Goal: Contribute content: Add original content to the website for others to see

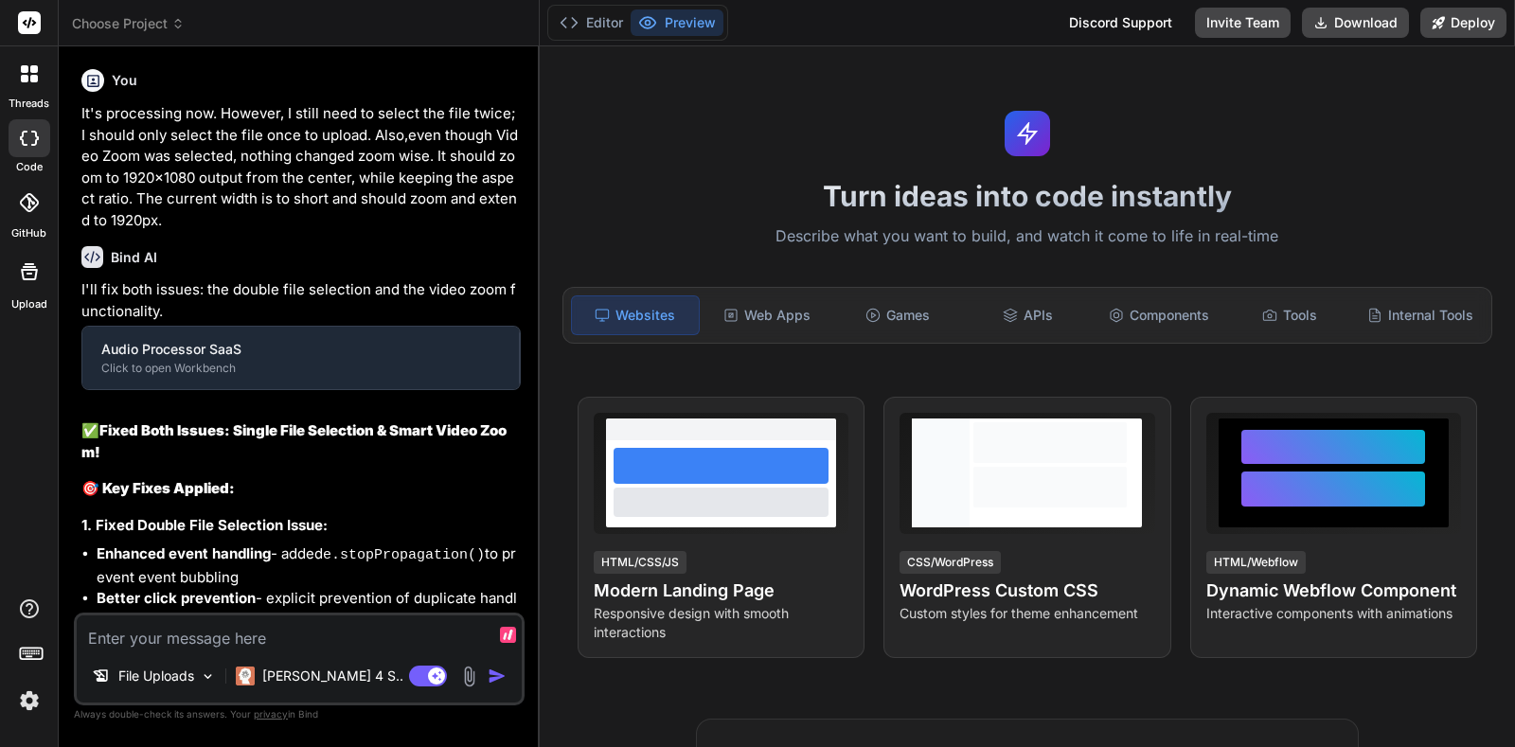
type textarea "x"
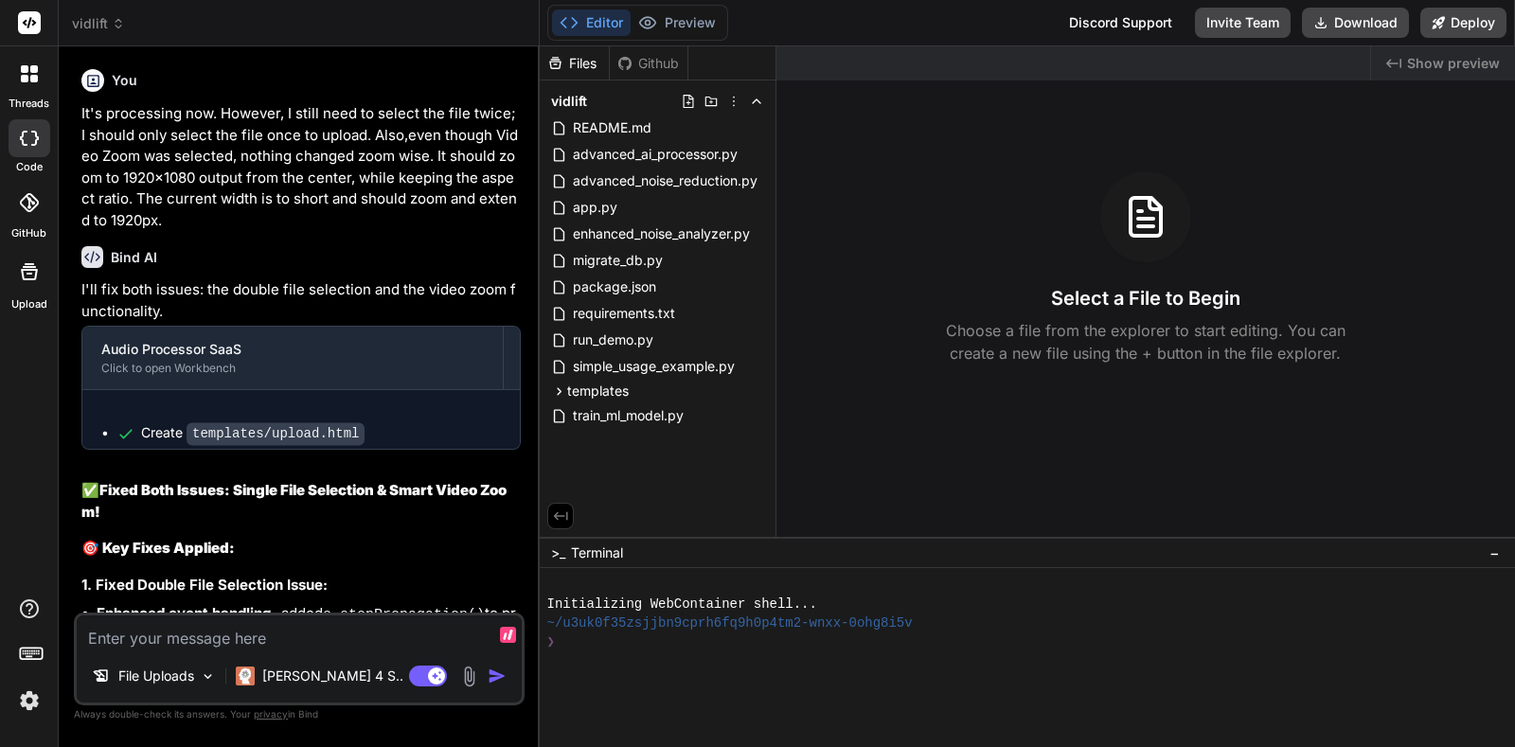
scroll to position [4445, 0]
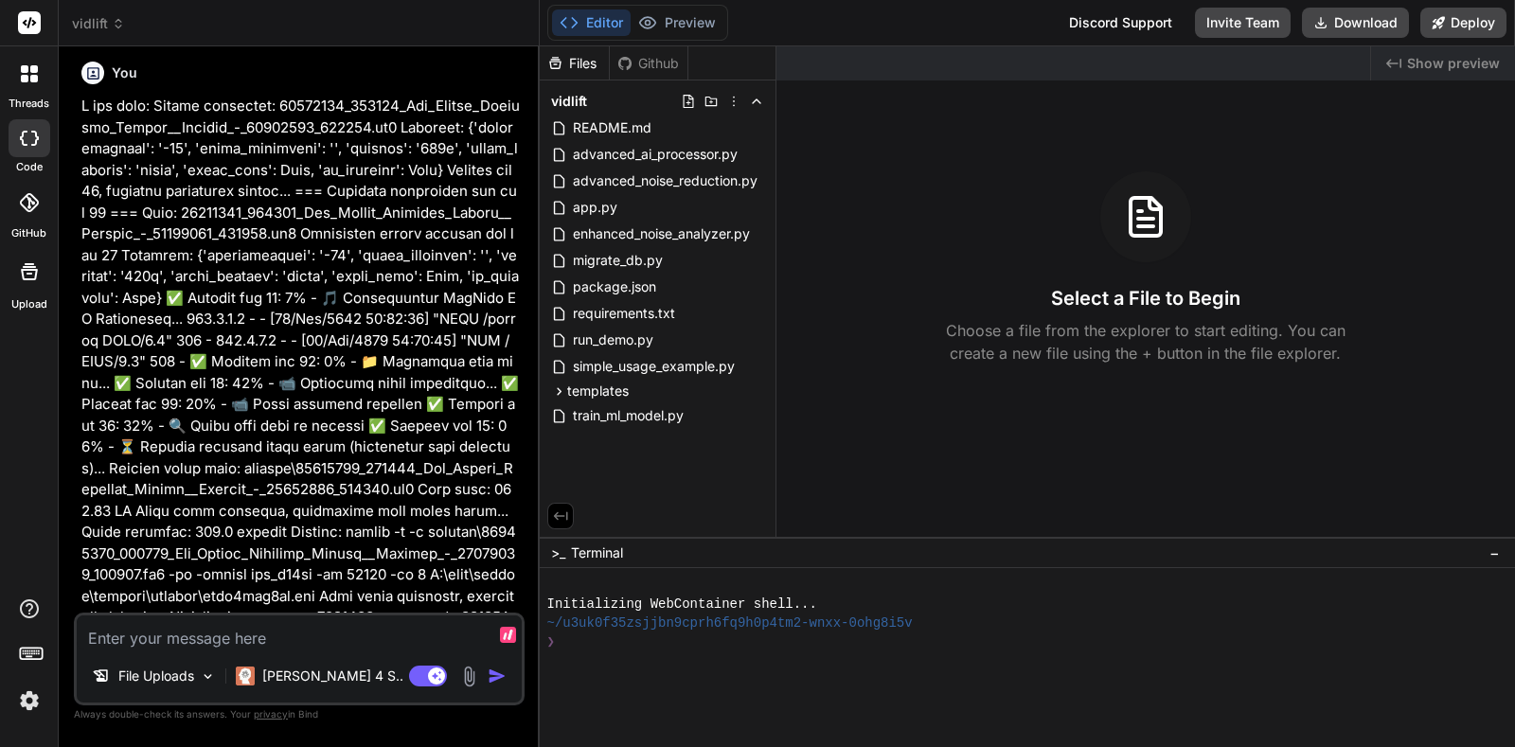
click at [95, 28] on span "vidlift" at bounding box center [98, 23] width 53 height 19
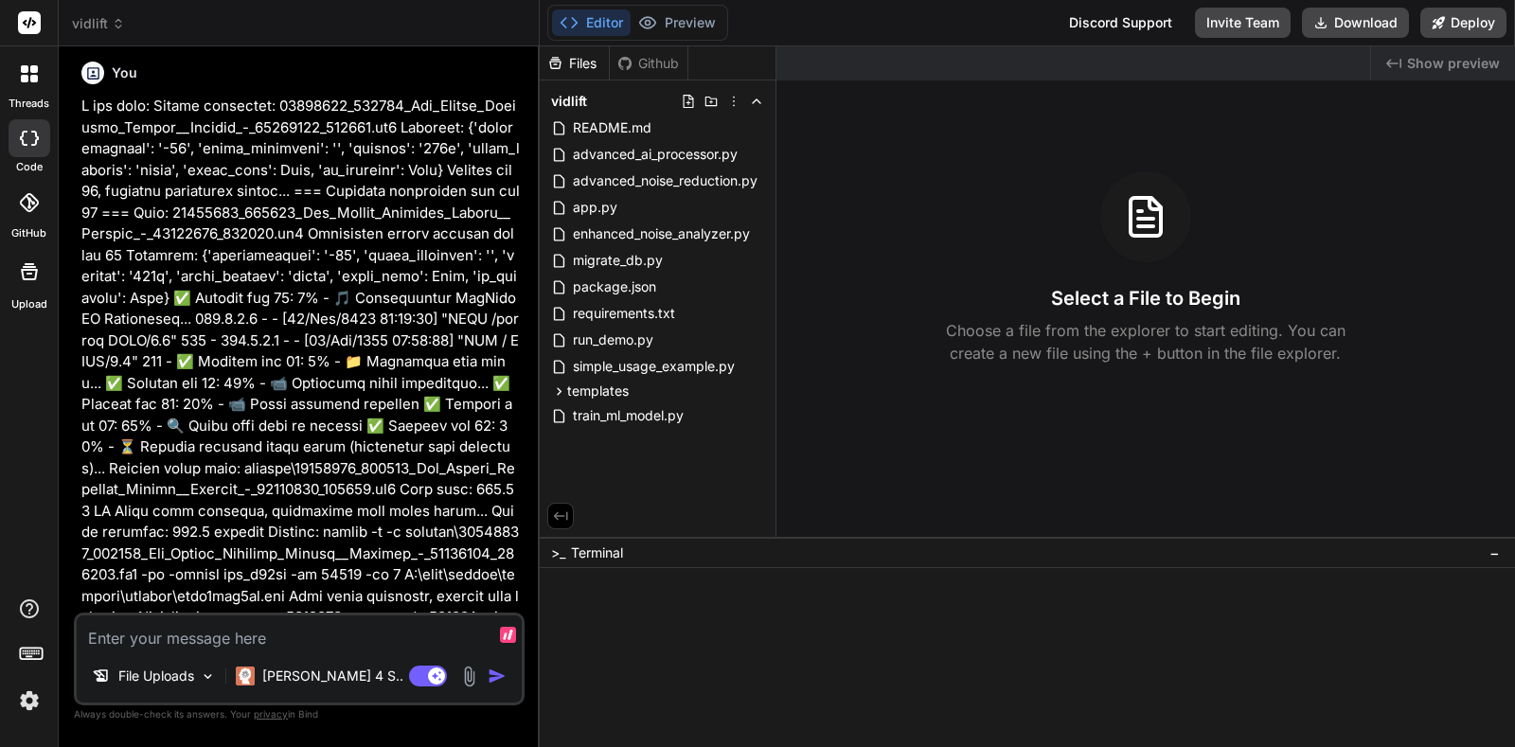
scroll to position [4445, 0]
click at [98, 28] on span "vidlift" at bounding box center [98, 23] width 53 height 19
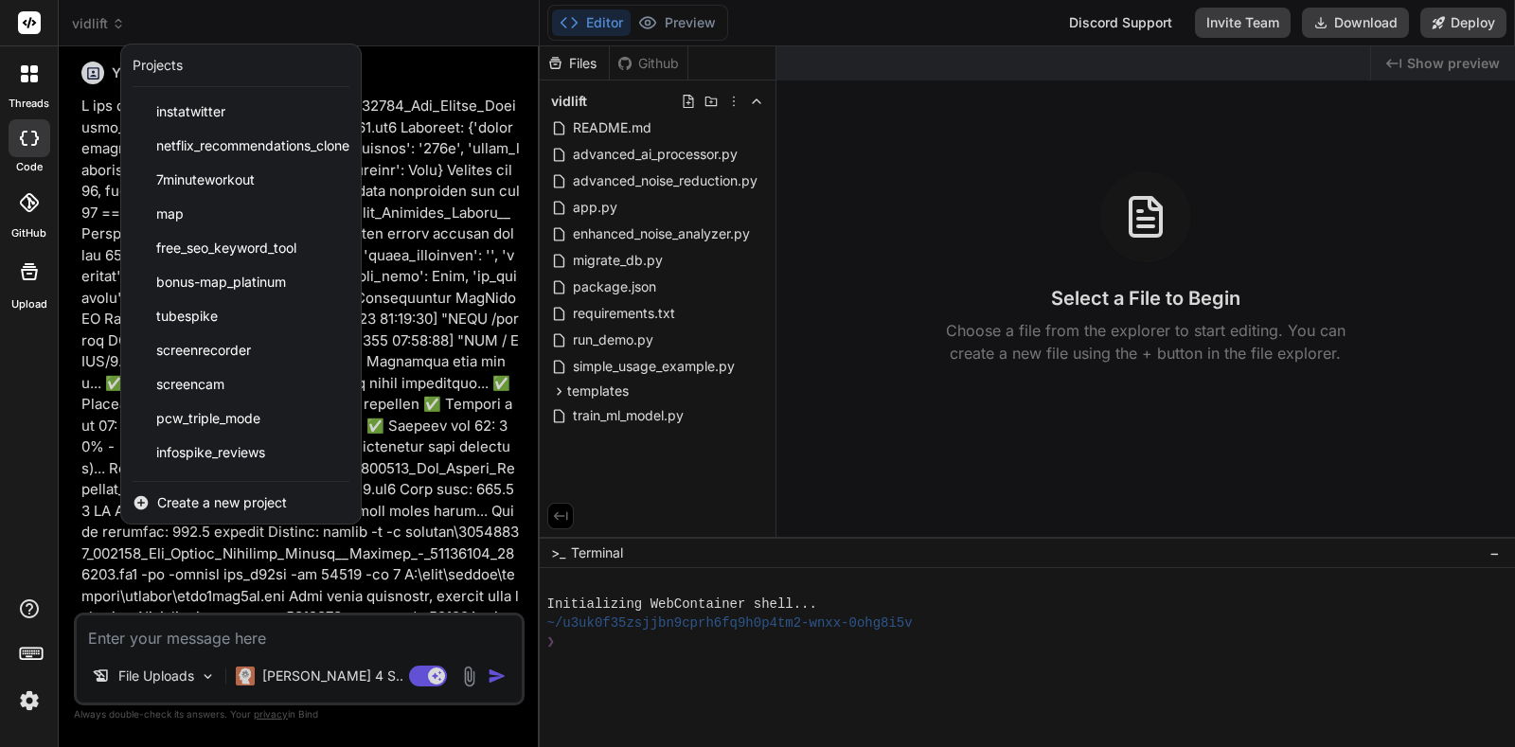
click at [371, 214] on div at bounding box center [757, 373] width 1515 height 747
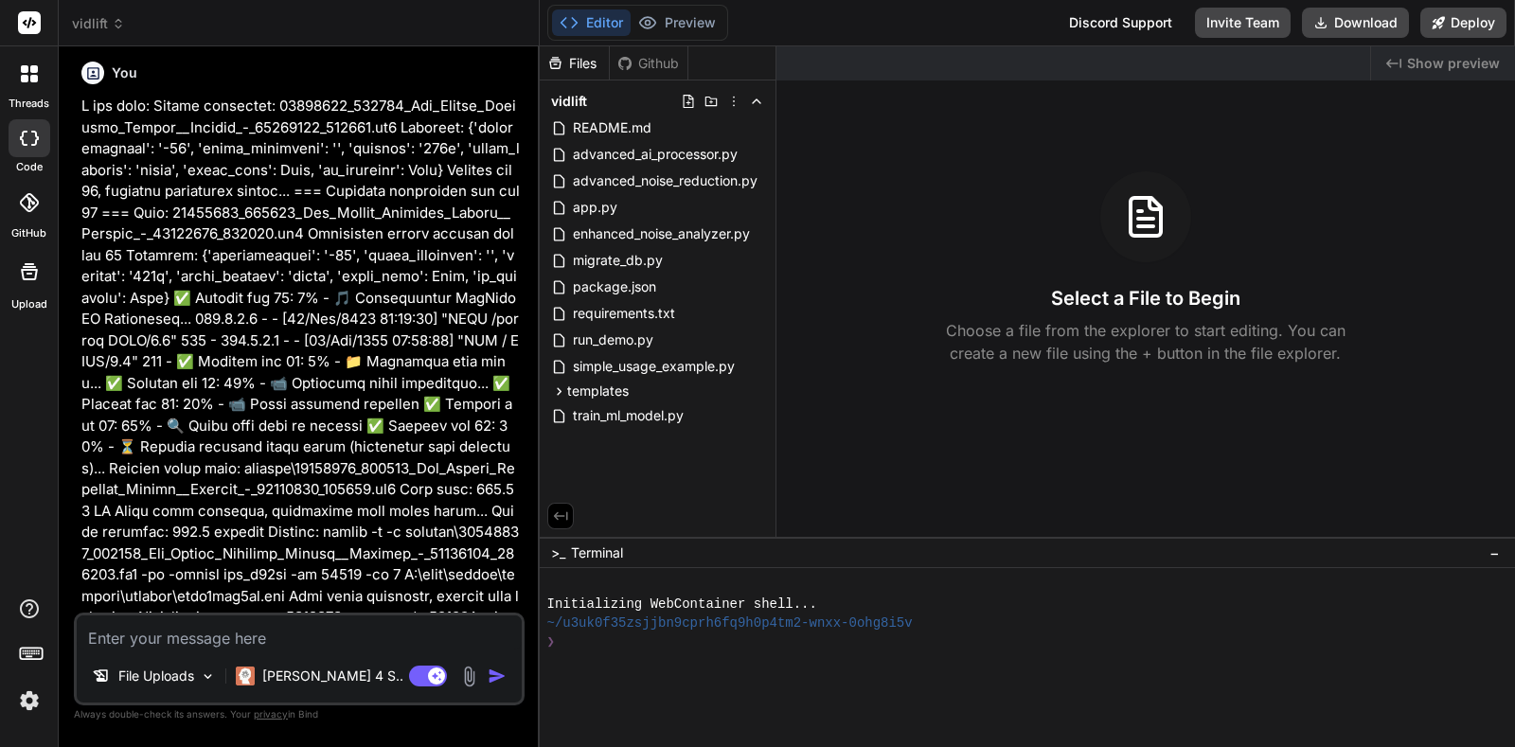
click at [116, 53] on div "Bind AI Web Search Created with Pixso. Code Generator You It's processing now. …" at bounding box center [299, 396] width 481 height 700
click at [102, 28] on span "vidlift" at bounding box center [98, 23] width 53 height 19
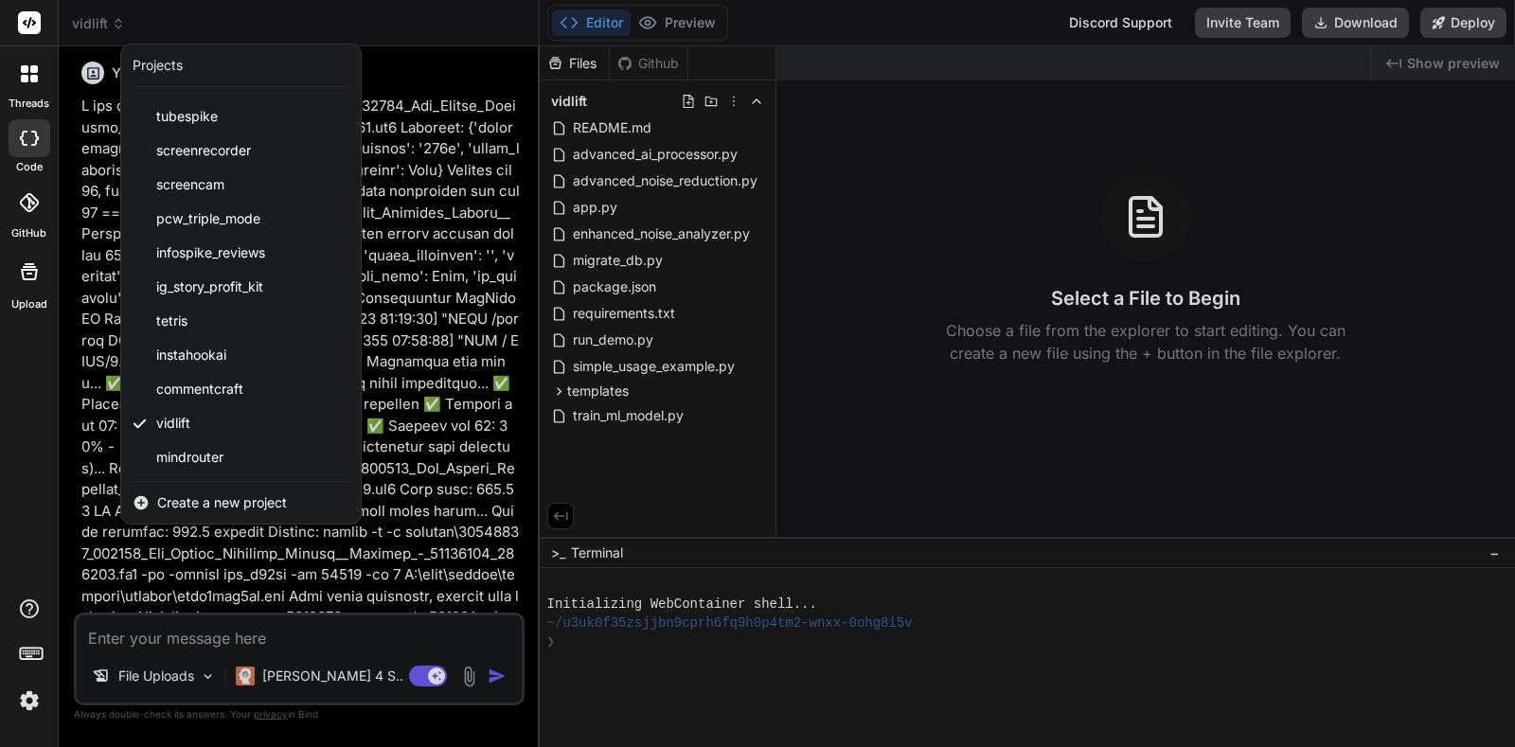
scroll to position [198, 0]
click at [230, 462] on div "mindrouter" at bounding box center [241, 459] width 240 height 34
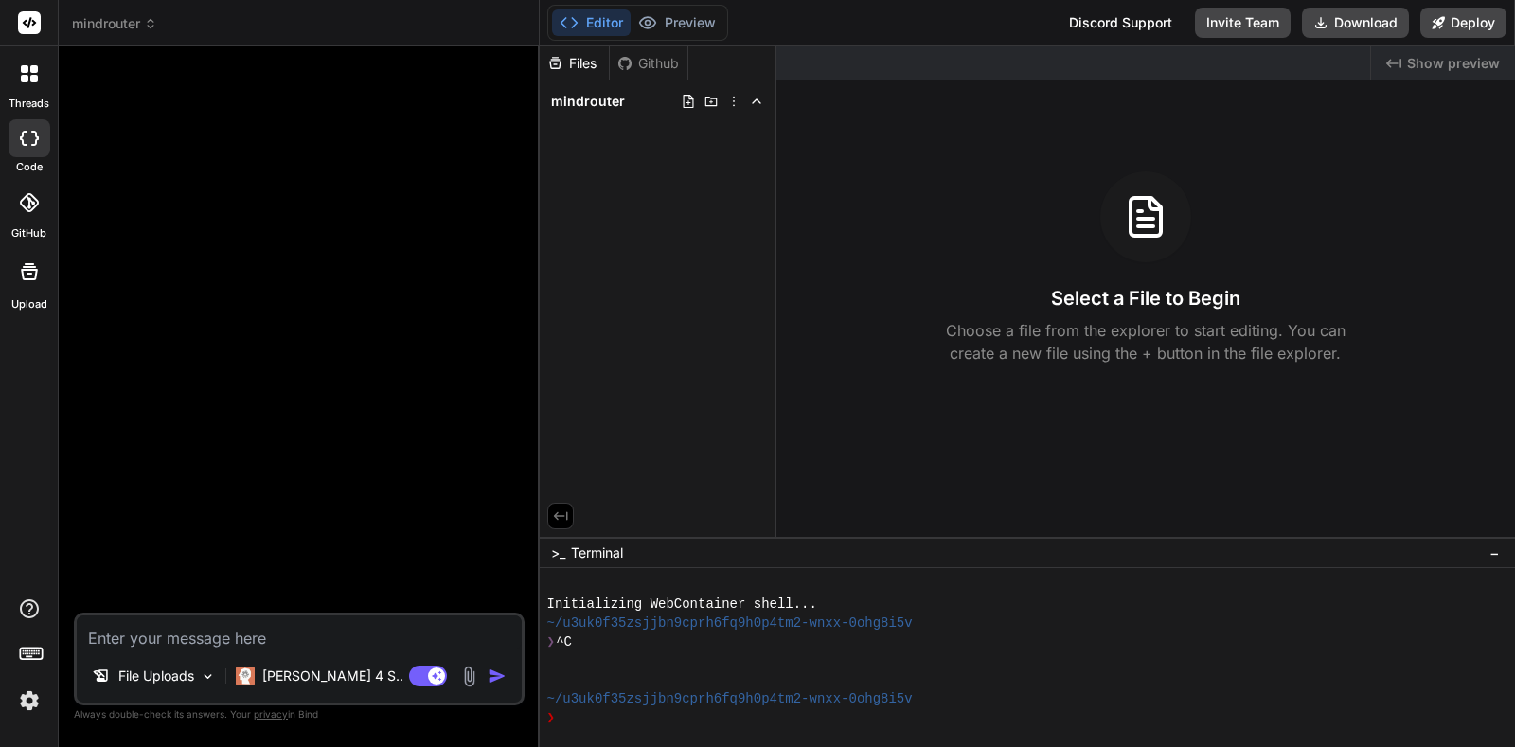
click at [477, 685] on img at bounding box center [469, 677] width 22 height 22
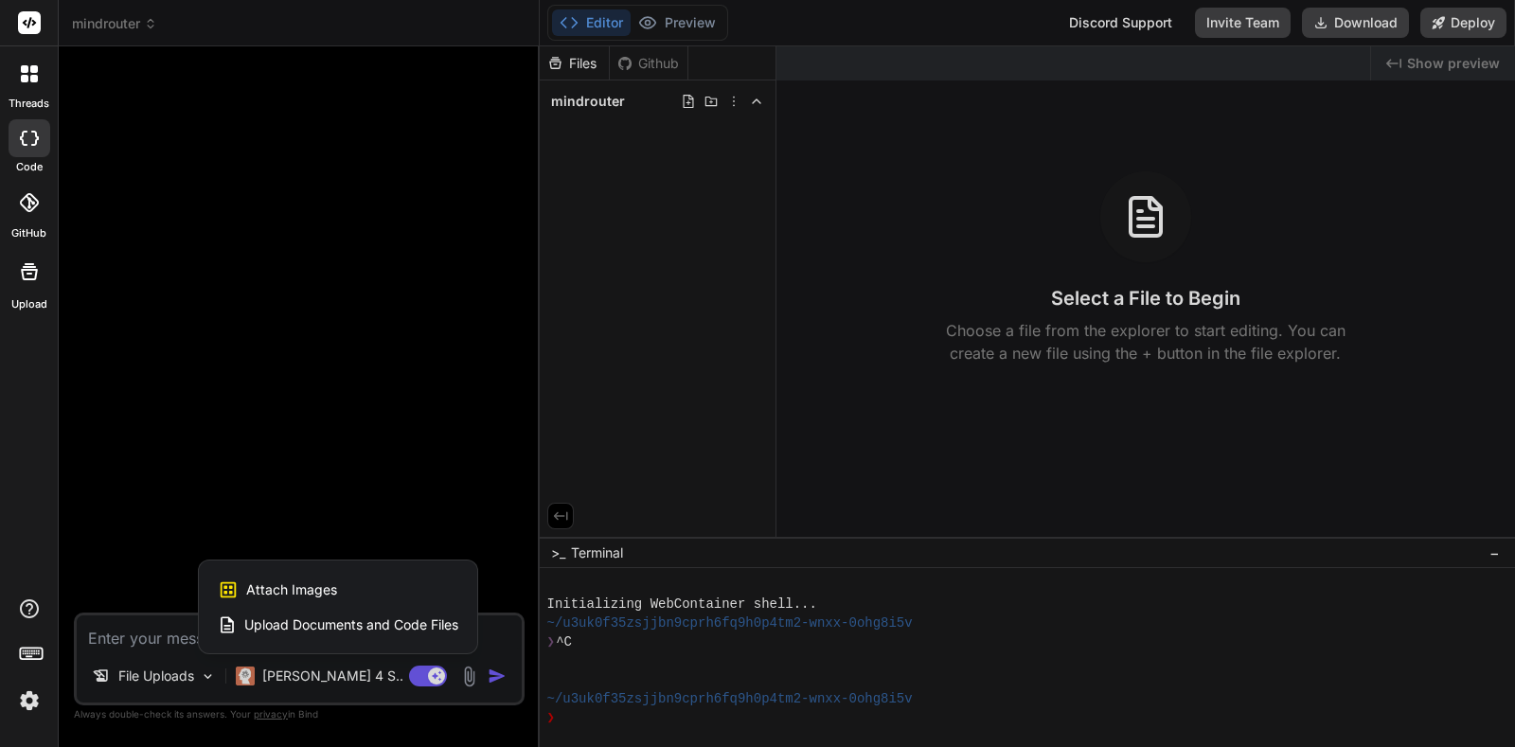
click at [451, 638] on div "Upload Documents and Code Files" at bounding box center [338, 625] width 241 height 34
type textarea "x"
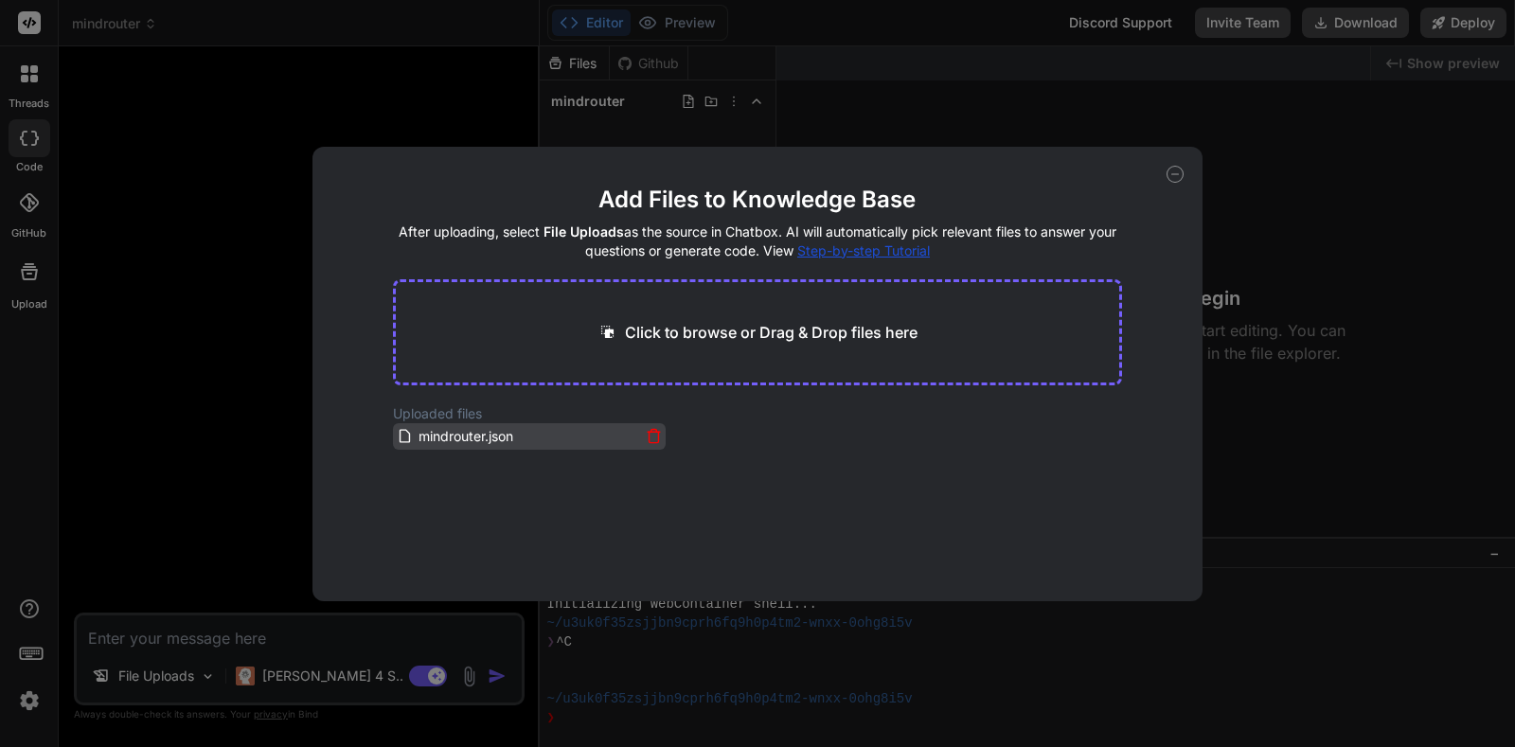
click at [605, 442] on div "mindrouter.json" at bounding box center [518, 436] width 243 height 23
click at [651, 440] on icon at bounding box center [654, 436] width 16 height 16
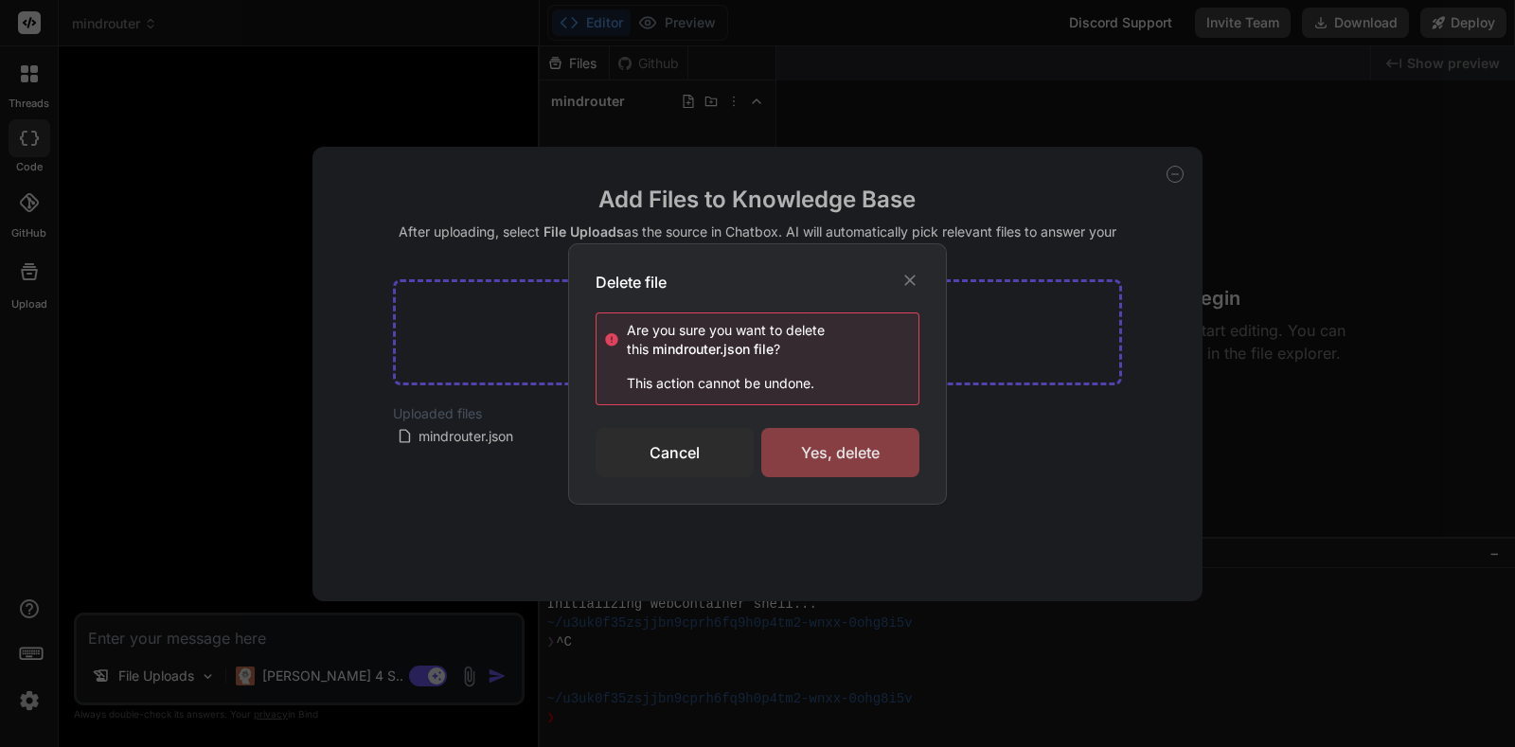
click at [847, 463] on div "Yes, delete" at bounding box center [840, 452] width 158 height 49
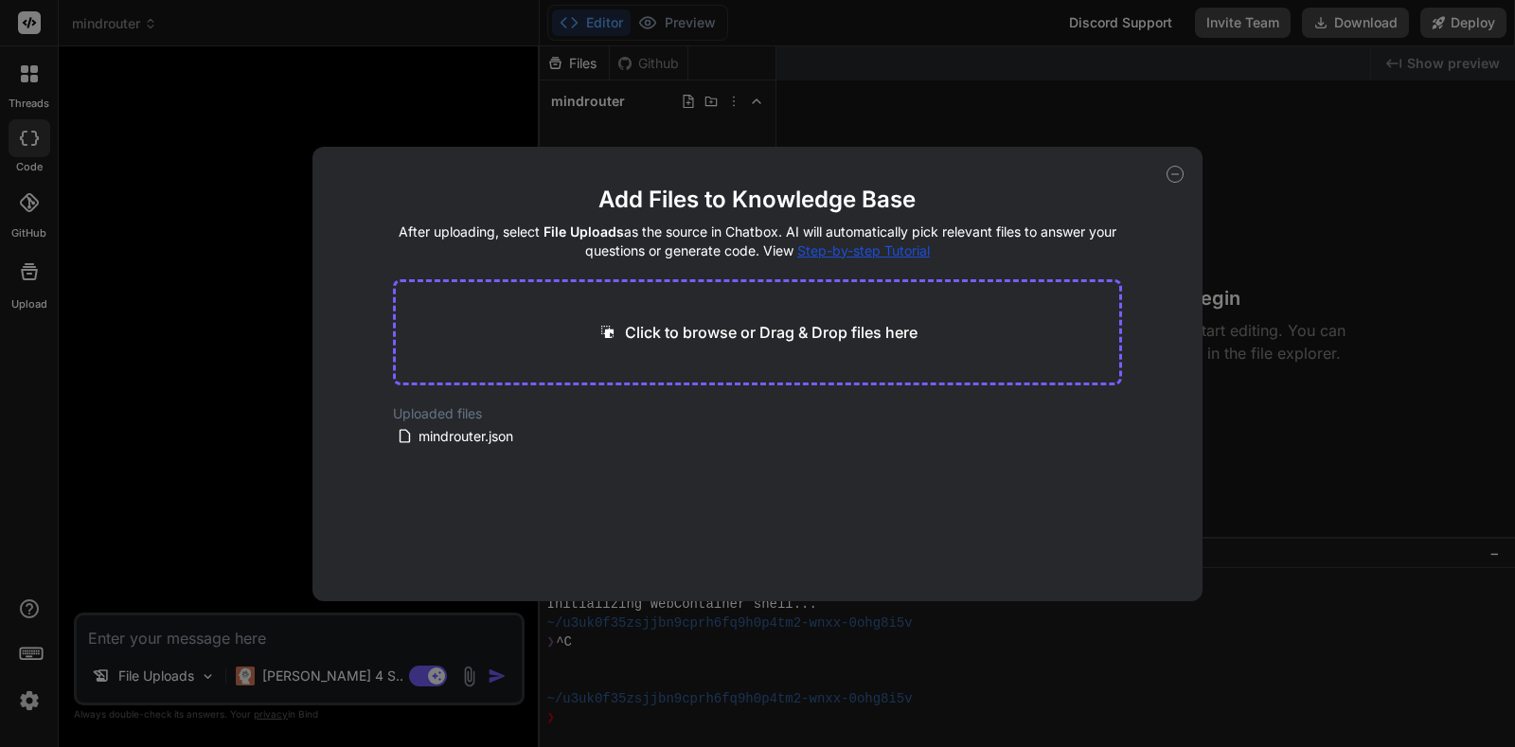
click at [840, 342] on p "Click to browse or Drag & Drop files here" at bounding box center [771, 332] width 293 height 23
type input "C:\fakepath\codebasemr.json"
click at [1260, 597] on div "Add Files to Knowledge Base After uploading, select File Uploads as the source …" at bounding box center [757, 373] width 1515 height 747
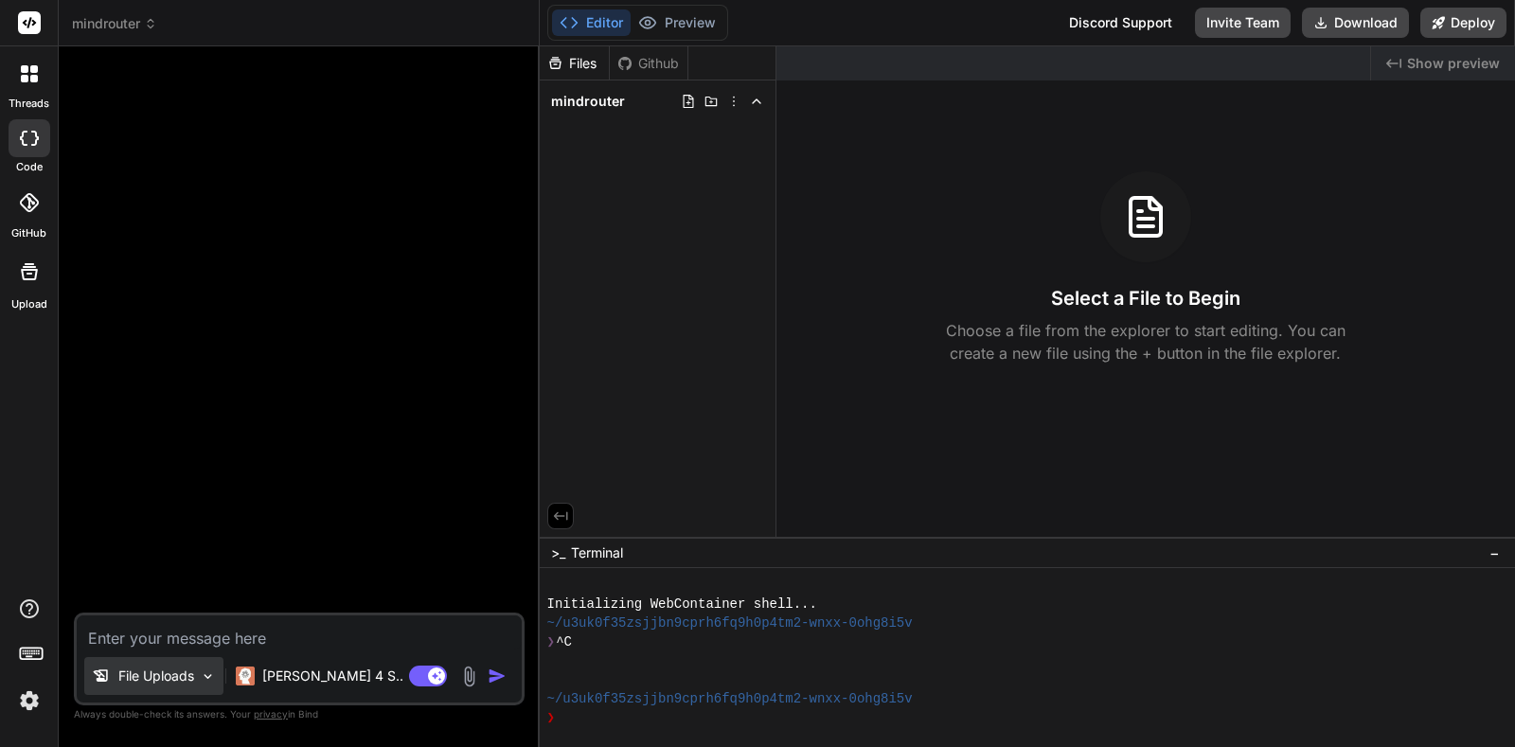
click at [179, 663] on div "File Uploads" at bounding box center [153, 676] width 139 height 38
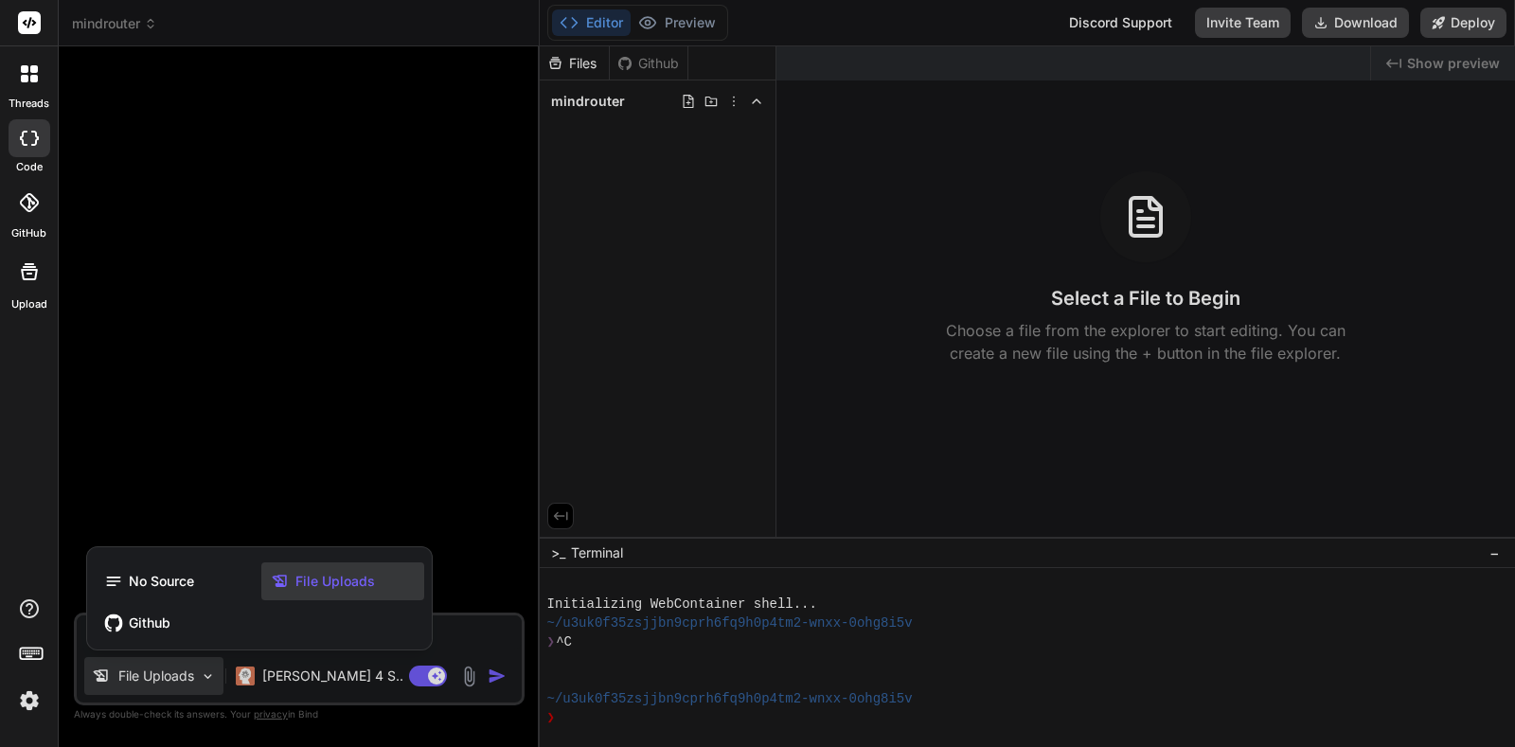
click at [350, 587] on span "File Uploads" at bounding box center [335, 581] width 80 height 19
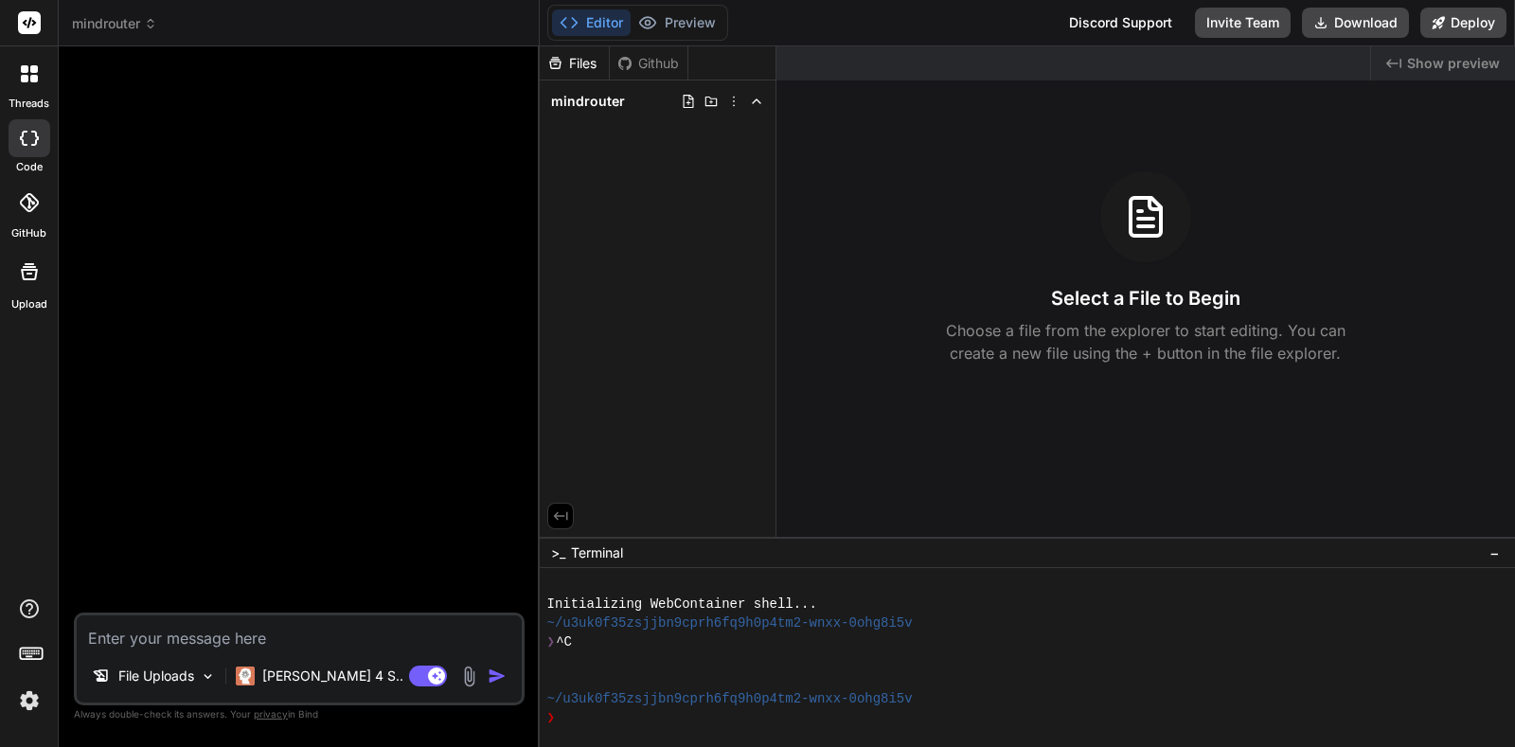
click at [317, 636] on textarea at bounding box center [299, 632] width 445 height 34
click at [75, 490] on div "File Uploads Claude 4 S.. Agent Mode. When this toggle is activated, AI automat…" at bounding box center [299, 404] width 451 height 685
type textarea "x"
click at [356, 648] on textarea at bounding box center [299, 632] width 445 height 34
type textarea "r"
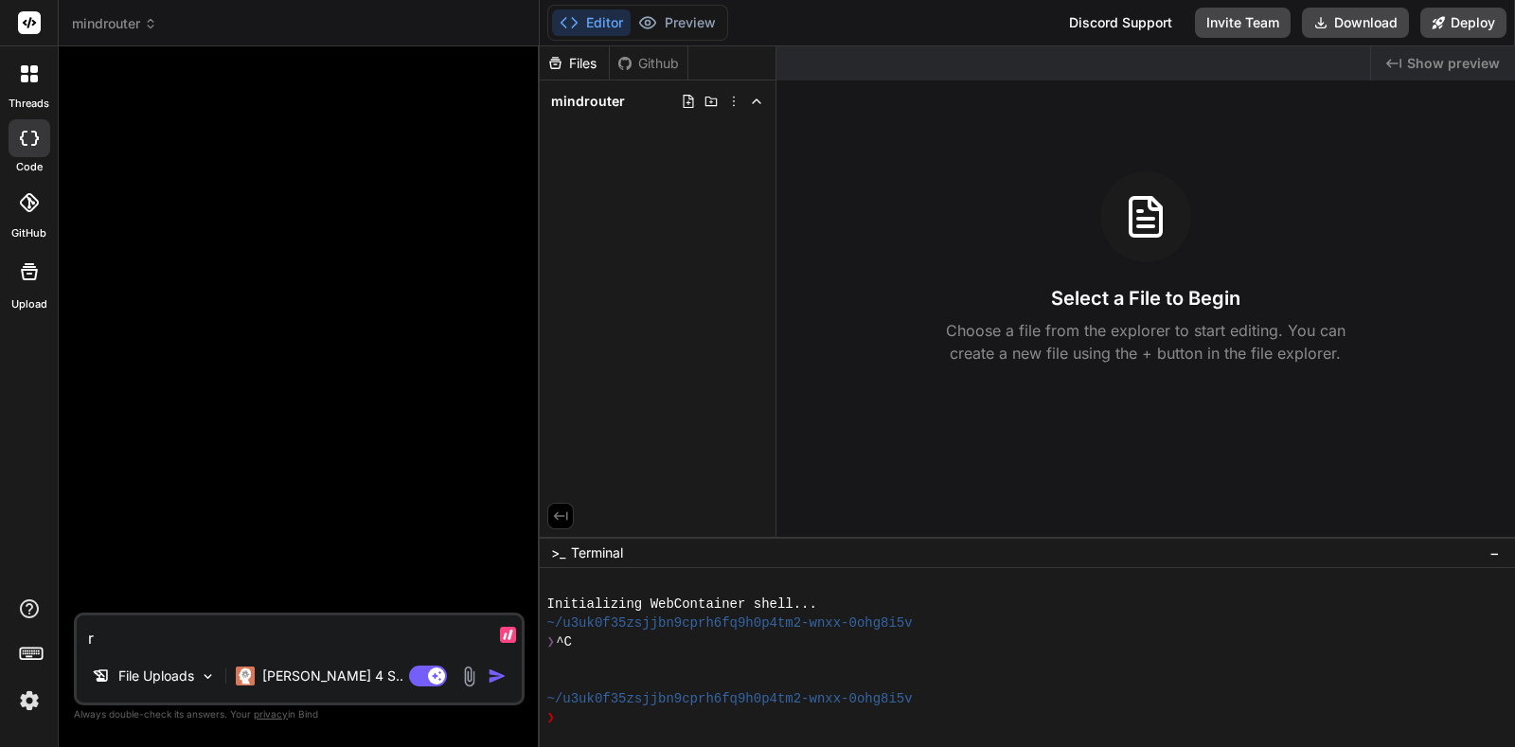
type textarea "x"
type textarea "re"
type textarea "x"
type textarea "rem"
type textarea "x"
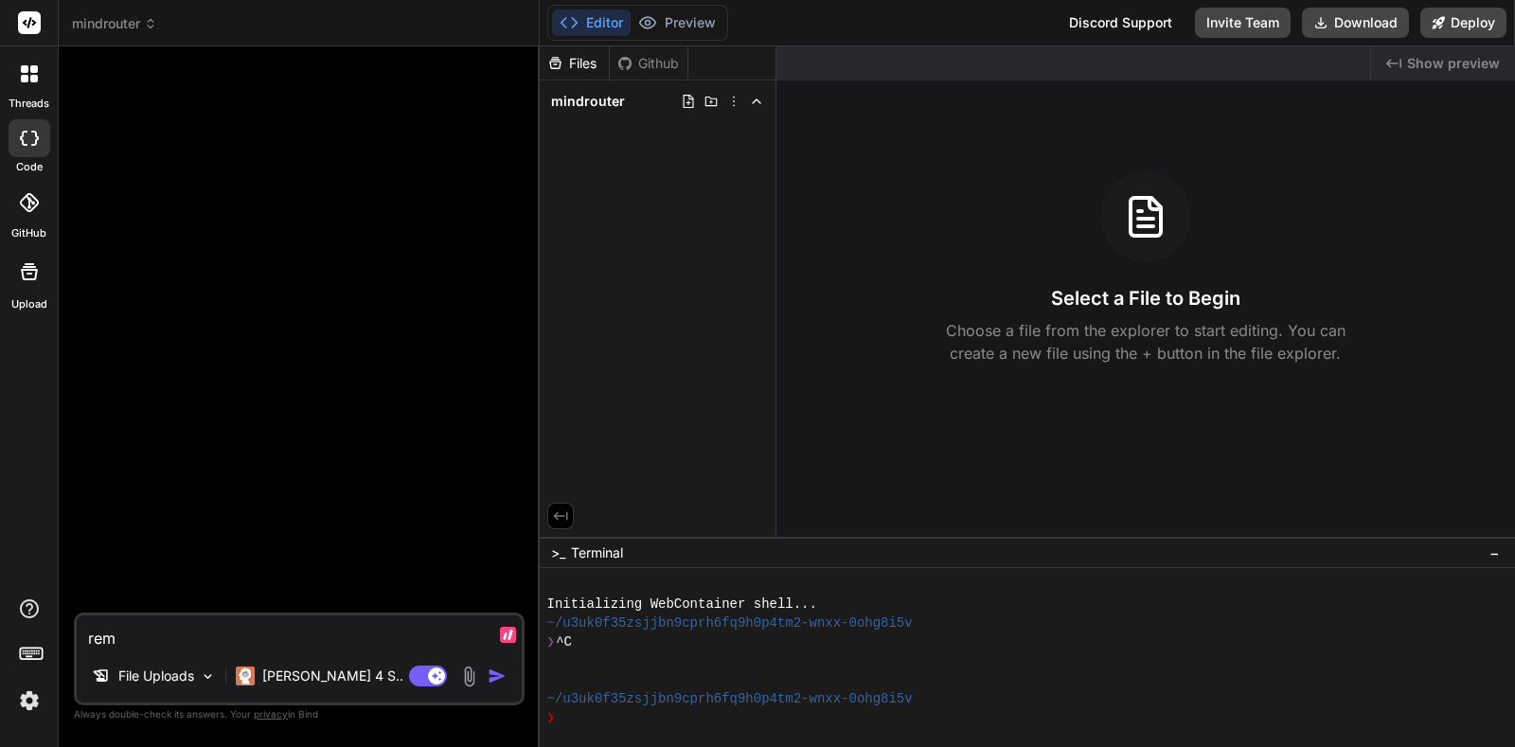
type textarea "remo"
type textarea "x"
type textarea "remov"
type textarea "x"
type textarea "remove"
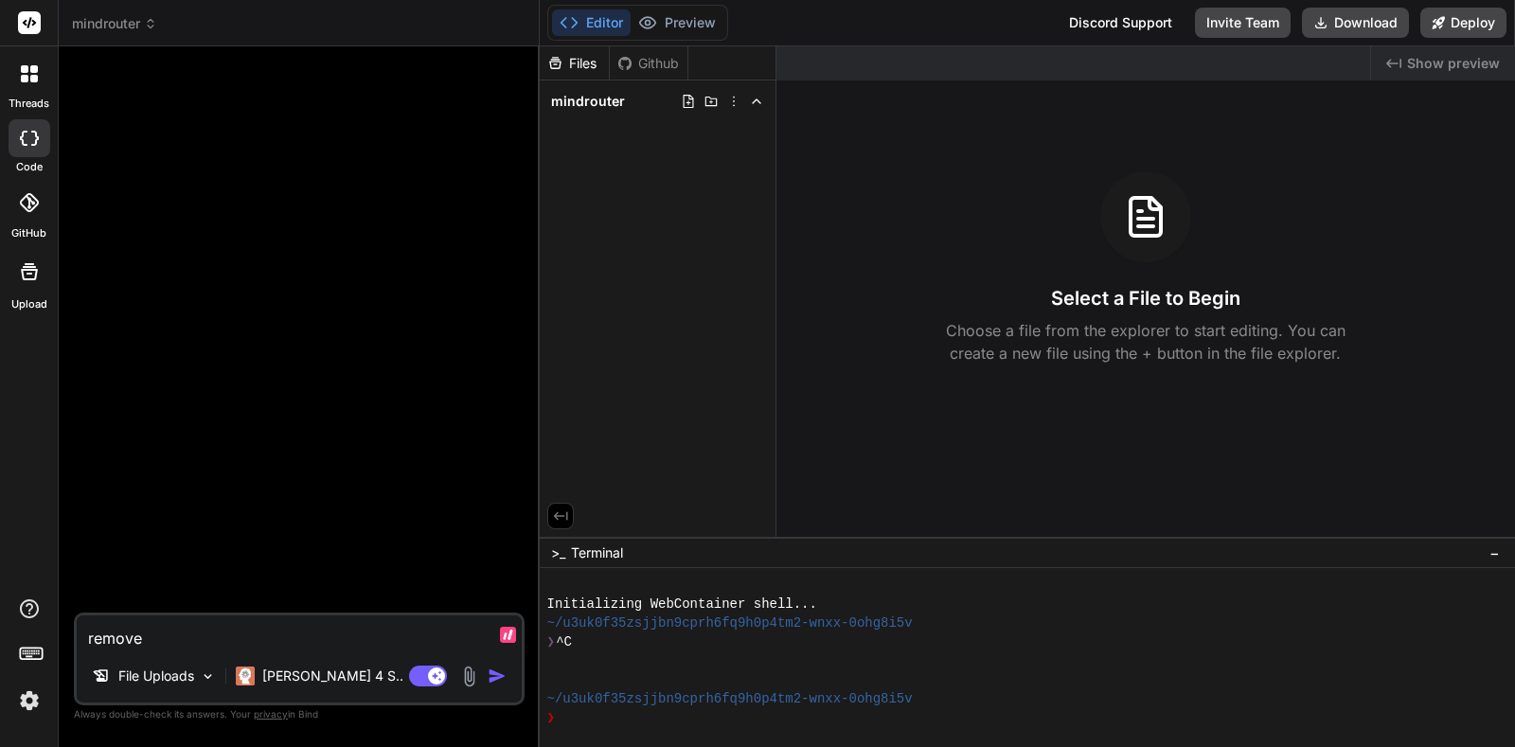
type textarea "x"
type textarea "remove"
type textarea "x"
type textarea "remove t"
type textarea "x"
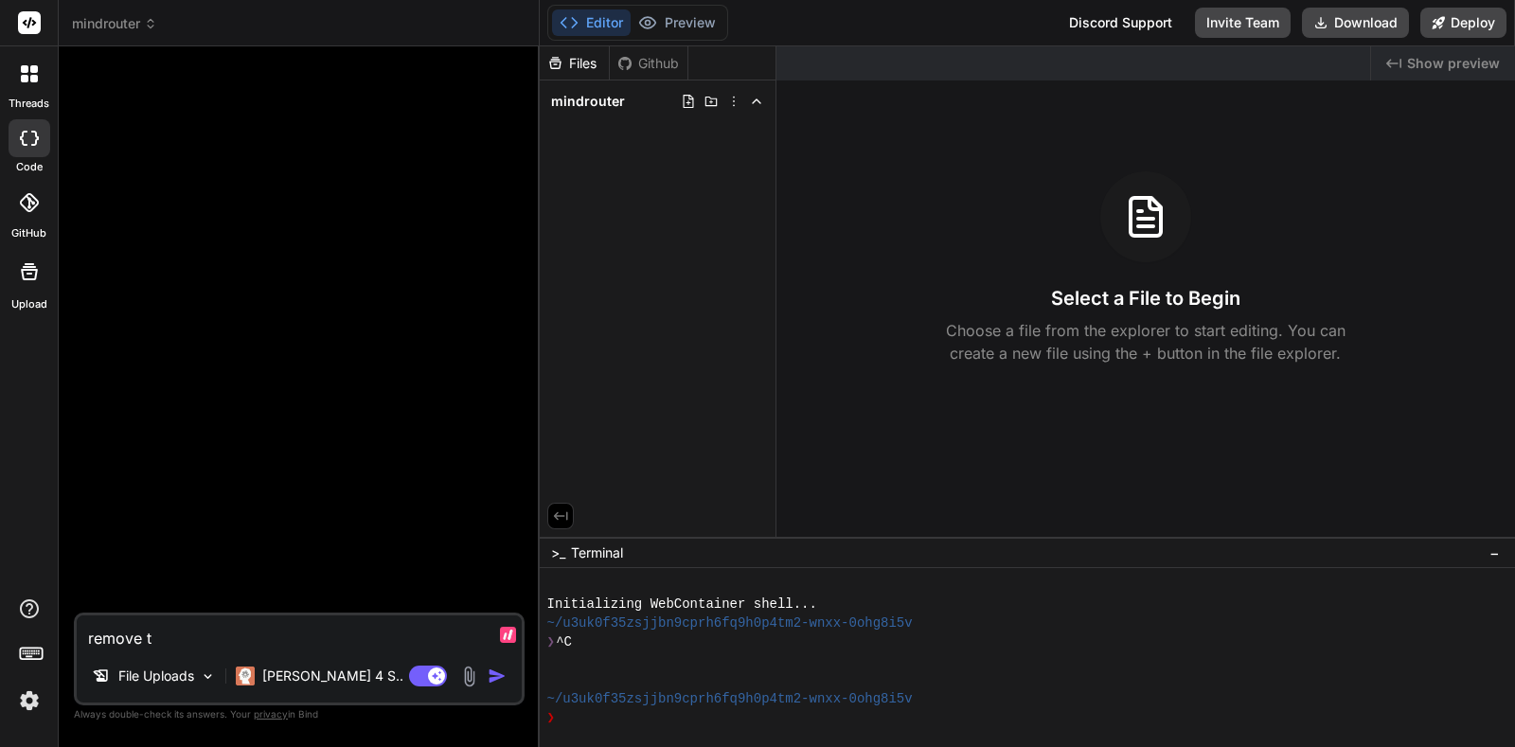
type textarea "remove th"
type textarea "x"
type textarea "remove the"
type textarea "x"
type textarea "remove the"
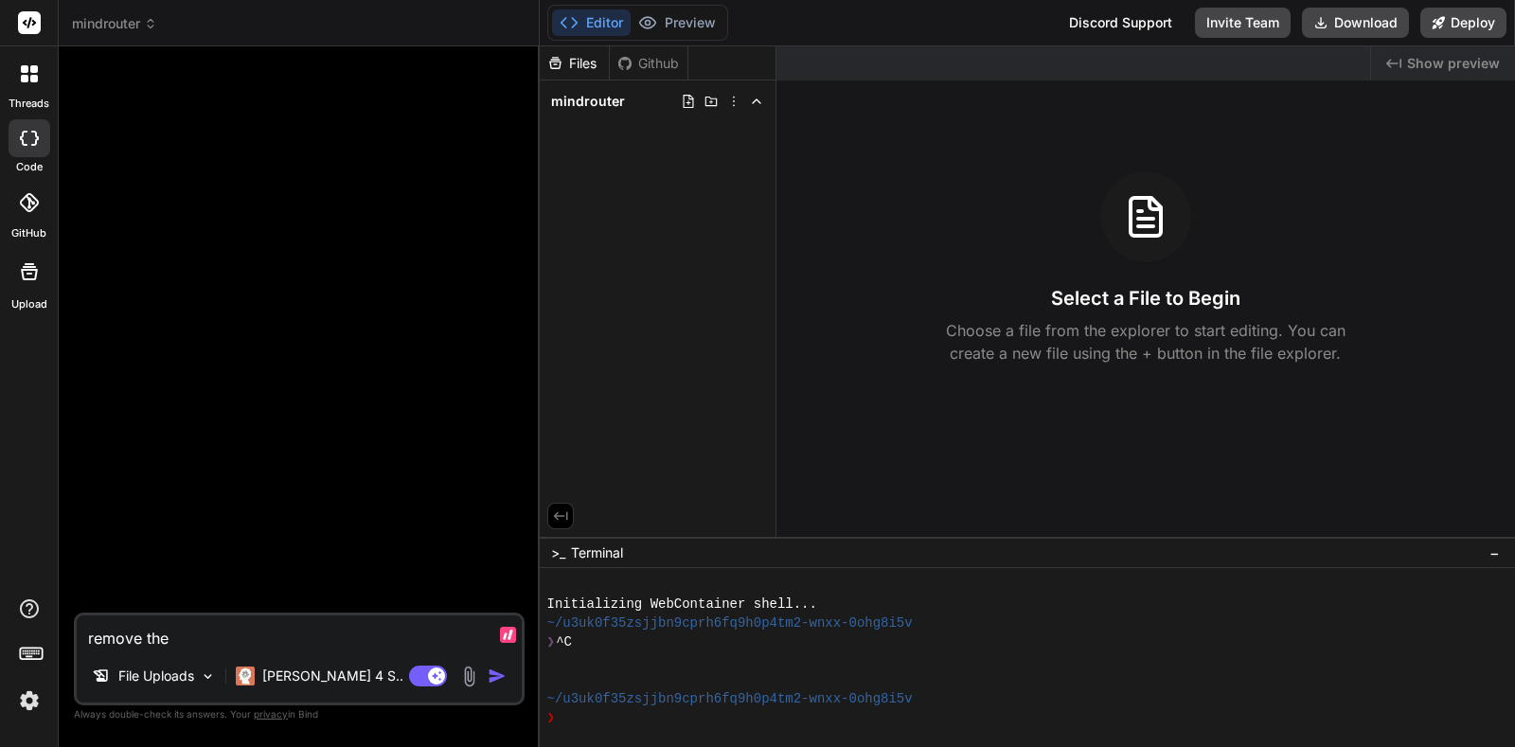
type textarea "x"
type textarea "remove the t"
type textarea "x"
type textarea "remove the th"
type textarea "x"
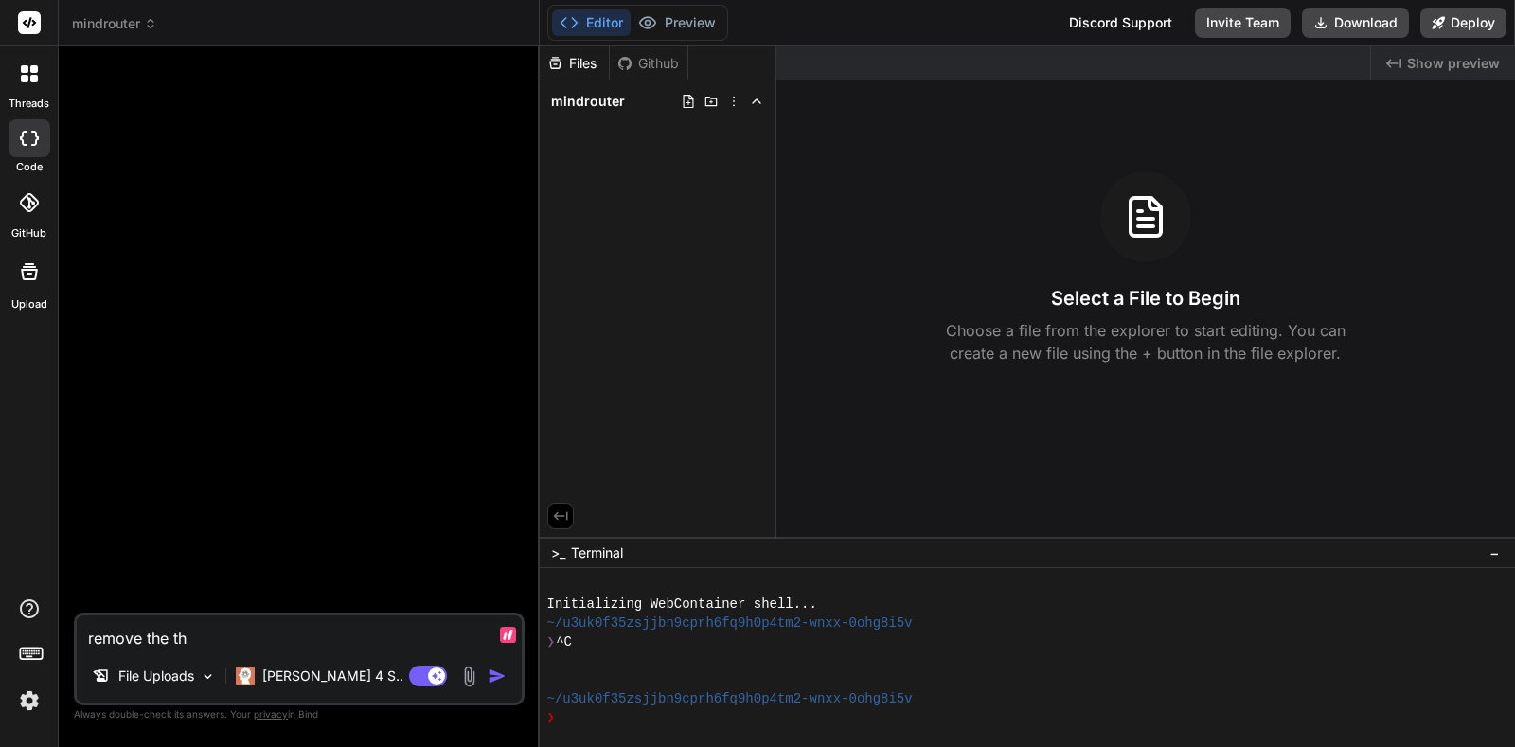
type textarea "remove the thr"
type textarea "x"
type textarea "remove the thre"
type textarea "x"
type textarea "remove the thred"
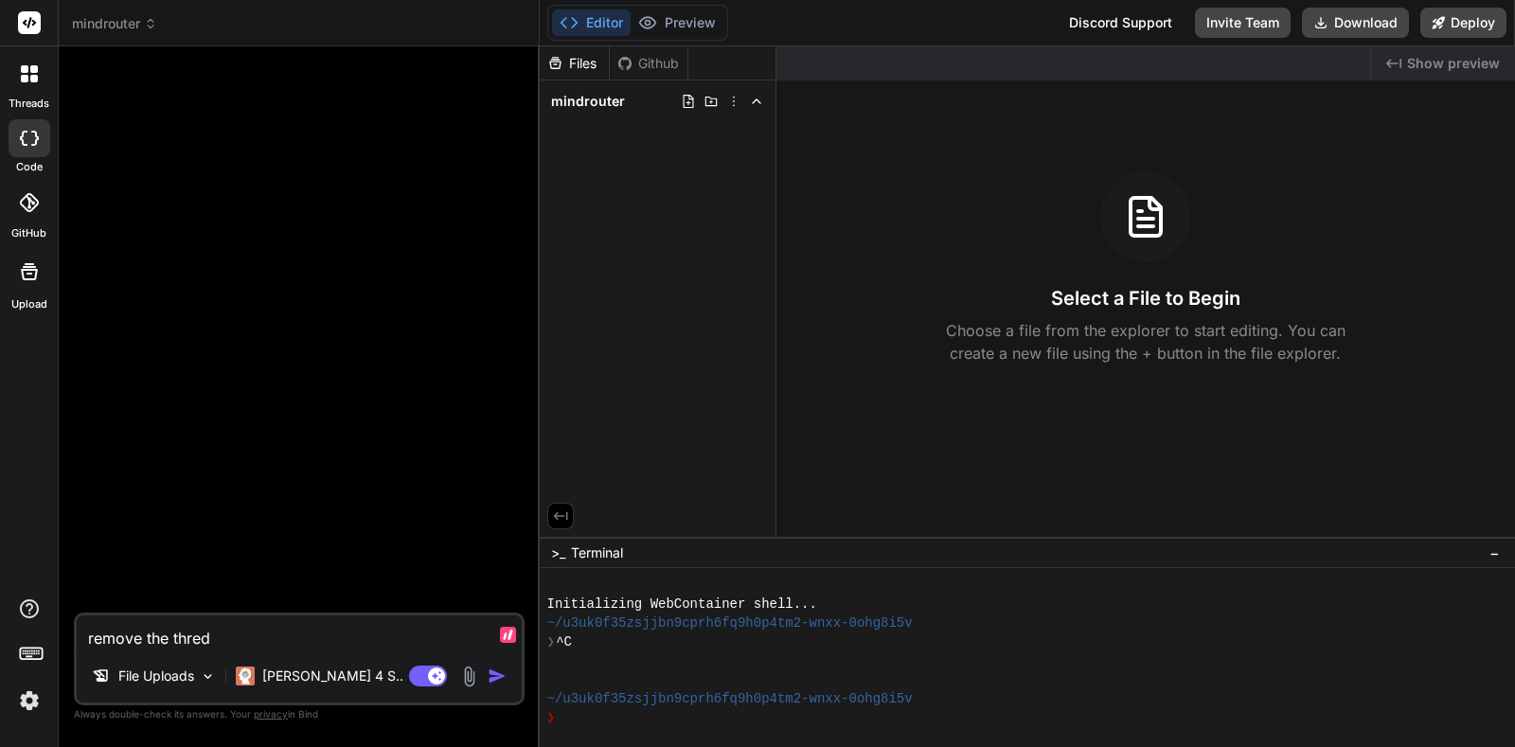
type textarea "x"
type textarea "remove the threds"
type textarea "x"
type textarea "remove the thre"
type textarea "x"
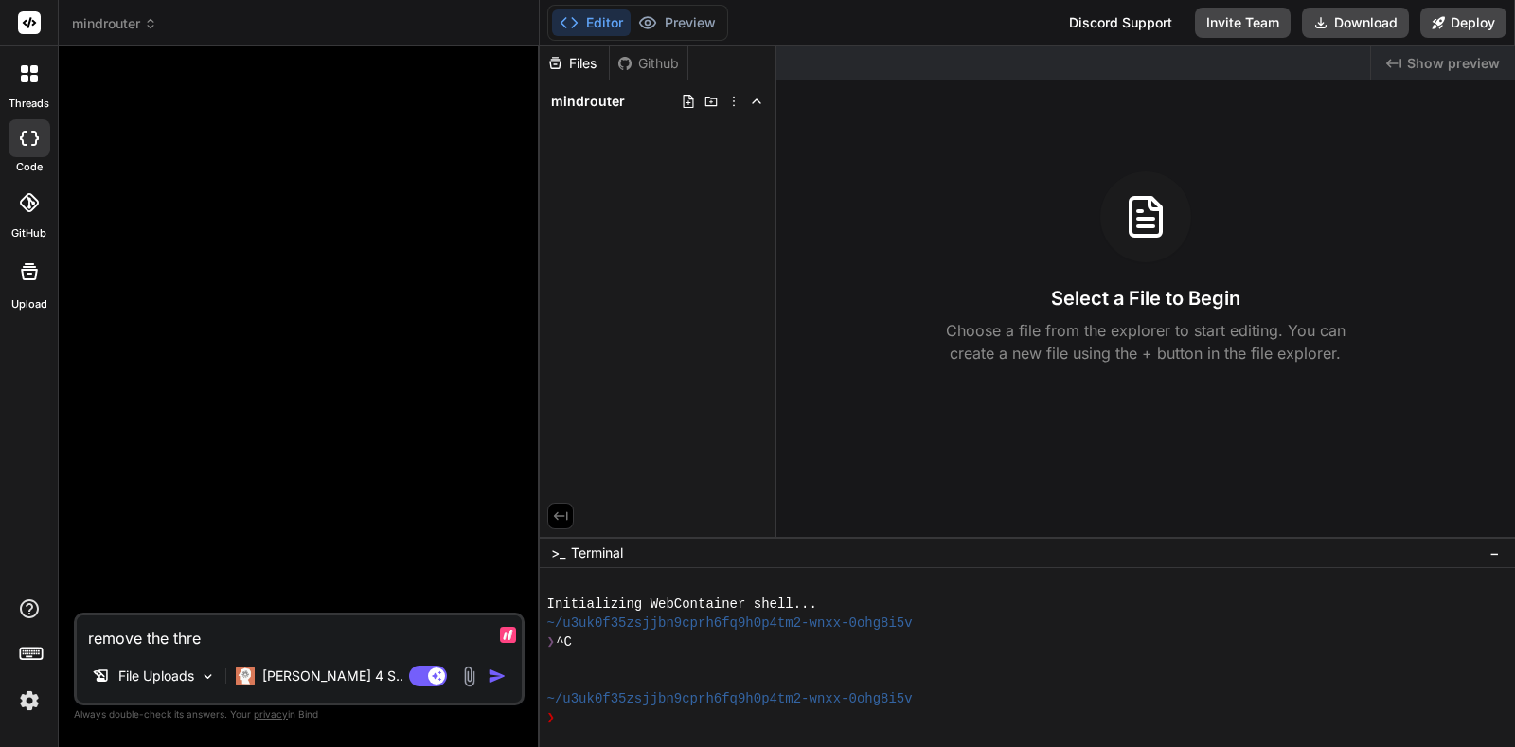
type textarea "remove the thr"
type textarea "x"
type textarea "remove the t"
type textarea "x"
type textarea "remove the"
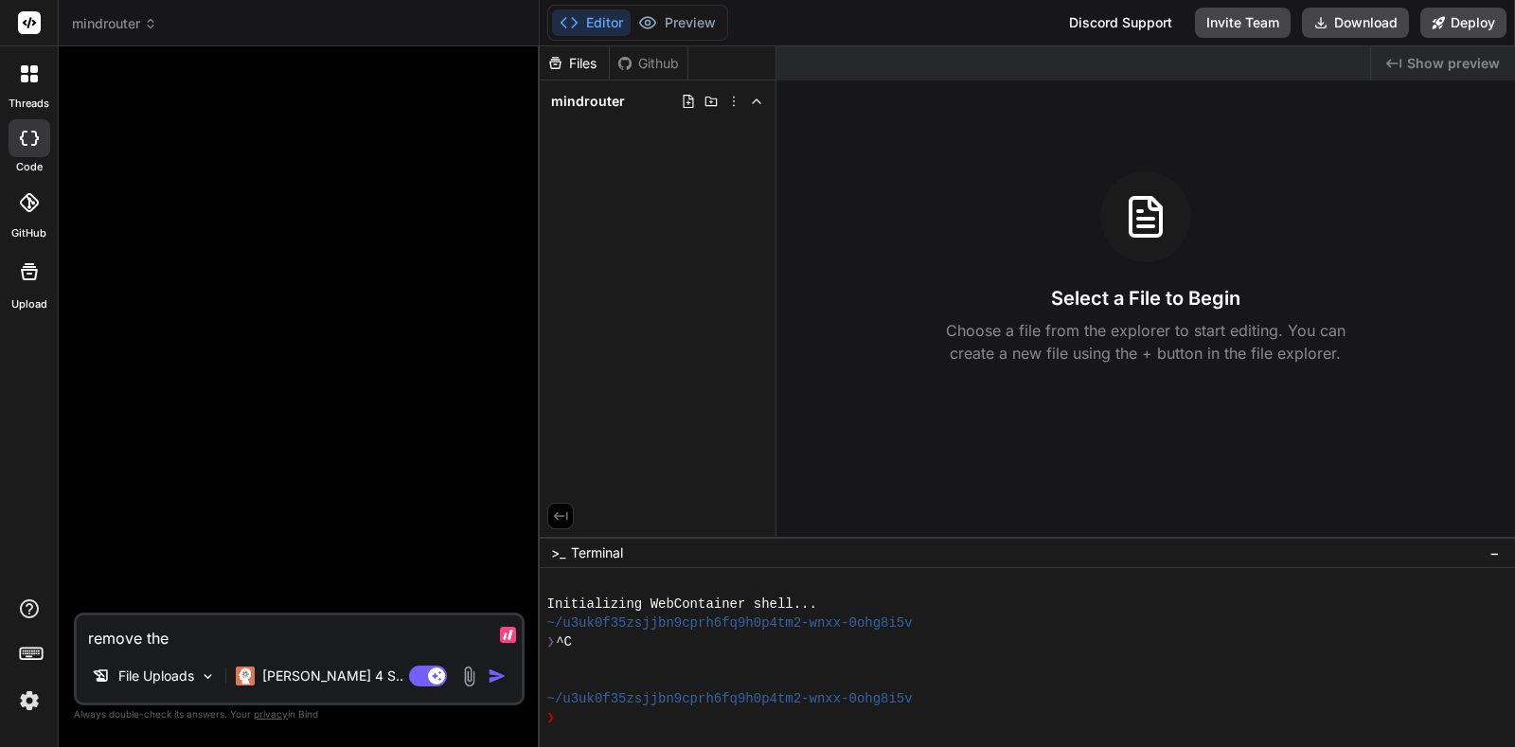
type textarea "x"
type textarea "remove the"
type textarea "x"
type textarea "remove thr"
type textarea "x"
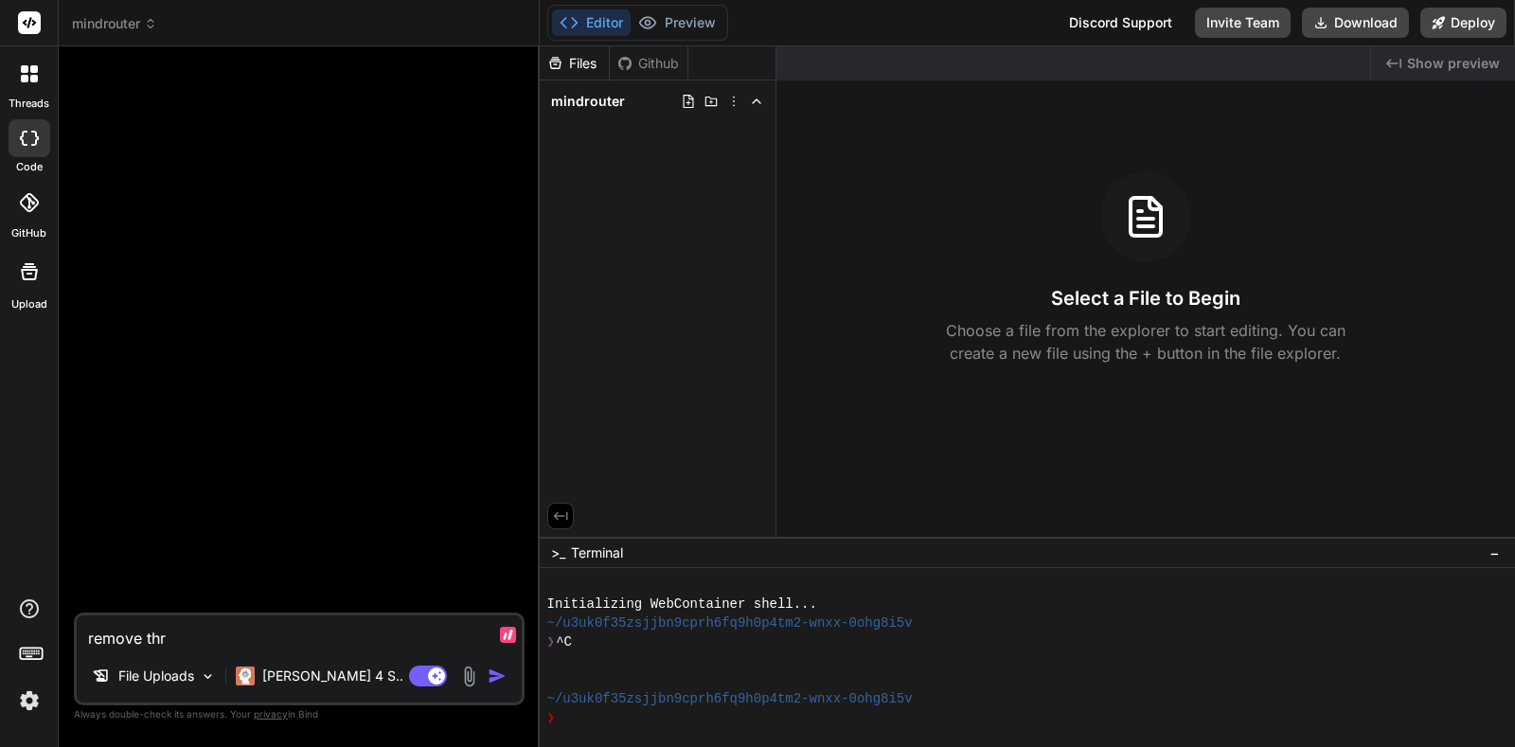
type textarea "remove thre"
type textarea "x"
type textarea "remove threa"
type textarea "x"
type textarea "remove thread"
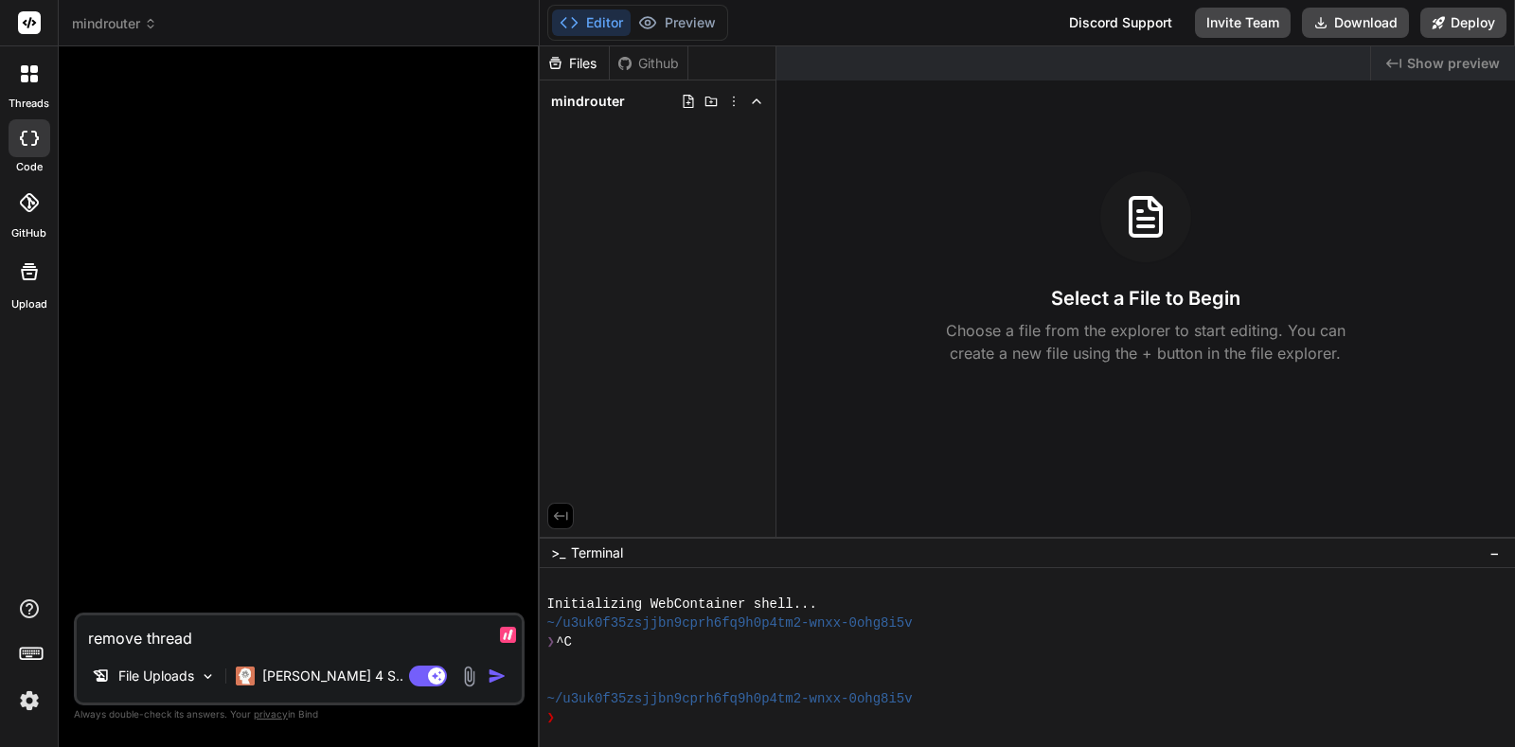
type textarea "x"
type textarea "remove threads"
type textarea "x"
type textarea "remove threads"
type textarea "x"
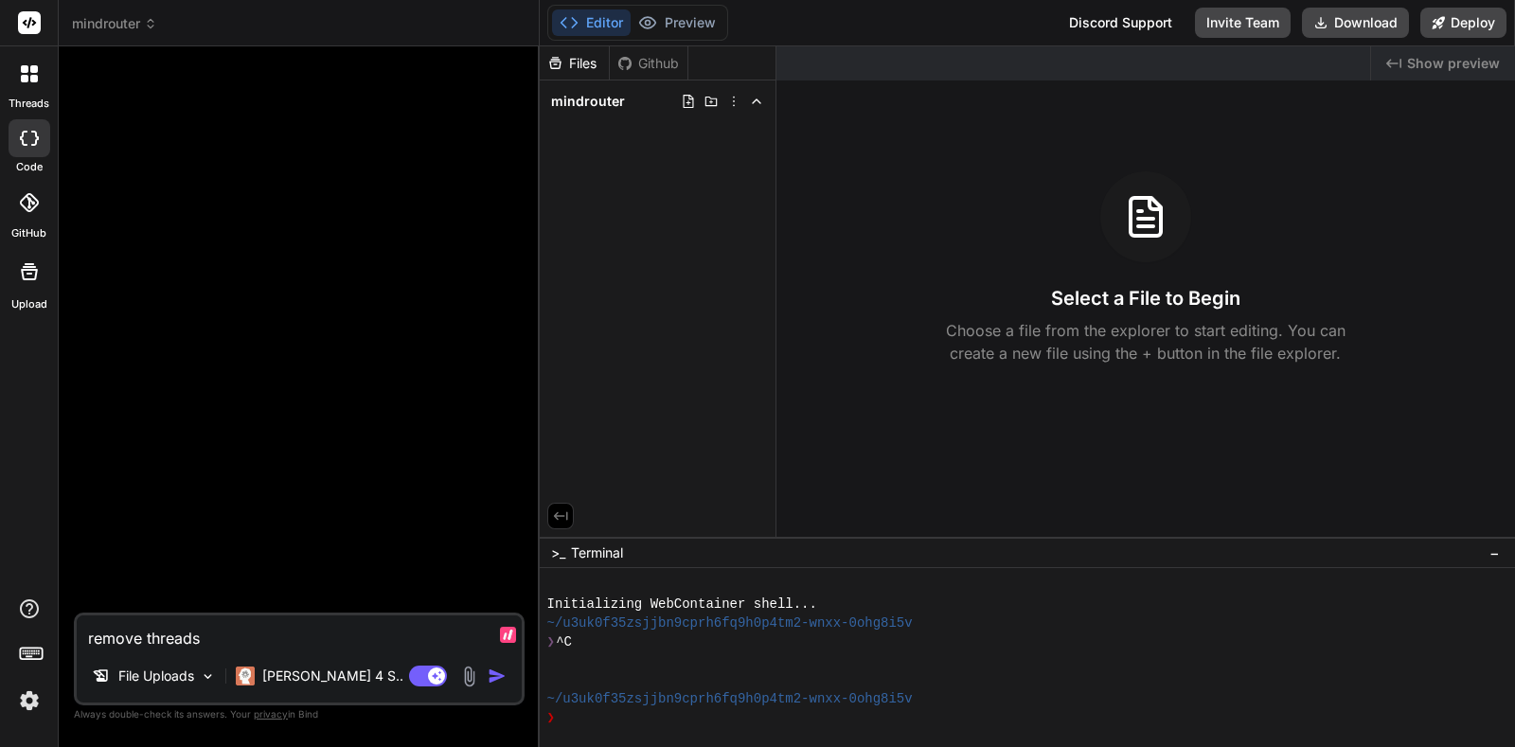
type textarea "remove threads f"
type textarea "x"
type textarea "remove threads fro"
type textarea "x"
type textarea "remove threads from"
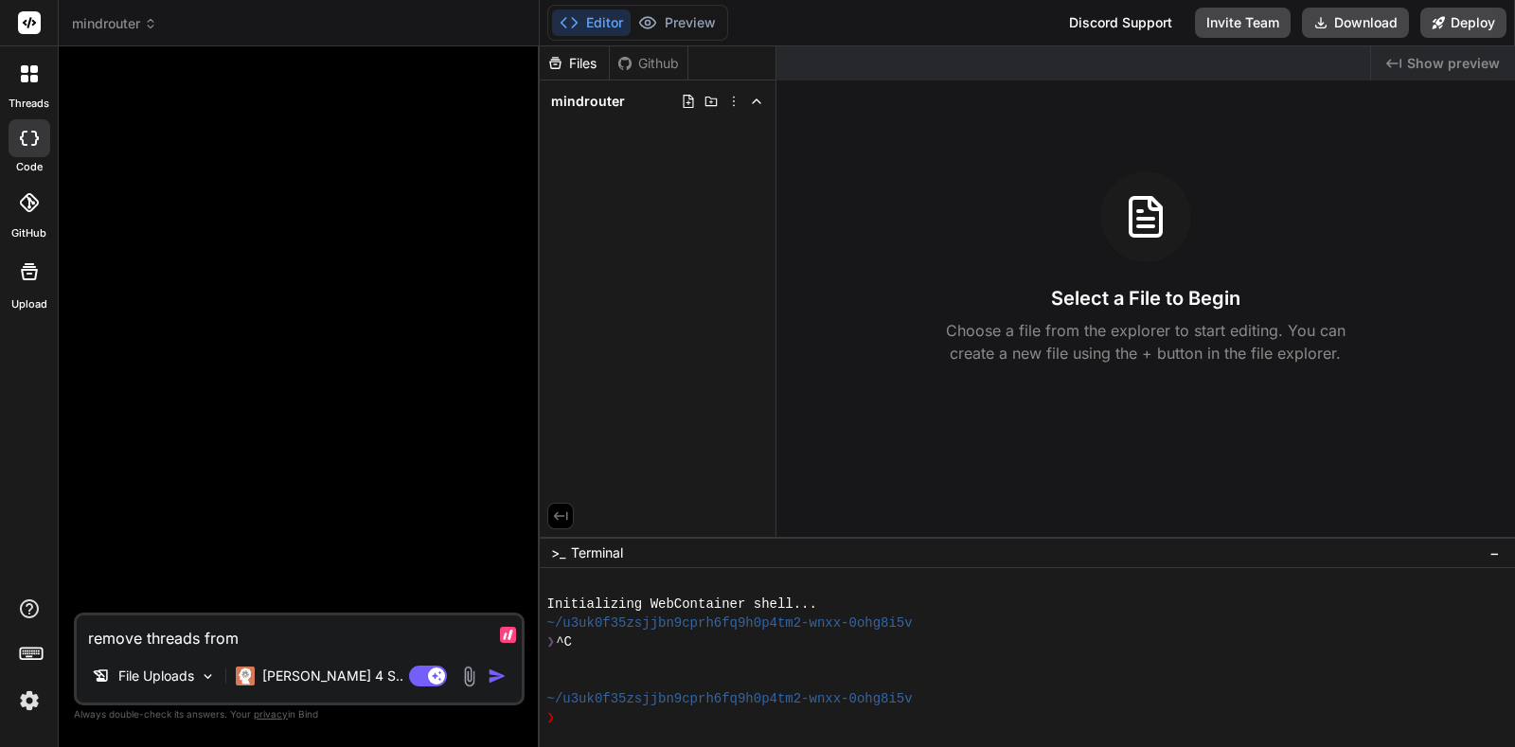
type textarea "x"
type textarea "remove threads from s"
type textarea "x"
type textarea "remove threads from si"
type textarea "x"
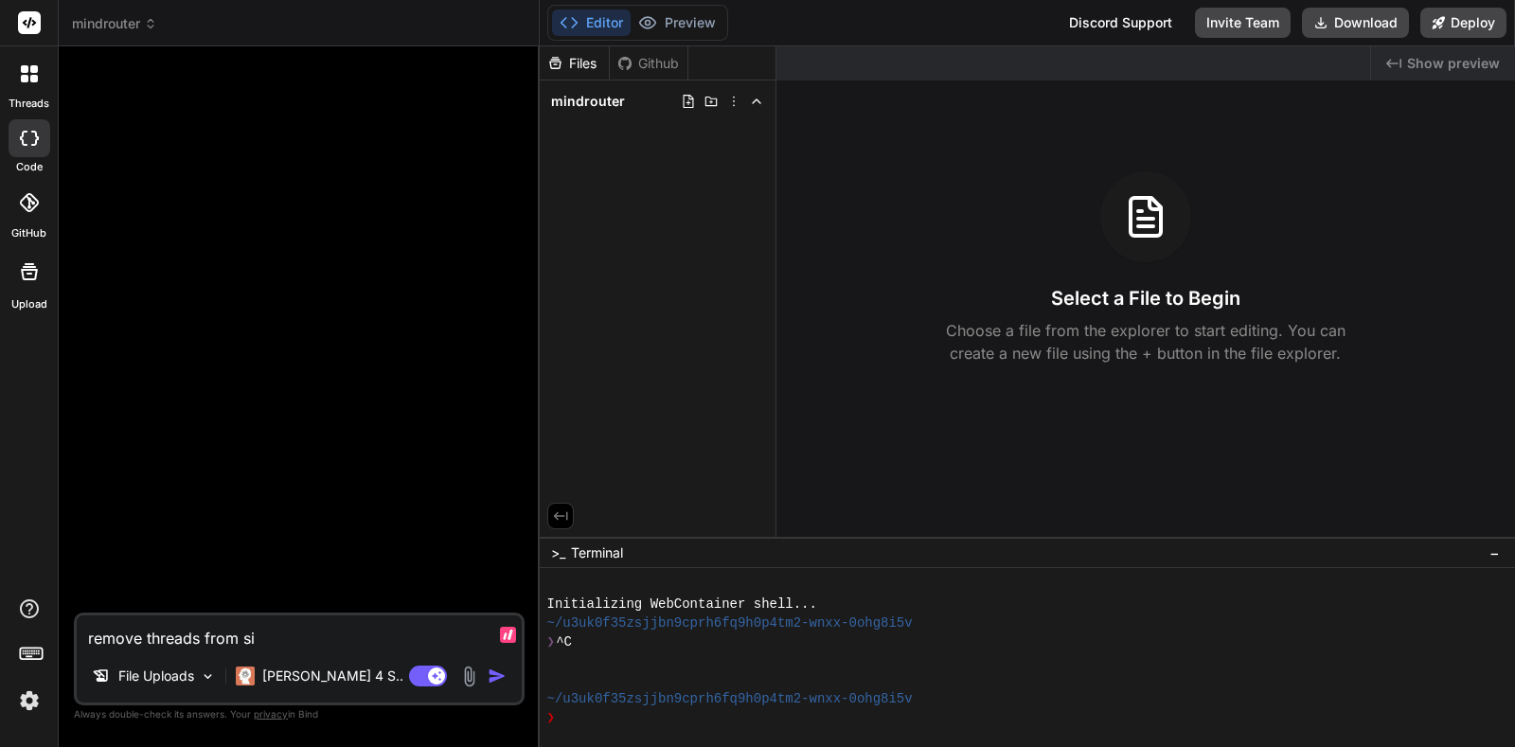
type textarea "remove threads from sid"
type textarea "x"
type textarea "remove threads from side"
type textarea "x"
type textarea "remove threads from sideb"
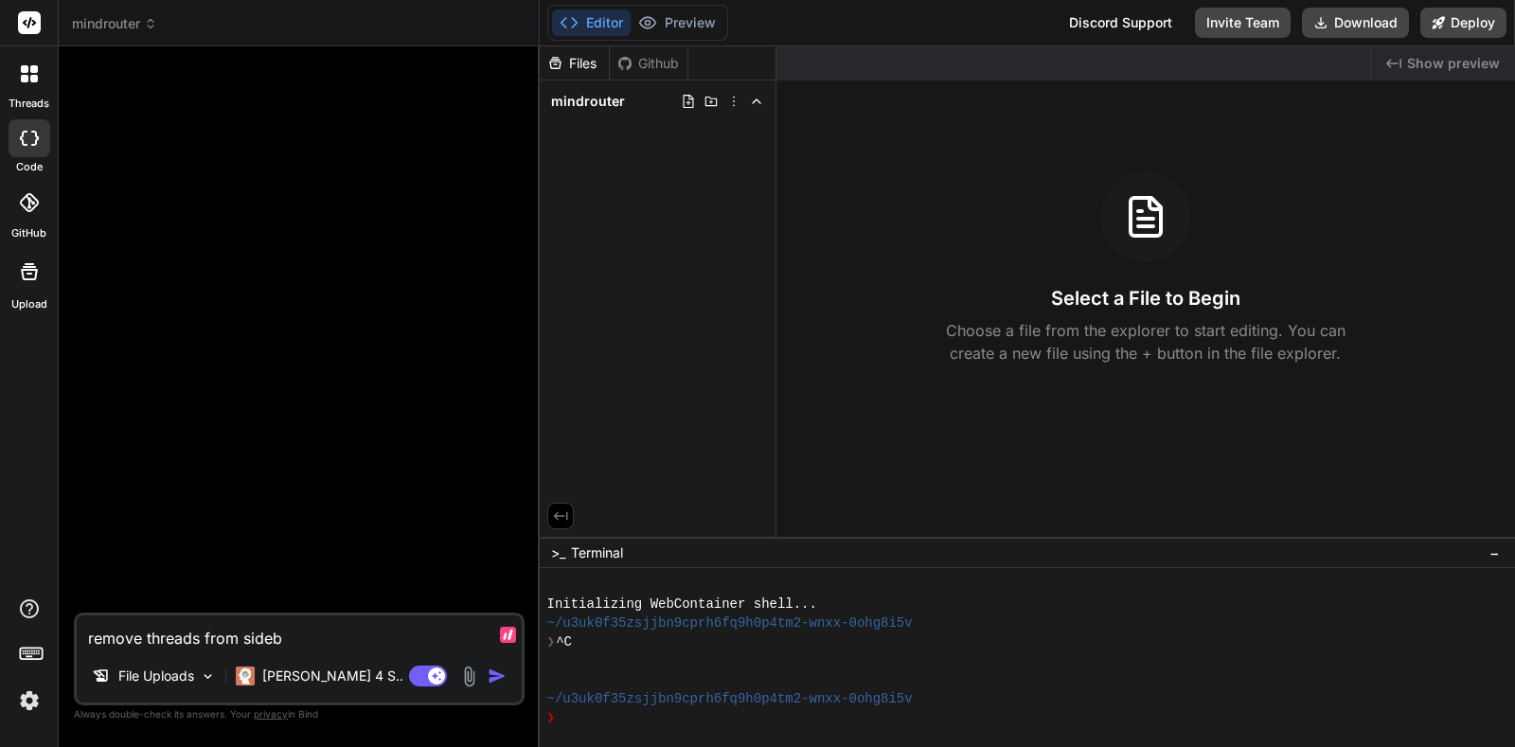
type textarea "x"
type textarea "remove threads from sideba"
type textarea "x"
type textarea "remove threads from sidebar"
type textarea "x"
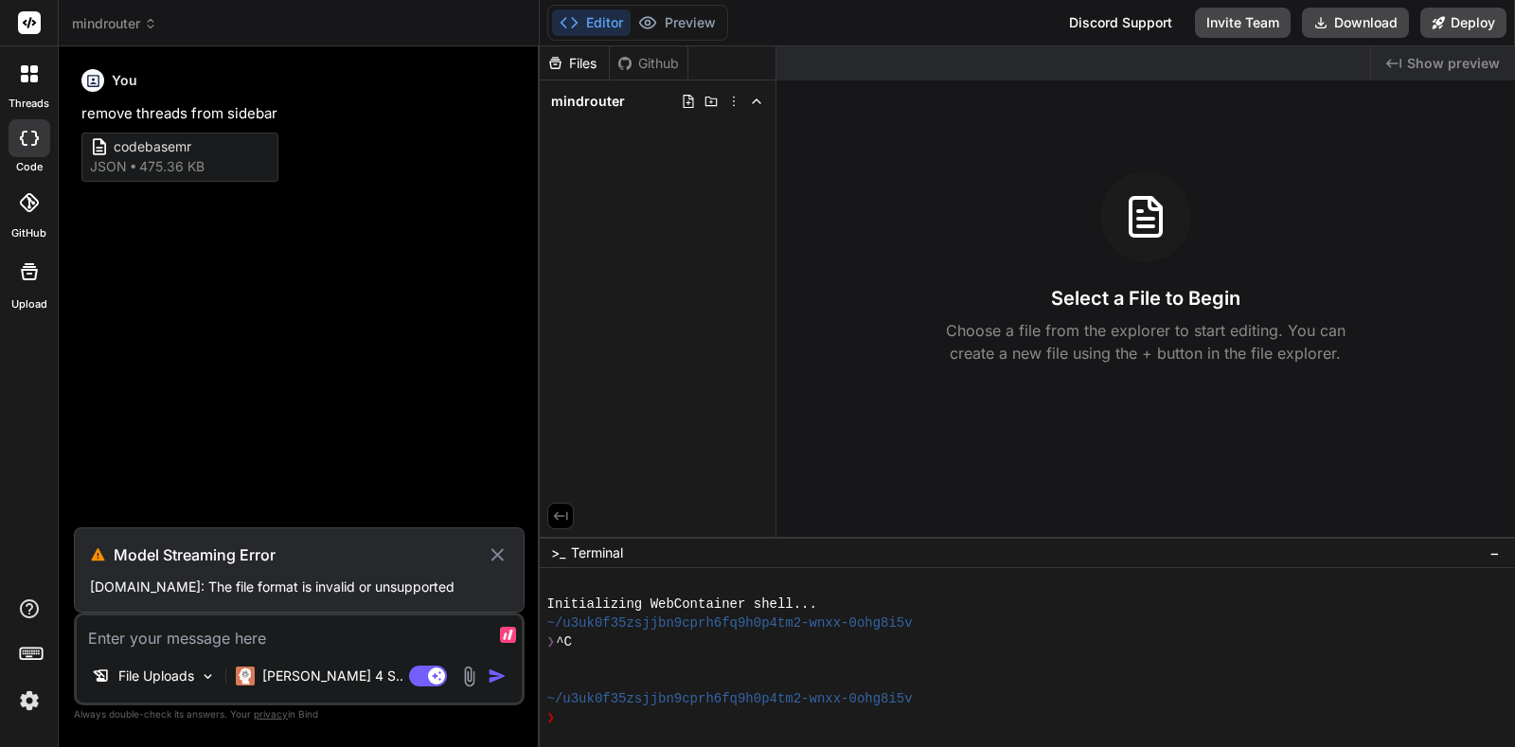
click at [497, 548] on icon at bounding box center [497, 554] width 12 height 12
type textarea "x"
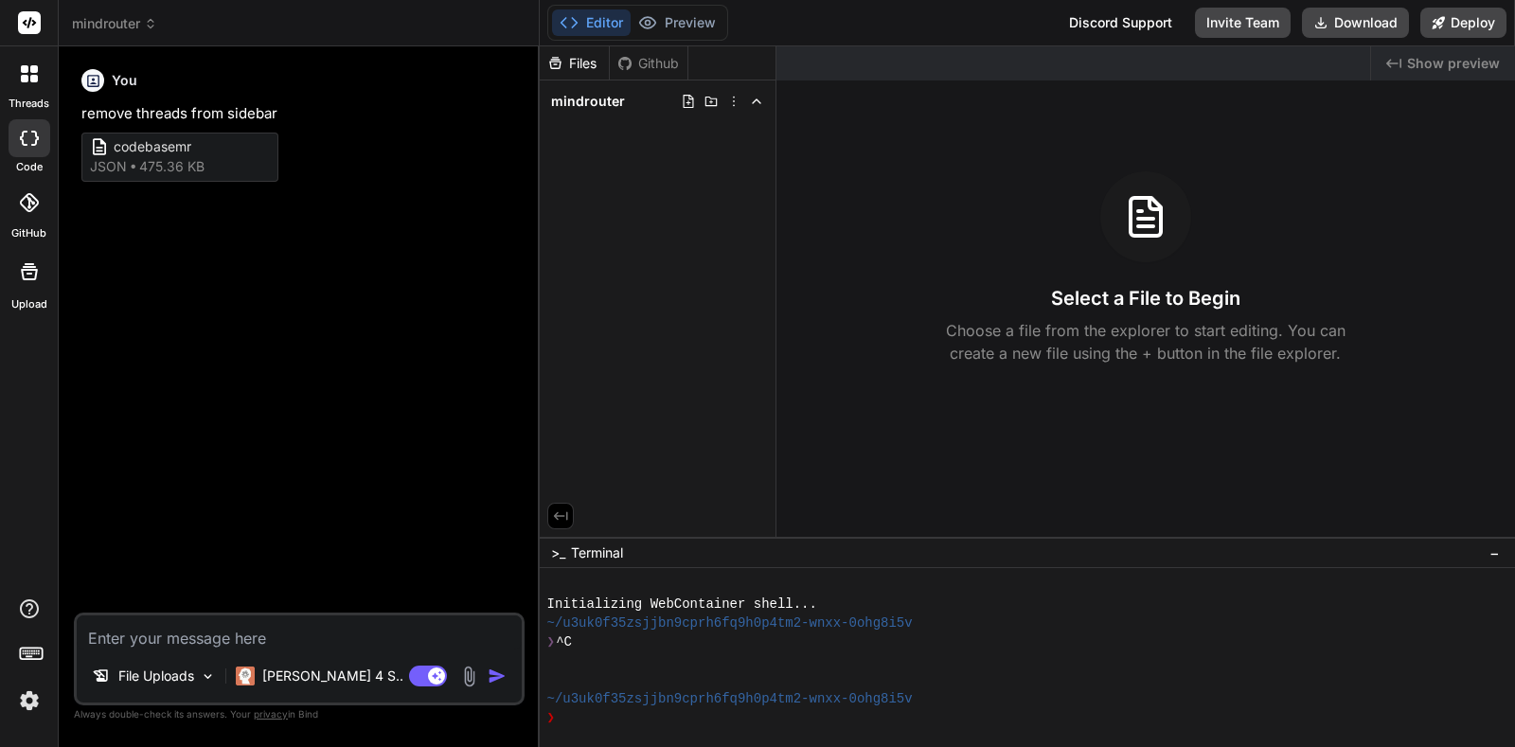
click at [140, 647] on textarea at bounding box center [299, 632] width 445 height 34
type textarea "d"
type textarea "x"
type textarea "do"
type textarea "x"
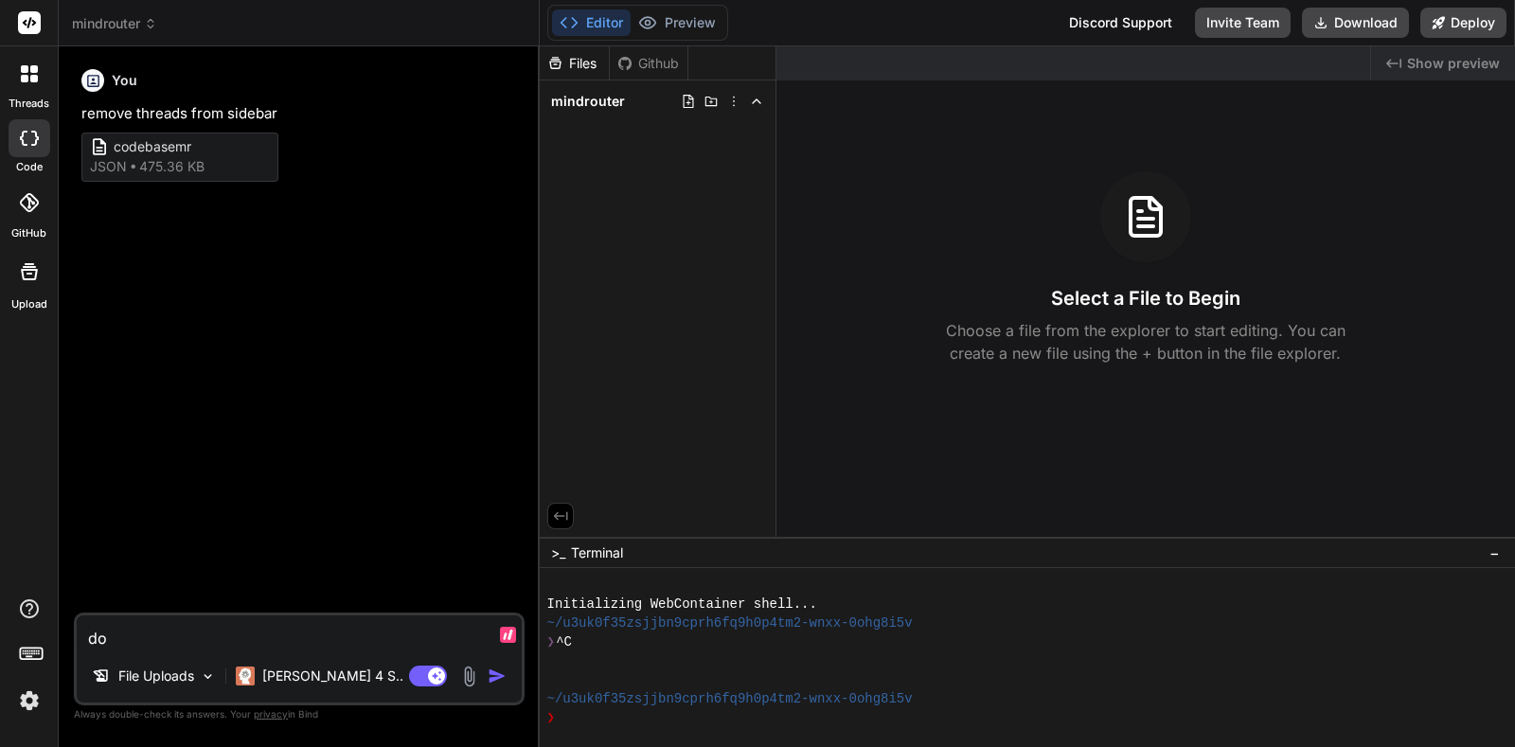
type textarea "do"
type textarea "x"
type textarea "do y"
type textarea "x"
type textarea "do yo"
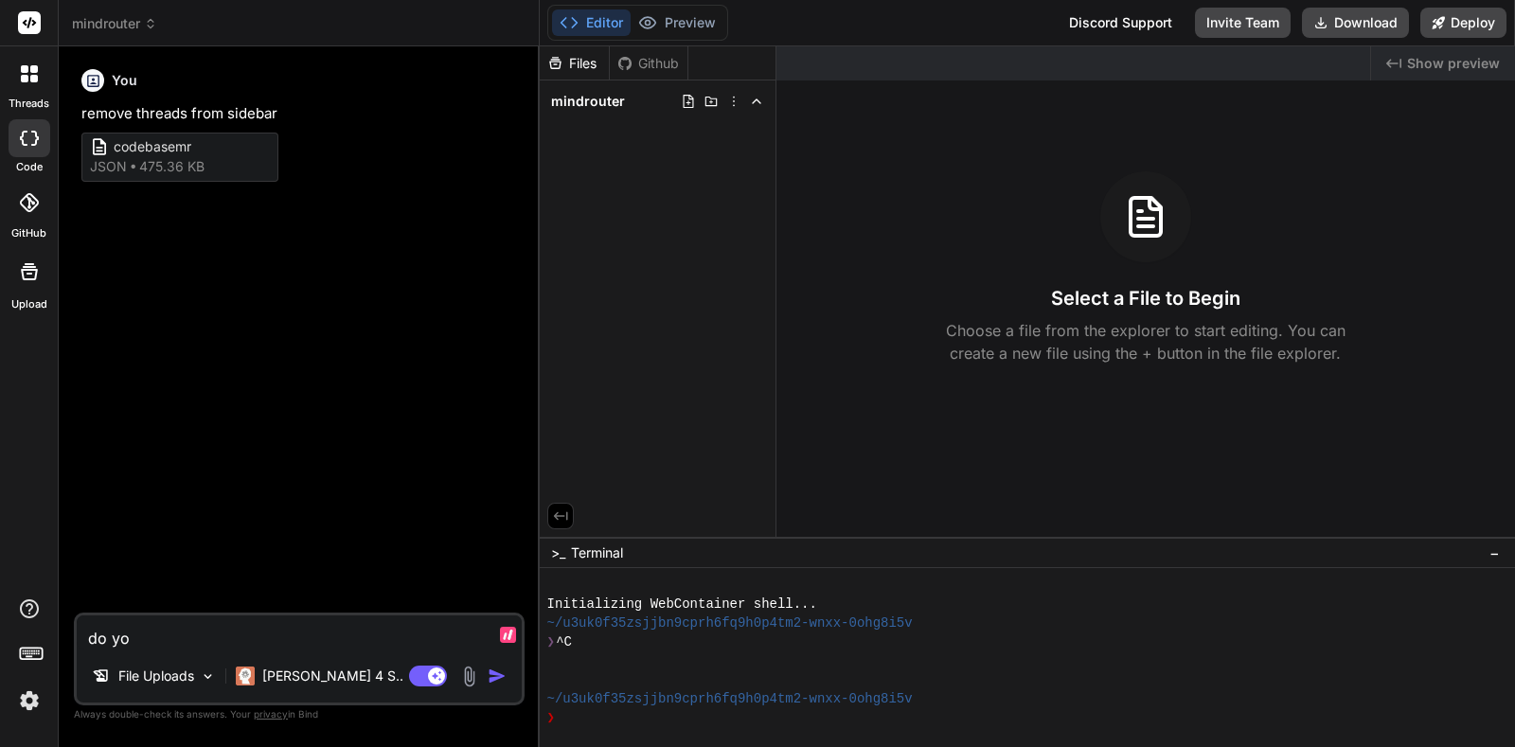
type textarea "x"
type textarea "do you"
type textarea "x"
type textarea "do you"
type textarea "x"
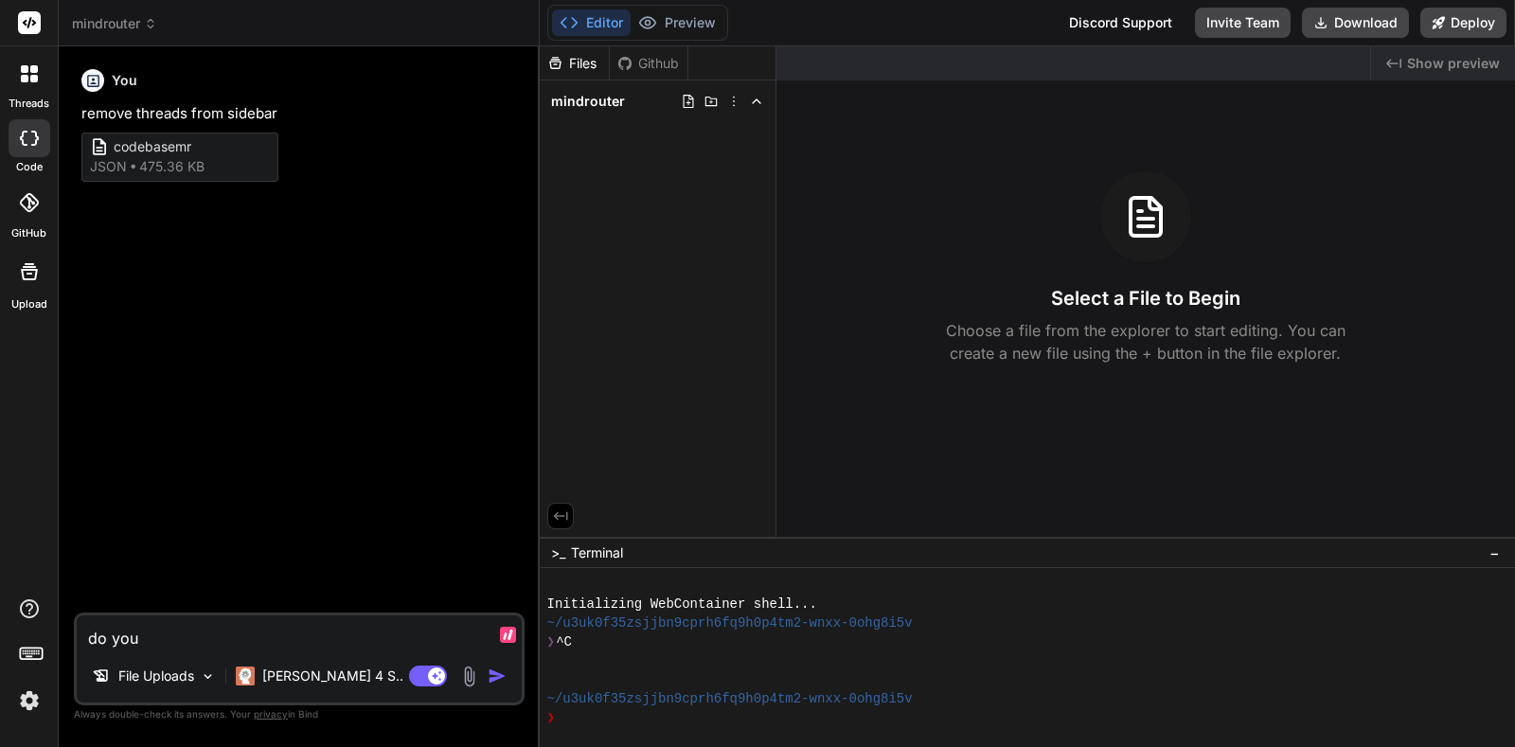
type textarea "do you u"
type textarea "x"
type textarea "do you un"
type textarea "x"
type textarea "do you und"
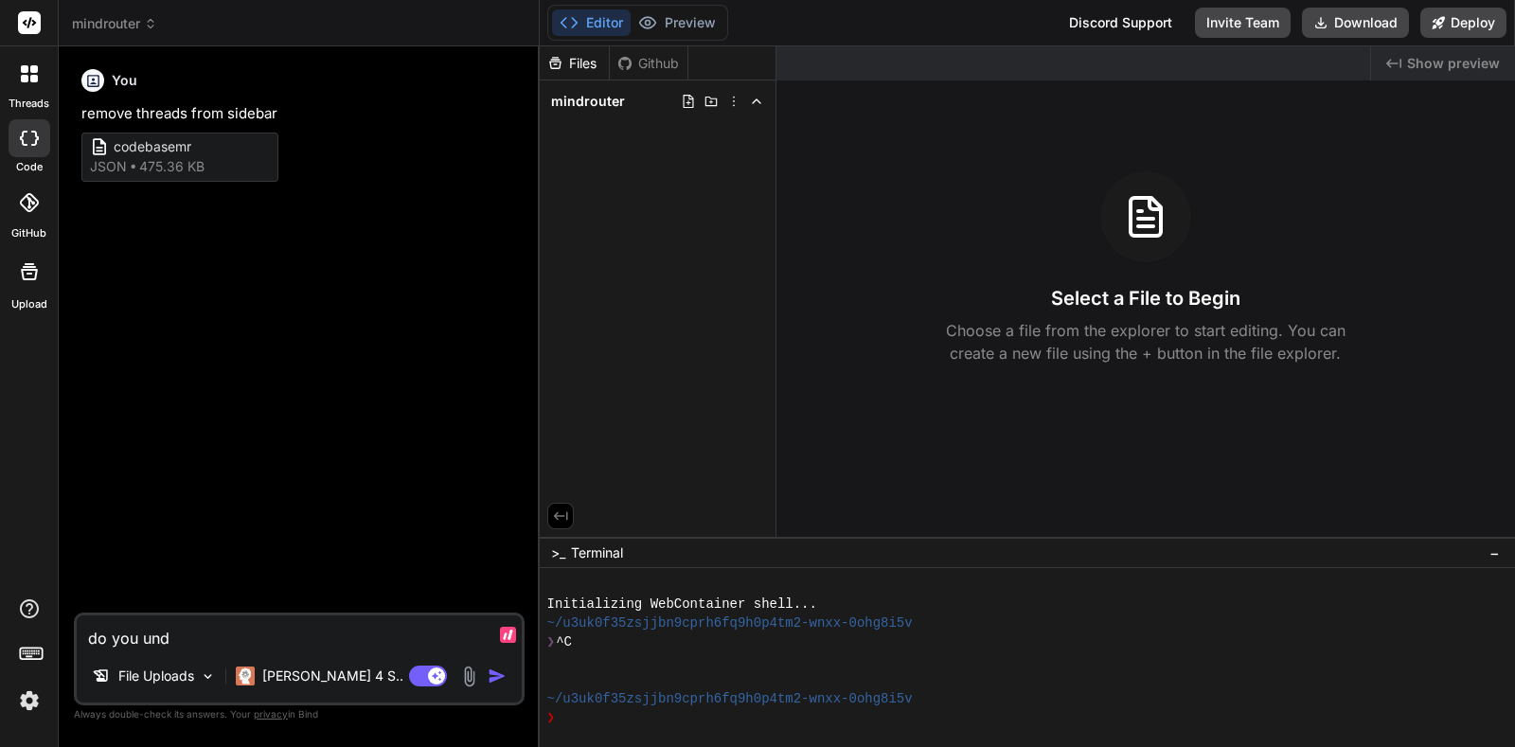
type textarea "x"
type textarea "do you unde"
type textarea "x"
type textarea "do you unders"
type textarea "x"
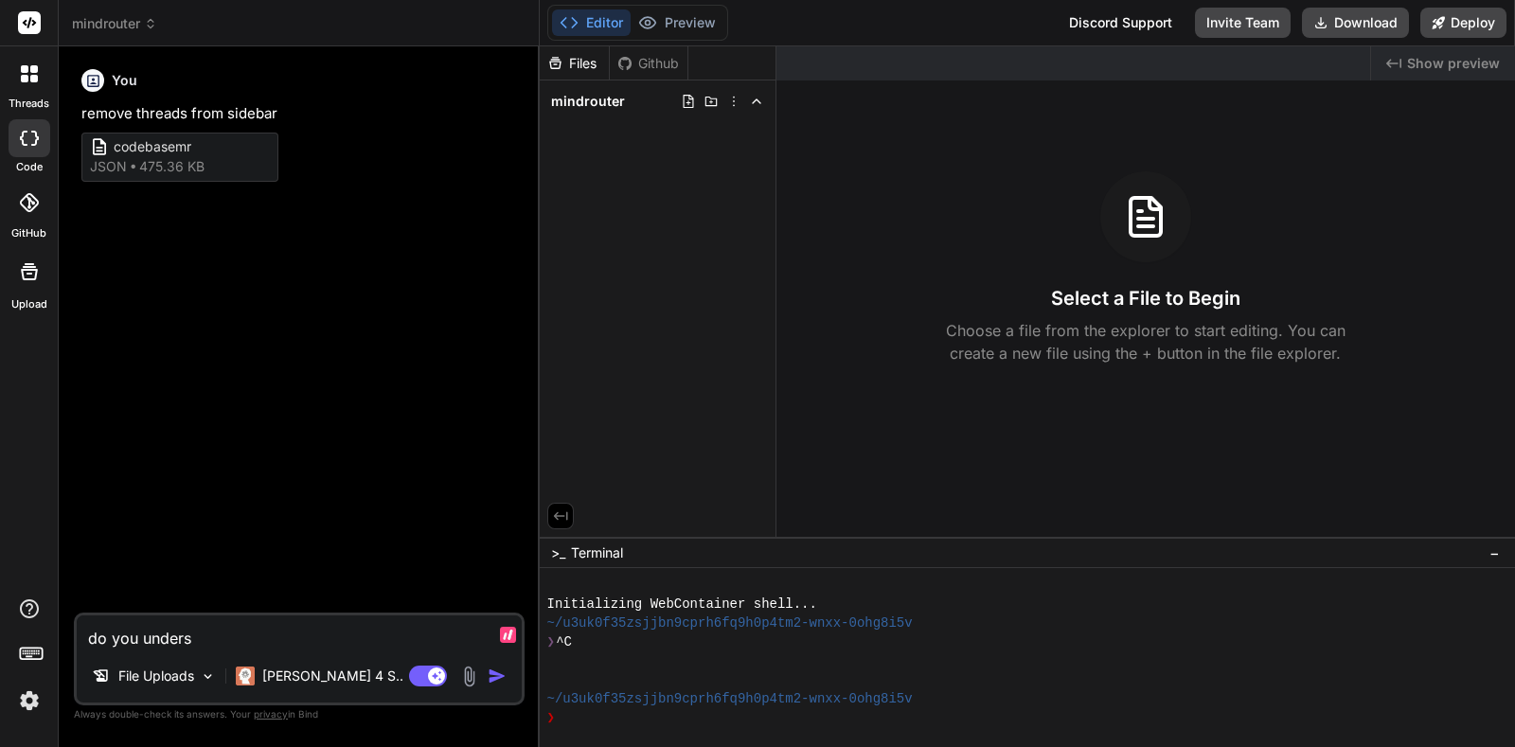
type textarea "do you undersa"
type textarea "x"
type textarea "do you underst"
type textarea "x"
type textarea "do you understa"
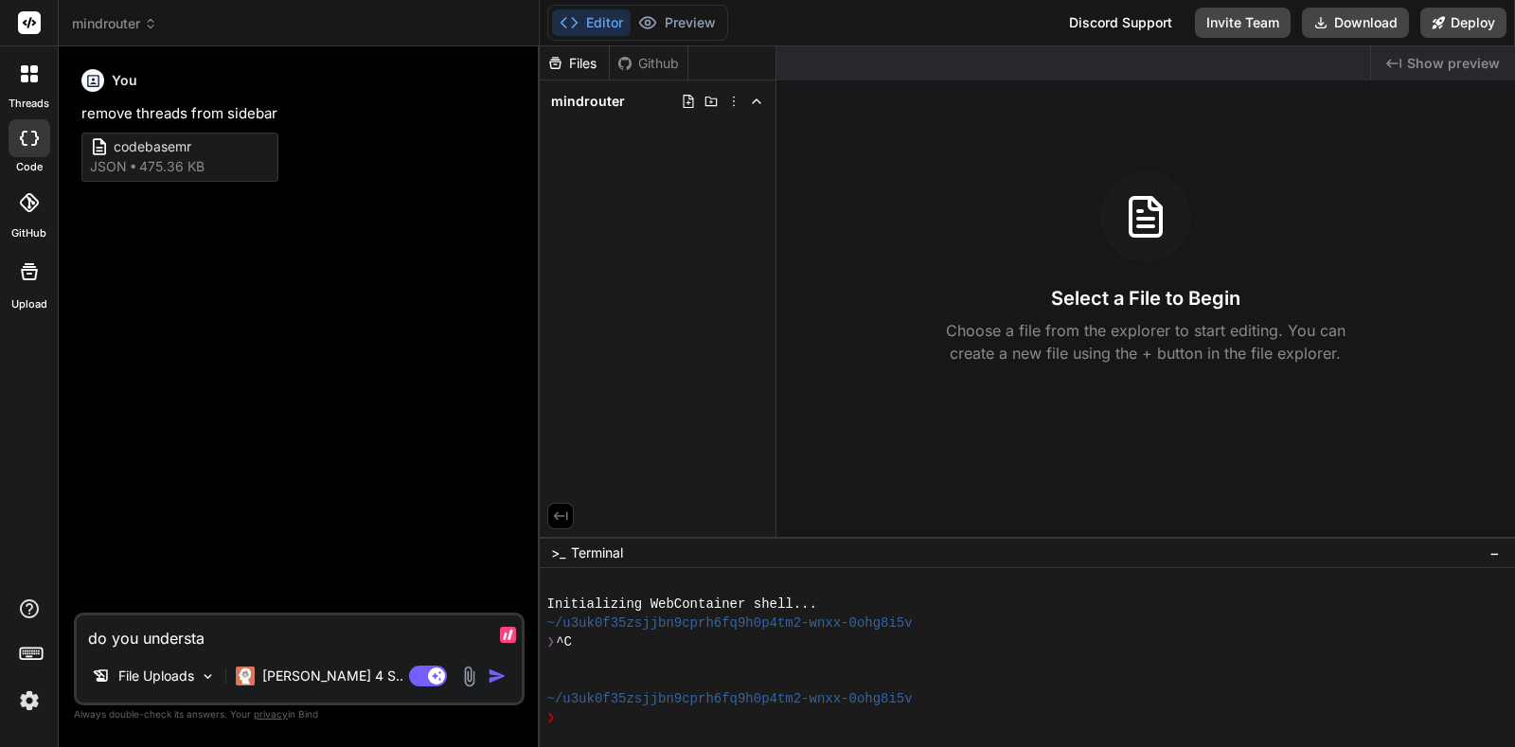
type textarea "x"
type textarea "do you understan"
type textarea "x"
type textarea "do you understand"
type textarea "x"
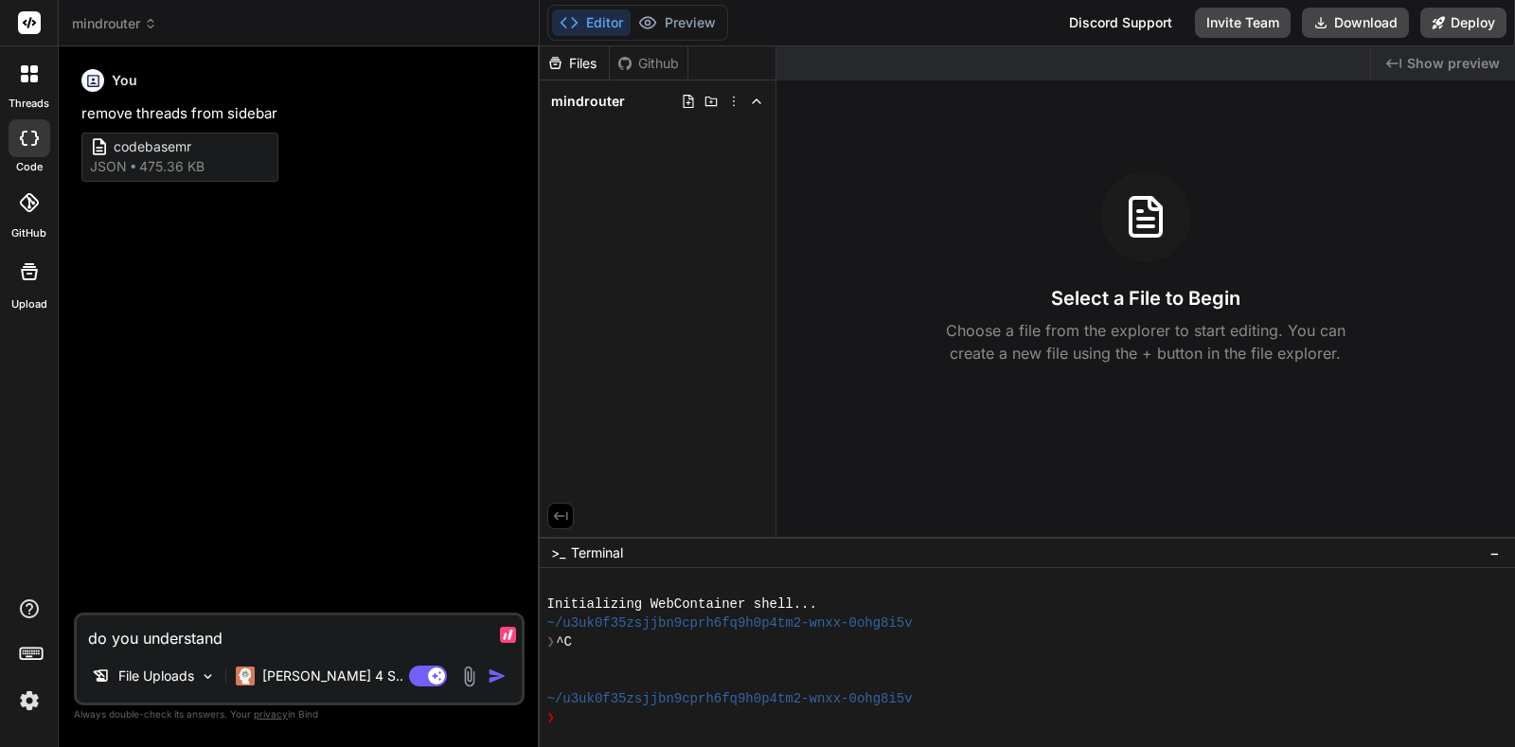
type textarea "do you understand"
type textarea "x"
type textarea "do you understand j"
type textarea "x"
type textarea "do you understand js"
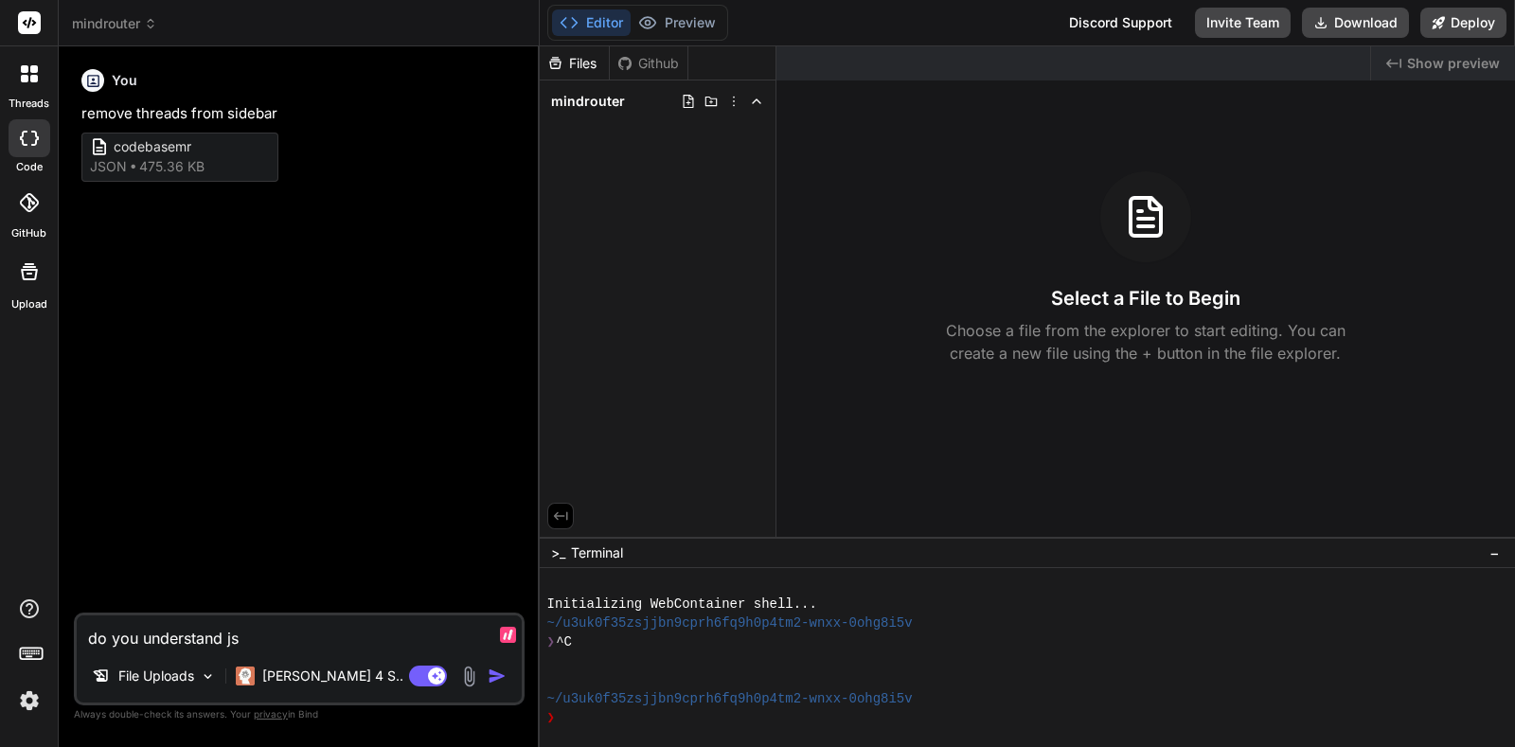
type textarea "x"
type textarea "do you understand jso"
type textarea "x"
type textarea "do you understand json"
type textarea "x"
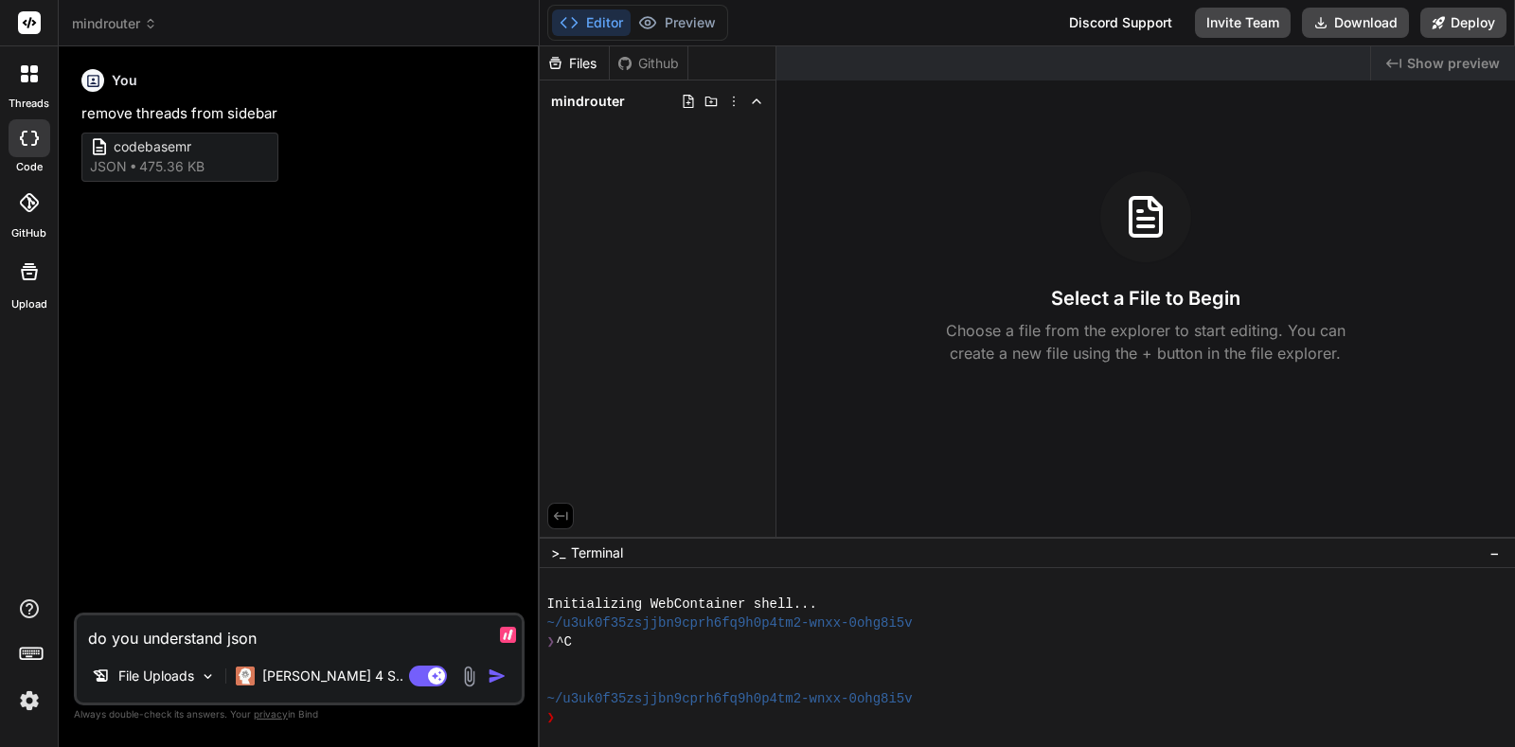
type textarea "do you understand json"
type textarea "x"
type textarea "do you understand json a"
type textarea "x"
type textarea "do you understand json at"
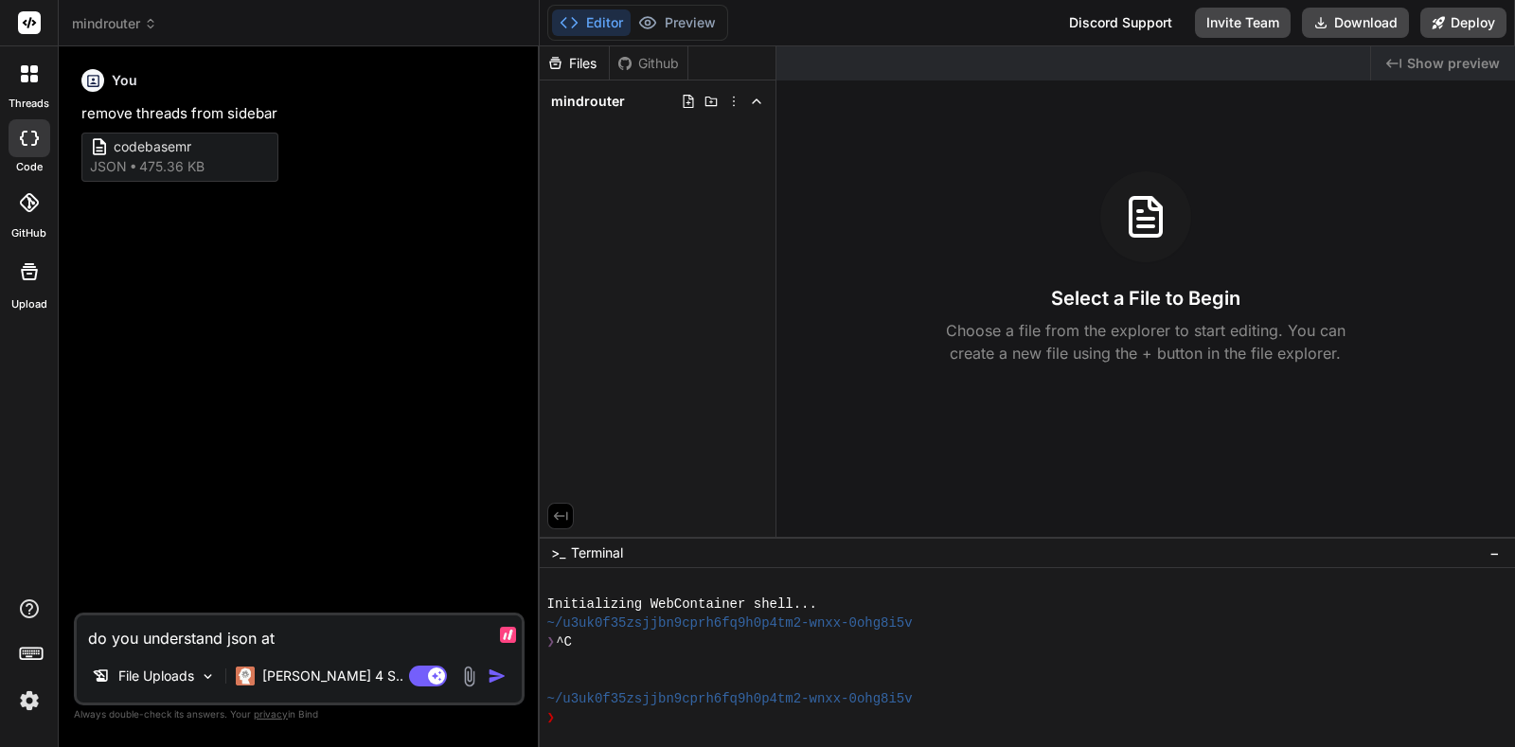
type textarea "x"
type textarea "do you understand json att"
type textarea "x"
type textarea "do you understand json atta"
type textarea "x"
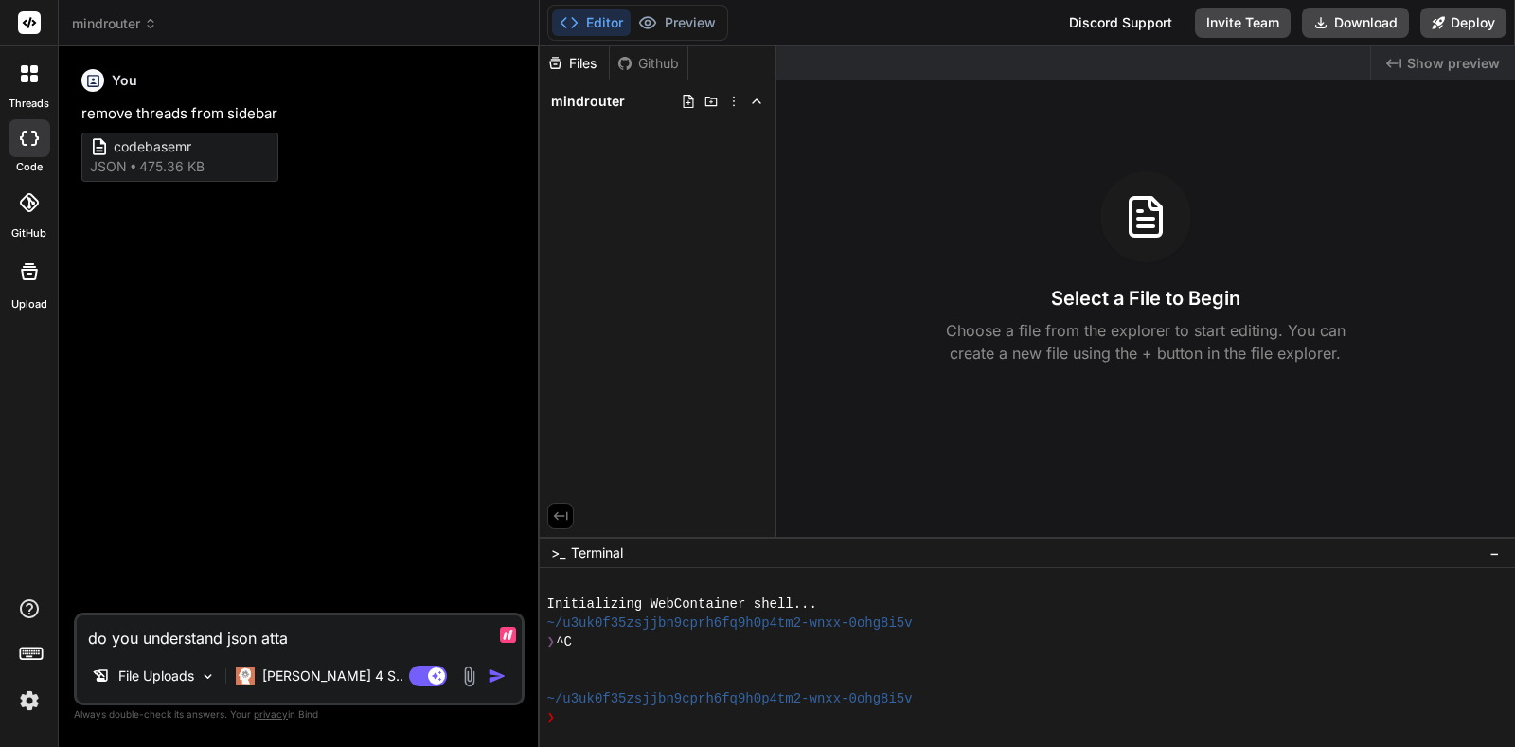
type textarea "do you understand json attac"
type textarea "x"
type textarea "do you understand json attach"
type textarea "x"
type textarea "do you understand json attachm"
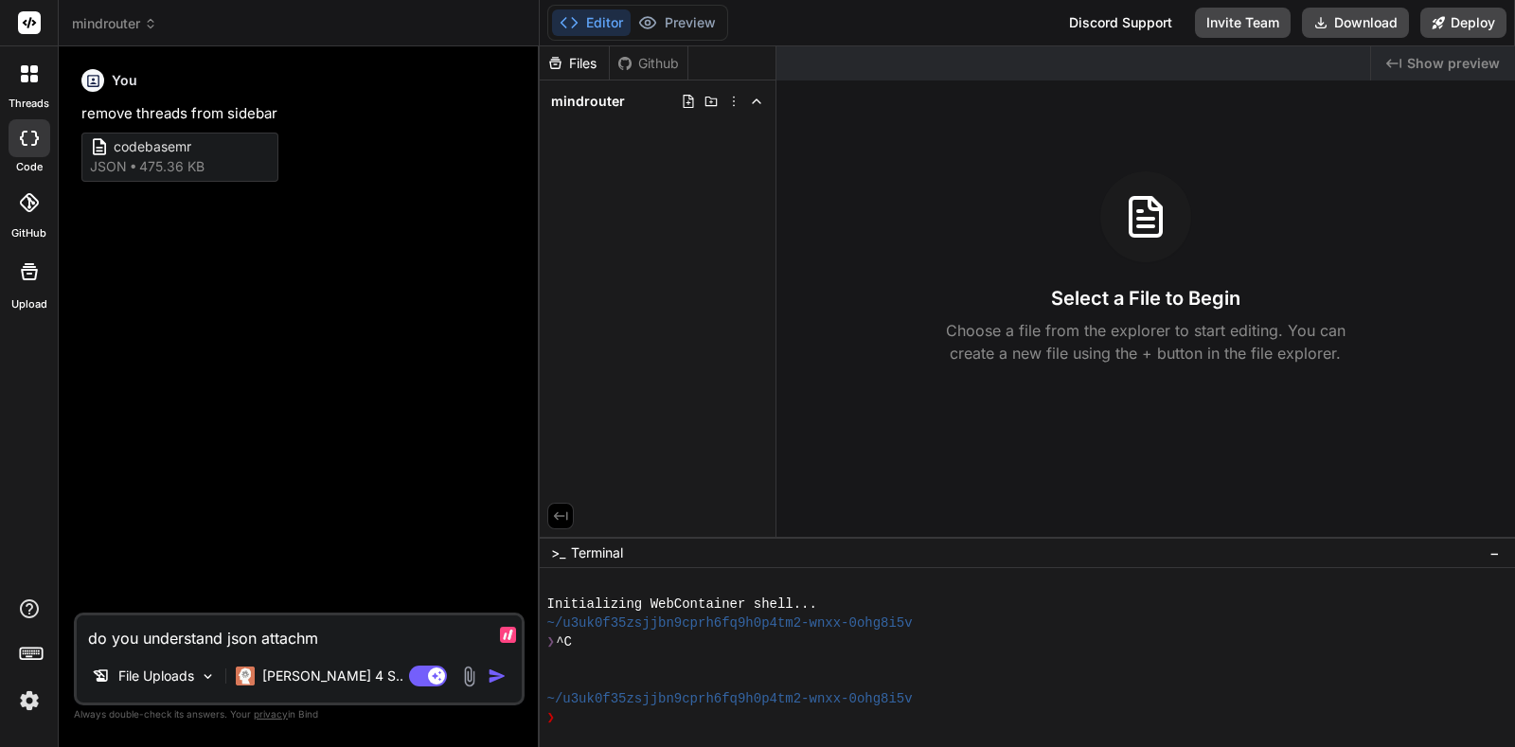
type textarea "x"
type textarea "do you understand json attachme"
type textarea "x"
type textarea "do you understand json attachmen"
type textarea "x"
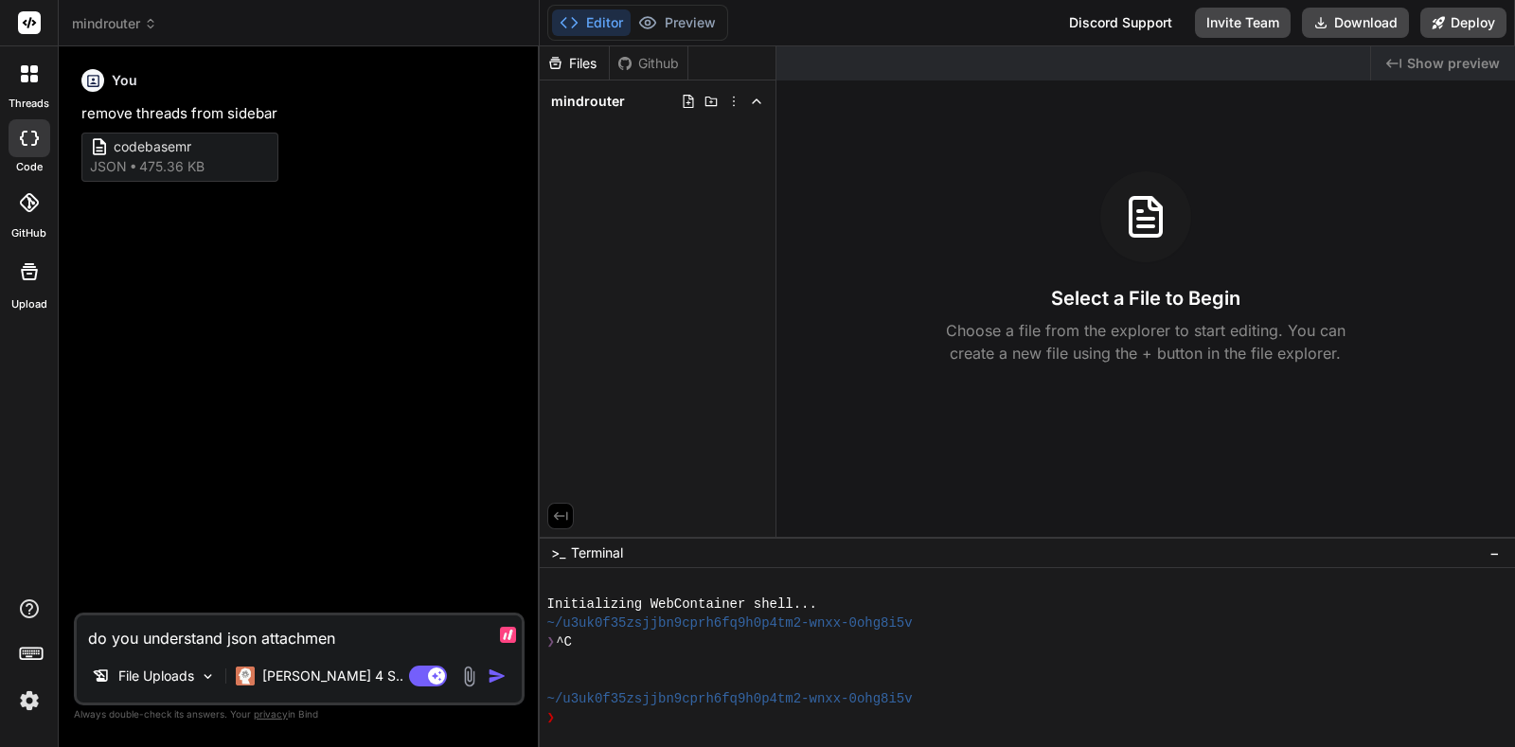
type textarea "do you understand json attachment"
type textarea "x"
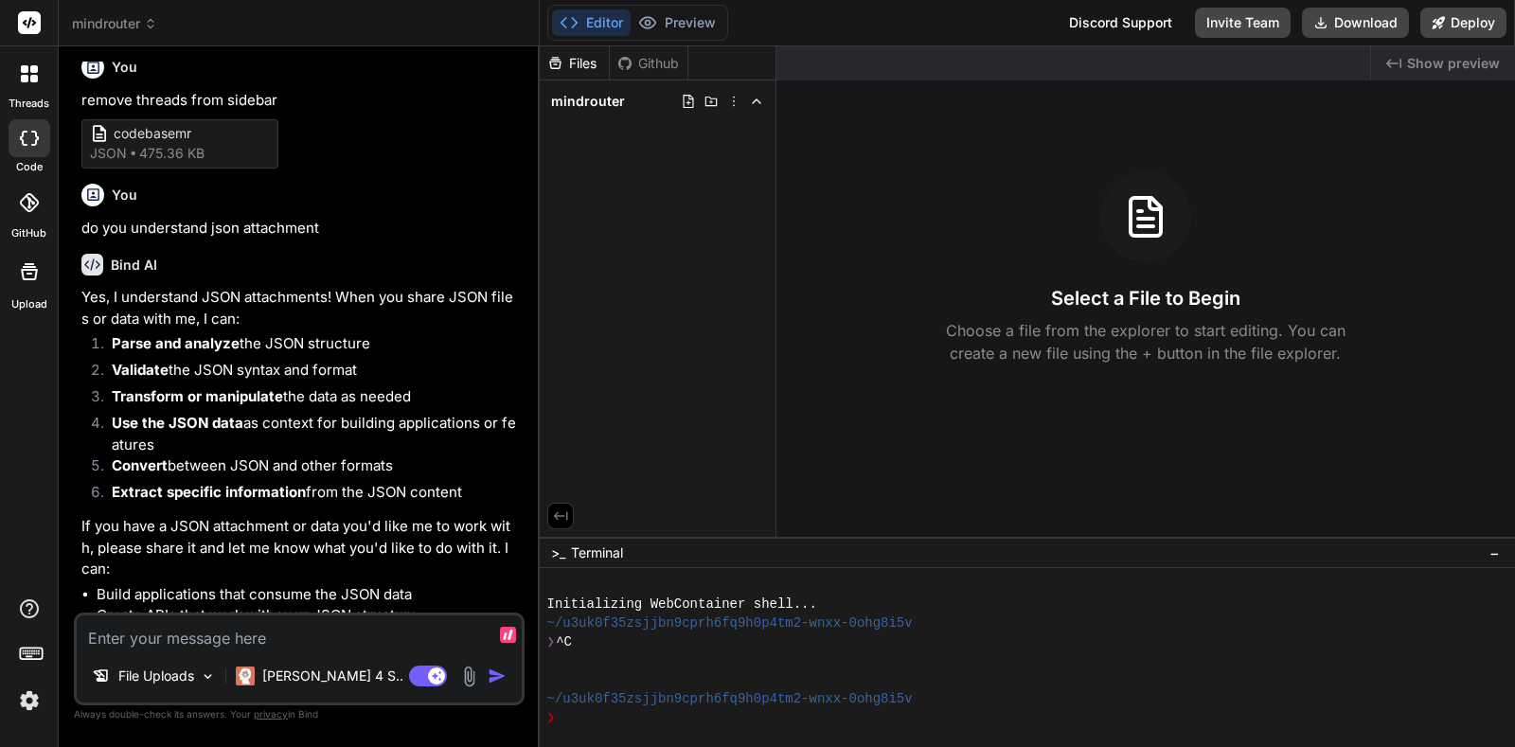
scroll to position [143, 0]
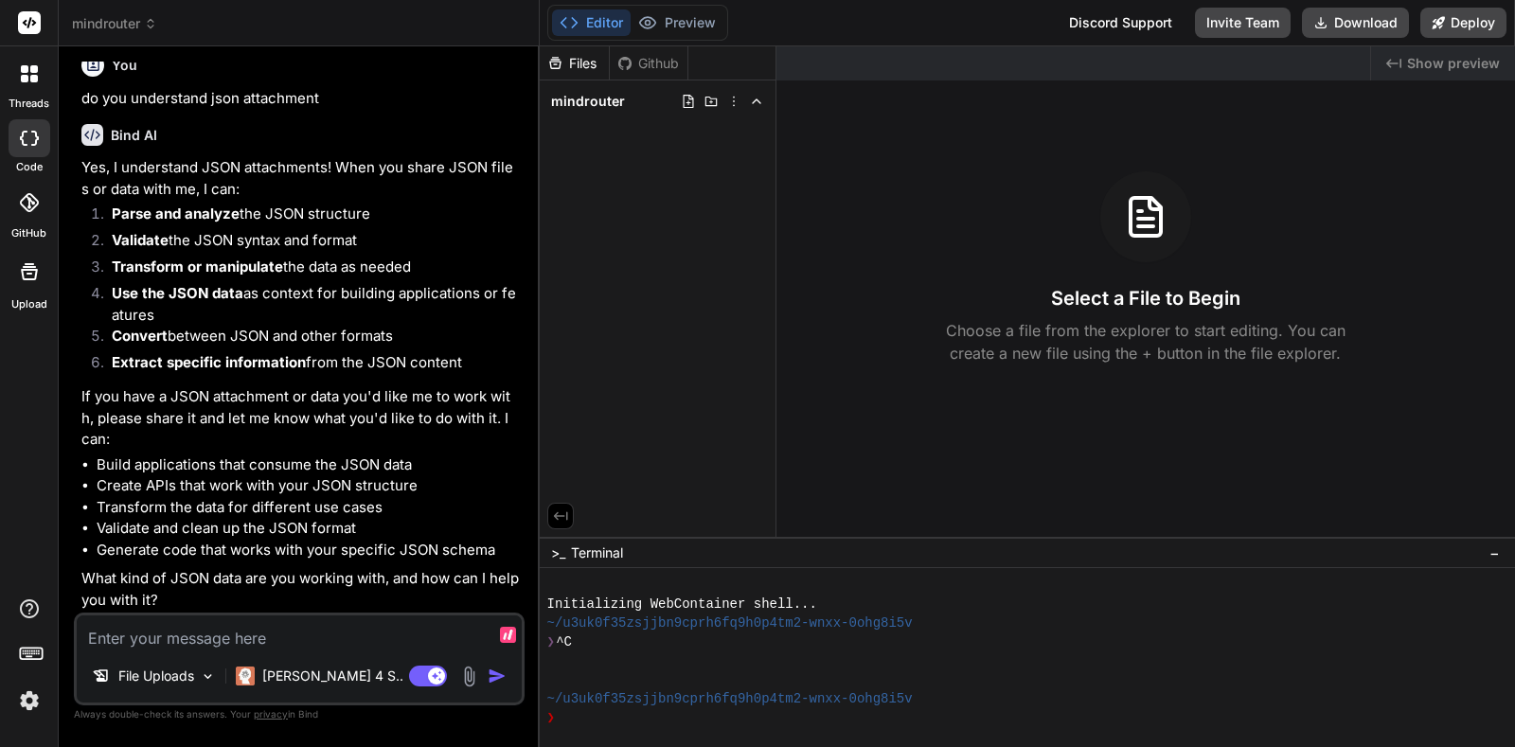
type textarea "x"
type textarea "m"
type textarea "x"
type textarea "my"
type textarea "x"
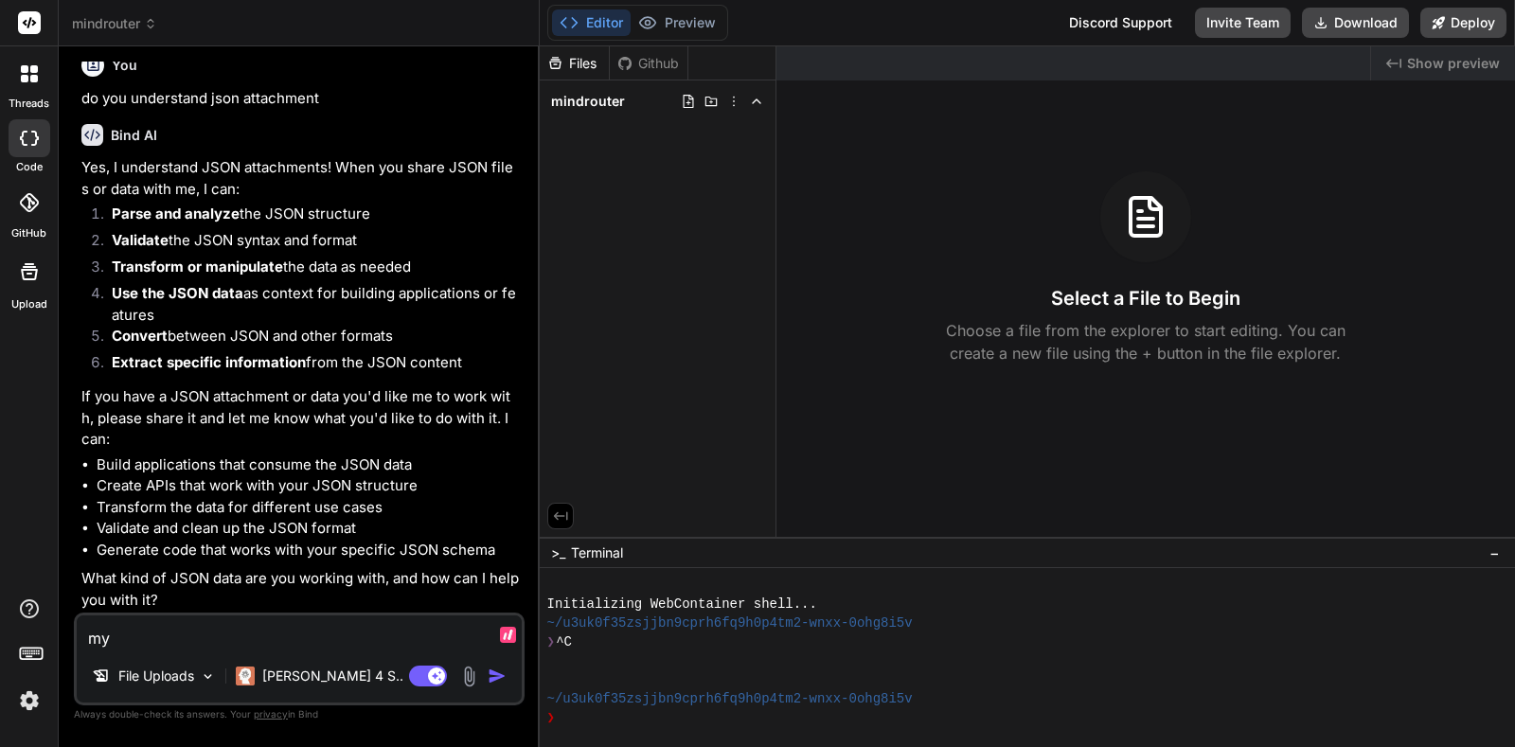
type textarea "my"
type textarea "x"
type textarea "my j"
type textarea "x"
type textarea "my js"
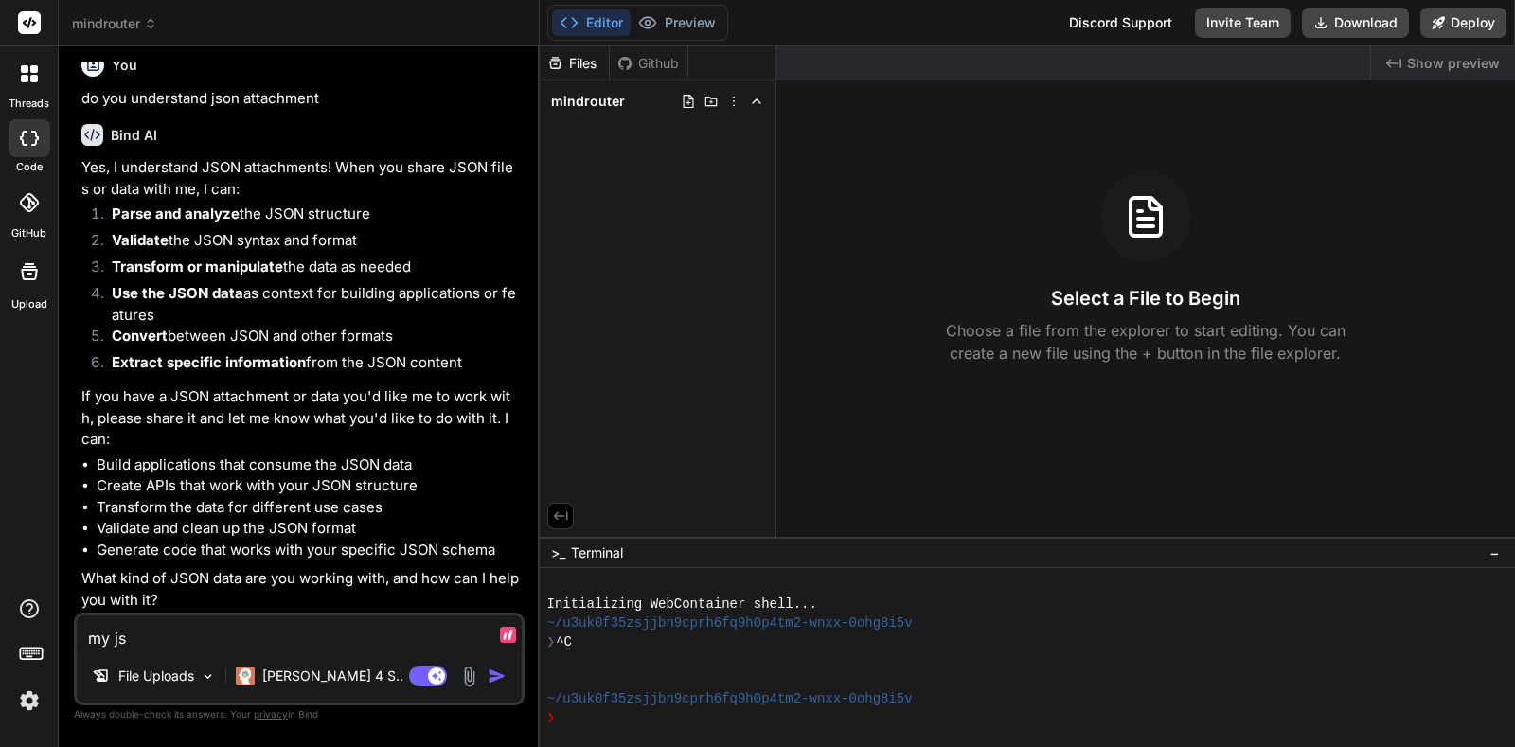
type textarea "x"
type textarea "my jso"
type textarea "x"
type textarea "my json"
type textarea "x"
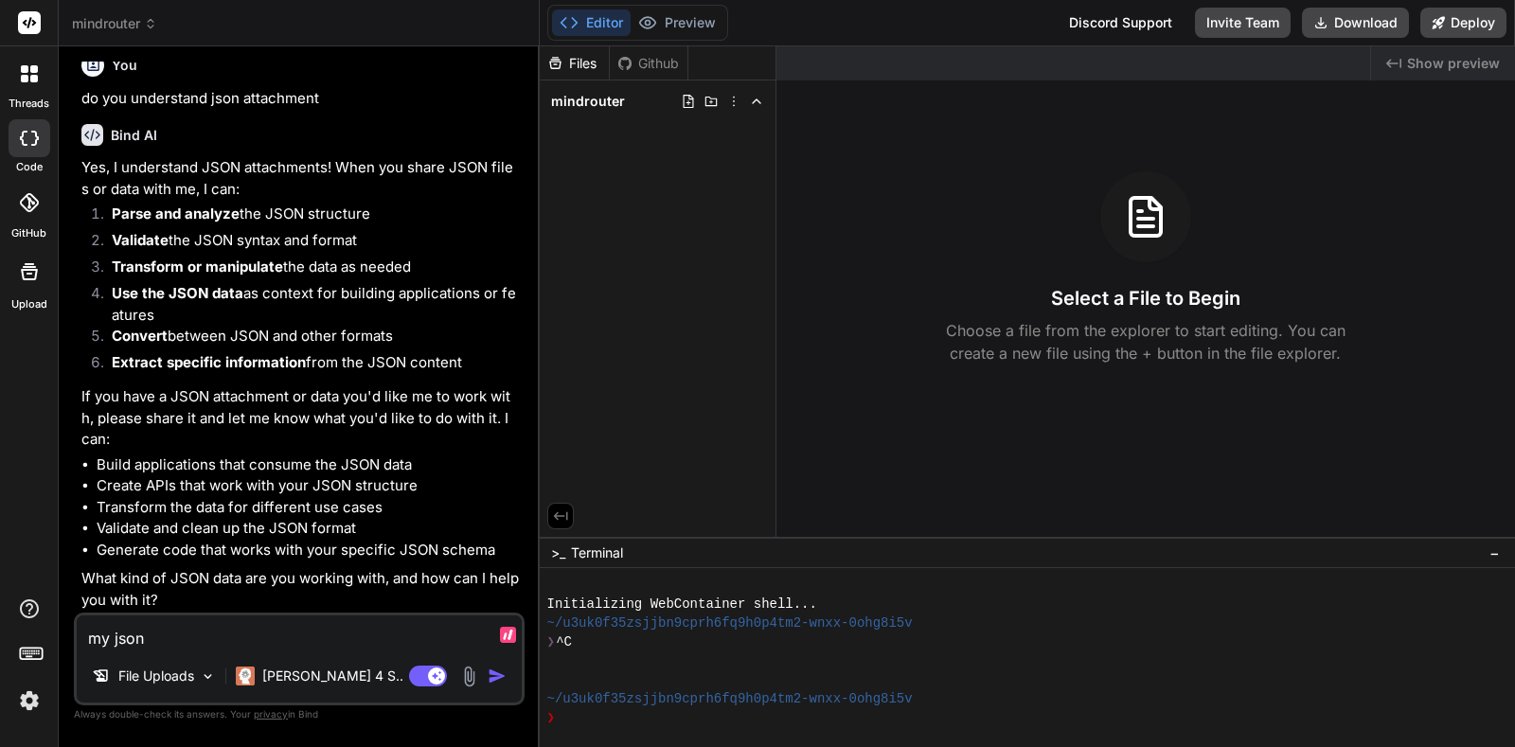
type textarea "my json"
type textarea "x"
type textarea "my json i"
type textarea "x"
type textarea "my json is"
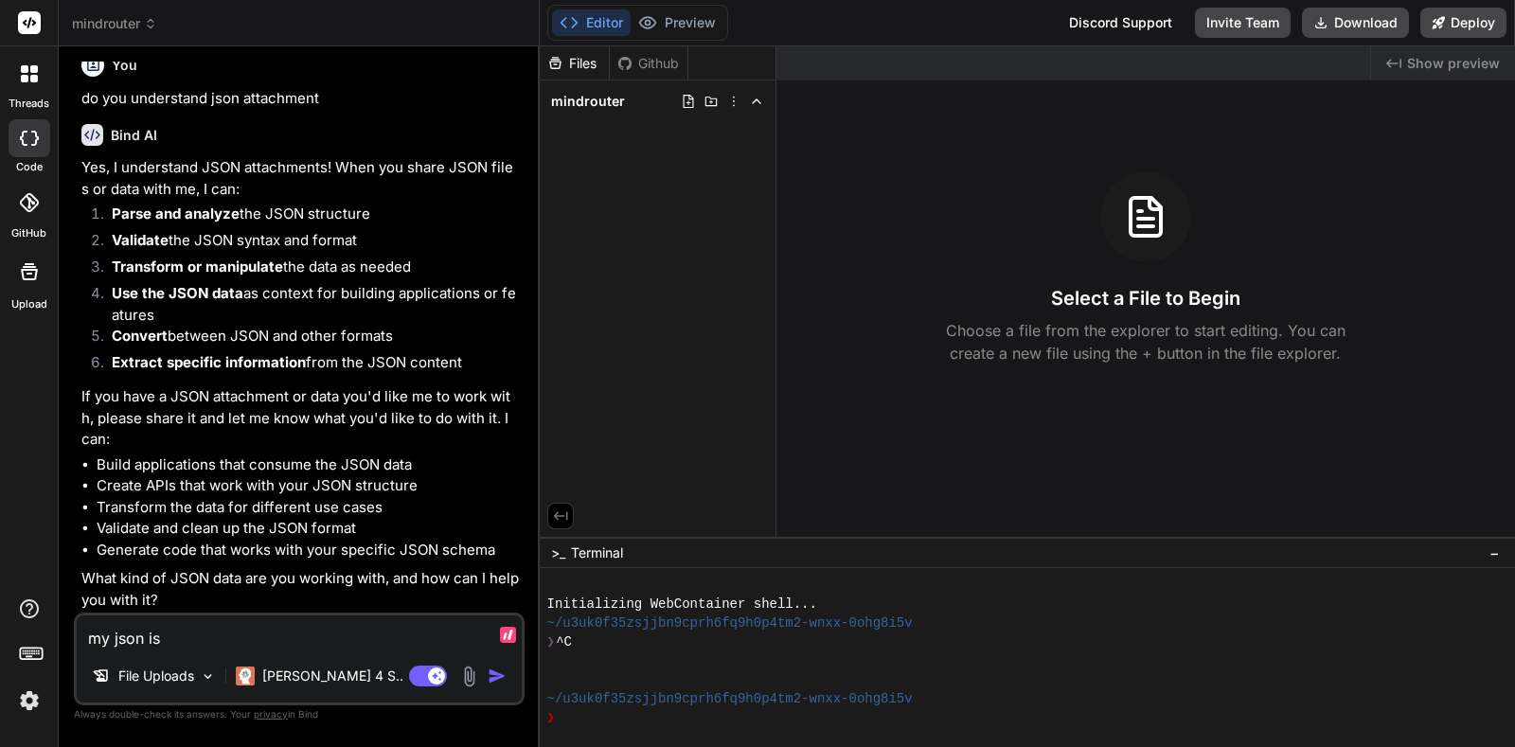
type textarea "x"
type textarea "my json is"
type textarea "x"
type textarea "my json is a"
type textarea "x"
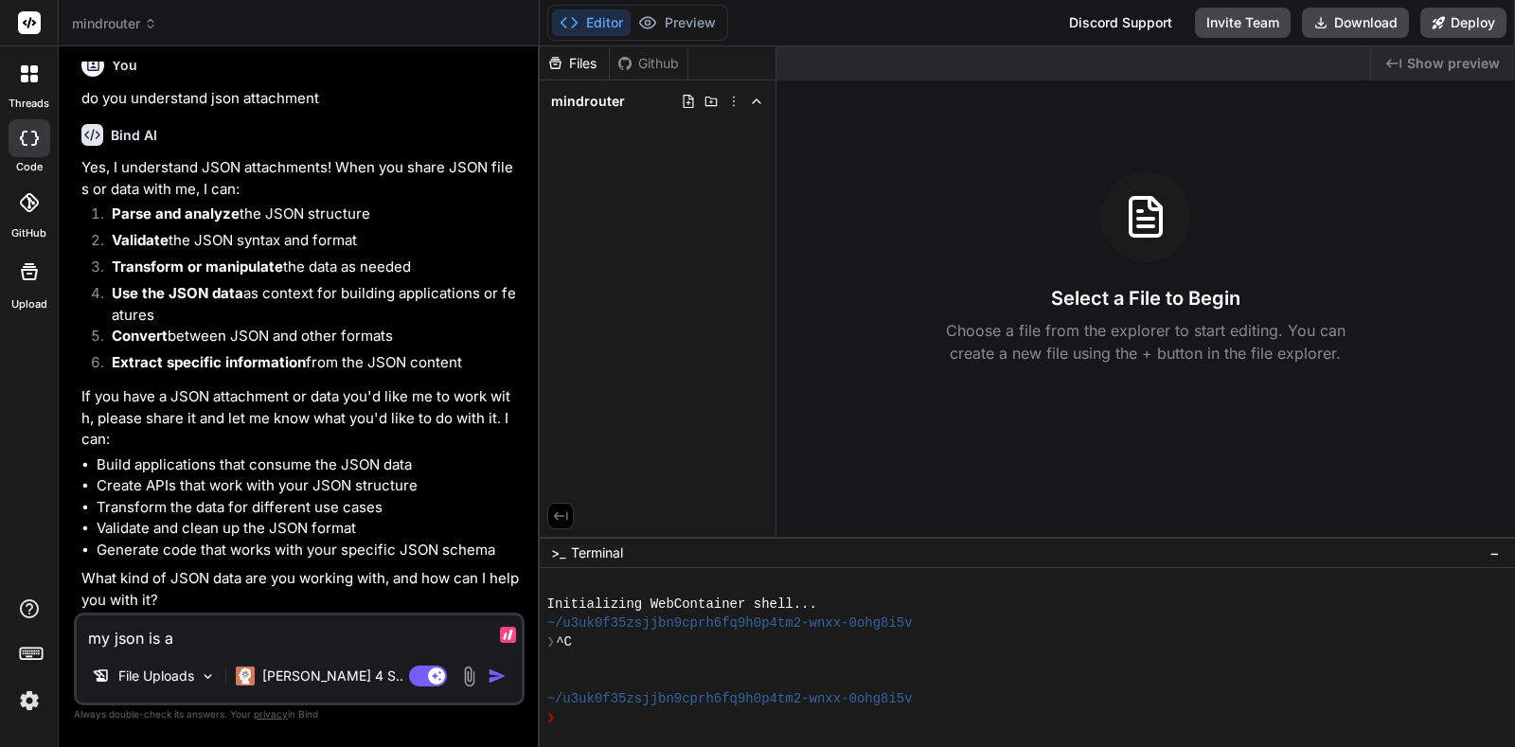
type textarea "my json is at"
type textarea "x"
type textarea "my json is att"
type textarea "x"
type textarea "my json is atta"
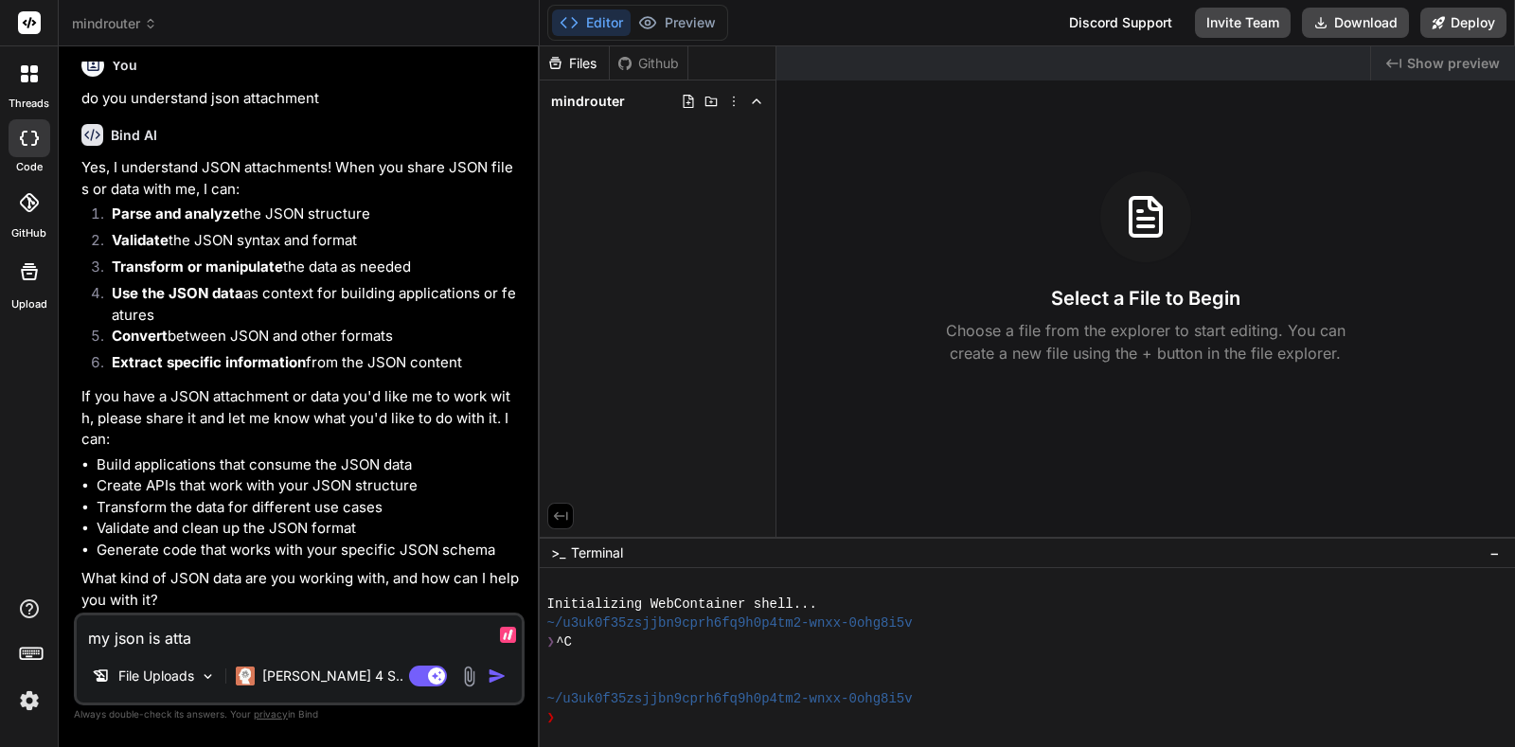
type textarea "x"
type textarea "my json is attac"
type textarea "x"
type textarea "my json is attach"
type textarea "x"
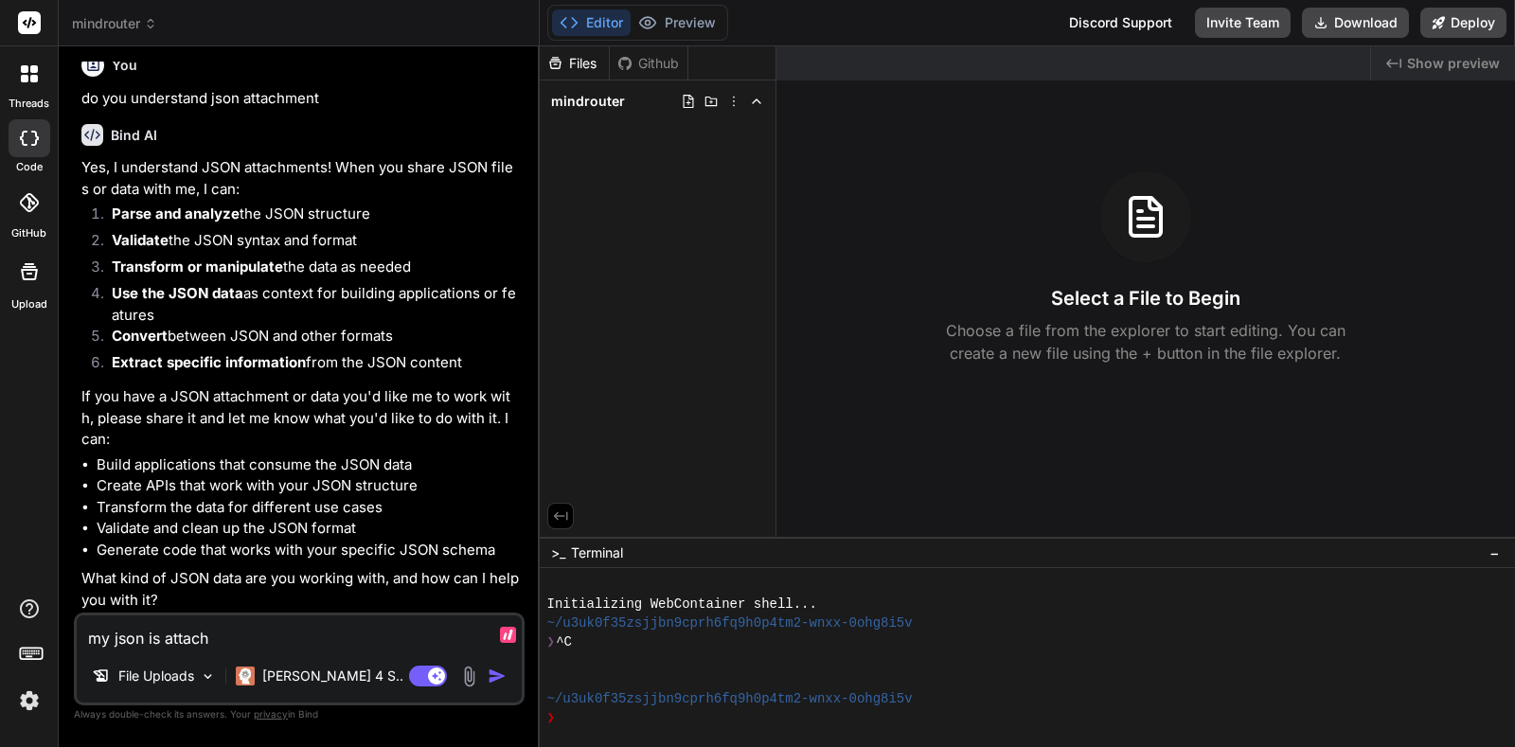
type textarea "my json is attache"
type textarea "x"
type textarea "my json is attached"
type textarea "x"
type textarea "my json is attached."
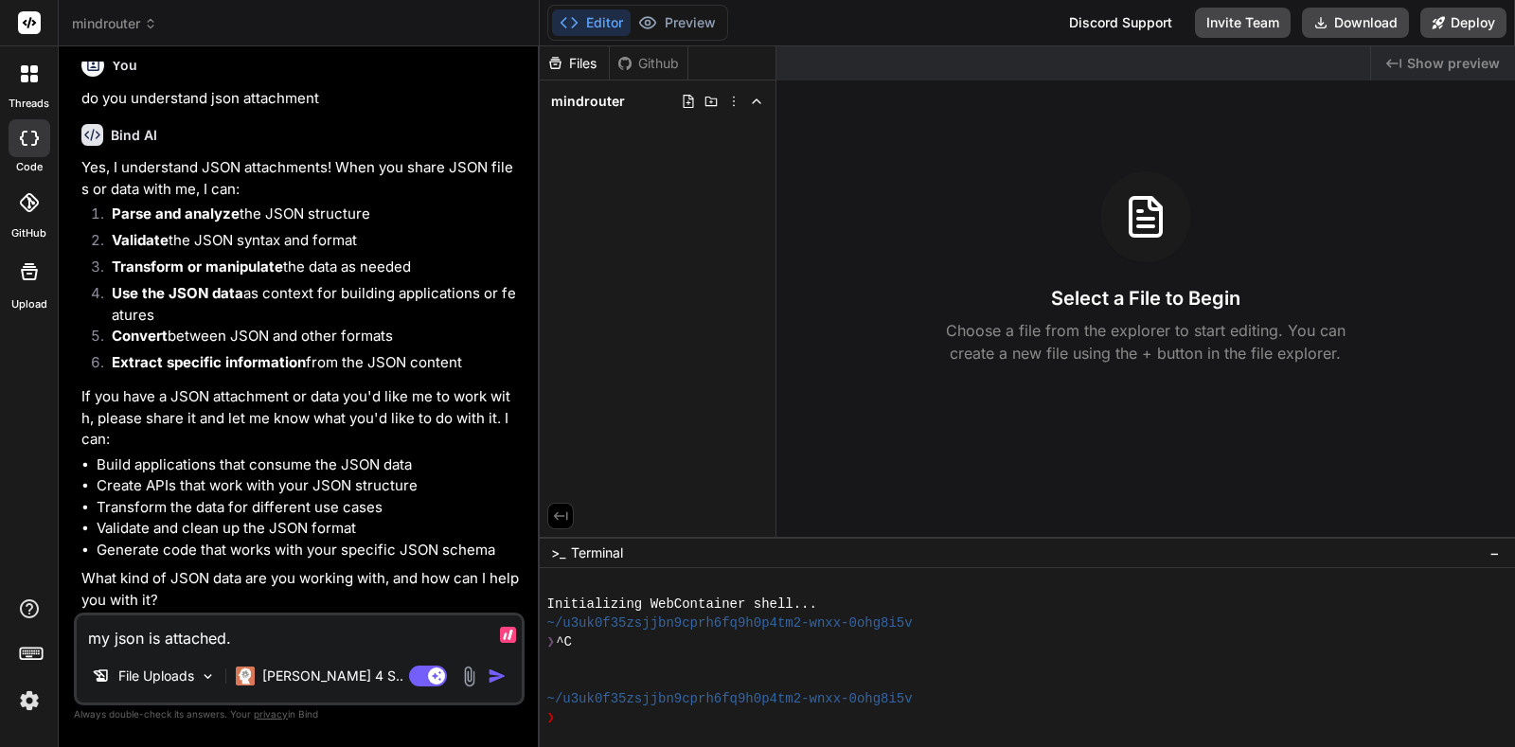
type textarea "x"
type textarea "my json is attached."
type textarea "x"
type textarea "my json is attached. G"
type textarea "x"
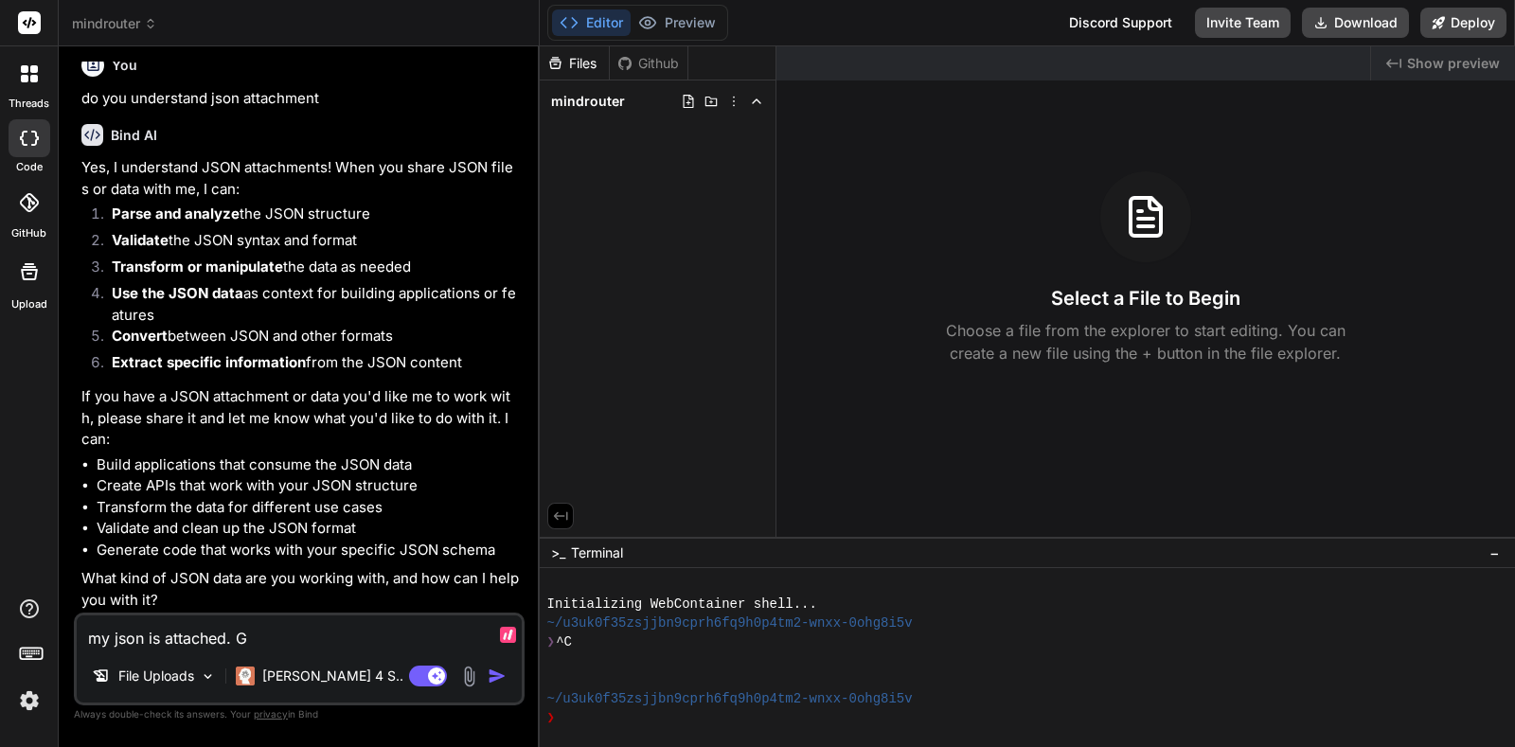
type textarea "my json is attached. Gi"
type textarea "x"
type textarea "my json is attached. Giv"
type textarea "x"
type textarea "my json is attached. Give"
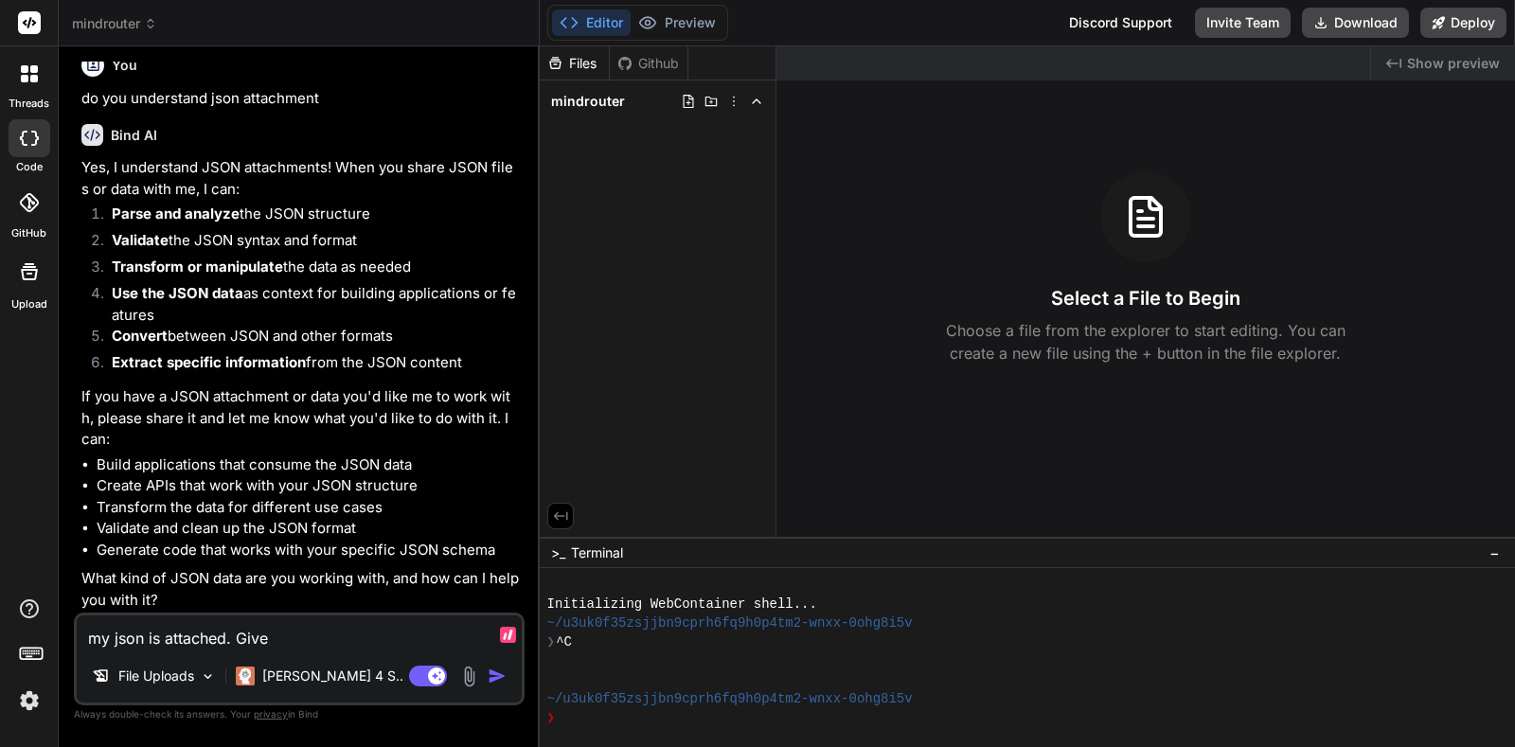
type textarea "x"
type textarea "my json is attached. Give"
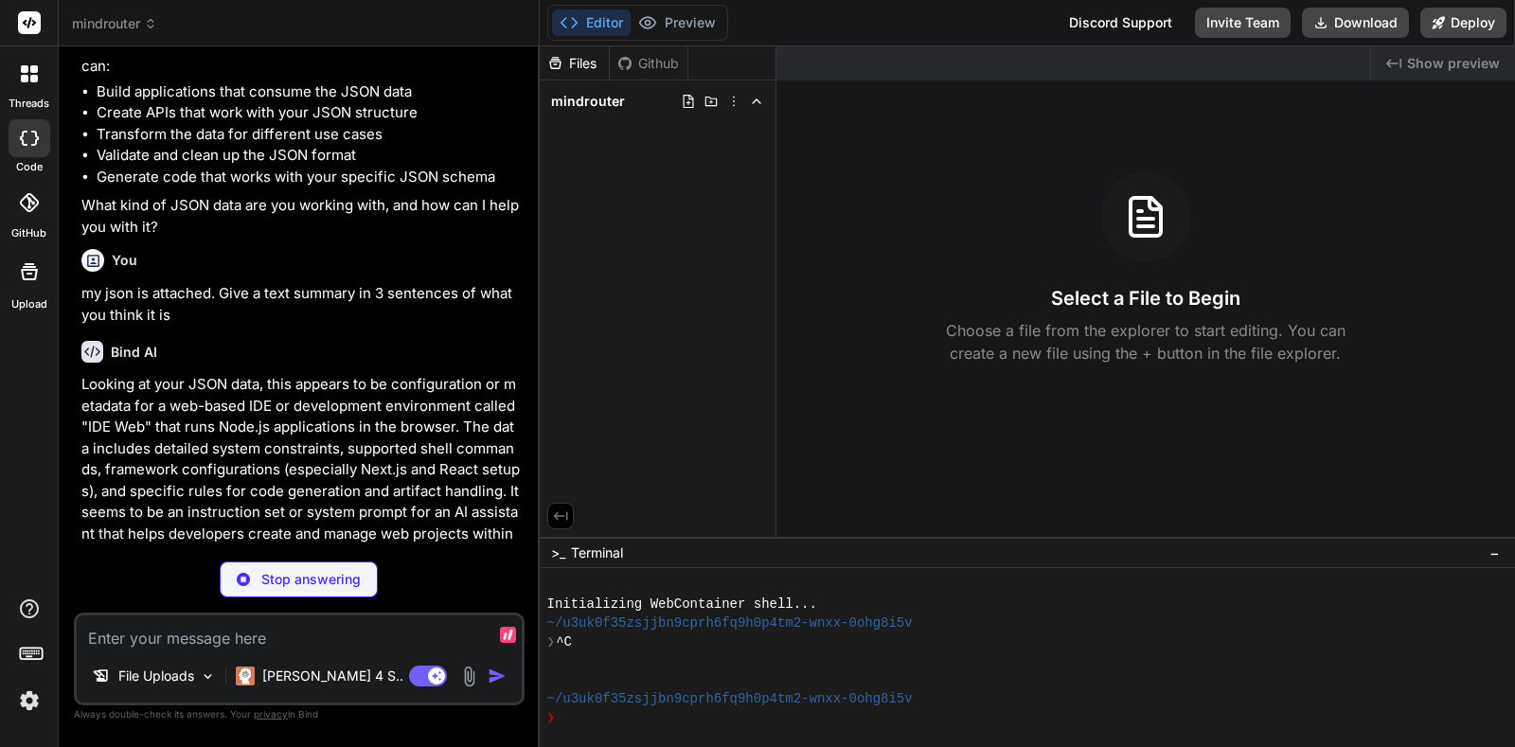
scroll to position [472, 0]
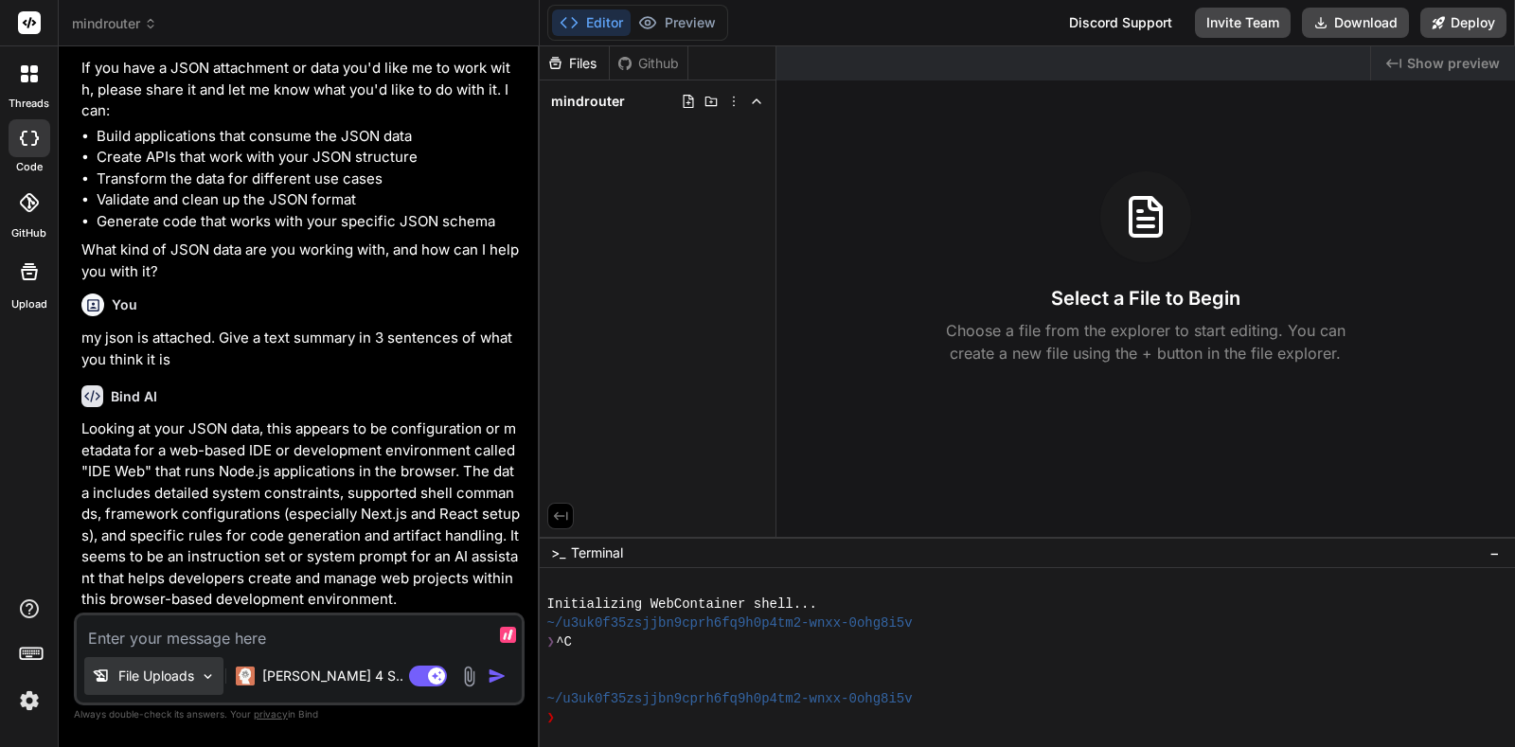
click at [170, 694] on div "File Uploads" at bounding box center [153, 676] width 139 height 38
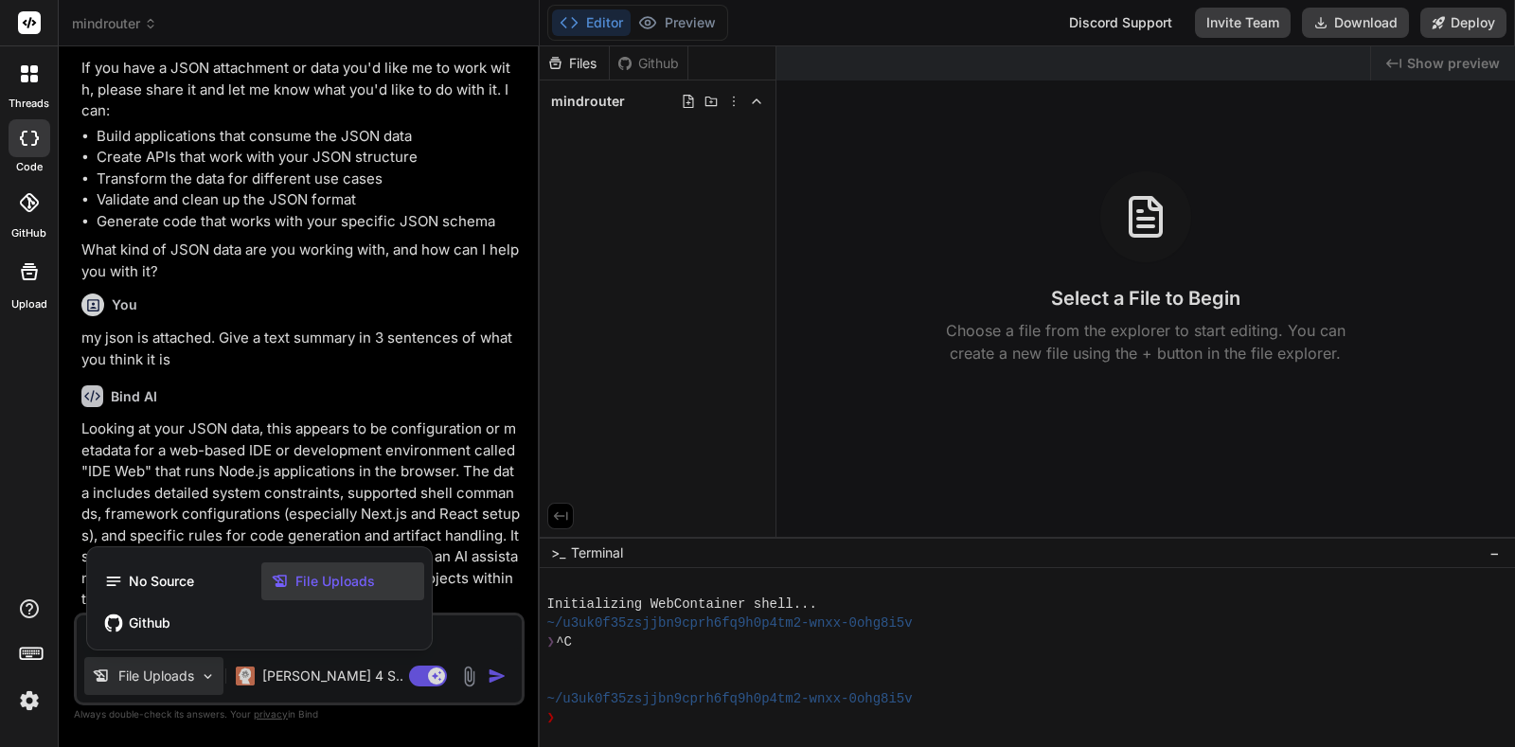
click at [202, 684] on div at bounding box center [757, 373] width 1515 height 747
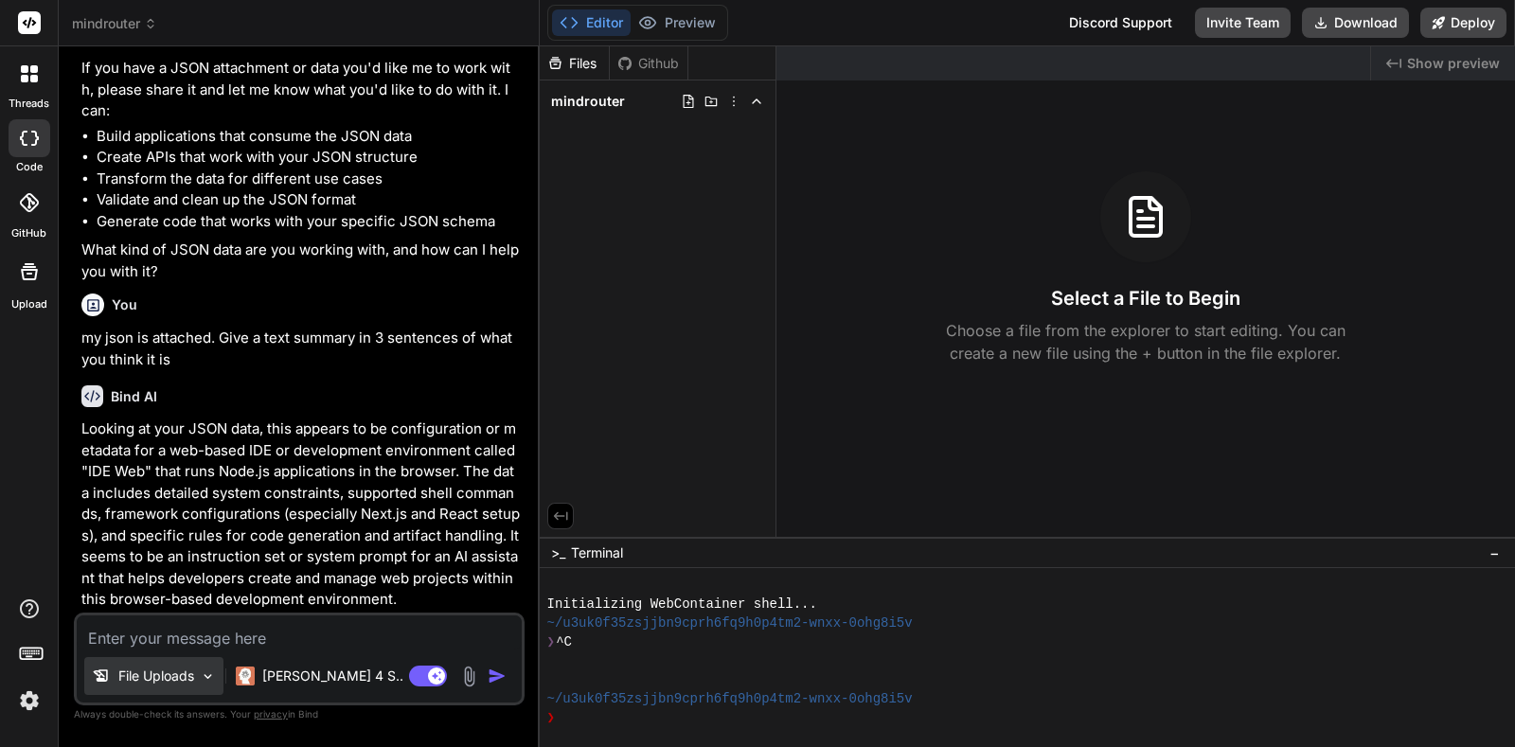
click at [196, 695] on div "File Uploads" at bounding box center [153, 676] width 139 height 38
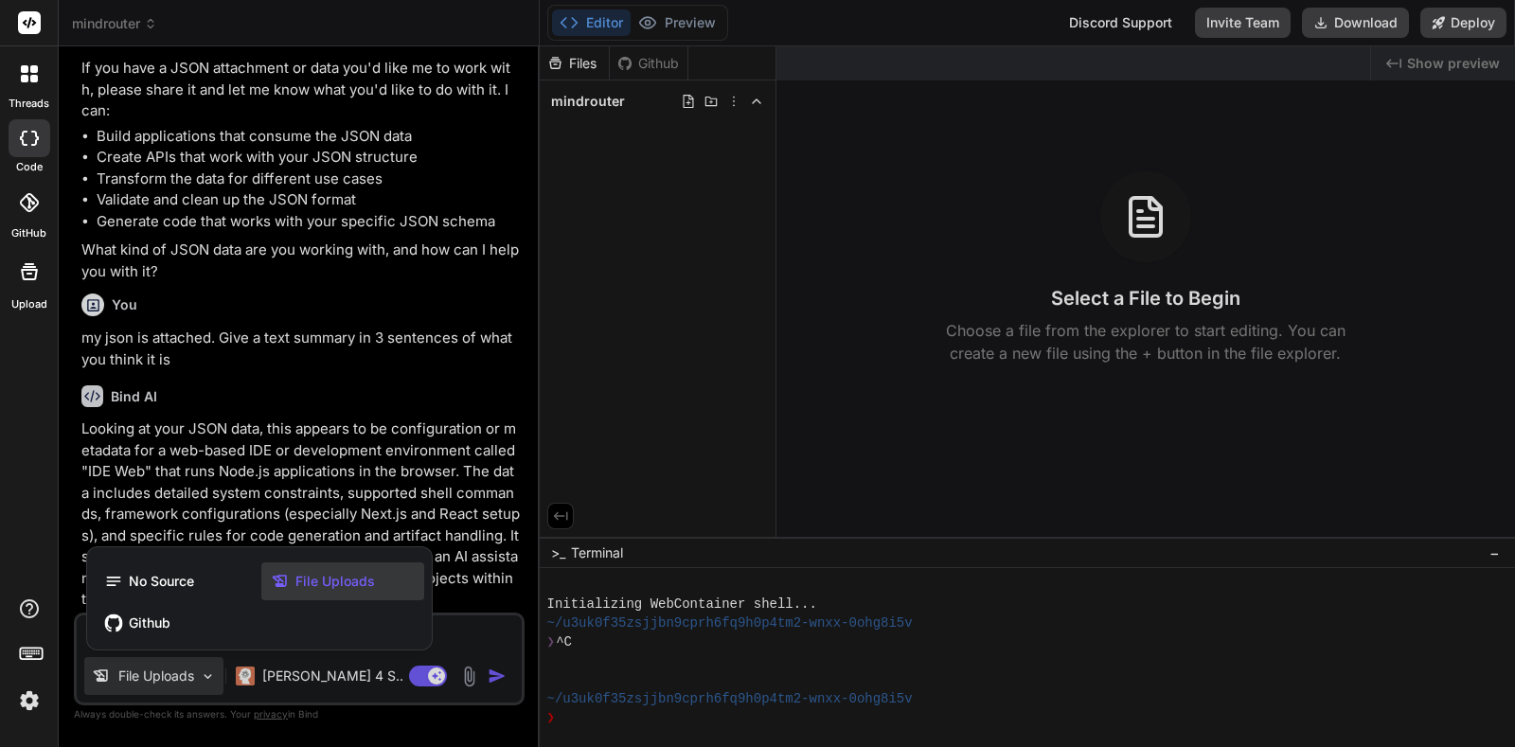
click at [348, 598] on div "File Uploads" at bounding box center [342, 581] width 163 height 38
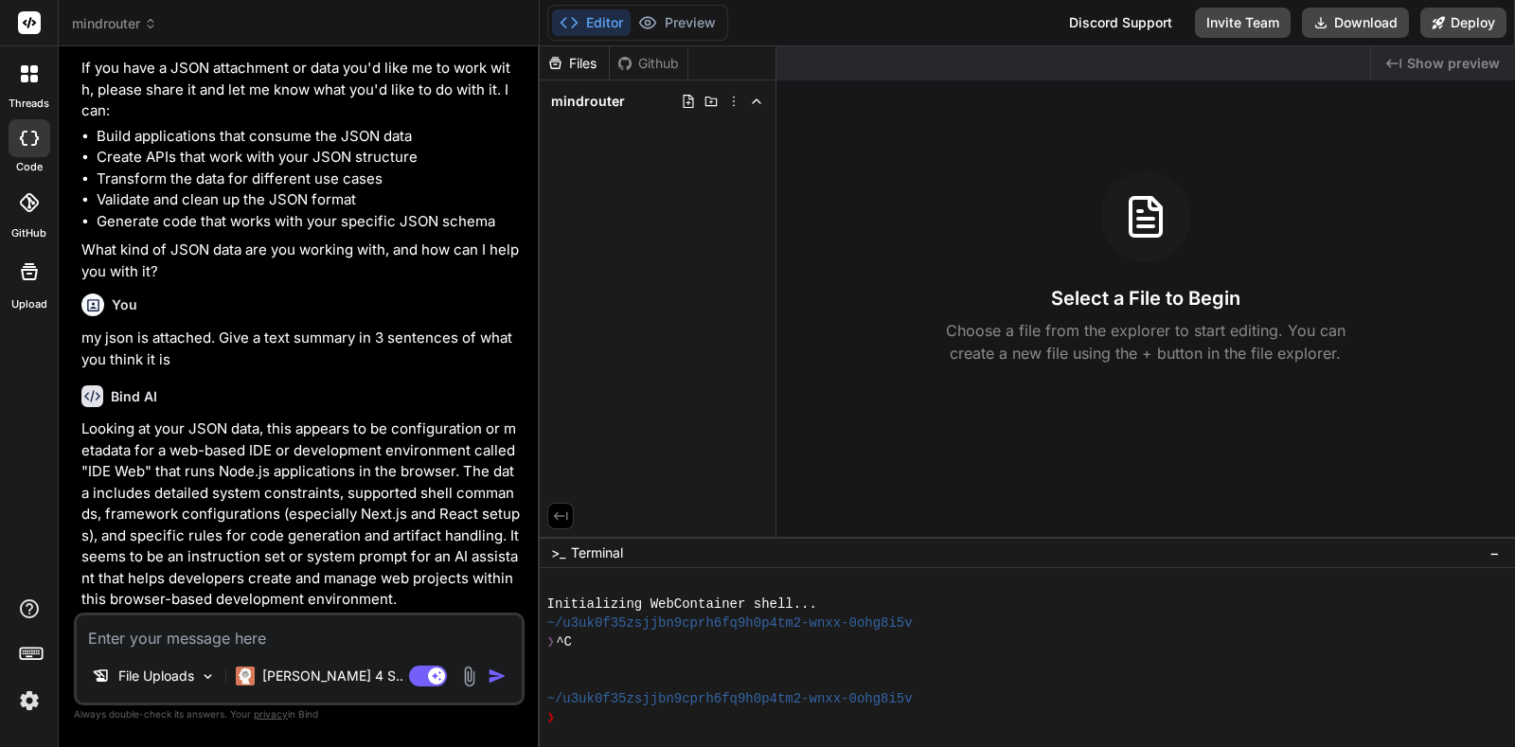
click at [22, 294] on div at bounding box center [29, 271] width 45 height 45
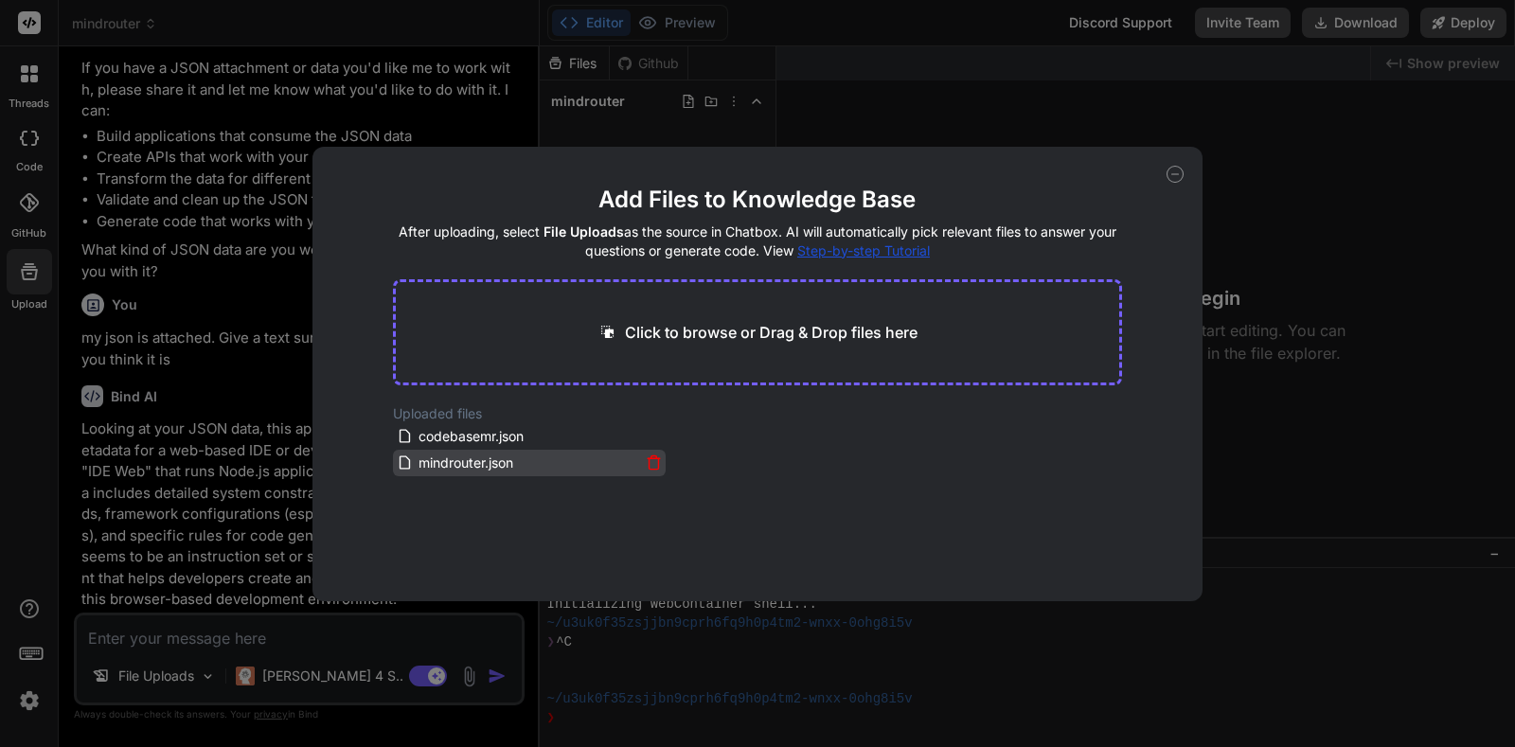
click at [497, 469] on span "mindrouter.json" at bounding box center [466, 463] width 98 height 23
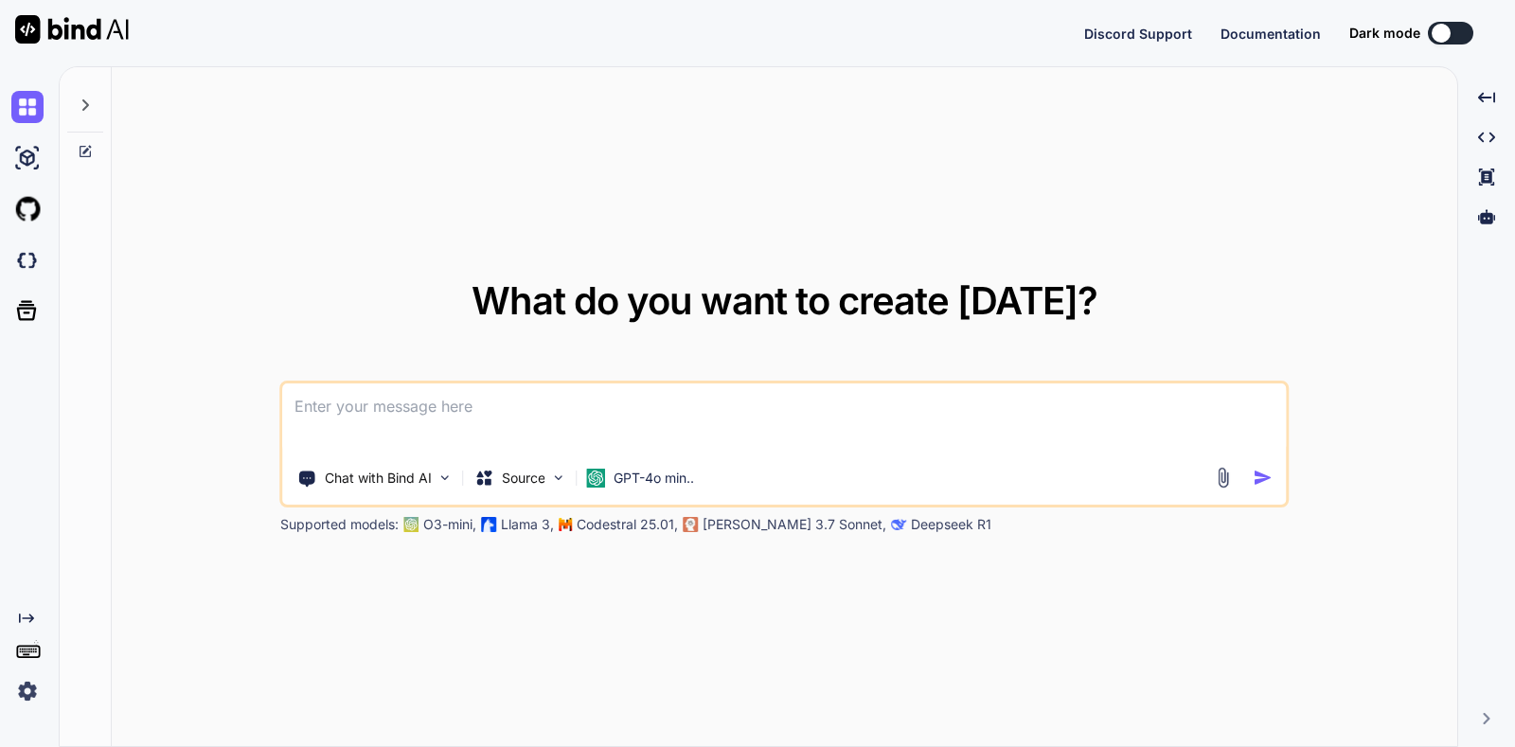
type textarea "x"
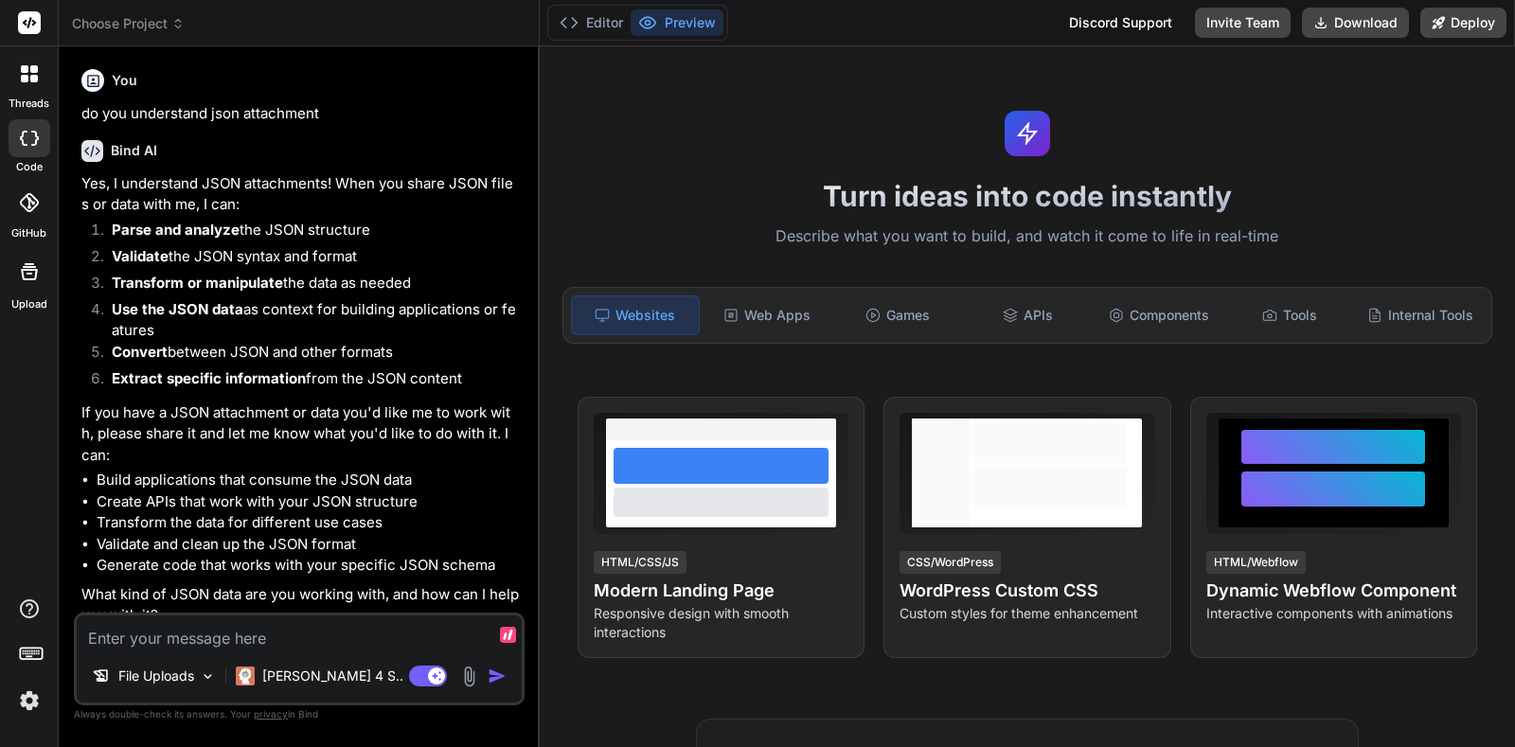
scroll to position [344, 0]
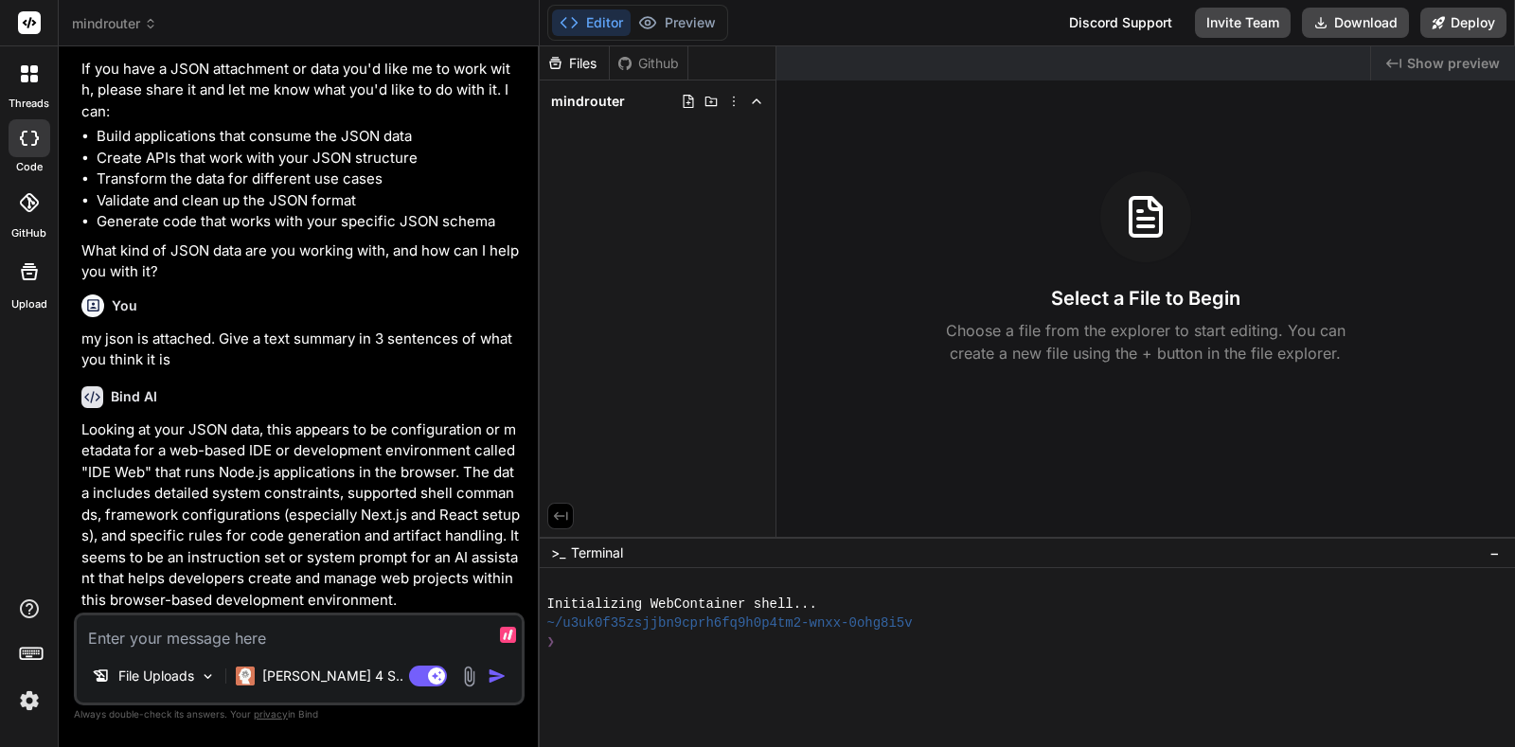
click at [33, 303] on label "Upload" at bounding box center [29, 304] width 36 height 16
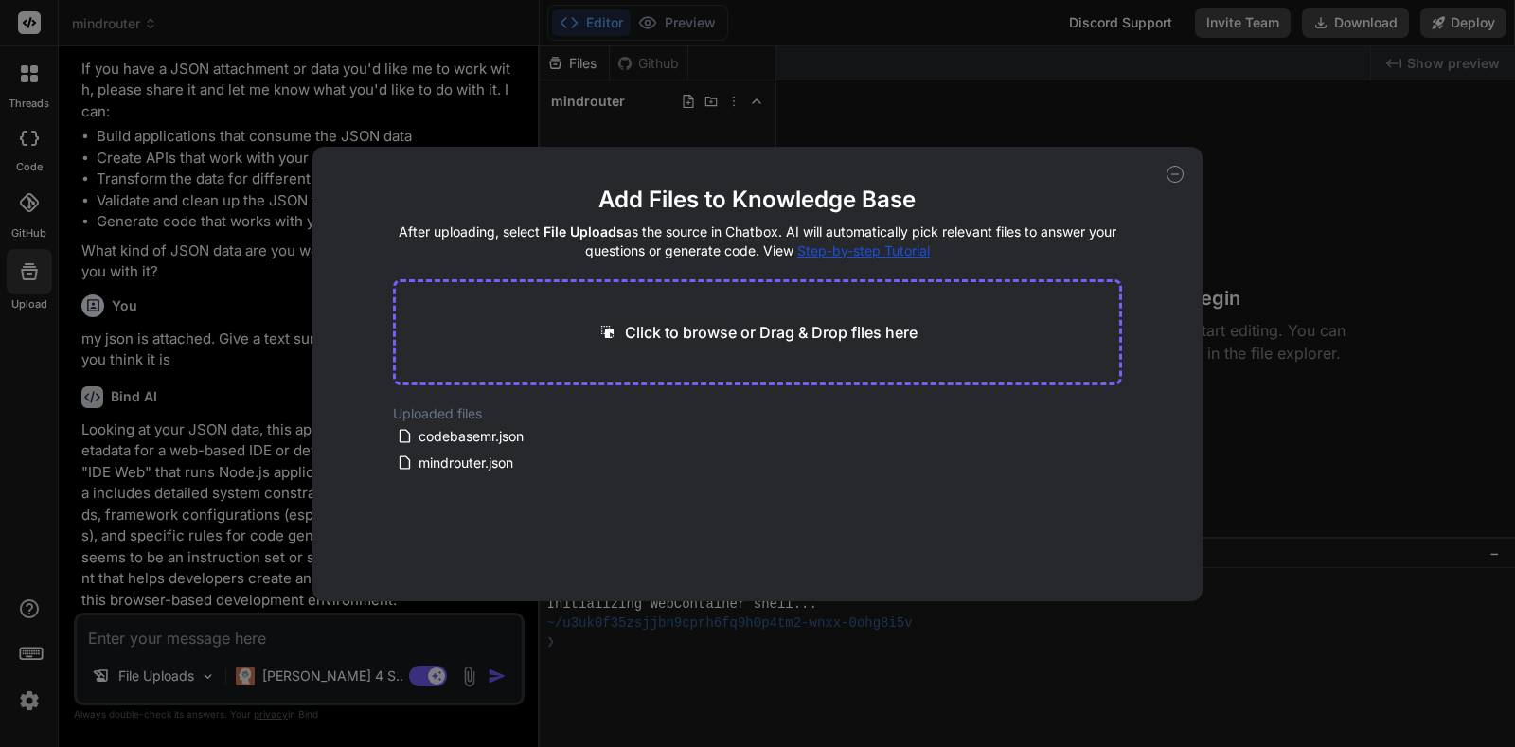
click at [33, 299] on div "Add Files to Knowledge Base After uploading, select File Uploads as the source …" at bounding box center [757, 373] width 1515 height 747
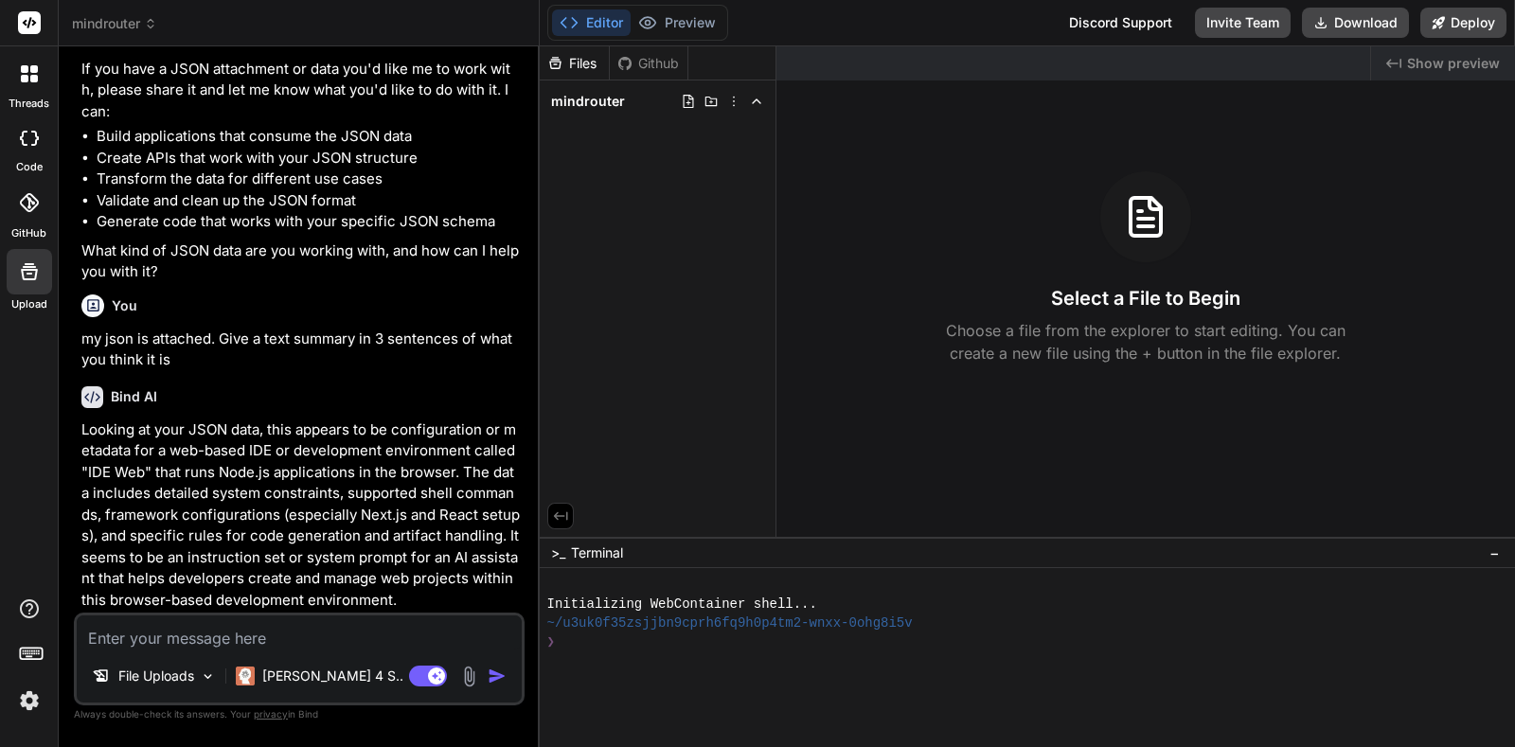
click at [19, 282] on icon at bounding box center [29, 271] width 23 height 23
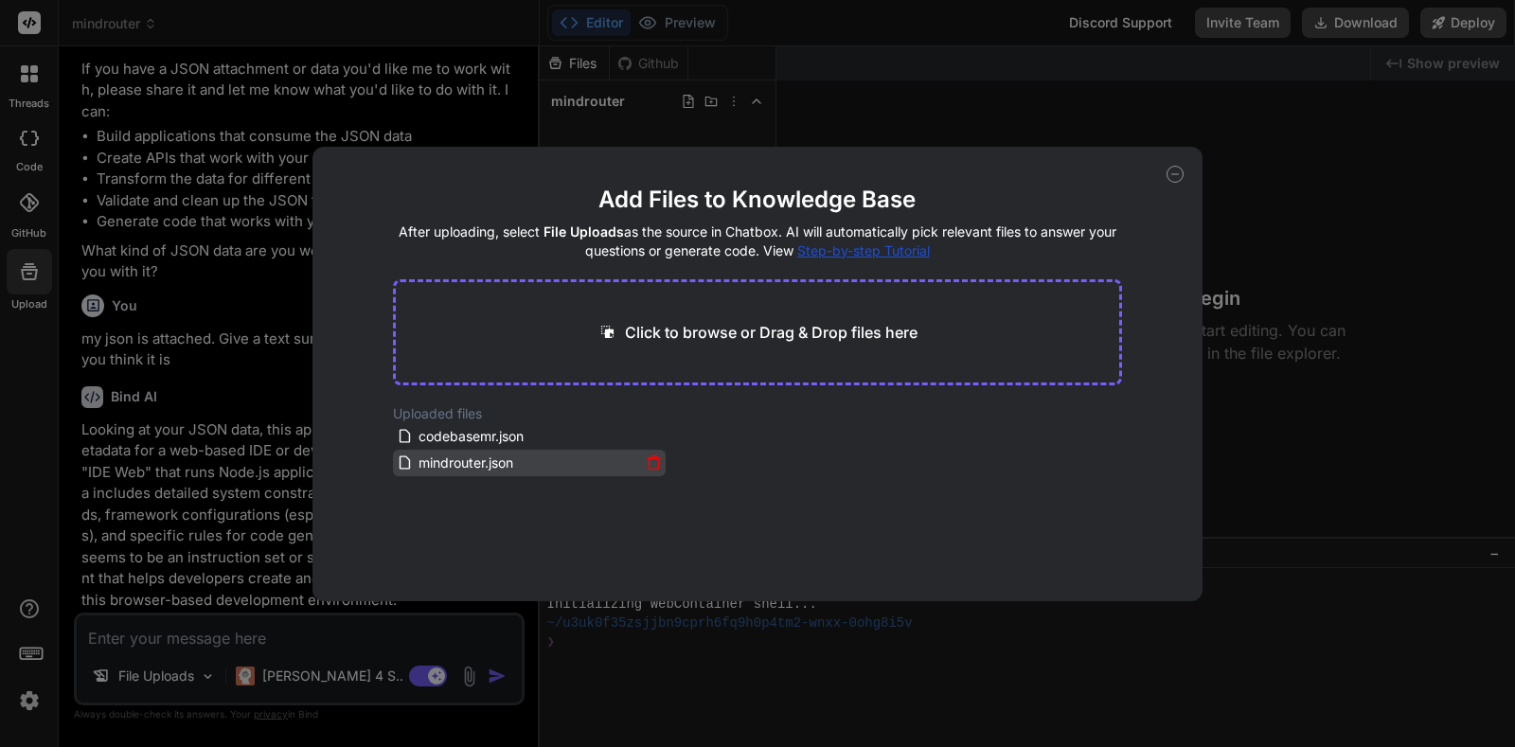
click at [520, 469] on div "mindrouter.json" at bounding box center [518, 463] width 243 height 23
click at [653, 462] on icon at bounding box center [654, 463] width 16 height 16
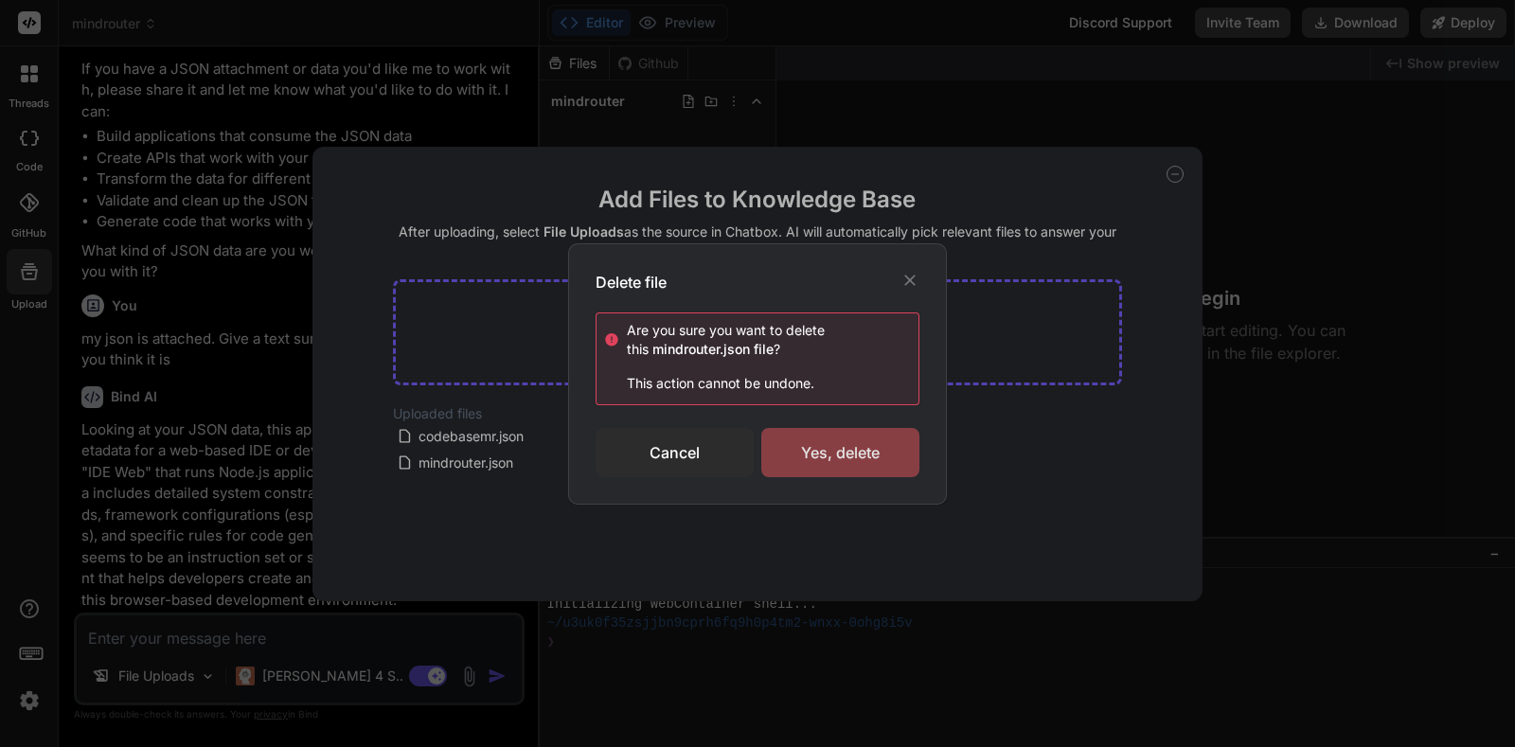
click at [823, 464] on div "Yes, delete" at bounding box center [840, 452] width 158 height 49
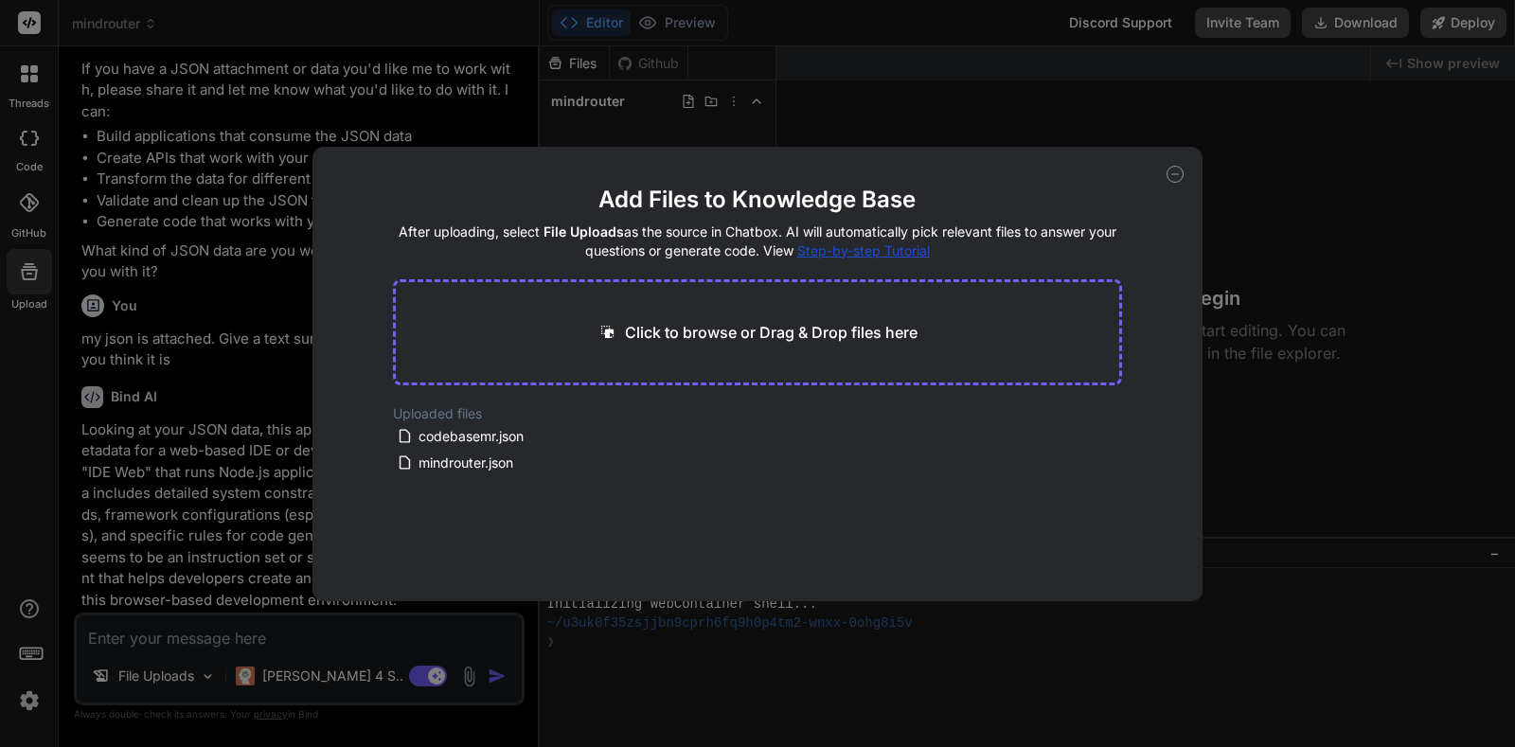
click at [526, 441] on span "codebasemr.json" at bounding box center [471, 436] width 109 height 23
click at [615, 469] on div "mindrouter.json" at bounding box center [518, 463] width 243 height 23
click at [185, 653] on div "Add Files to Knowledge Base After uploading, select File Uploads as the source …" at bounding box center [757, 373] width 1515 height 747
type textarea "x"
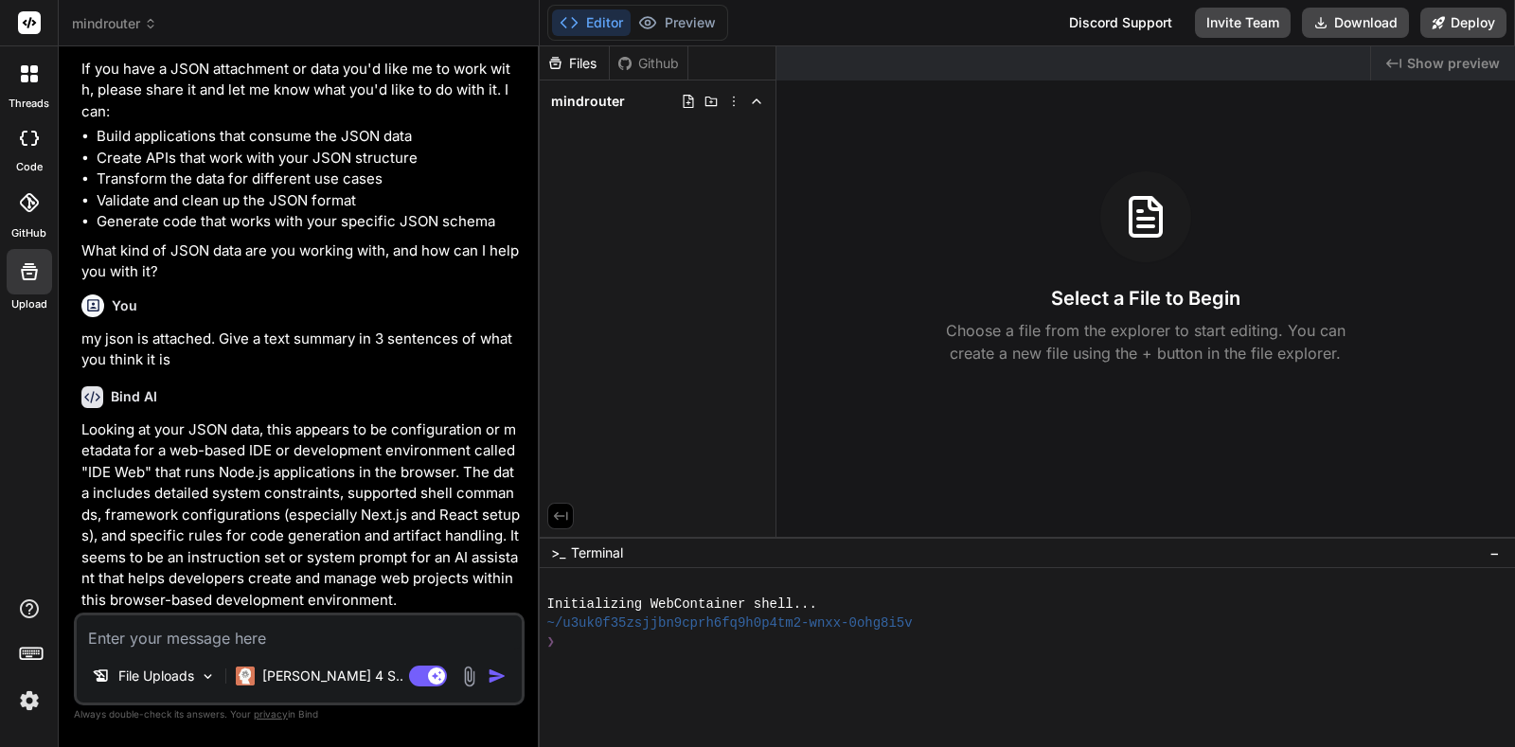
click at [189, 647] on textarea at bounding box center [299, 632] width 445 height 34
type textarea "I"
type textarea "x"
type textarea "I'"
type textarea "x"
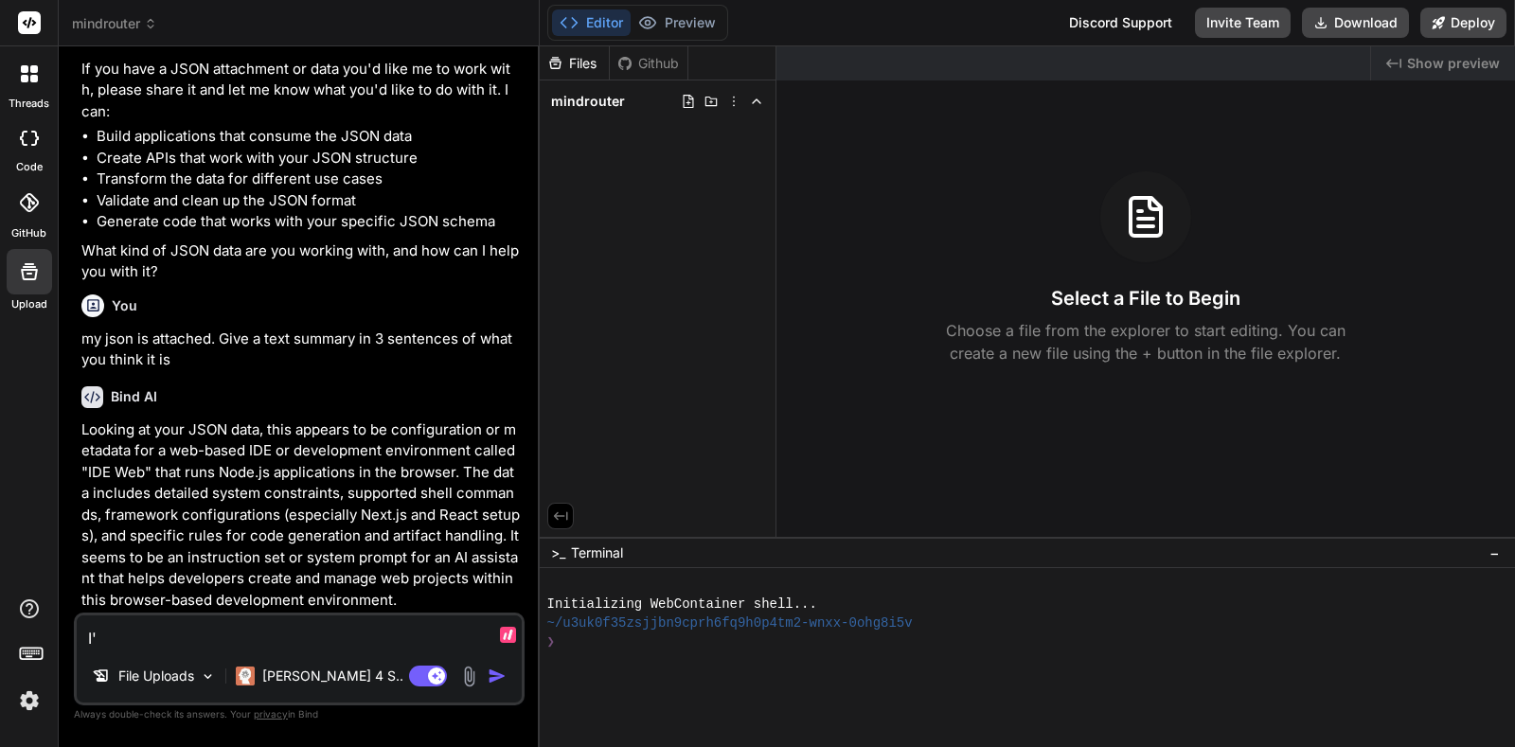
type textarea "I'm"
type textarea "x"
type textarea "I'm"
type textarea "x"
type textarea "I'm t"
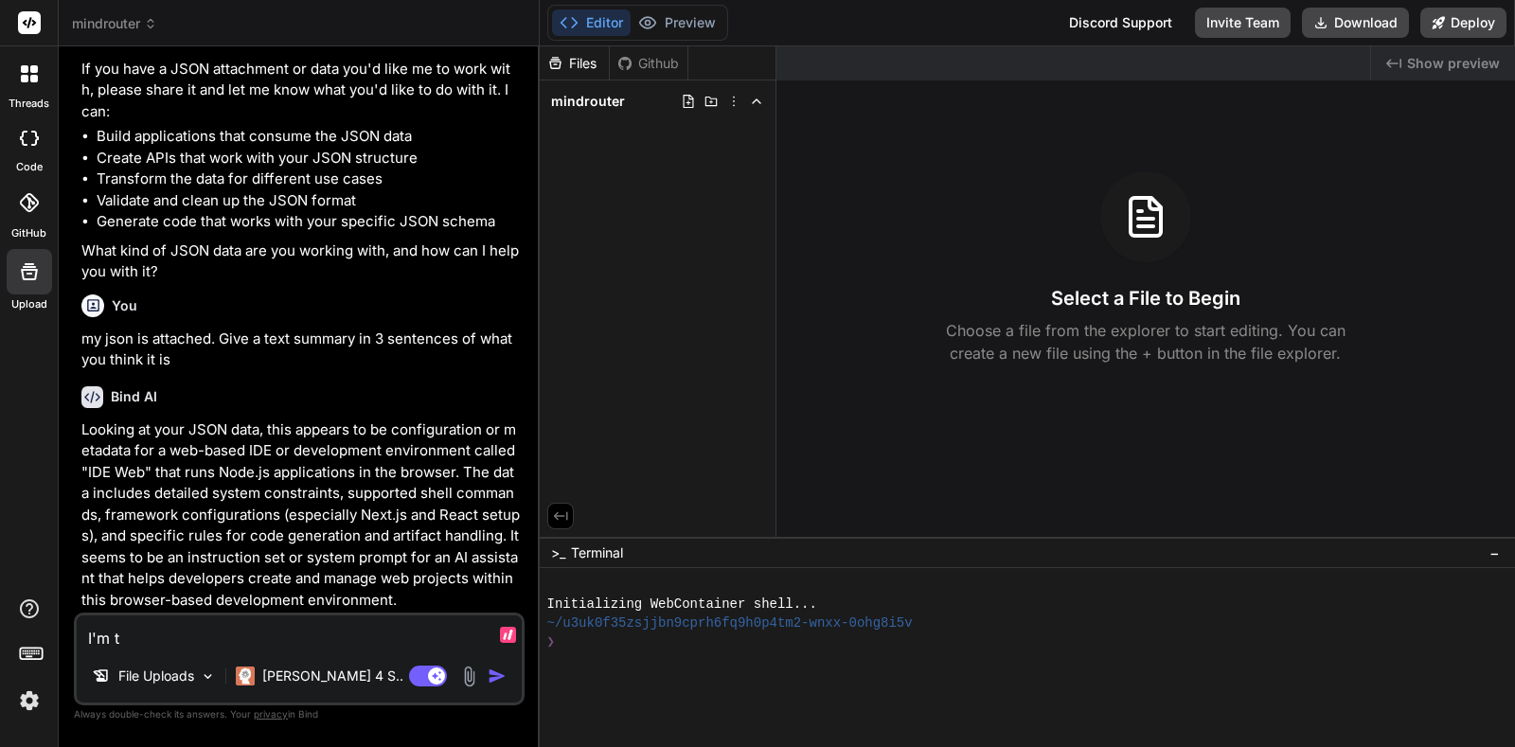
type textarea "x"
type textarea "I'm ta"
type textarea "x"
type textarea "I'm talk"
type textarea "x"
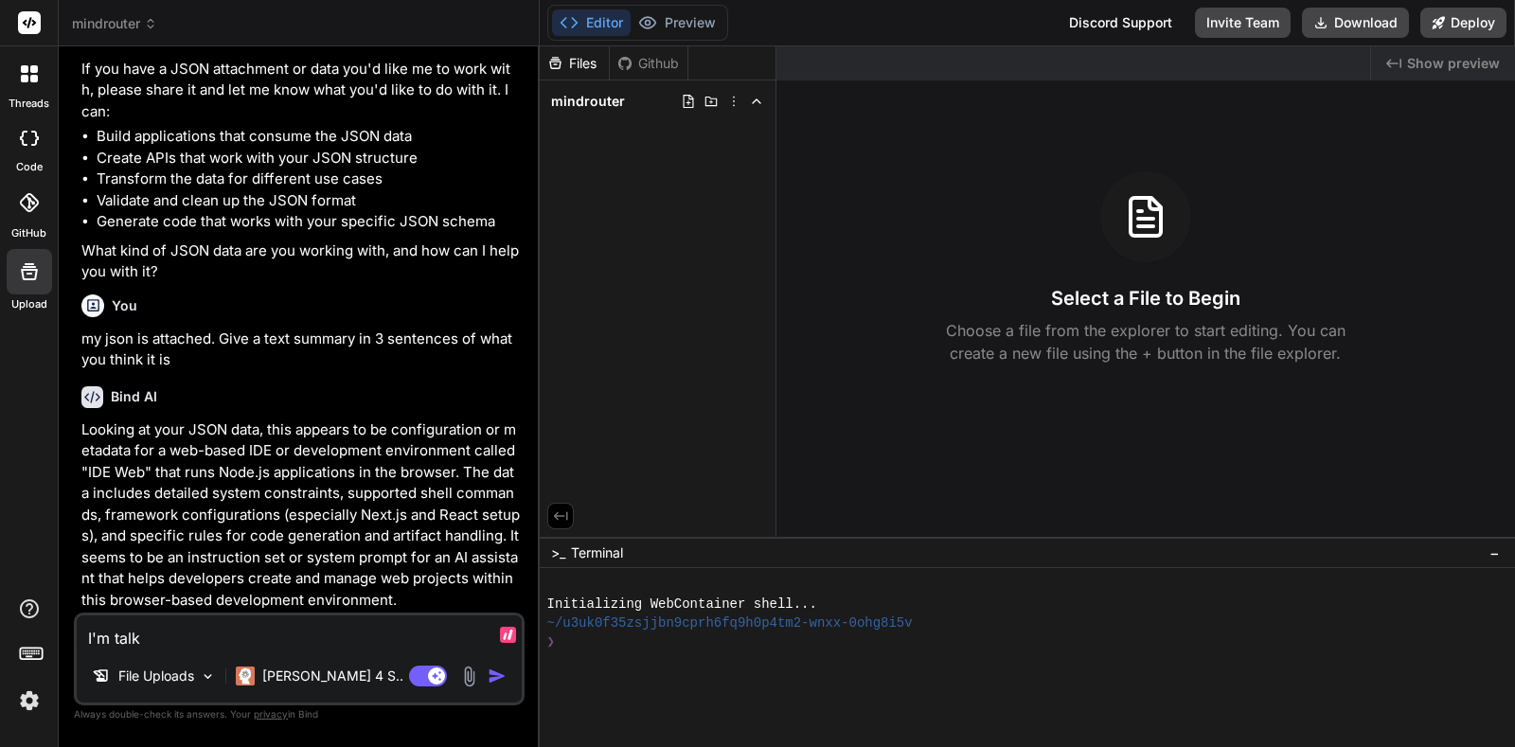
type textarea "I'm talki"
type textarea "x"
type textarea "I'm talkin"
type textarea "x"
type textarea "I'm talking"
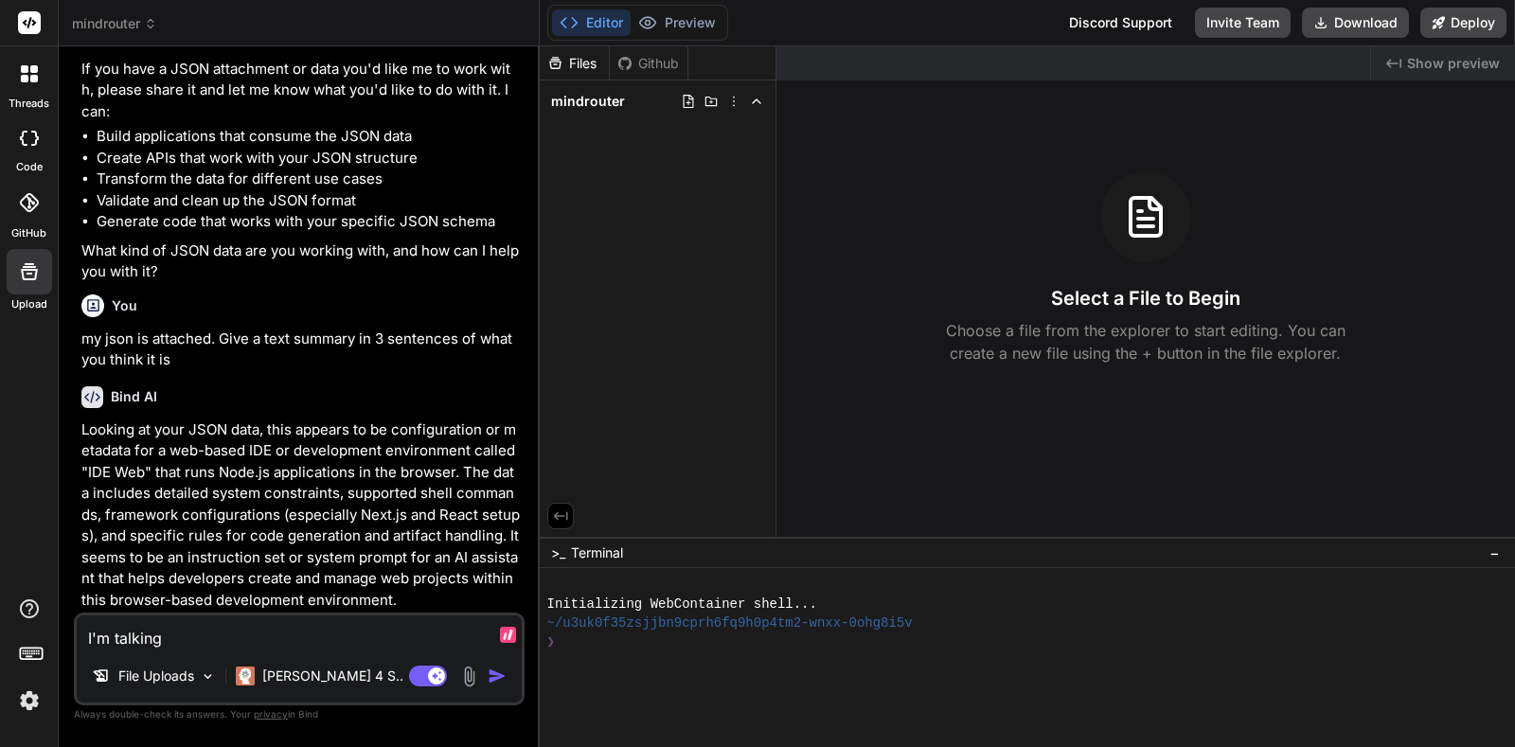
type textarea "x"
type textarea "I'm talking"
type textarea "x"
type textarea "I'm talking a"
type textarea "x"
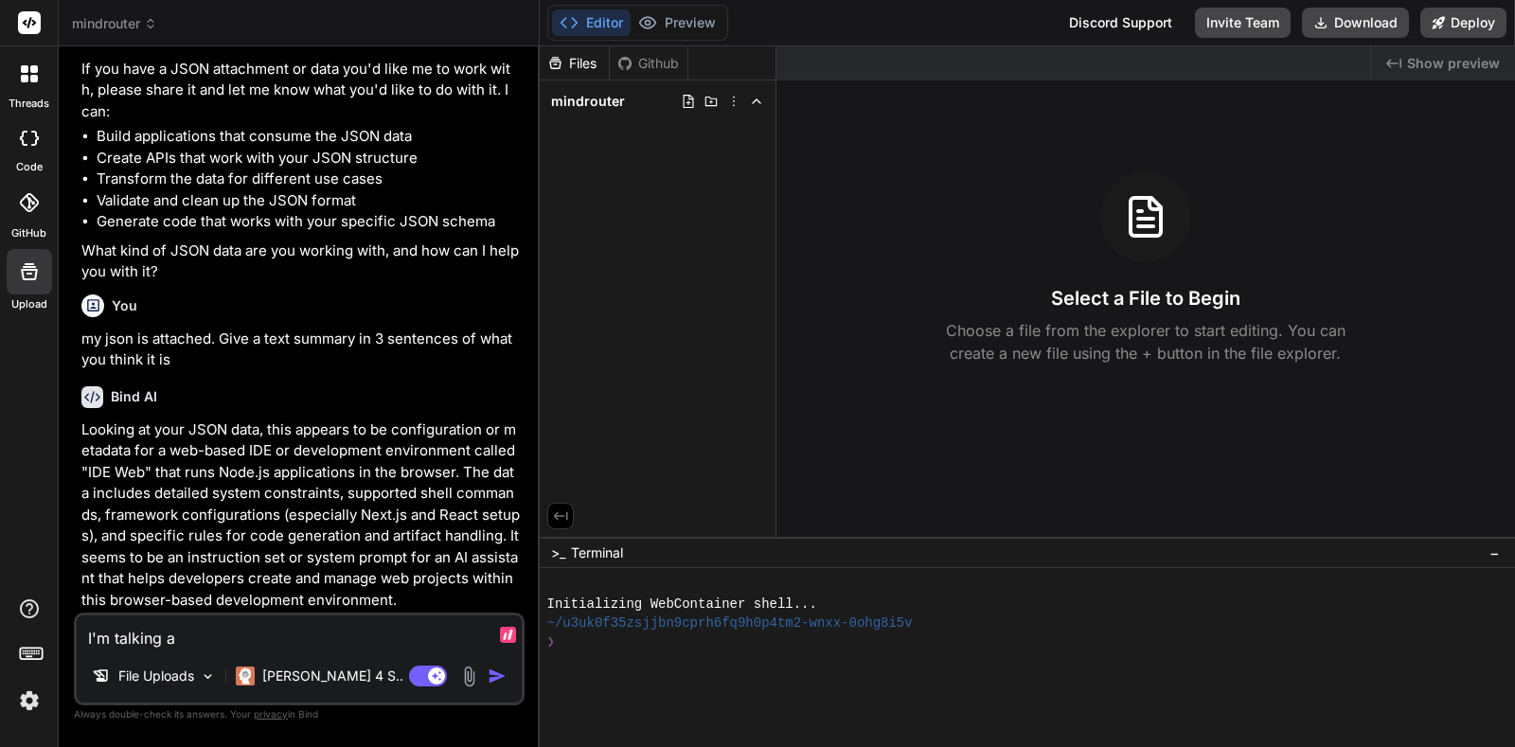
type textarea "I'm talking ab"
type textarea "x"
type textarea "I'm talking abo"
type textarea "x"
type textarea "I'm talking abou"
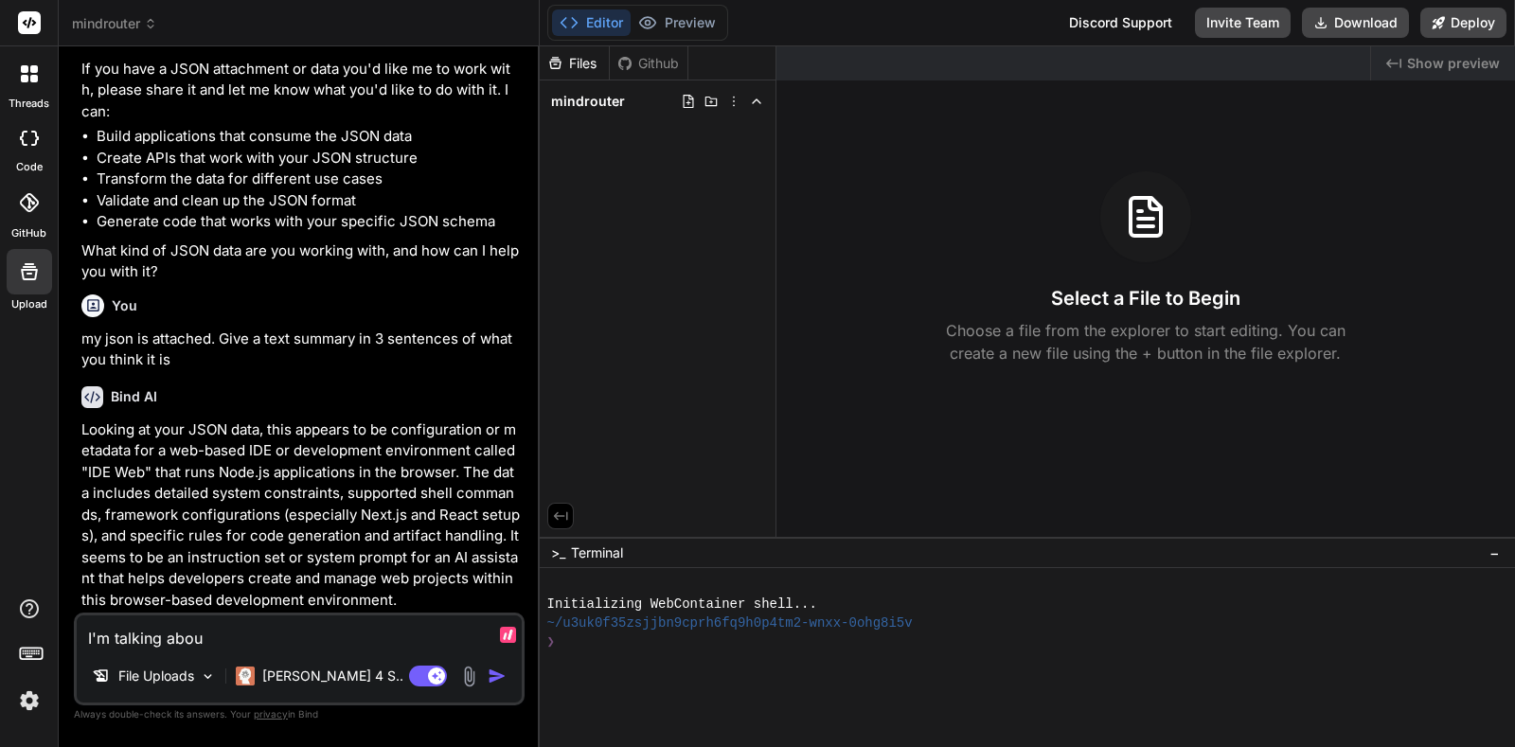
type textarea "x"
type textarea "I'm talking about"
type textarea "x"
type textarea "I'm talking about"
type textarea "x"
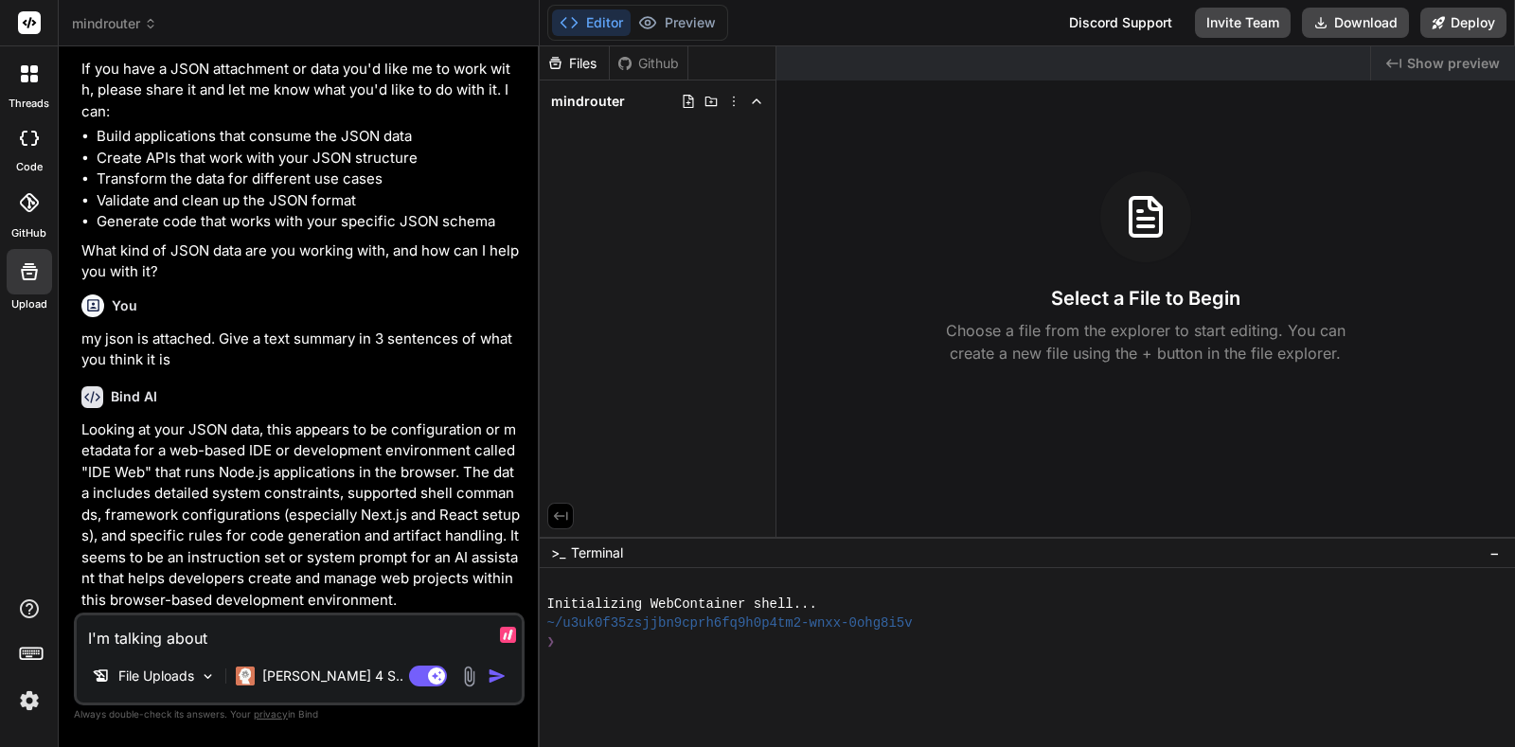
type textarea "I'm talking about c"
type textarea "x"
type textarea "I'm talking about co"
type textarea "x"
type textarea "I'm talking about cod"
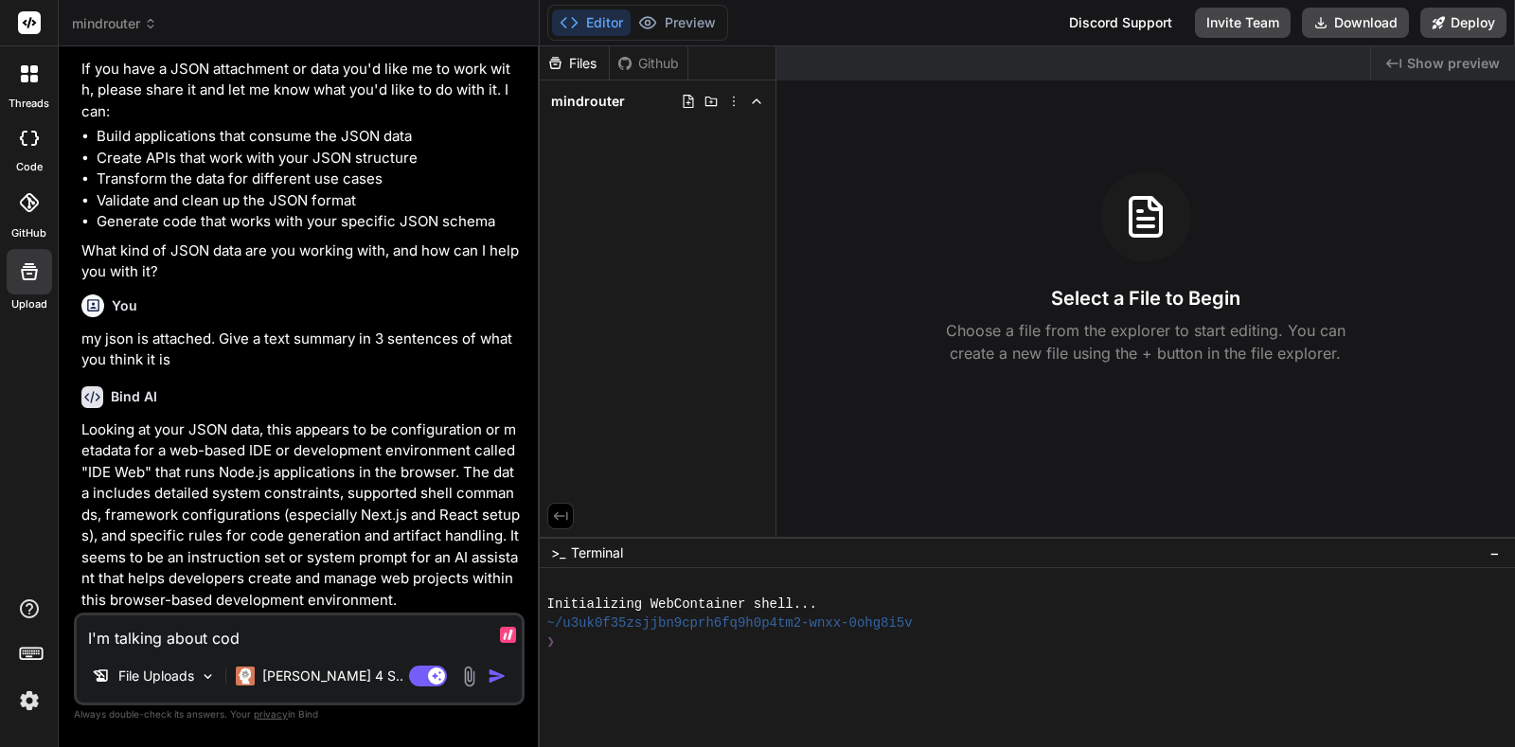
type textarea "x"
type textarea "I'm talking about code"
type textarea "x"
type textarea "I'm talking about codeb"
type textarea "x"
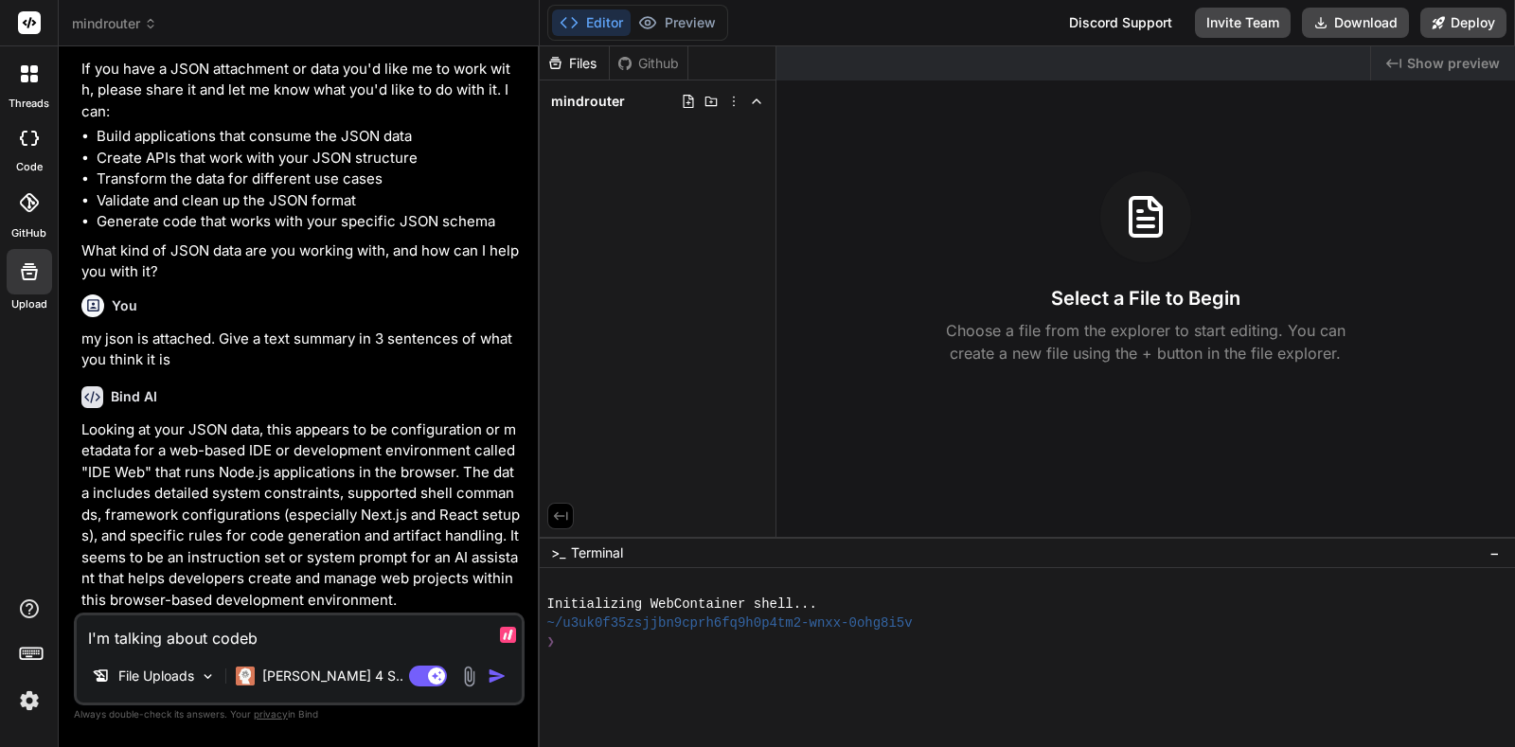
type textarea "I'm talking about codeba"
type textarea "x"
type textarea "I'm talking about codebas"
type textarea "x"
type textarea "I'm talking about codebase"
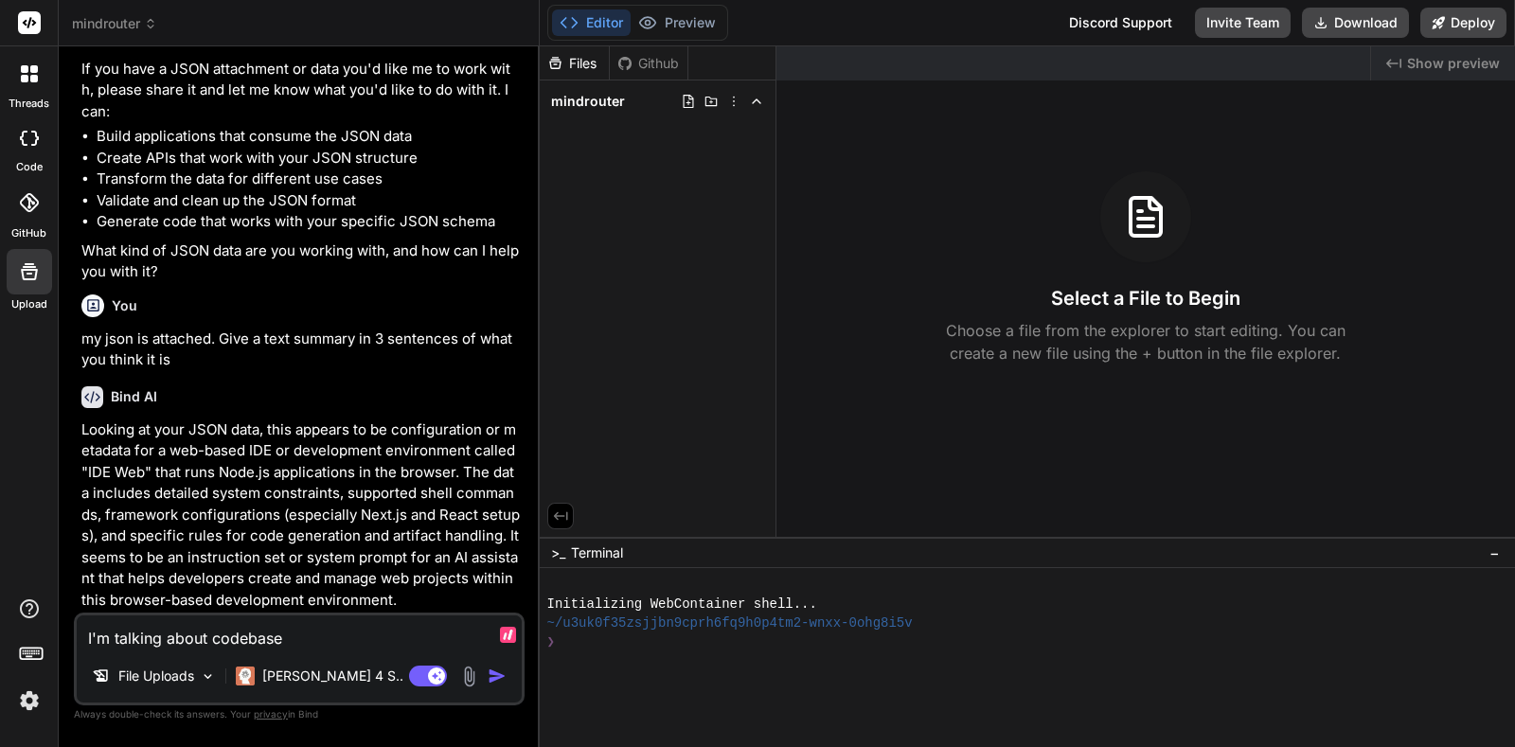
type textarea "x"
type textarea "I'm talking about codebasem"
type textarea "x"
type textarea "I'm talking about codebasemr"
type textarea "x"
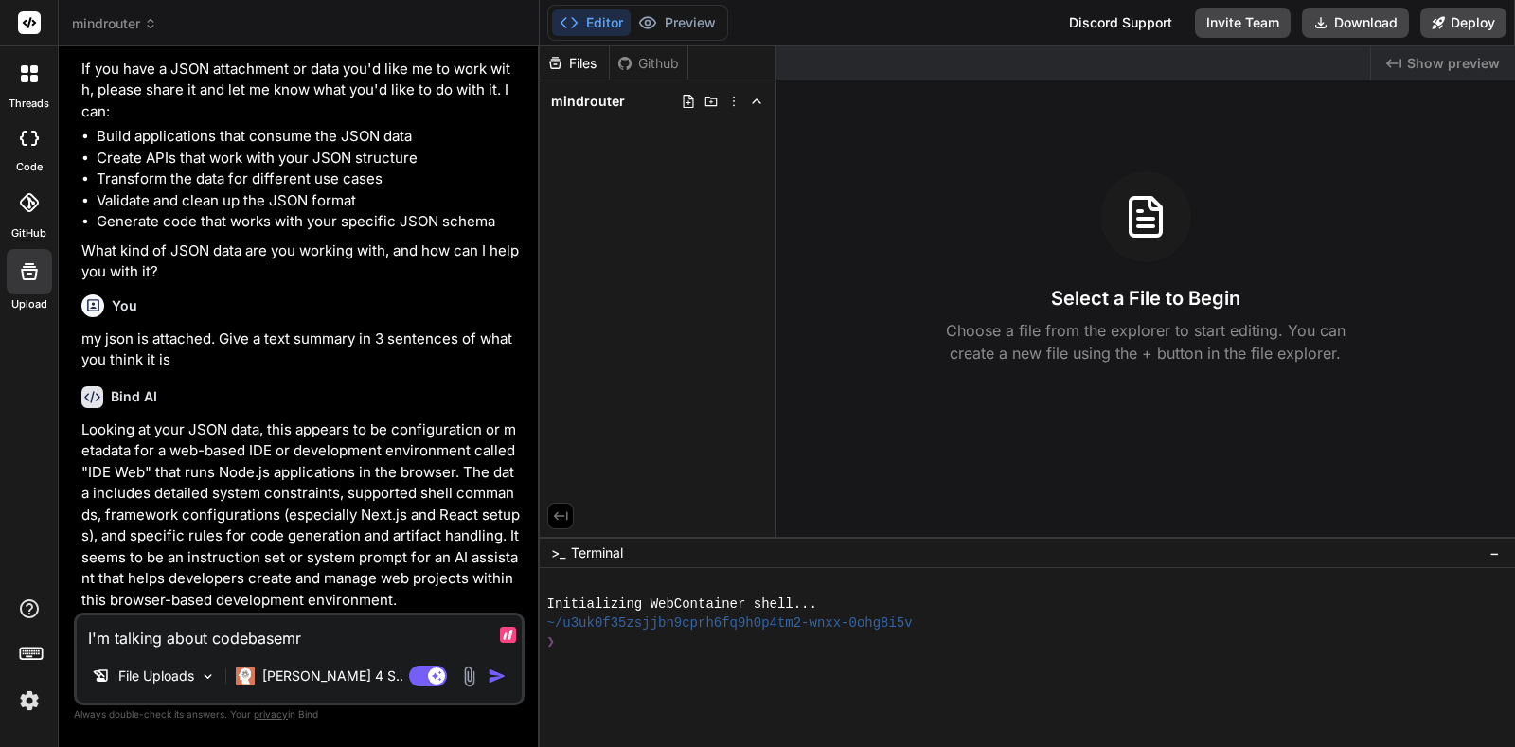
type textarea "I'm talking about codebasemr."
type textarea "x"
type textarea "I'm talking about codebasemr.j"
type textarea "x"
type textarea "I'm talking about codebasemr.js"
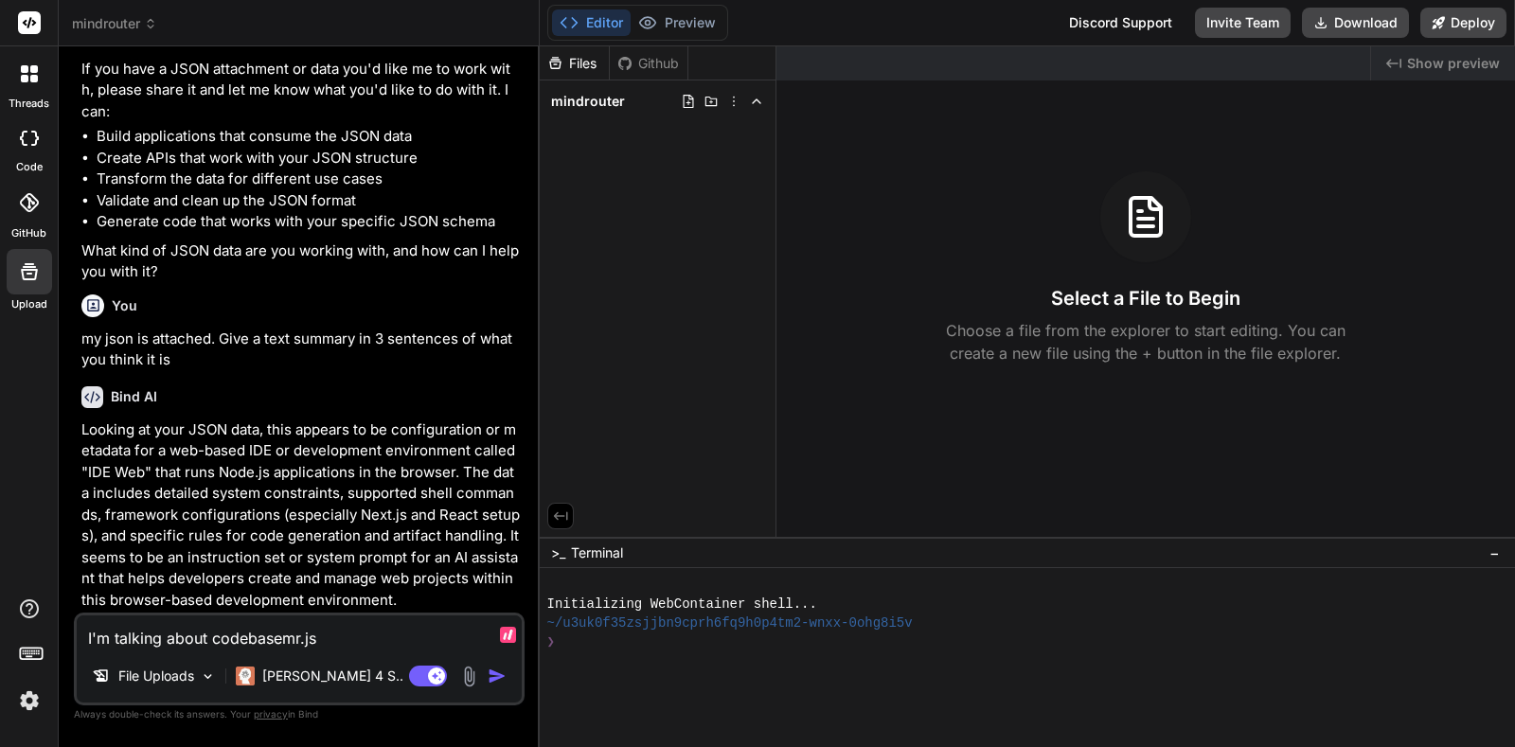
type textarea "x"
type textarea "I'm talking about codebasemr.jso"
type textarea "x"
type textarea "I'm talking about codebasemr.json"
type textarea "x"
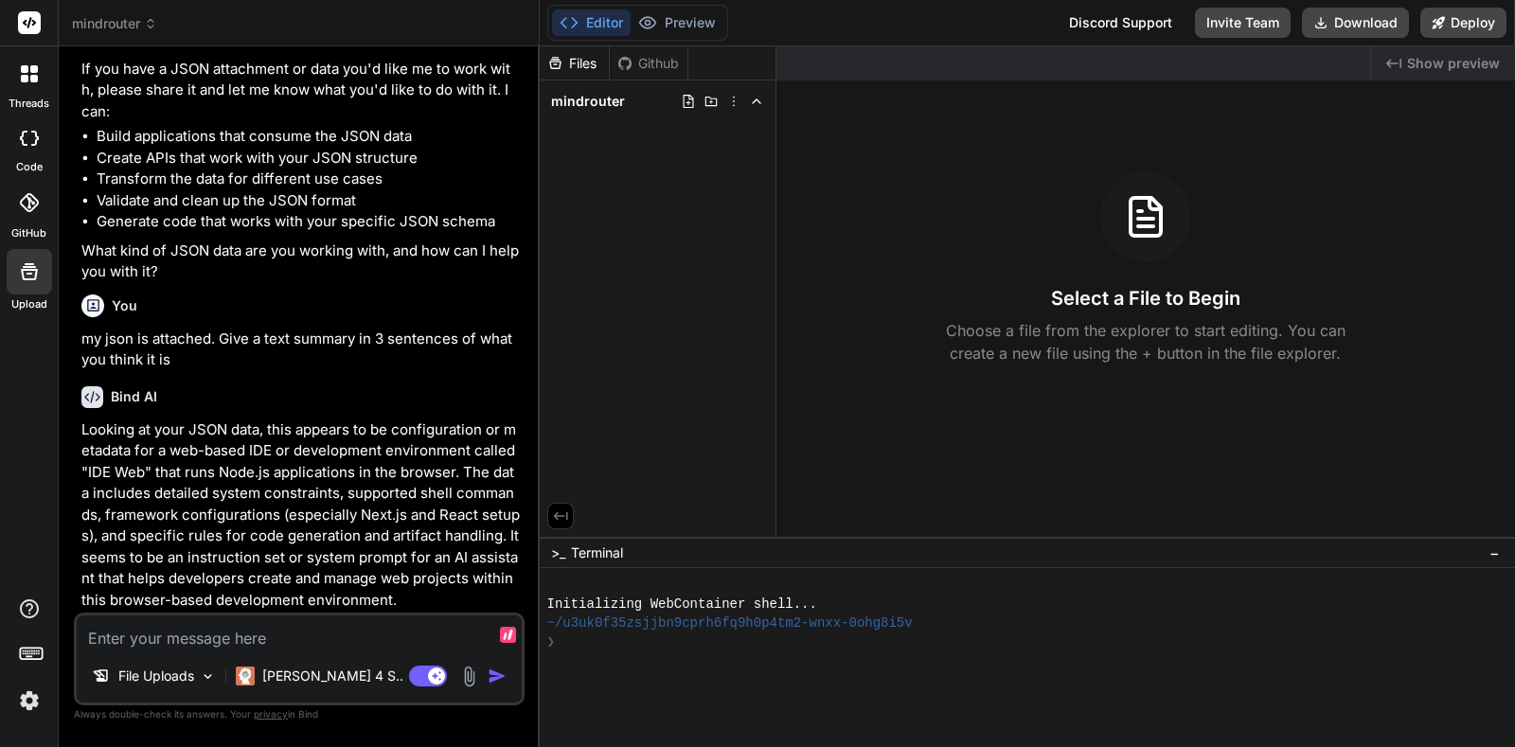
scroll to position [540, 0]
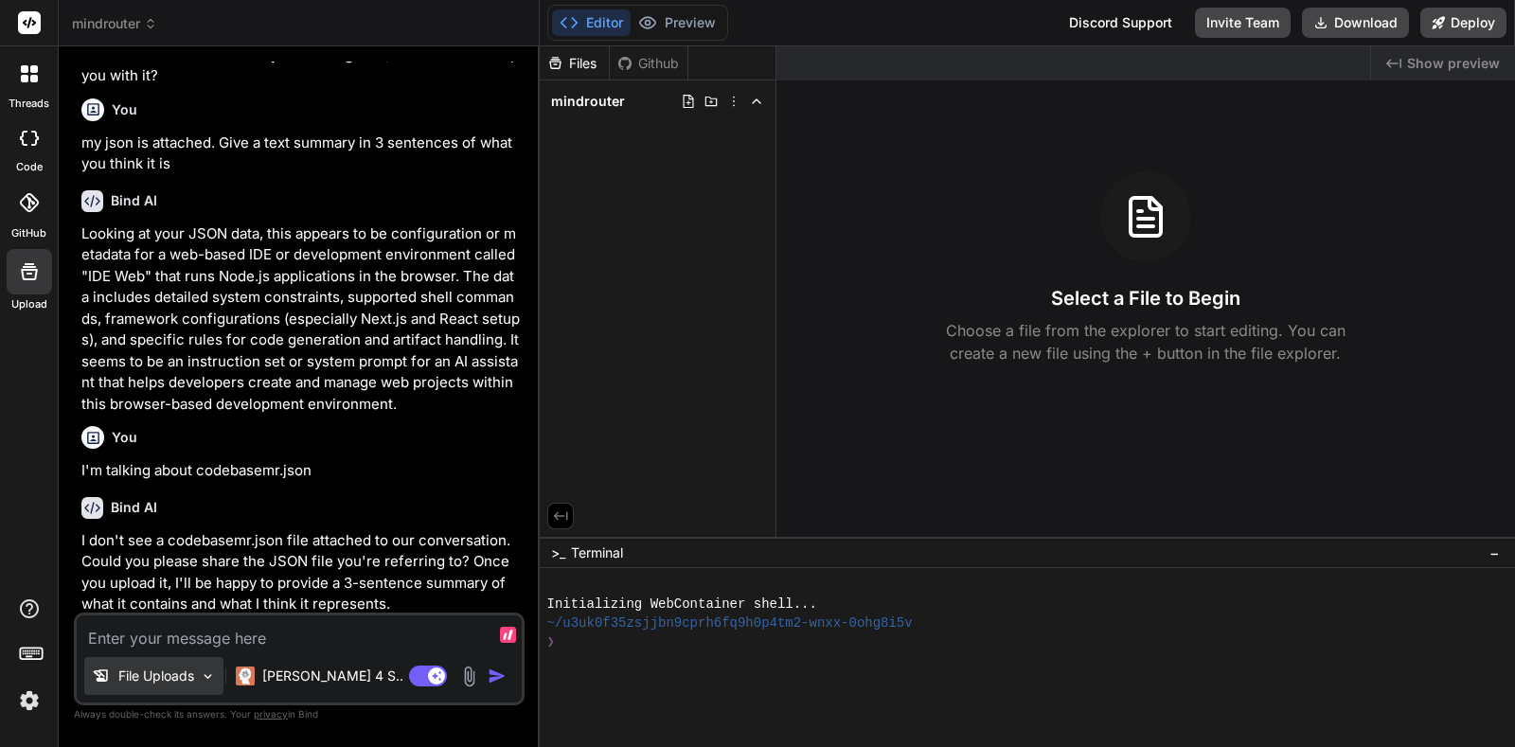
click at [179, 679] on p "File Uploads" at bounding box center [156, 676] width 76 height 19
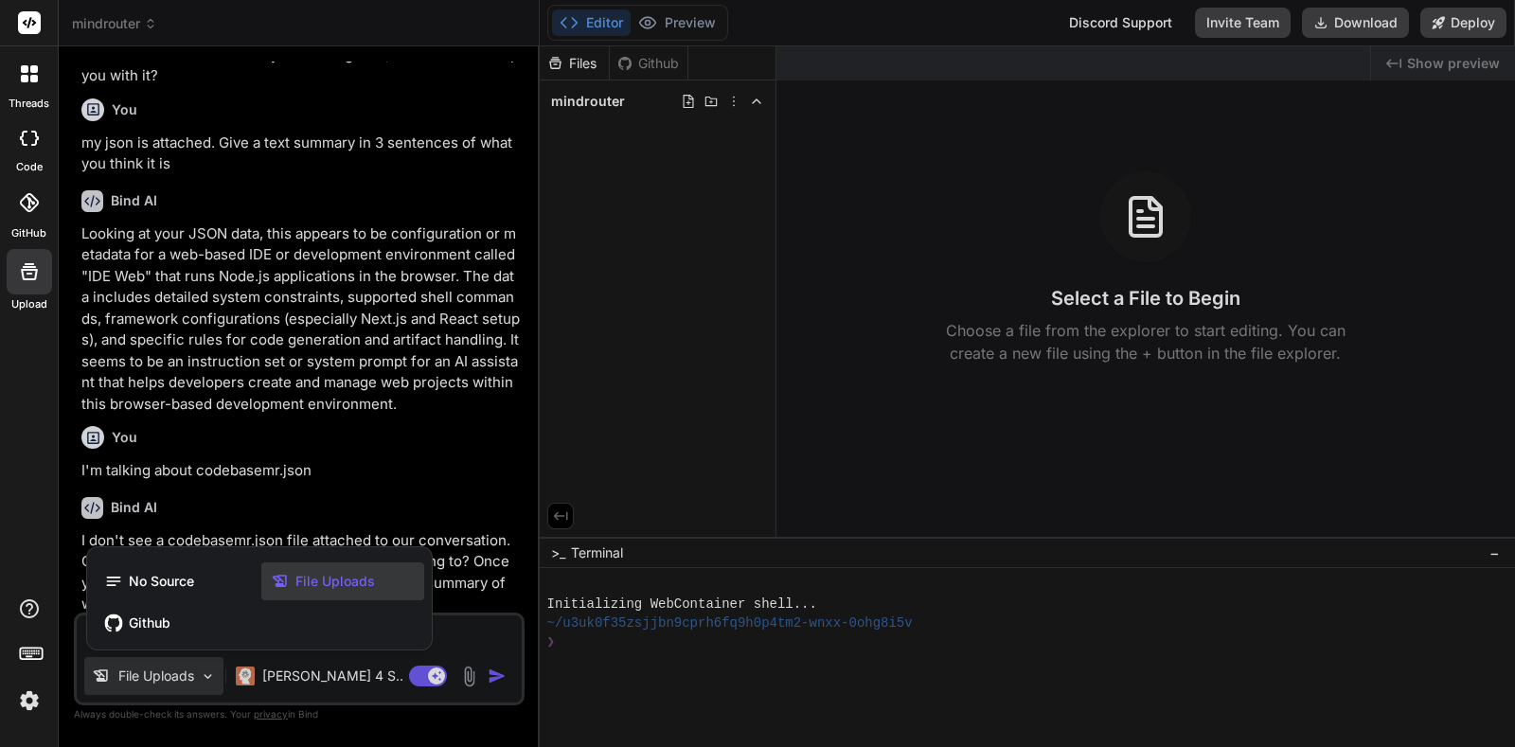
click at [28, 293] on div at bounding box center [29, 271] width 45 height 45
type textarea "x"
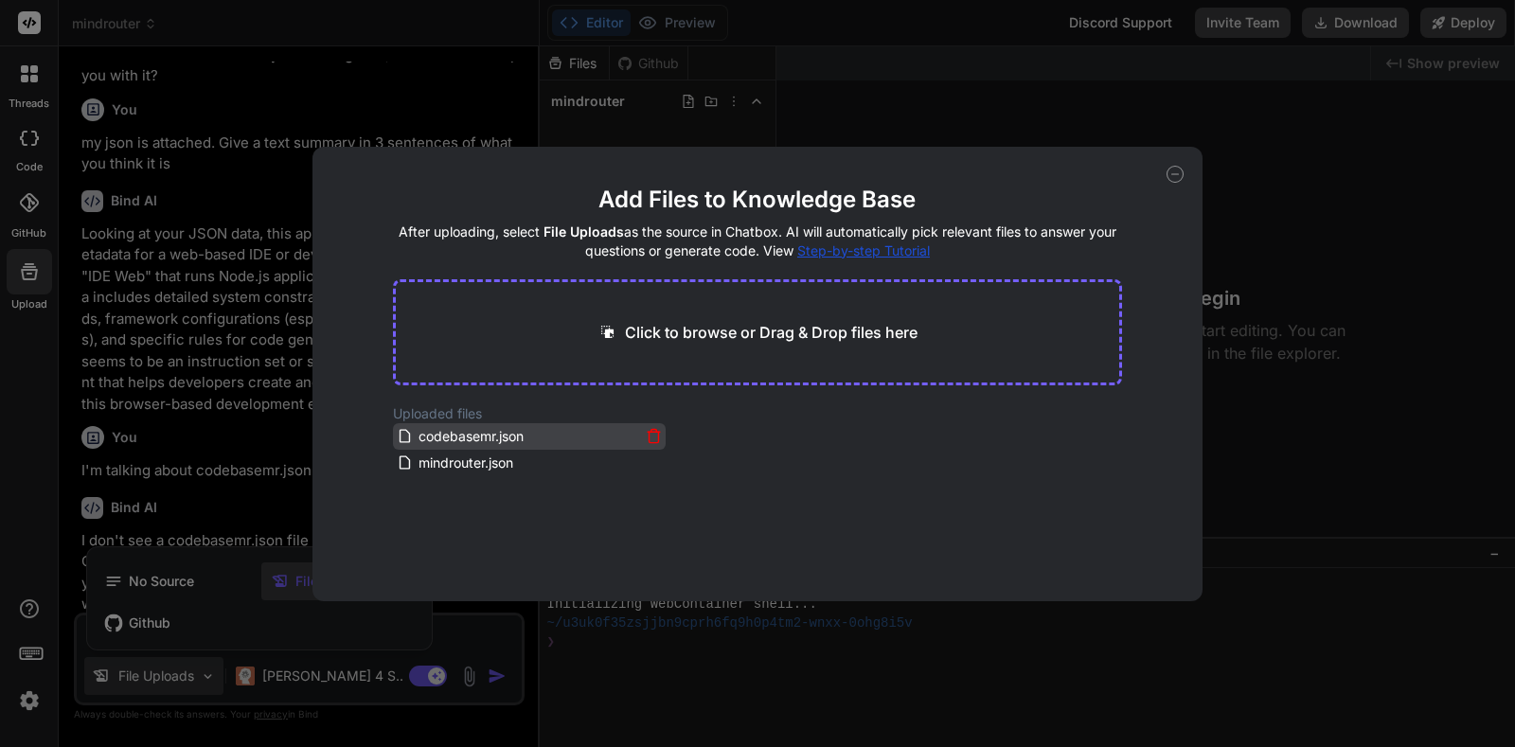
click at [601, 446] on div "codebasemr.json" at bounding box center [518, 436] width 243 height 23
click at [658, 436] on icon at bounding box center [654, 436] width 16 height 16
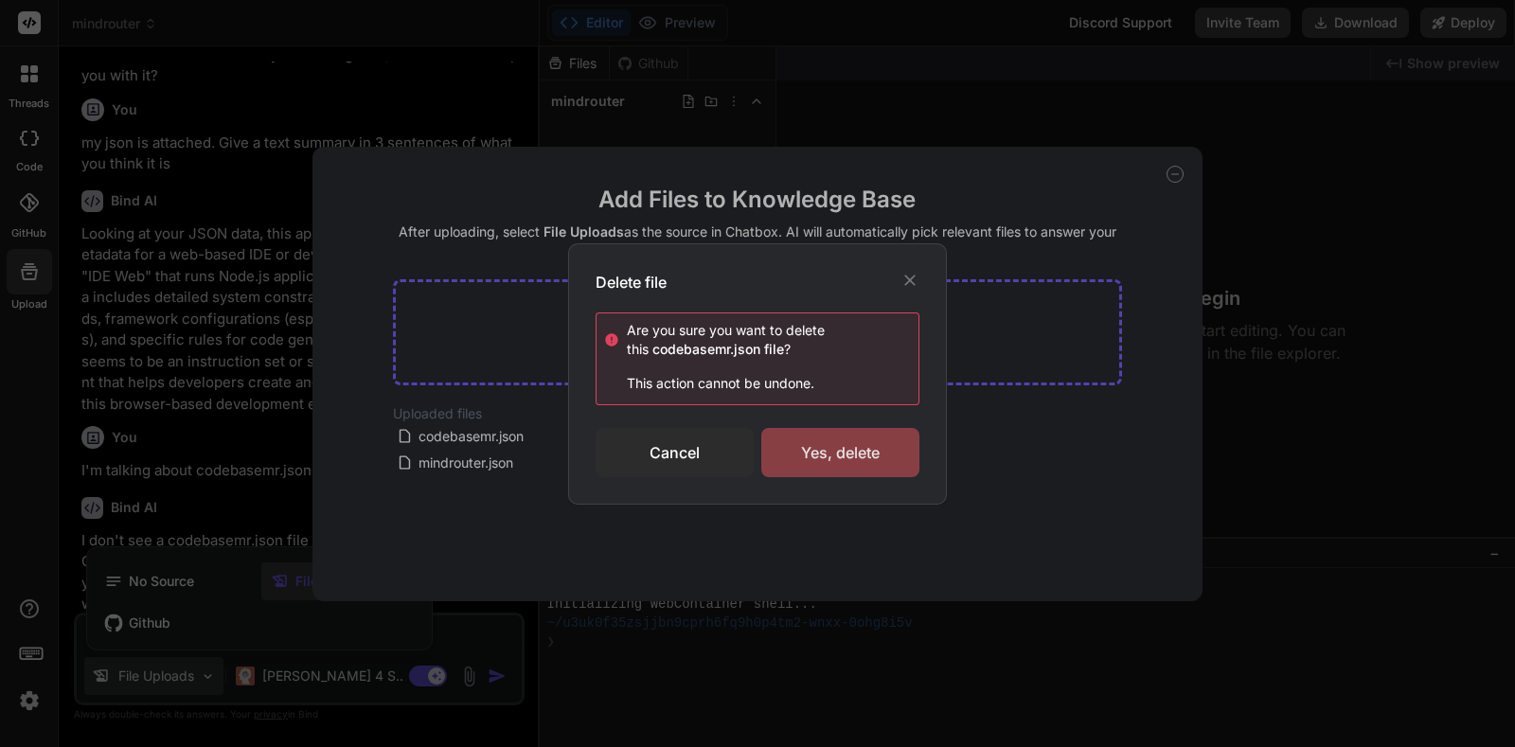
click at [853, 464] on div "Yes, delete" at bounding box center [840, 452] width 158 height 49
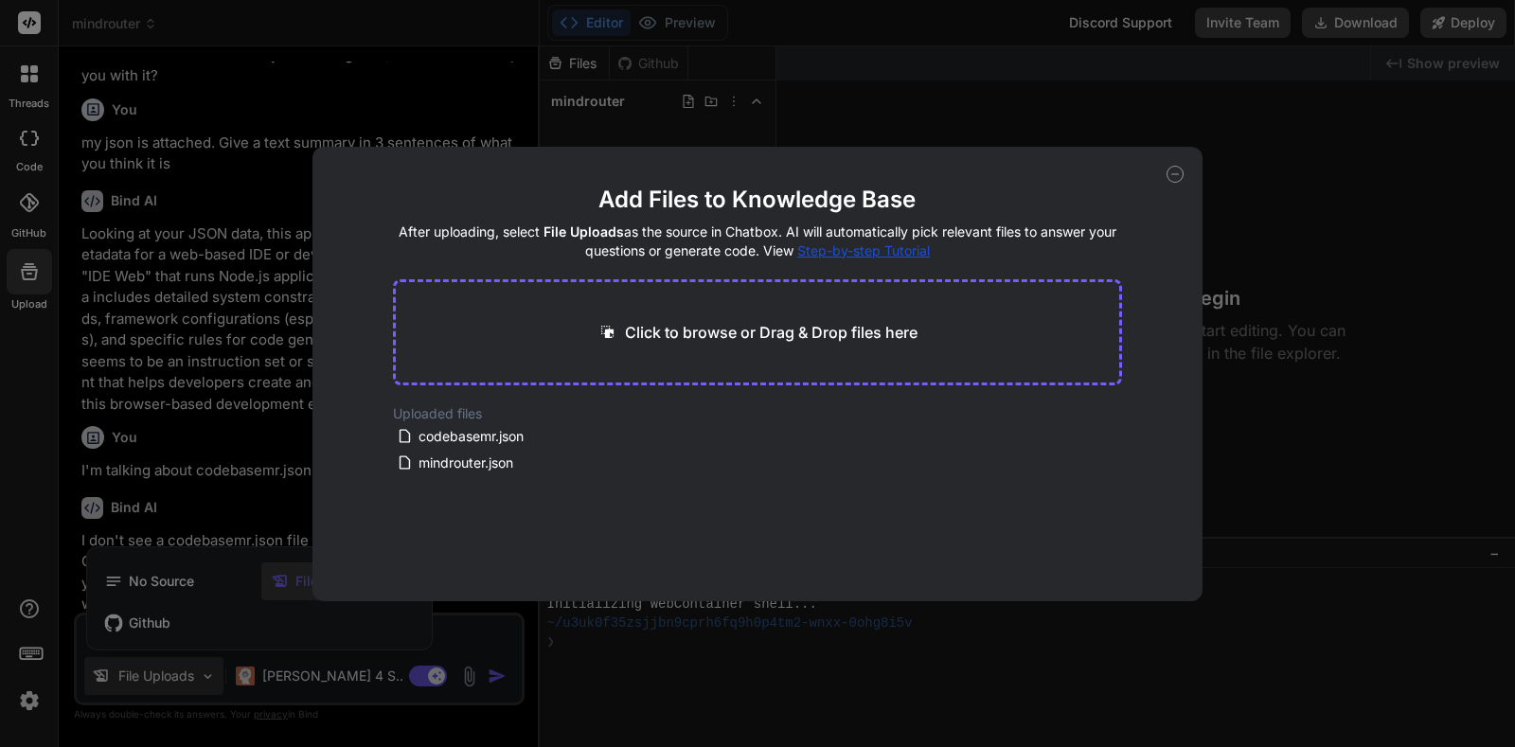
click at [649, 490] on main "Add Files to Knowledge Base After uploading, select File Uploads as the source …" at bounding box center [758, 393] width 730 height 417
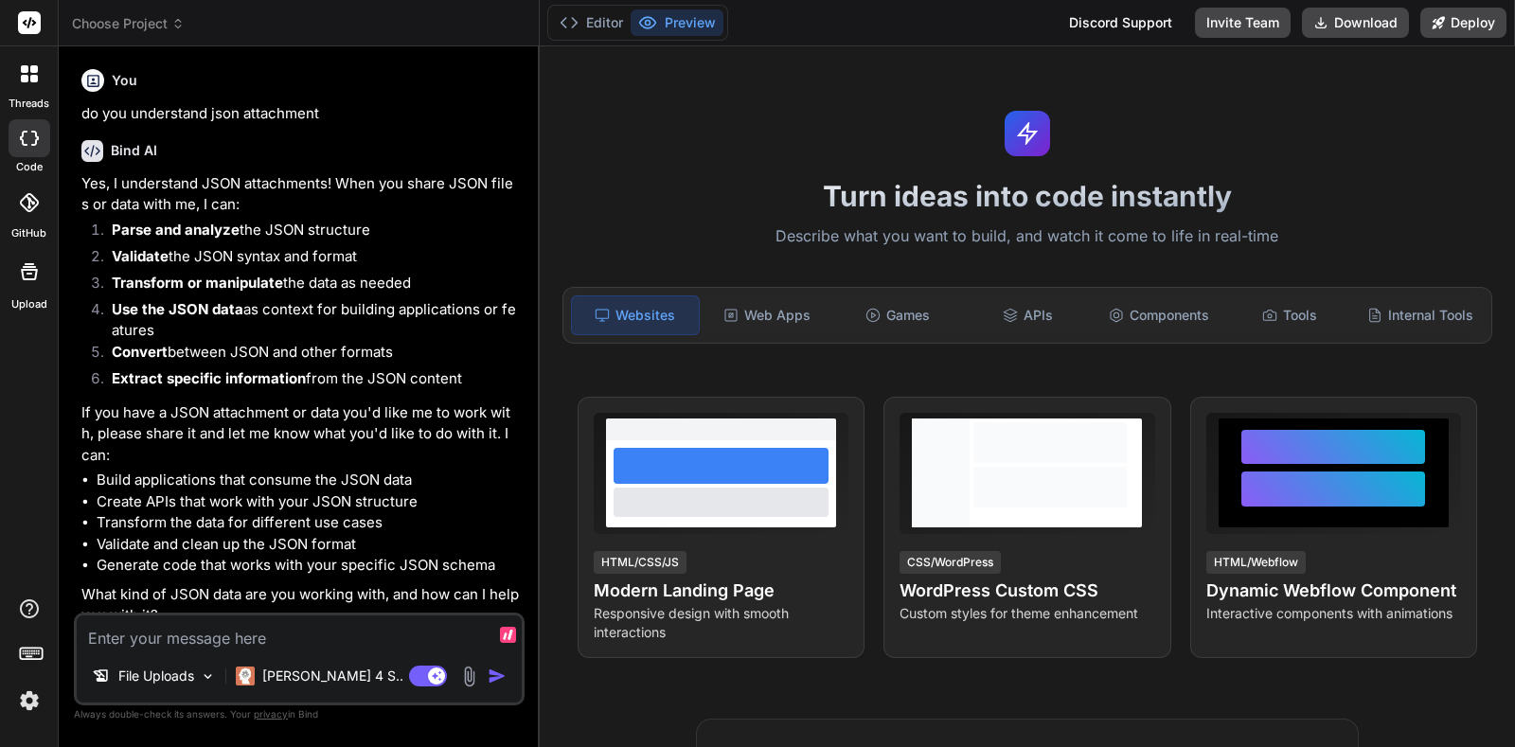
scroll to position [595, 0]
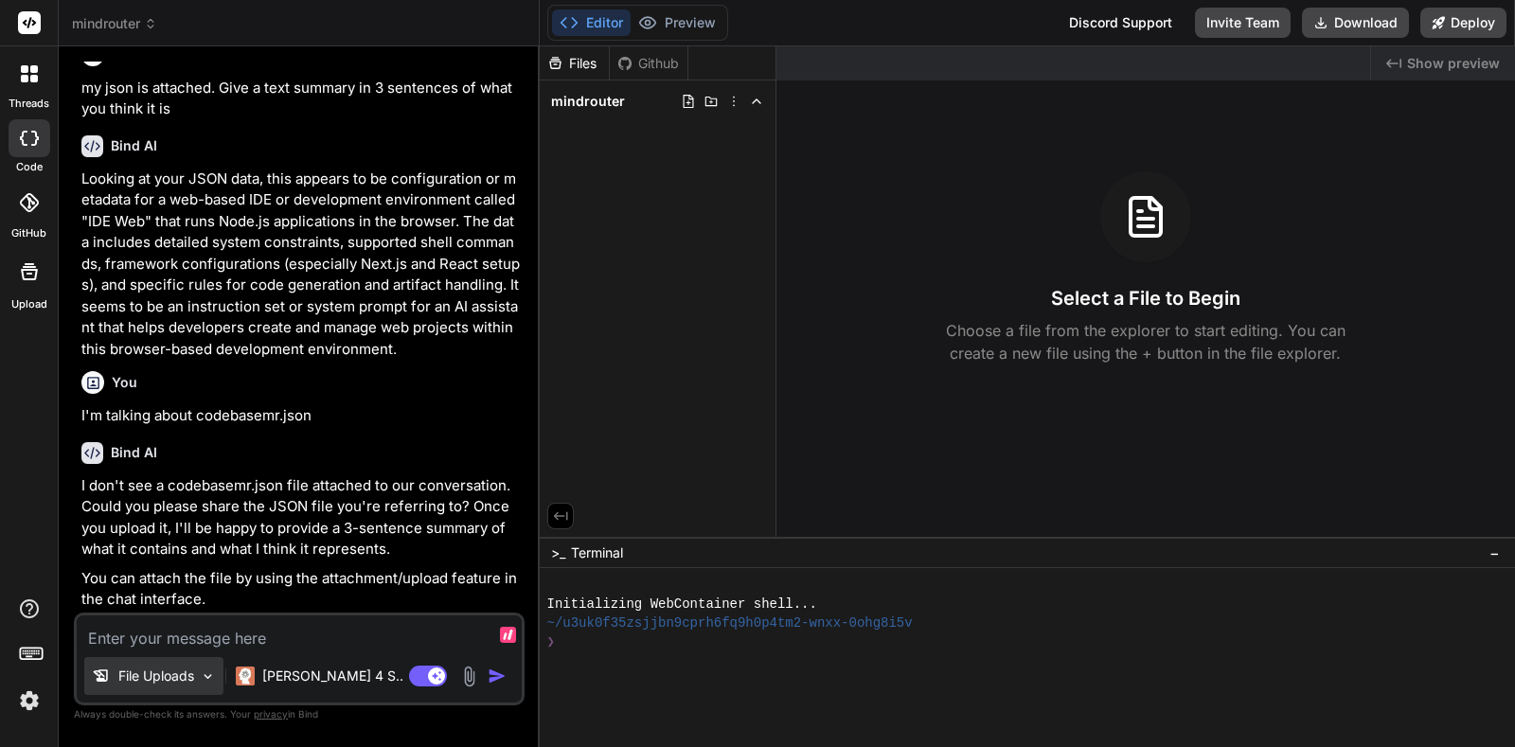
click at [161, 676] on p "File Uploads" at bounding box center [156, 676] width 76 height 19
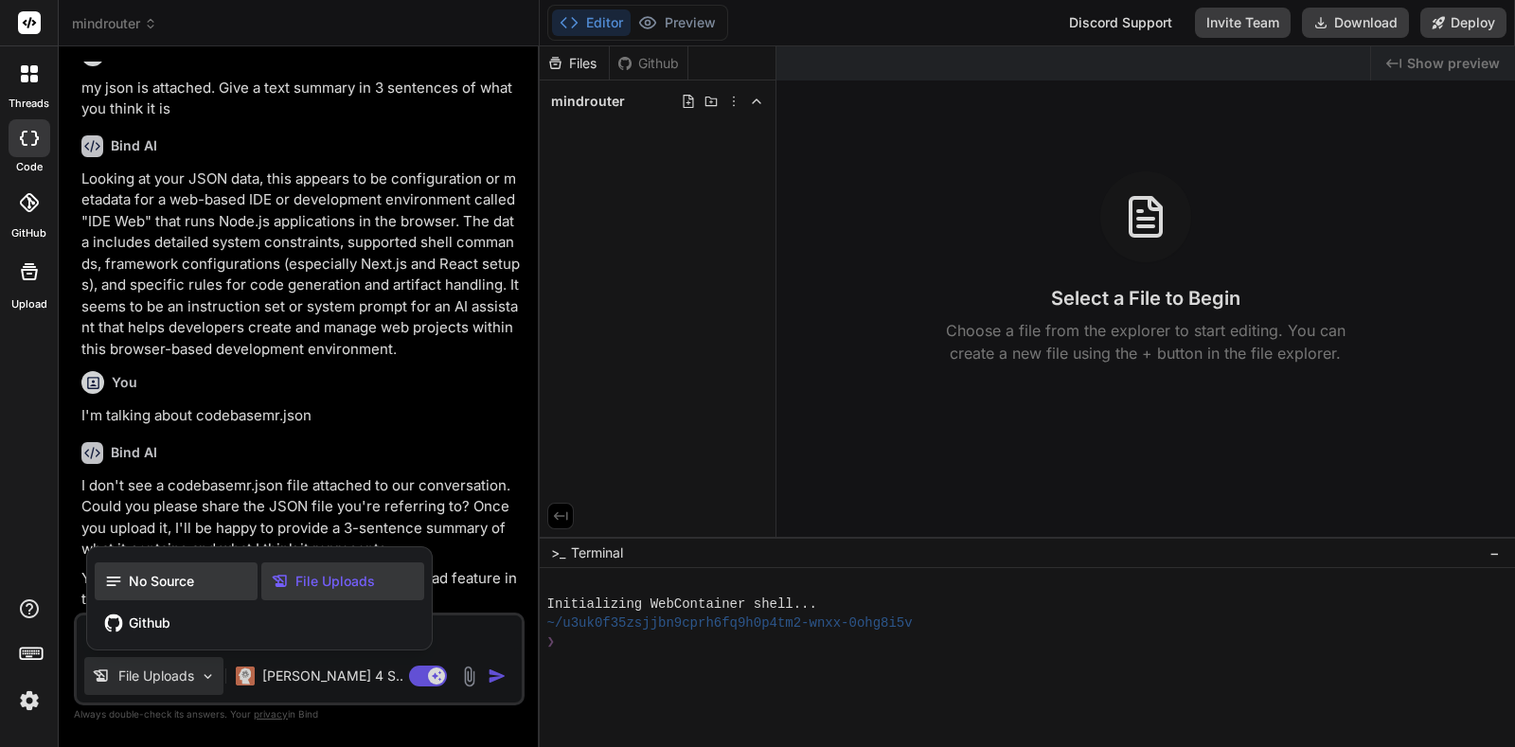
click at [201, 587] on div "No Source" at bounding box center [176, 581] width 163 height 38
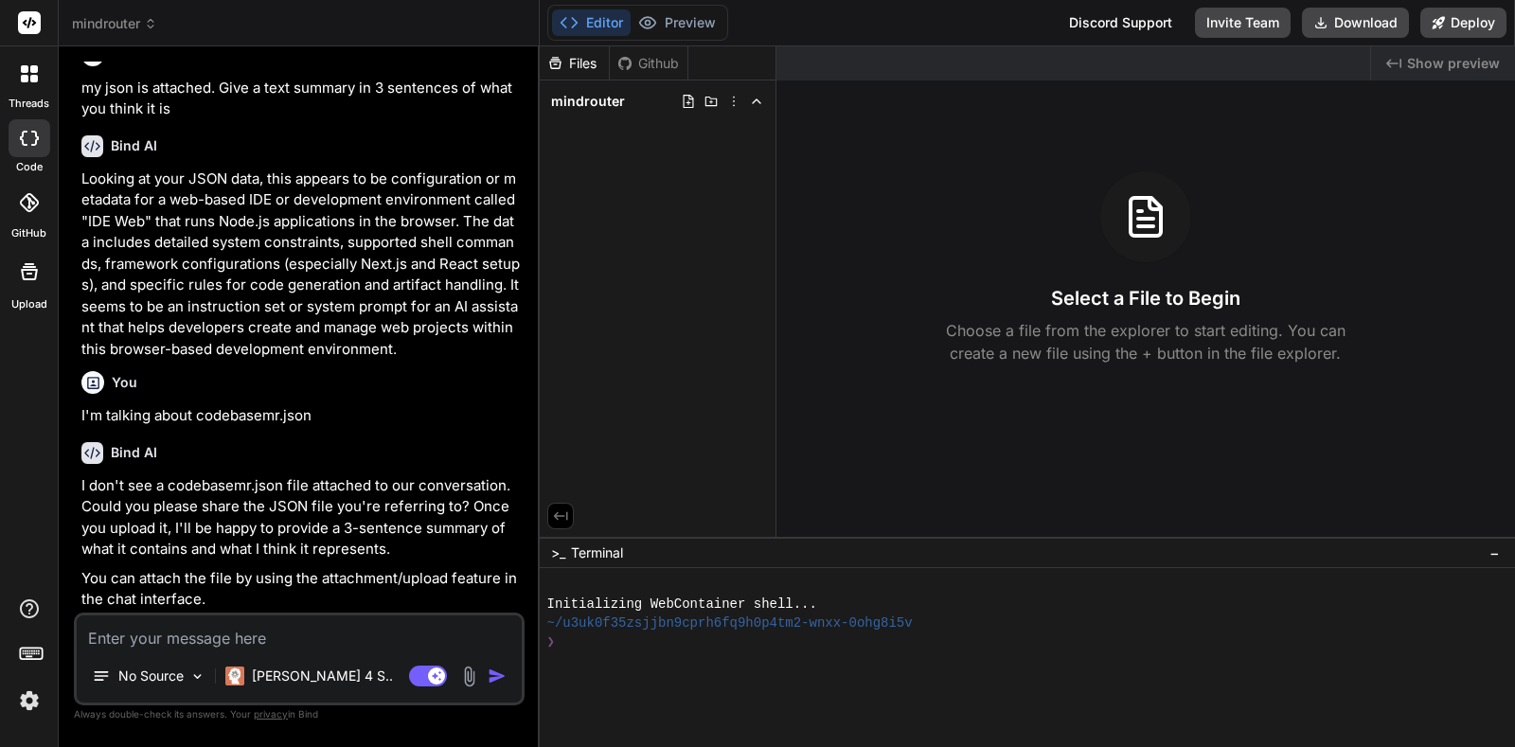
click at [25, 307] on label "Upload" at bounding box center [29, 304] width 36 height 16
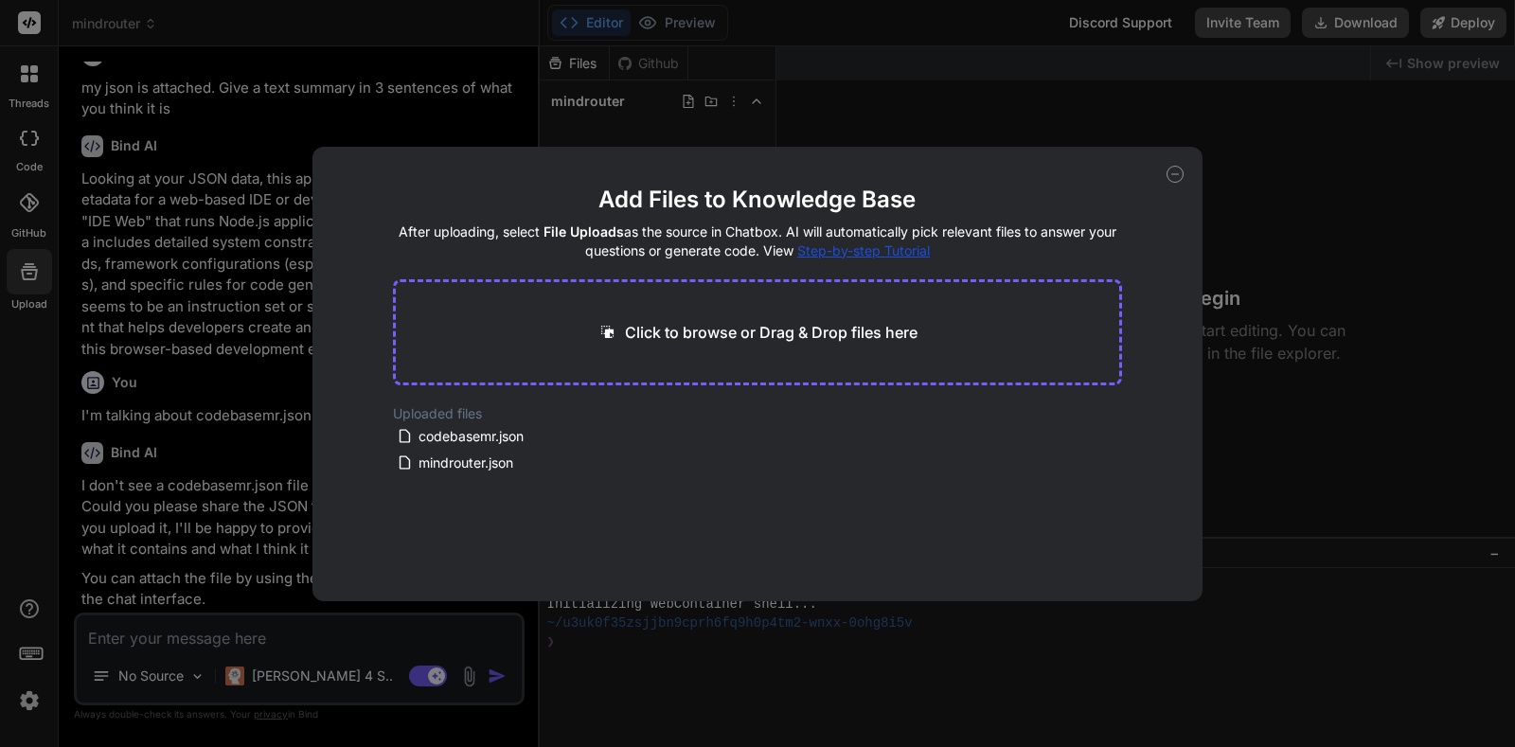
click at [905, 58] on div "Add Files to Knowledge Base After uploading, select File Uploads as the source …" at bounding box center [757, 373] width 1515 height 747
type textarea "x"
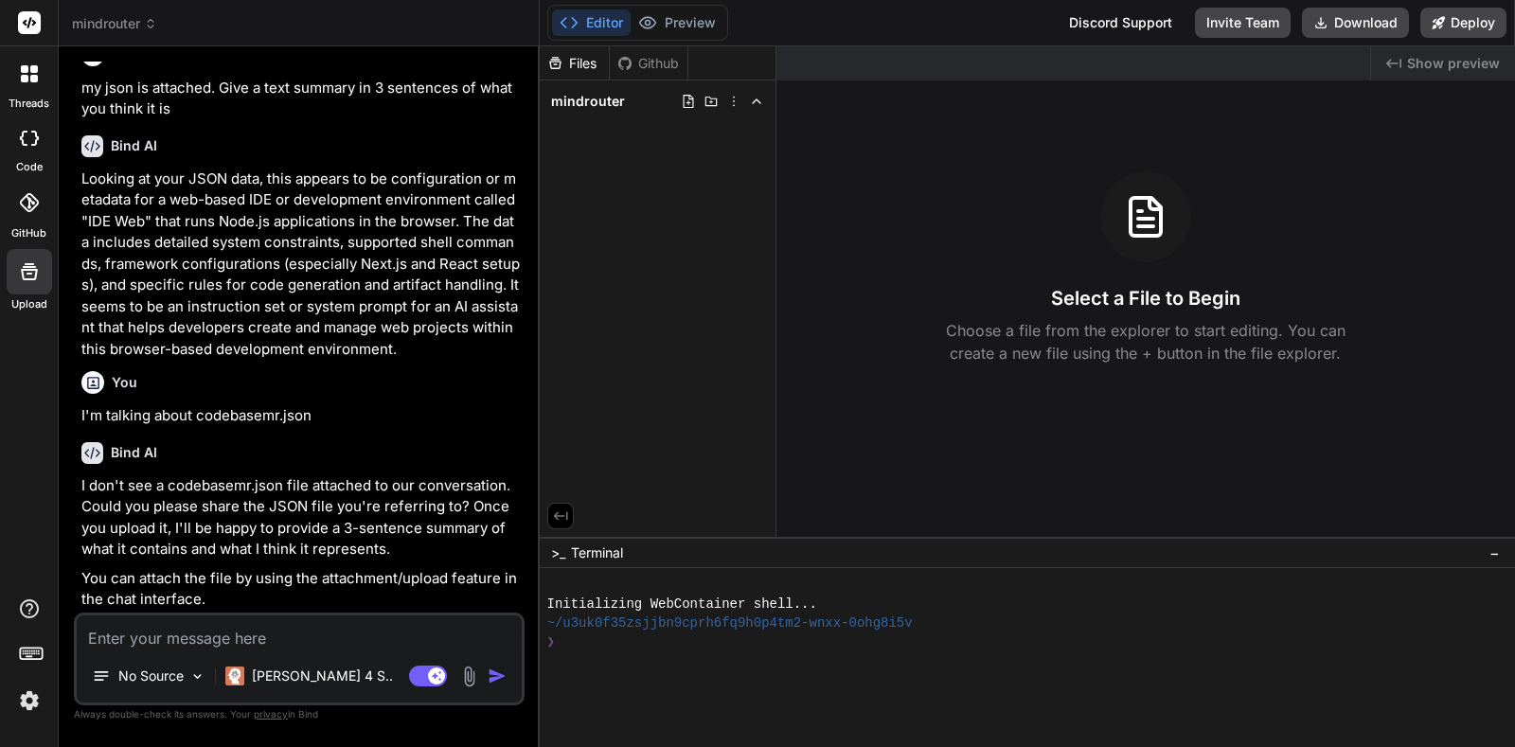
click at [345, 644] on textarea at bounding box center [299, 632] width 445 height 34
type textarea "/"
type textarea "x"
type textarea "//"
type textarea "x"
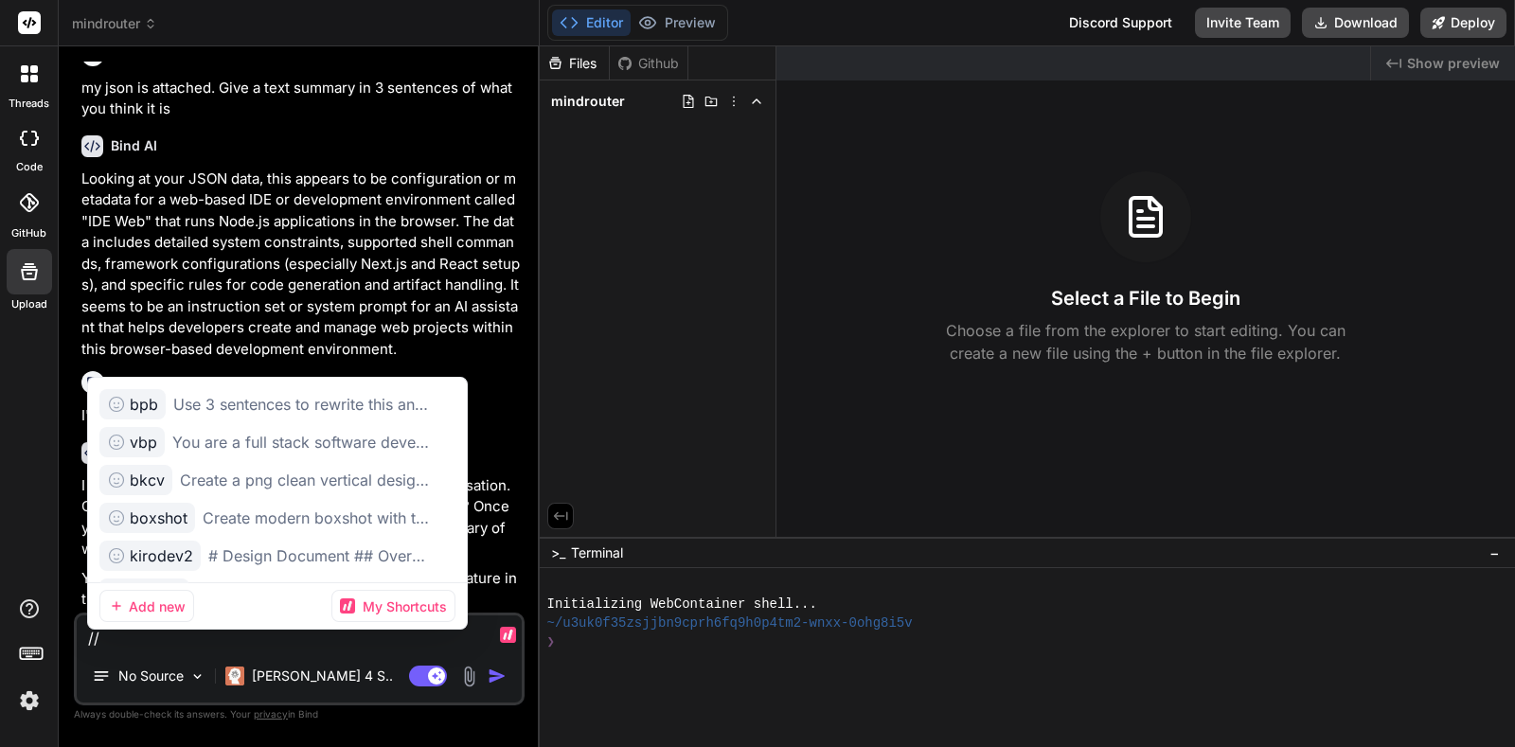
type textarea "//c"
type textarea "x"
type textarea "//cl"
type textarea "x"
type textarea "//cle"
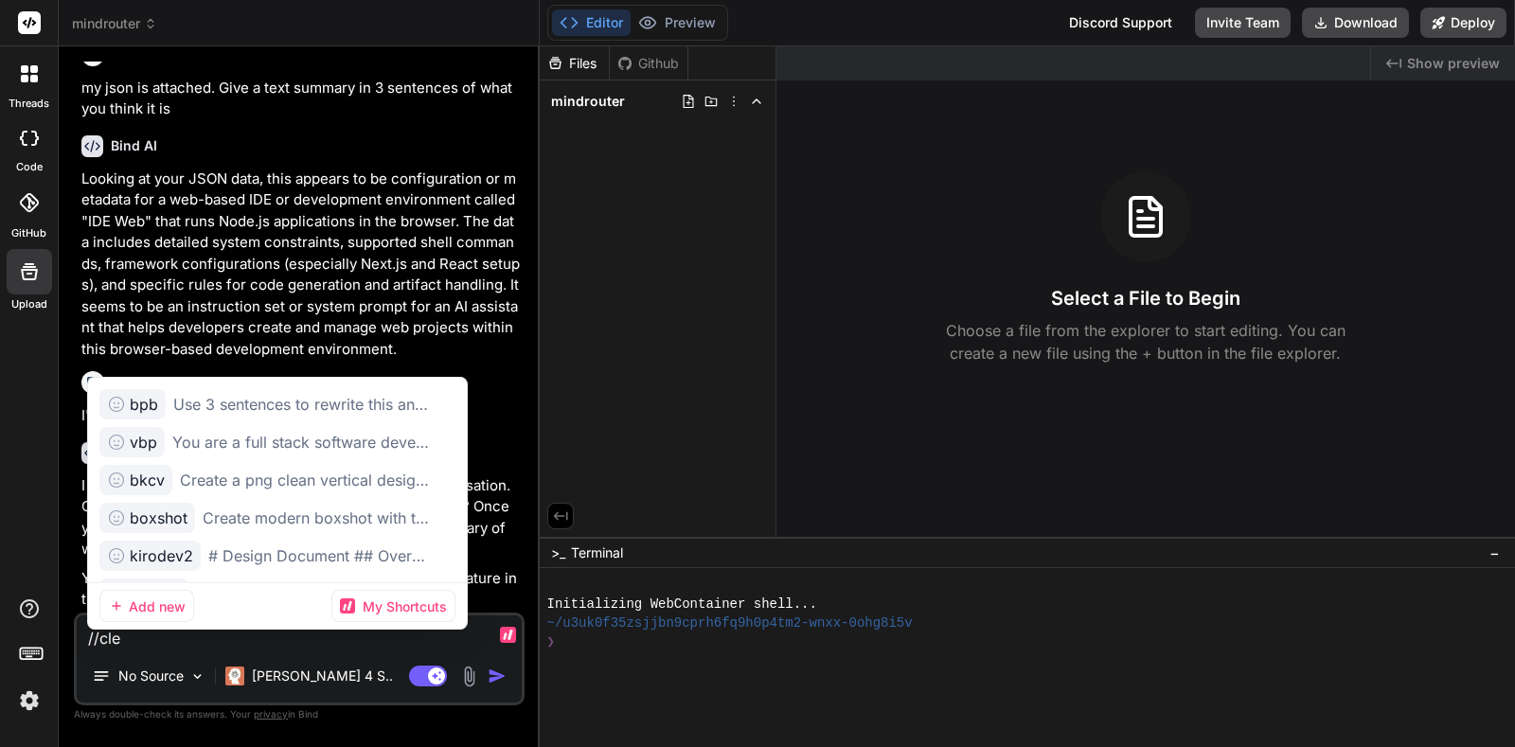
type textarea "x"
type textarea "//clea"
type textarea "x"
type textarea "//clear"
type textarea "x"
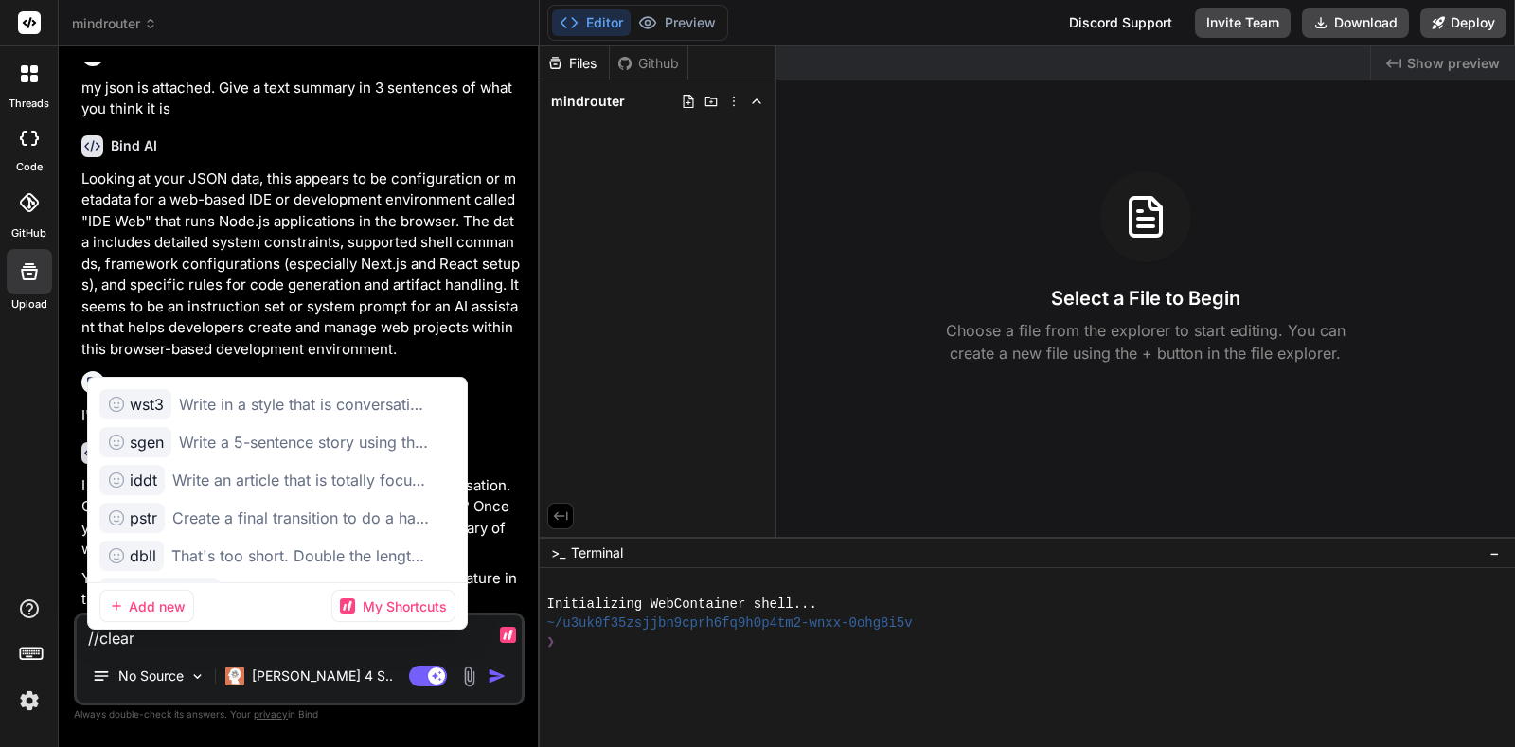
type textarea "//clear"
type textarea "x"
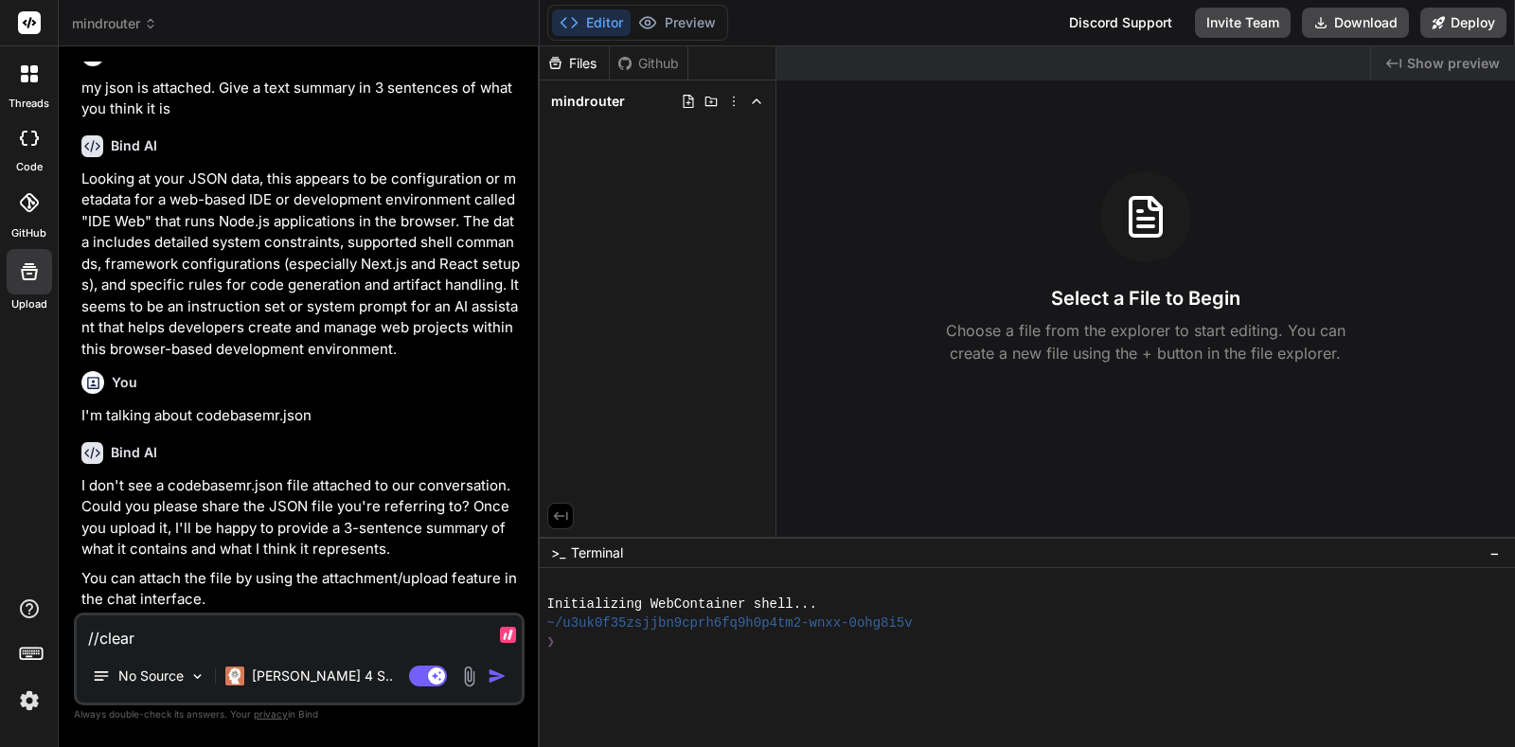
type textarea "c"
type textarea "x"
type textarea "cl"
type textarea "x"
type textarea "cle"
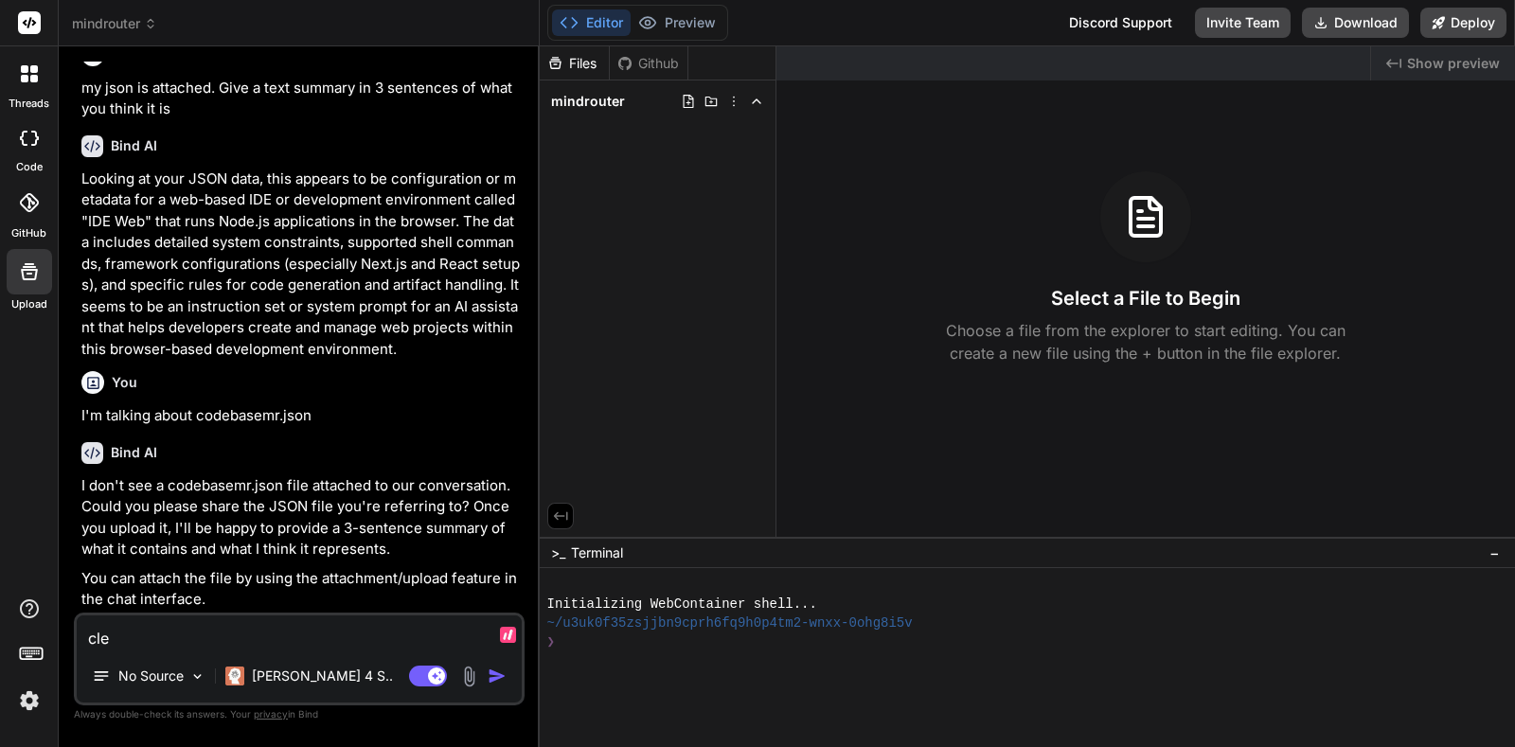
type textarea "x"
type textarea "clea"
type textarea "x"
type textarea "clear"
type textarea "x"
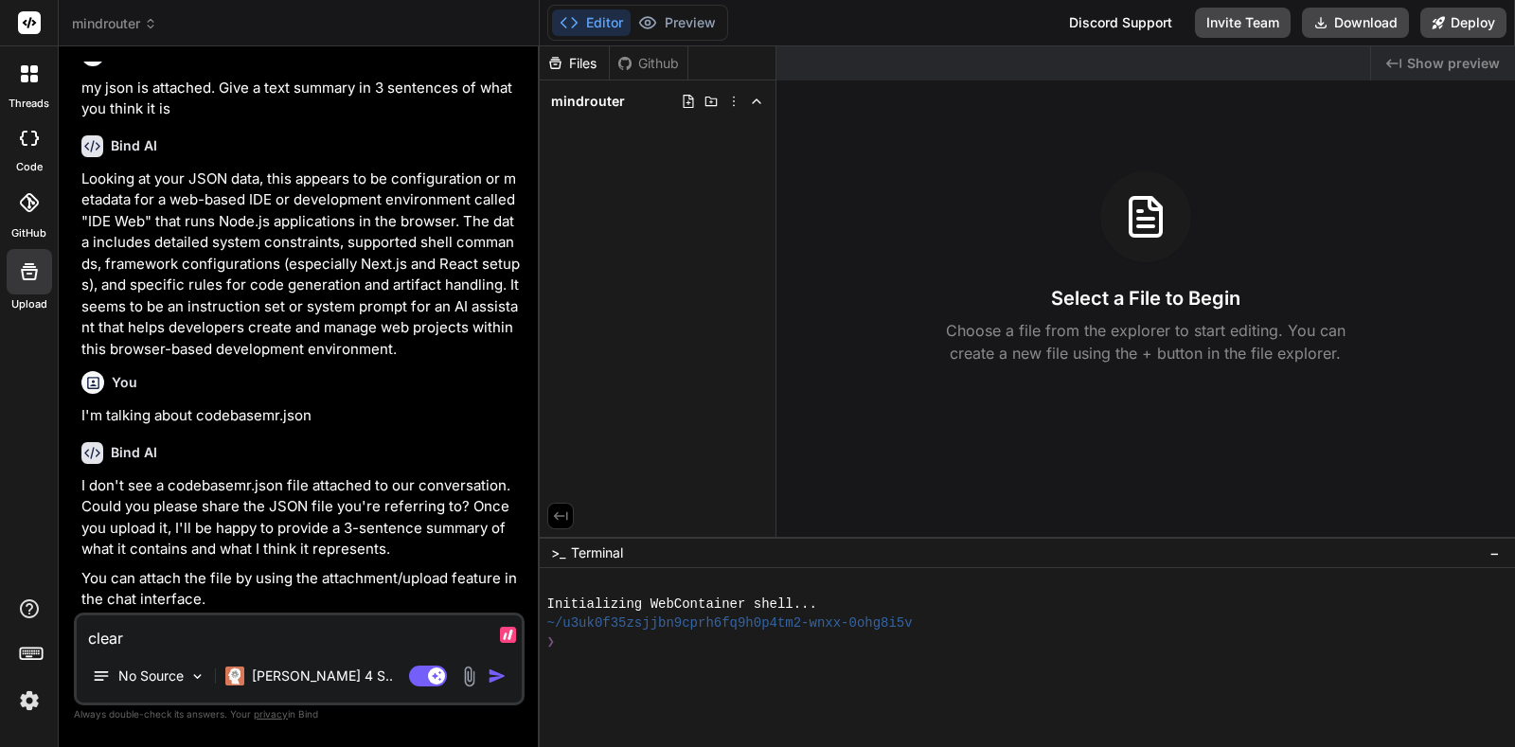
type textarea "clearn"
type textarea "x"
type textarea "clear"
type textarea "x"
type textarea "clear c"
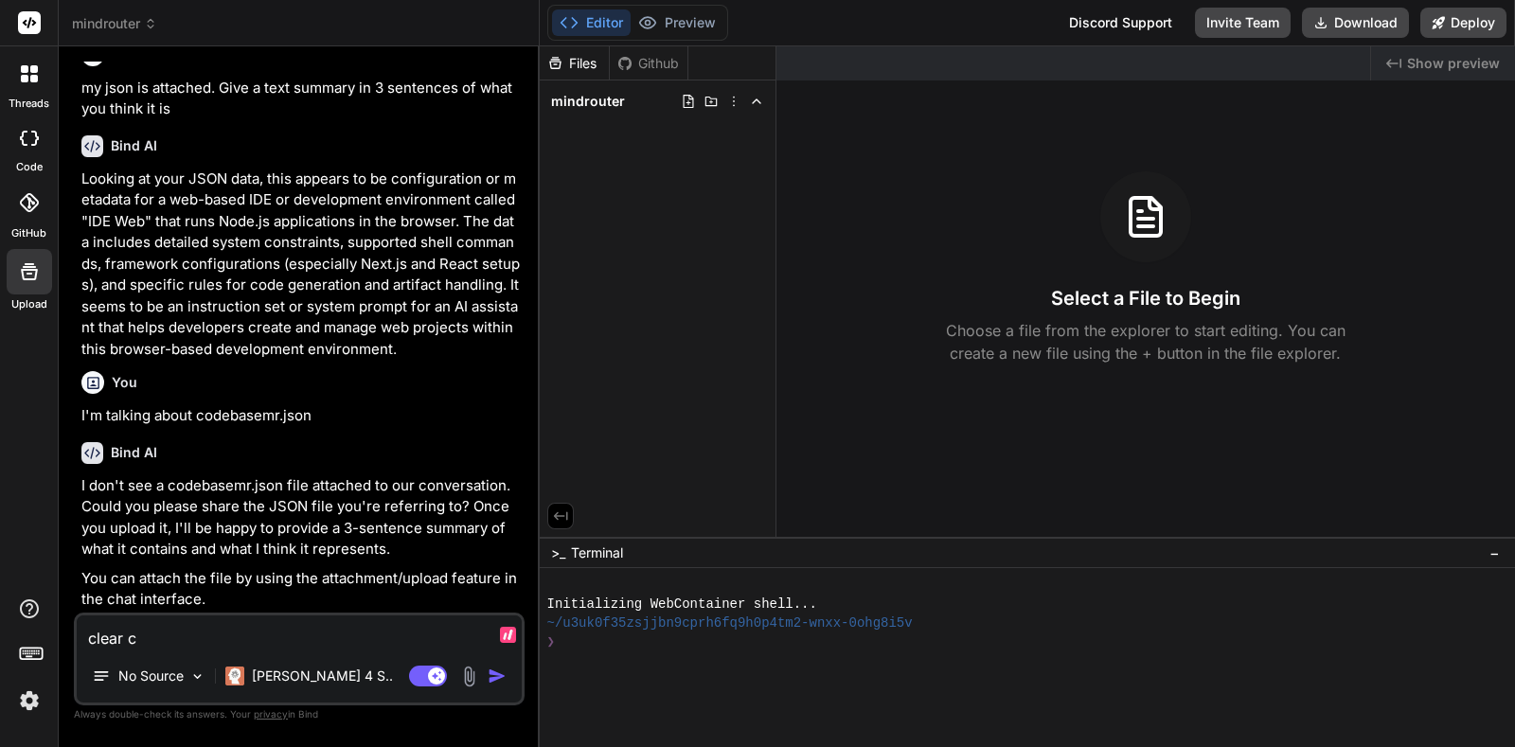
type textarea "x"
type textarea "clear co"
type textarea "x"
type textarea "clear con"
type textarea "x"
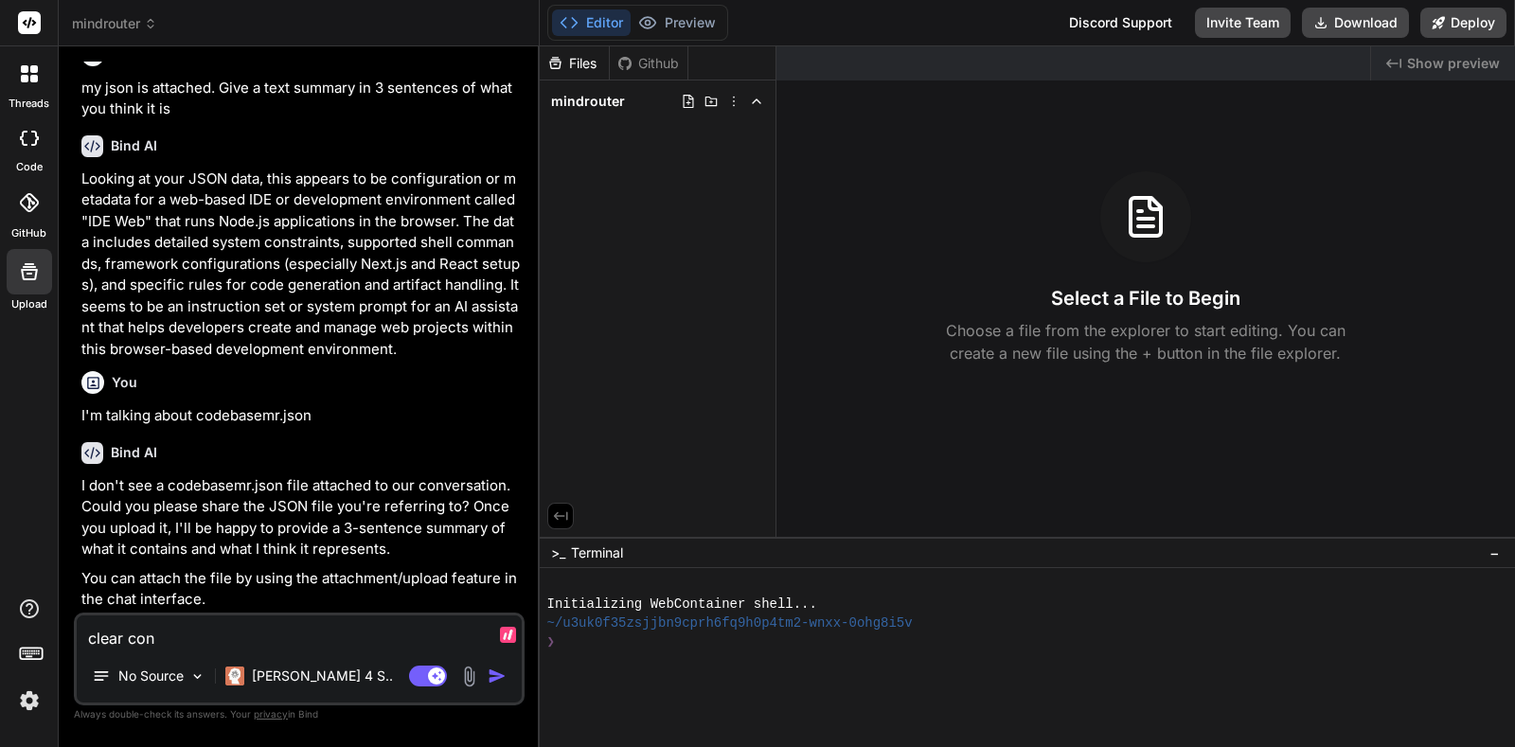
type textarea "clear cone"
type textarea "x"
type textarea "clear conex"
type textarea "x"
type textarea "clear conext"
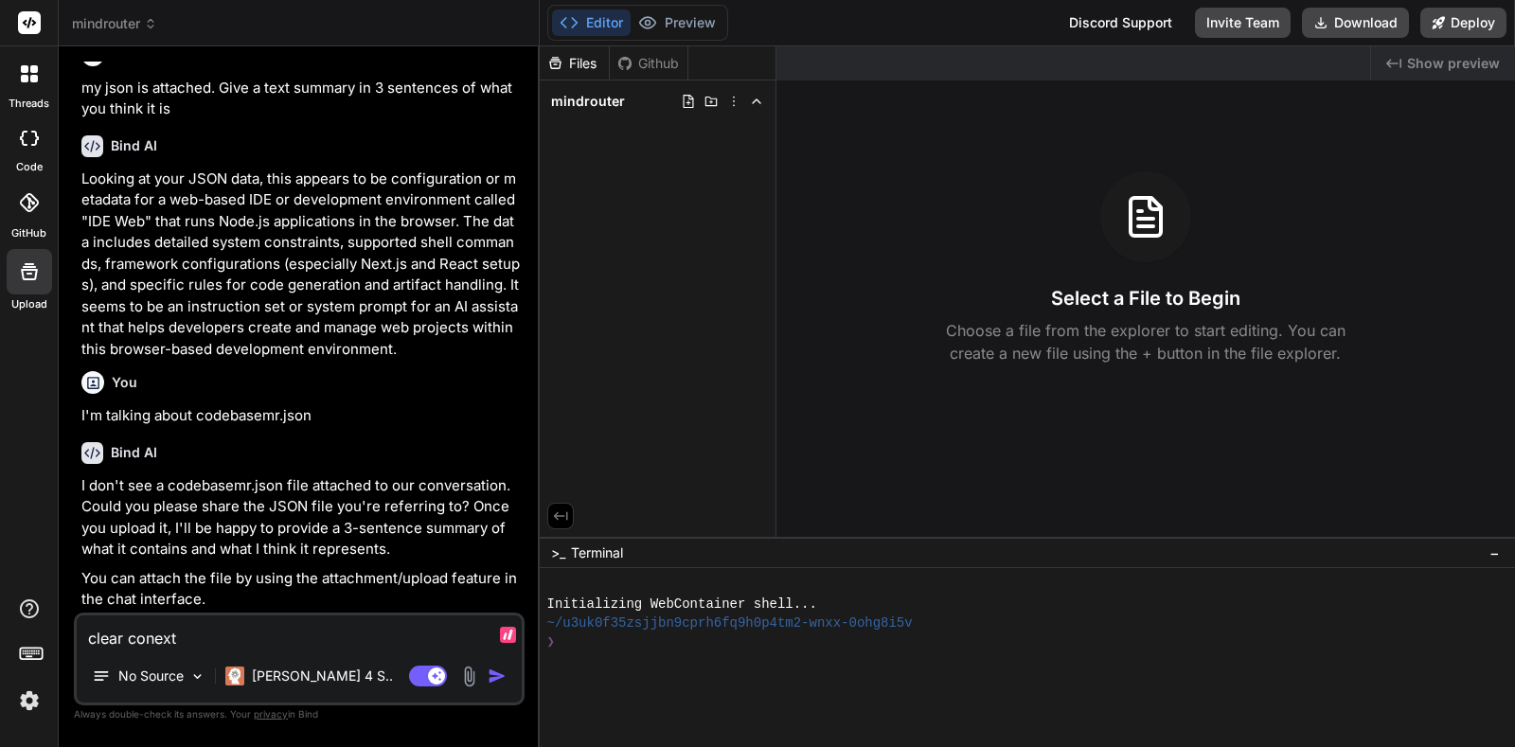
type textarea "x"
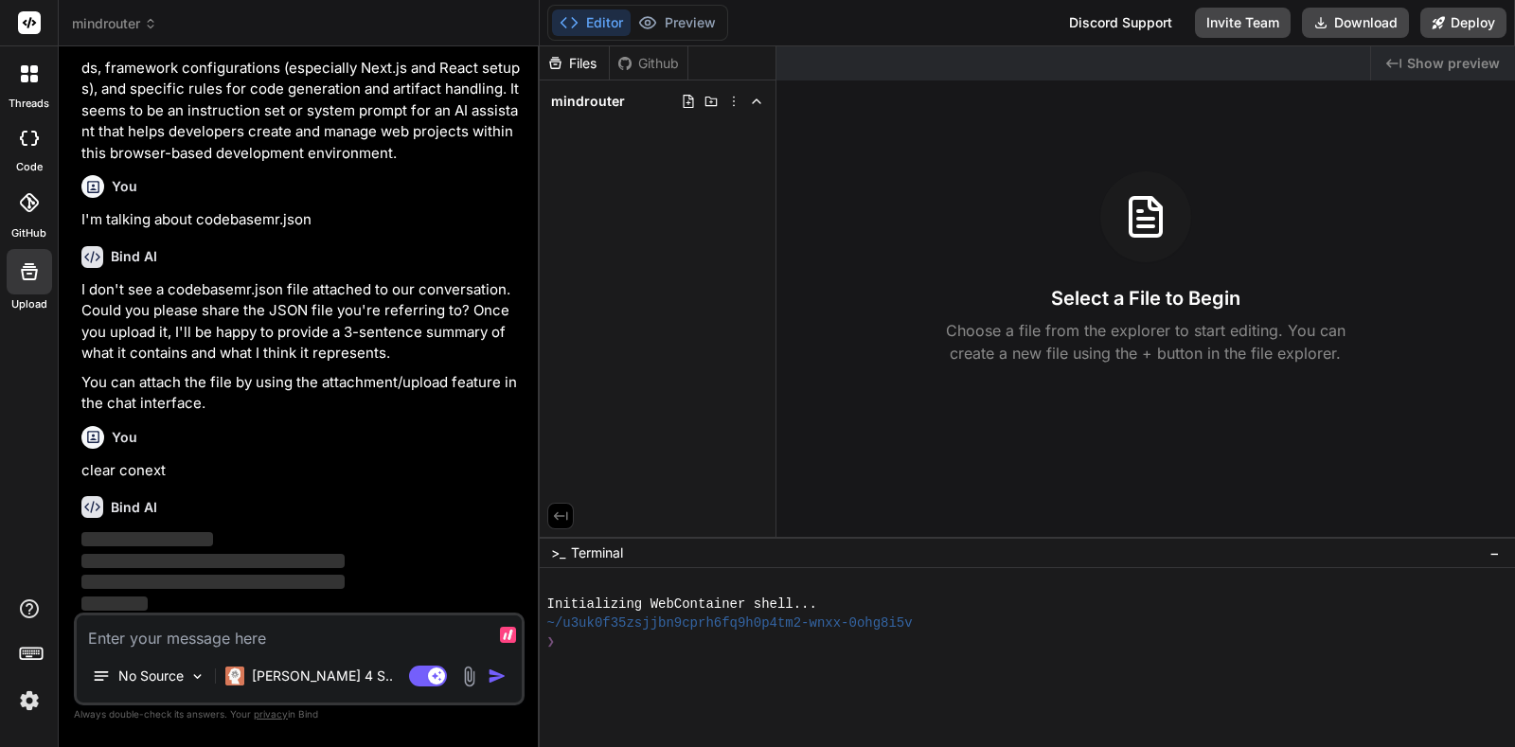
type textarea "c"
type textarea "x"
type textarea "cl"
type textarea "x"
type textarea "cle"
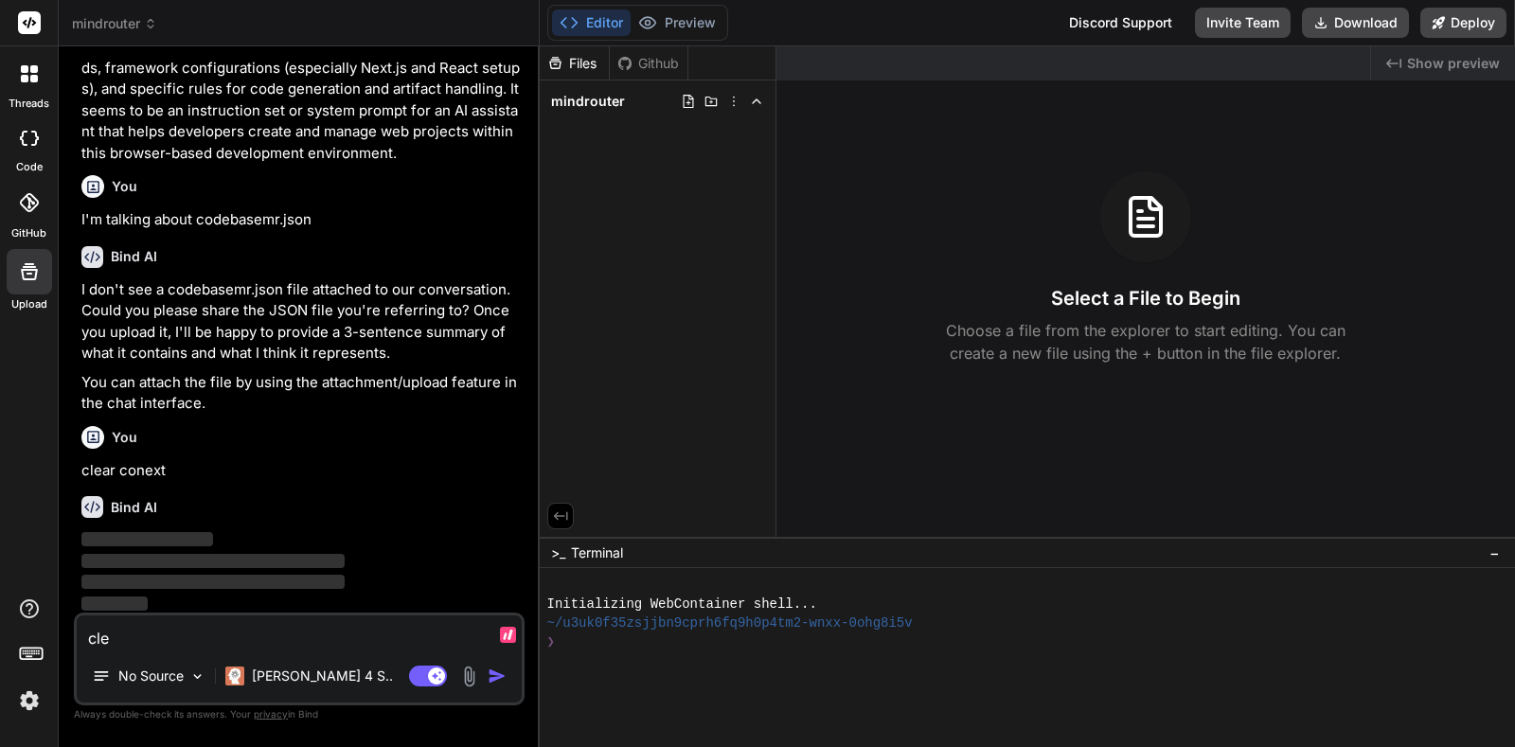
type textarea "x"
type textarea "clea"
type textarea "x"
type textarea "clear"
type textarea "x"
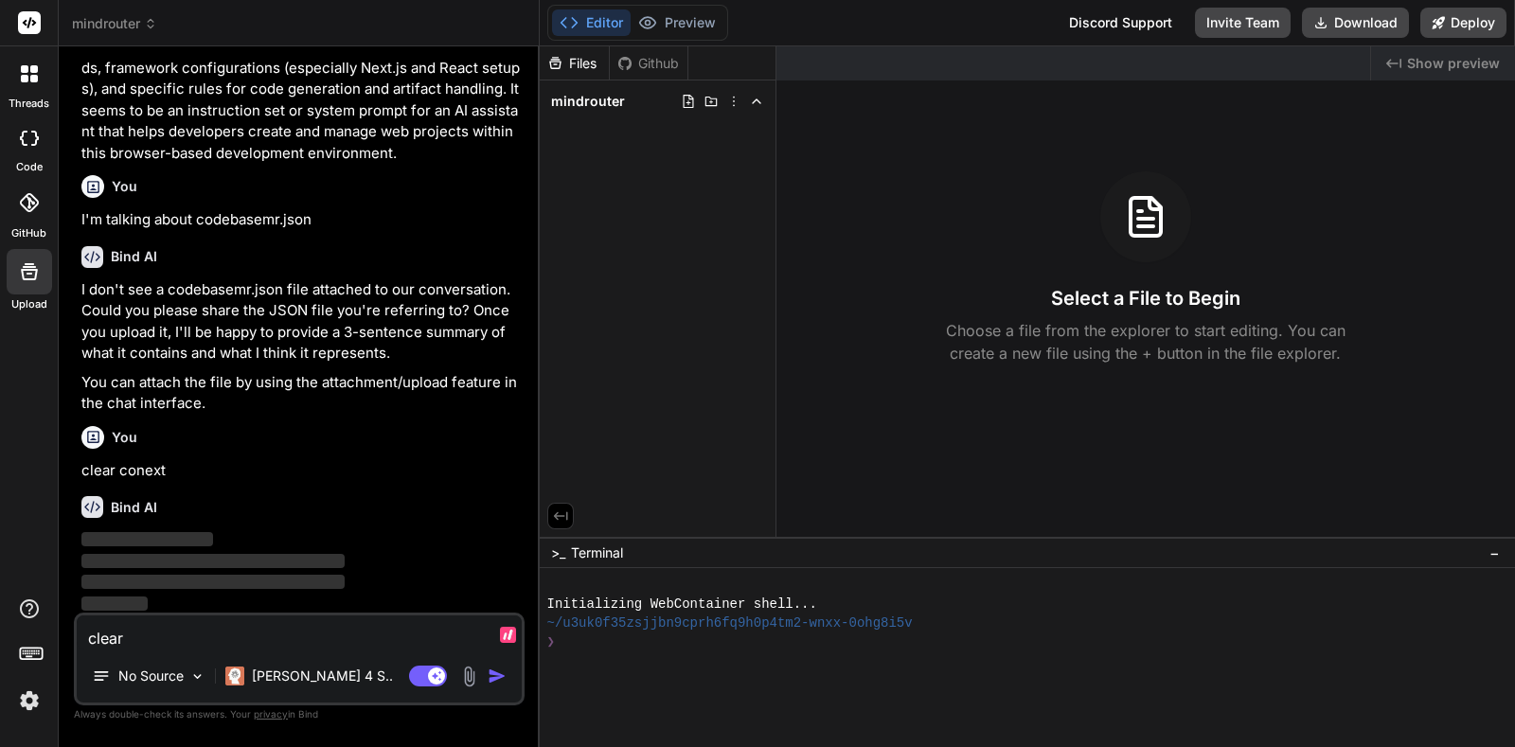
type textarea "clear"
type textarea "x"
type textarea "clear c"
type textarea "x"
type textarea "clear con"
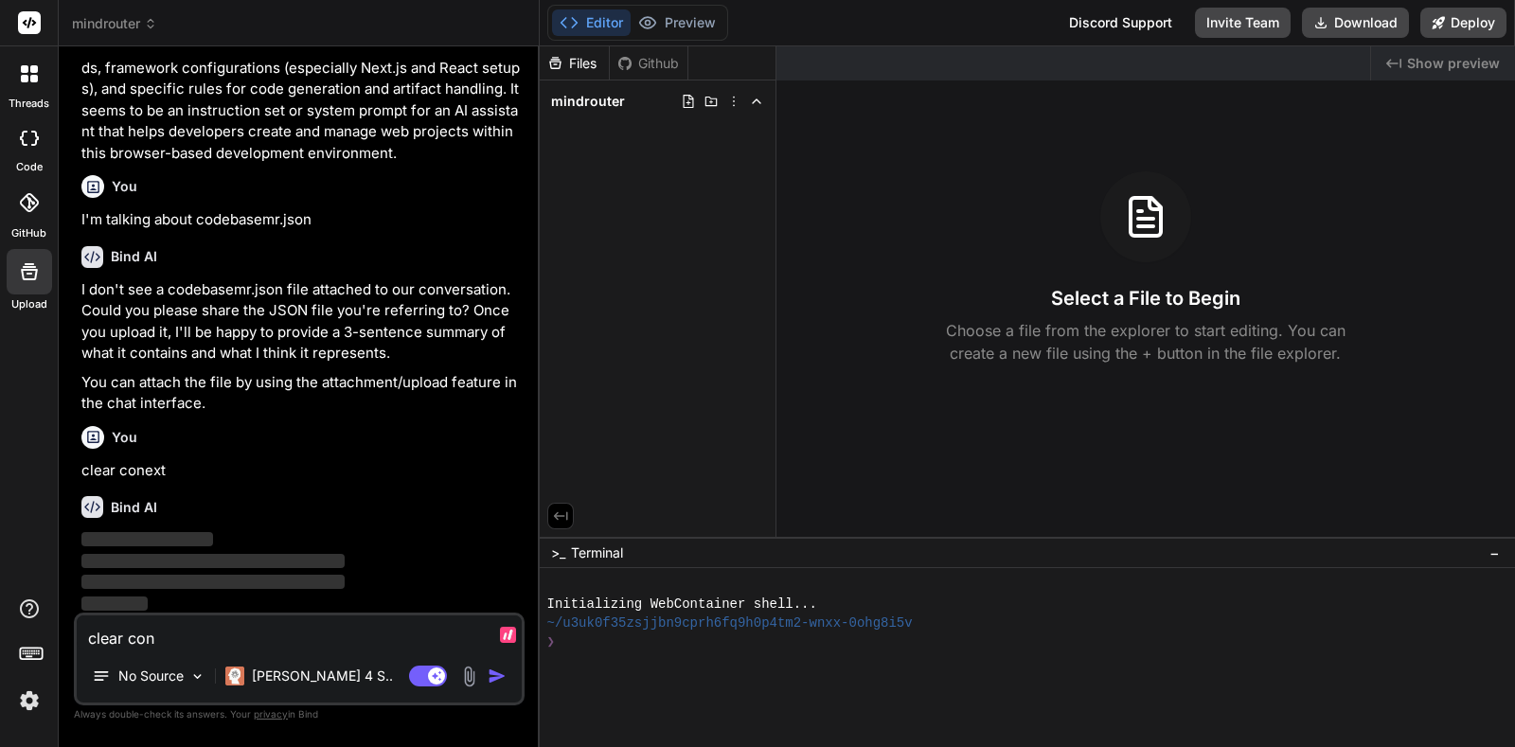
type textarea "x"
type textarea "clear cont"
type textarea "x"
type textarea "clear [PERSON_NAME]"
type textarea "x"
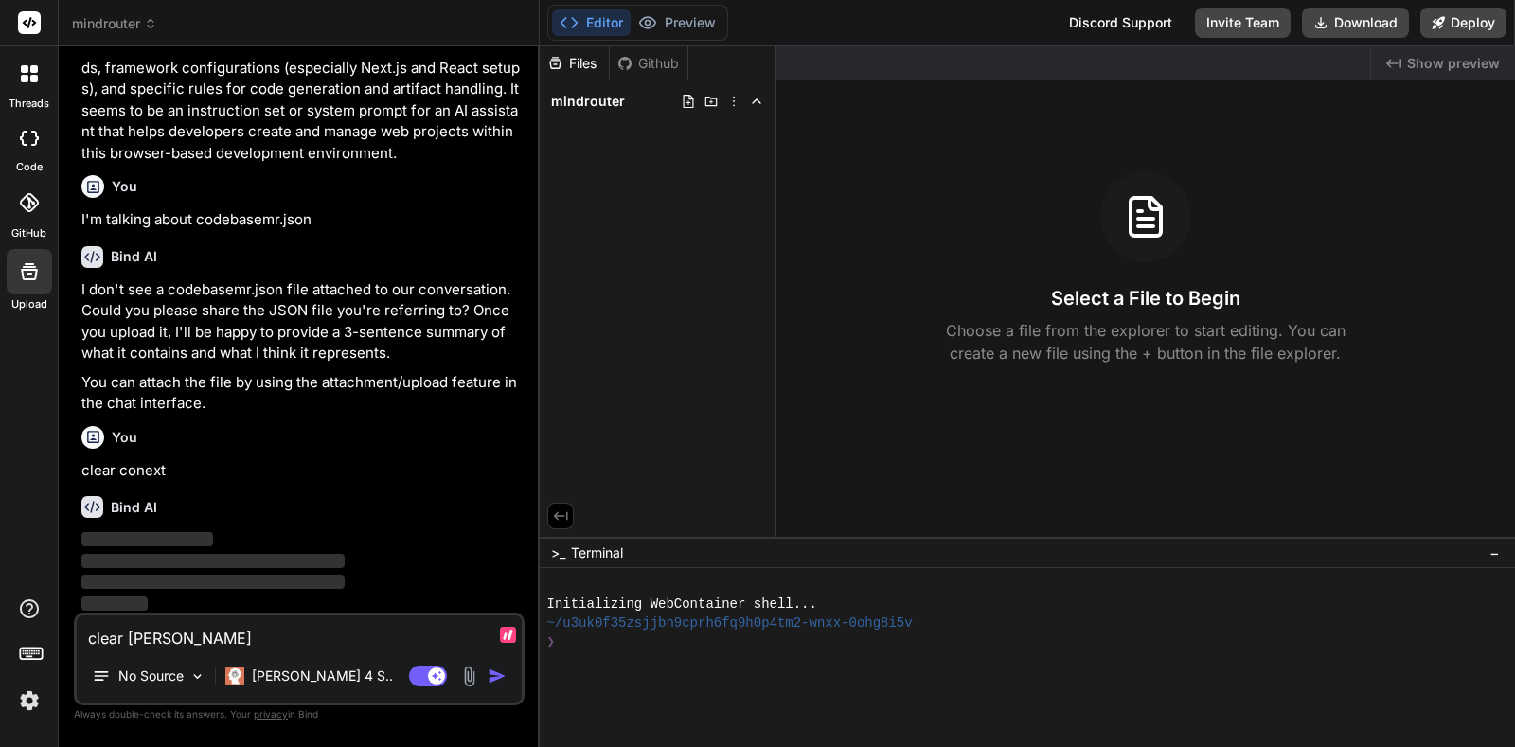
type textarea "clear contex"
type textarea "x"
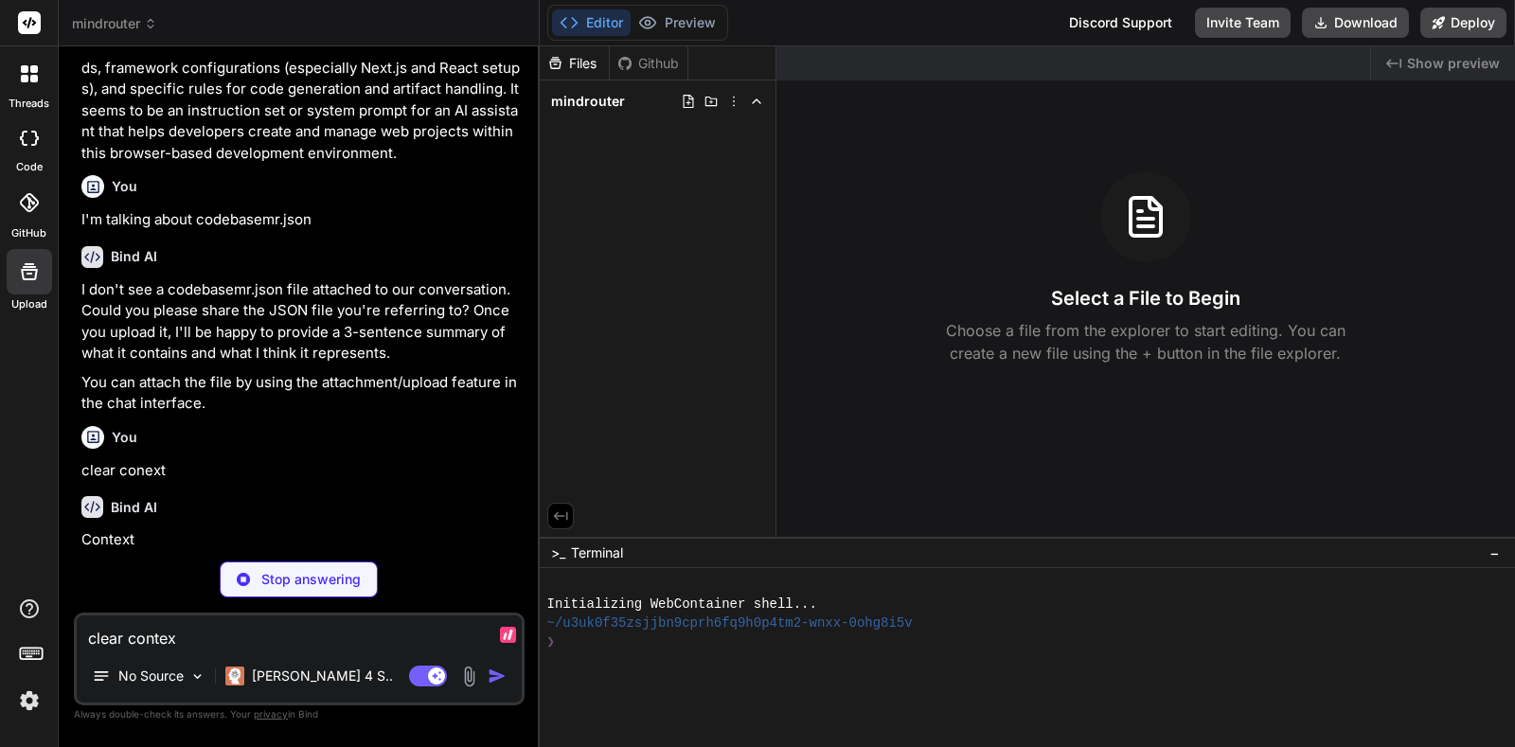
type textarea "clear context"
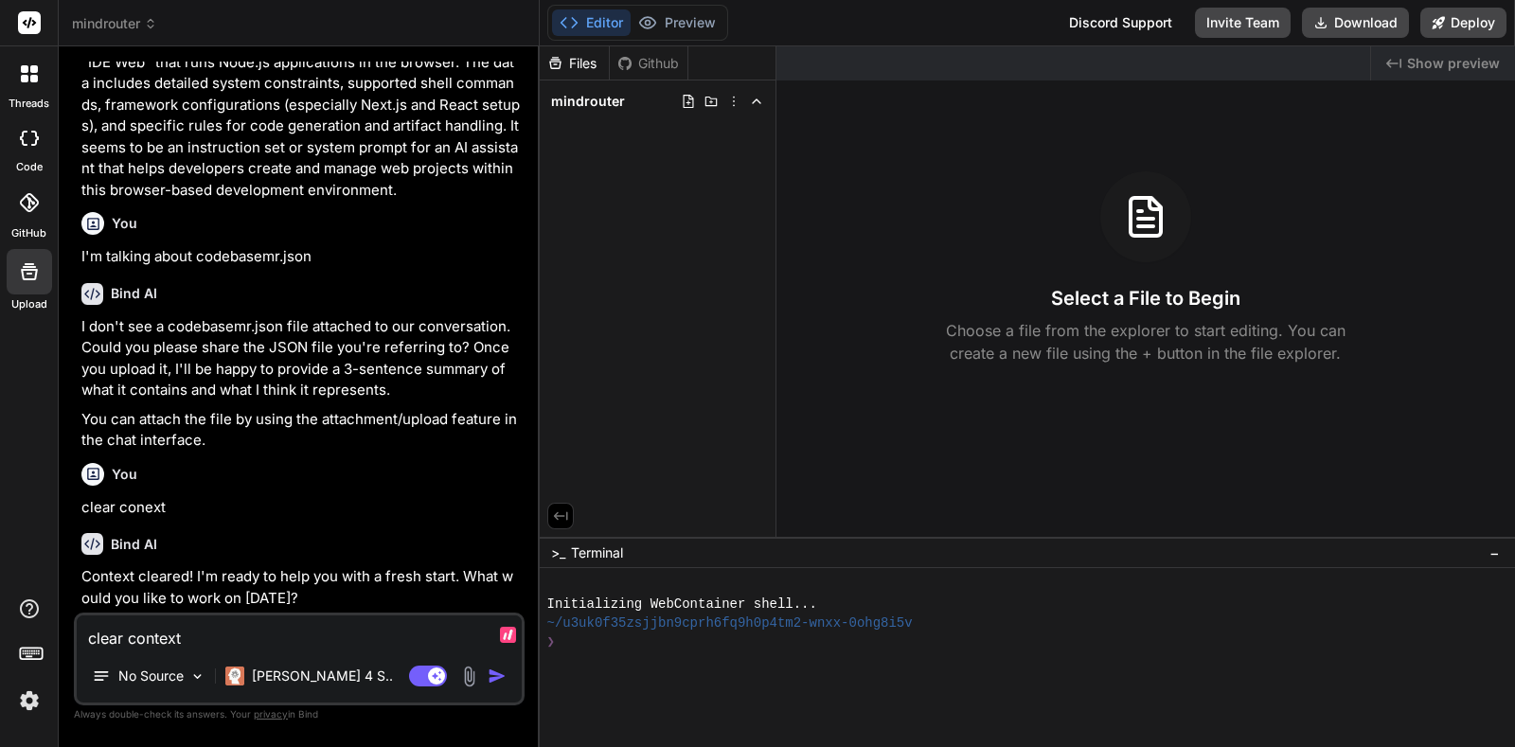
scroll to position [752, 0]
type textarea "x"
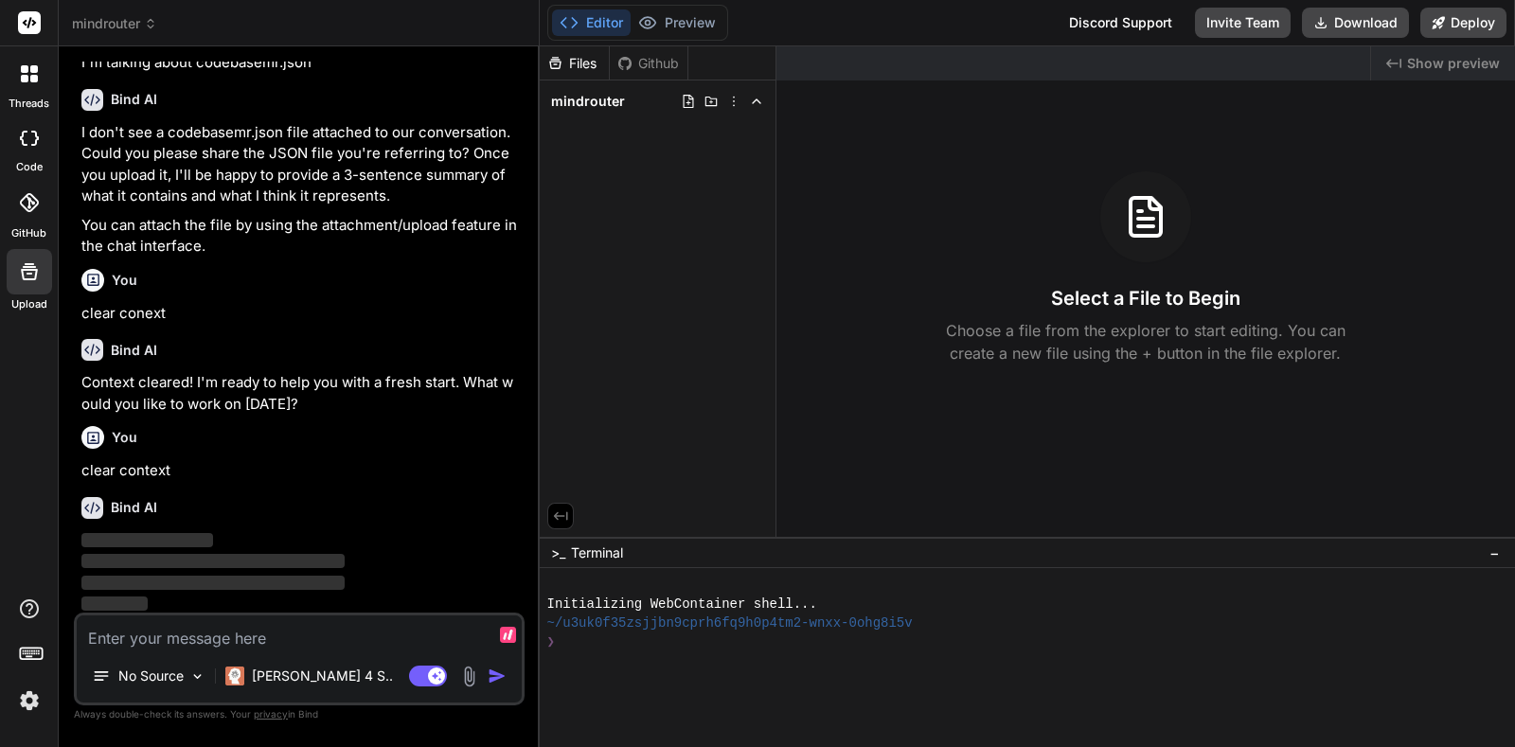
type textarea "/"
type textarea "x"
type textarea "//"
type textarea "x"
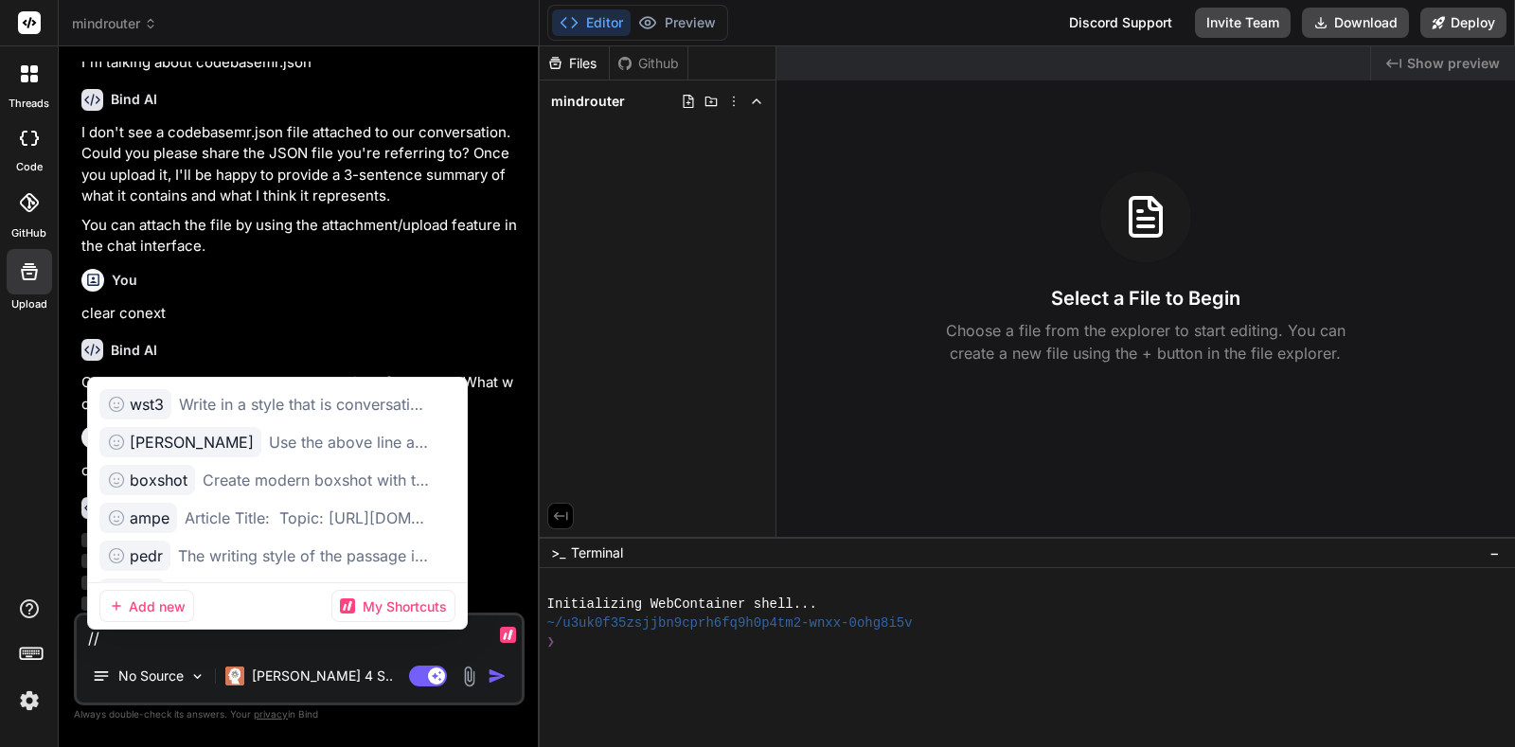
type textarea "//r"
type textarea "x"
type textarea "//rc"
type textarea "x"
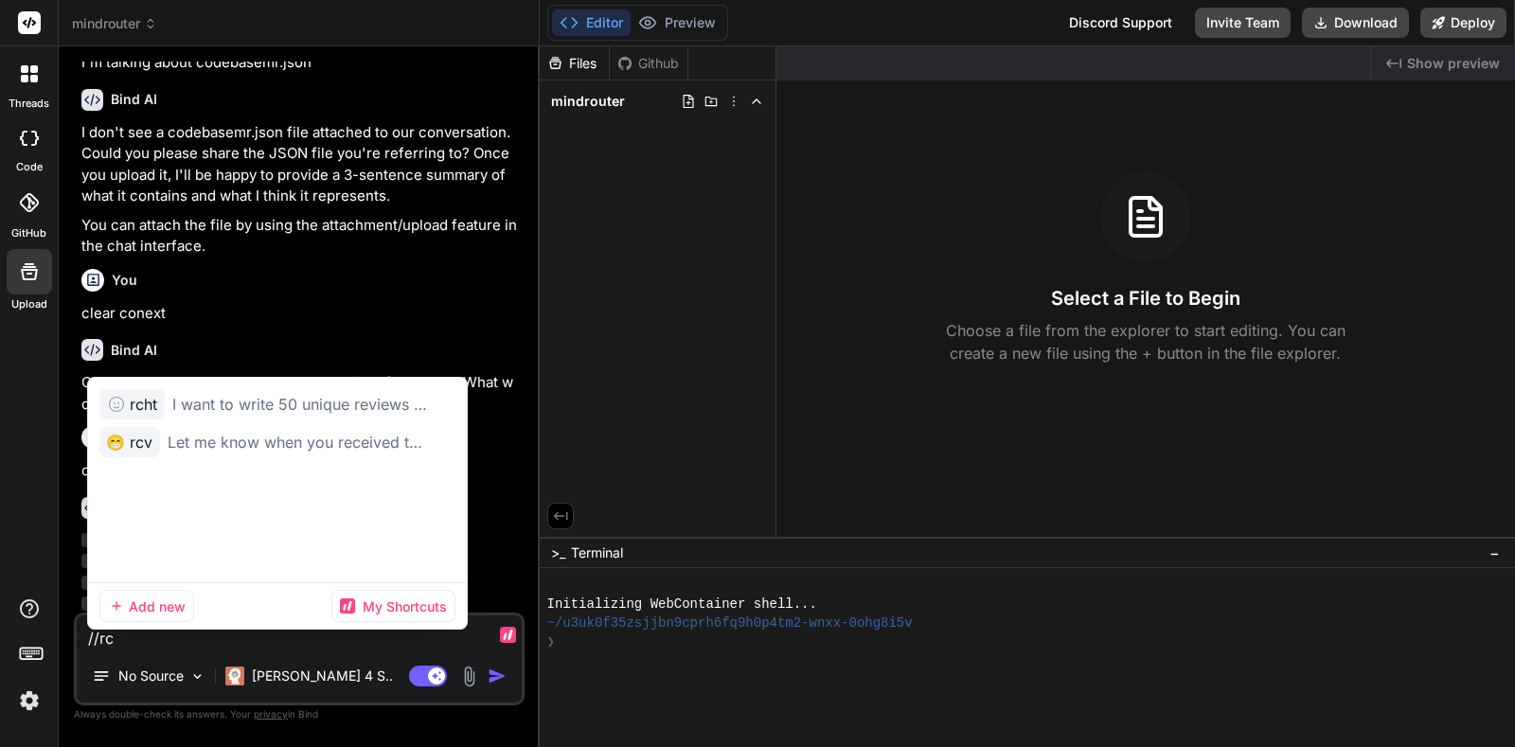
type textarea "//rcv"
type textarea "x"
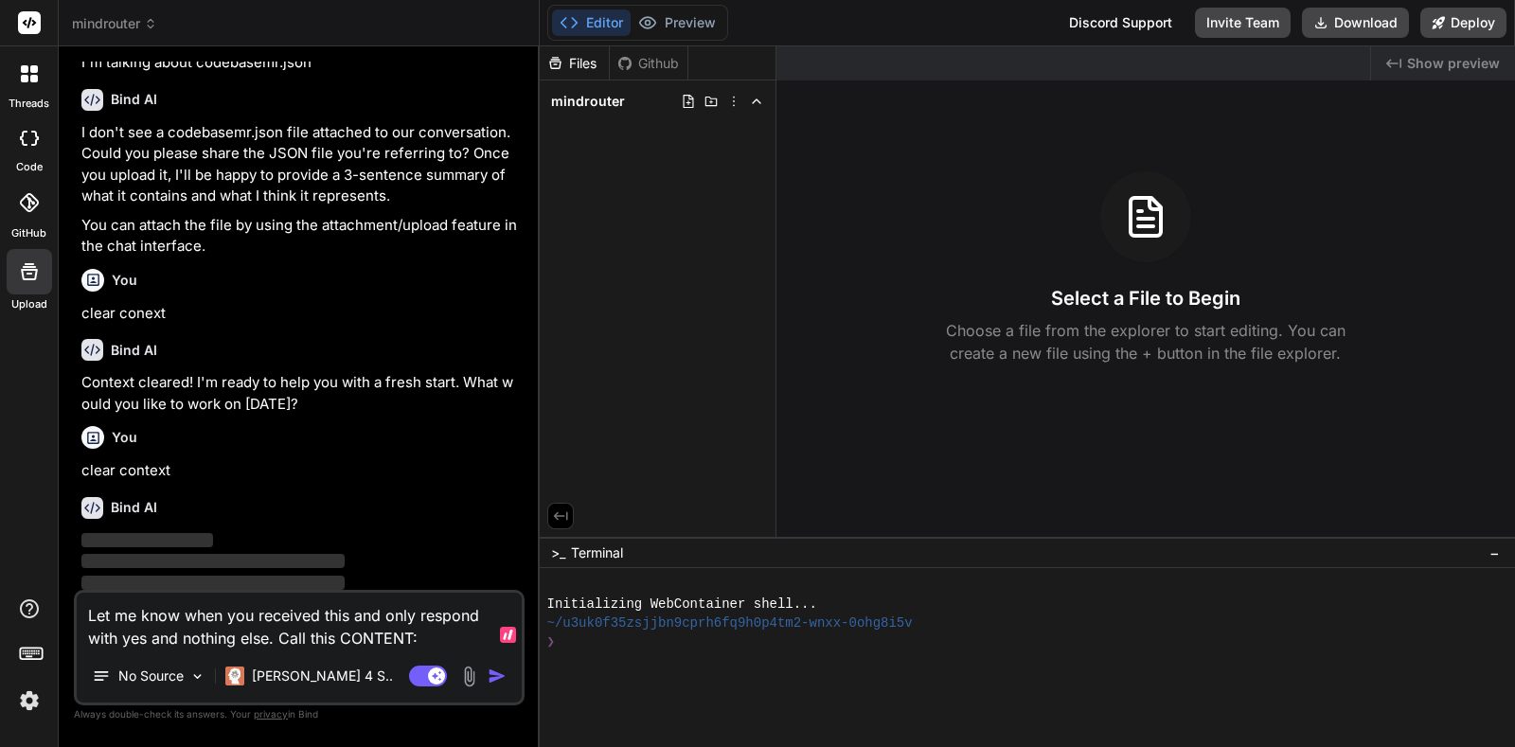
type textarea "Let me know when you received this and only respond with yes and nothing else. …"
type textarea "x"
type textarea "Let me know when you received this and only respond with yes and nothing else. …"
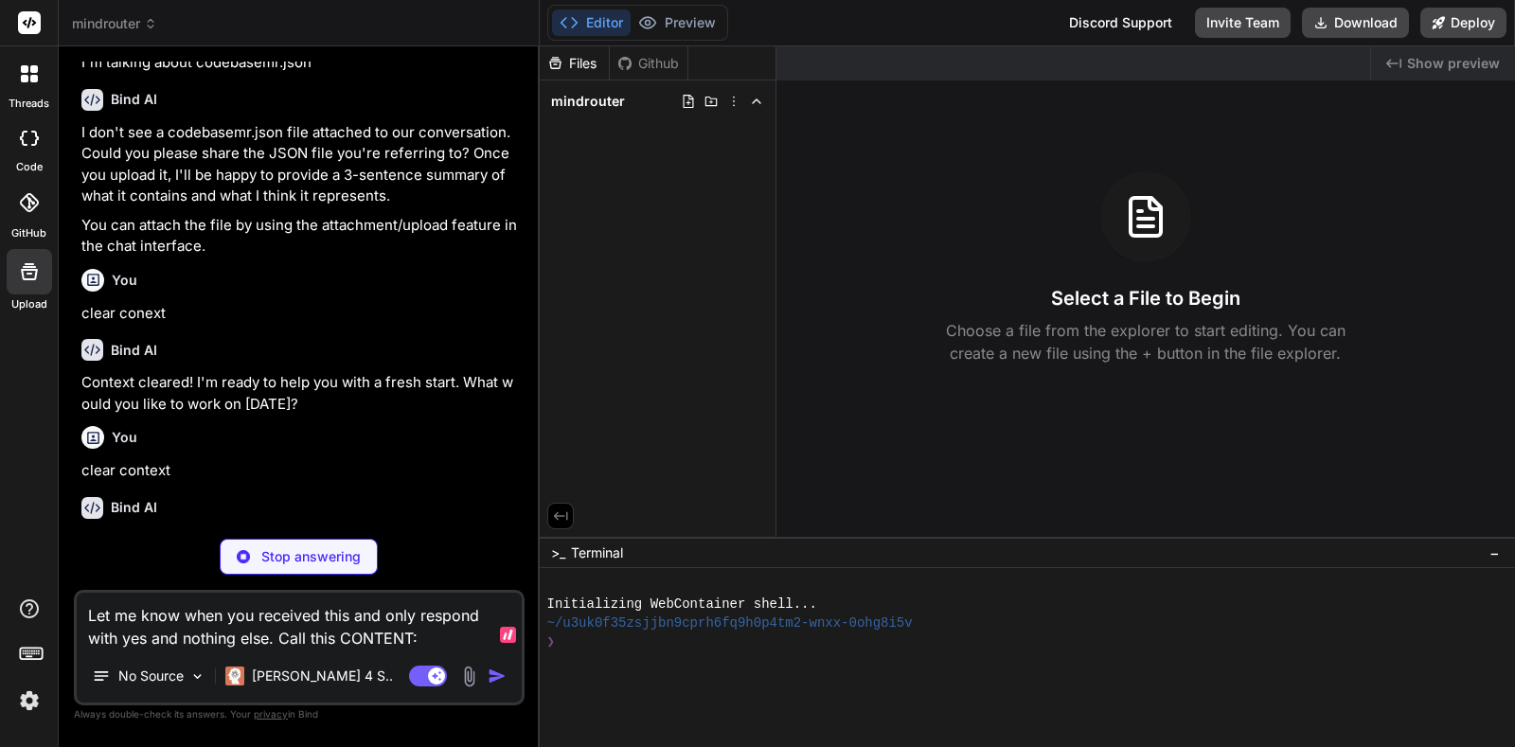
type textarea "x"
type textarea "Let me know when you received this and only respond with yes and nothing else. …"
type textarea "x"
type textarea "Let me know when you received this and only respond with yes and nothing else. …"
type textarea "x"
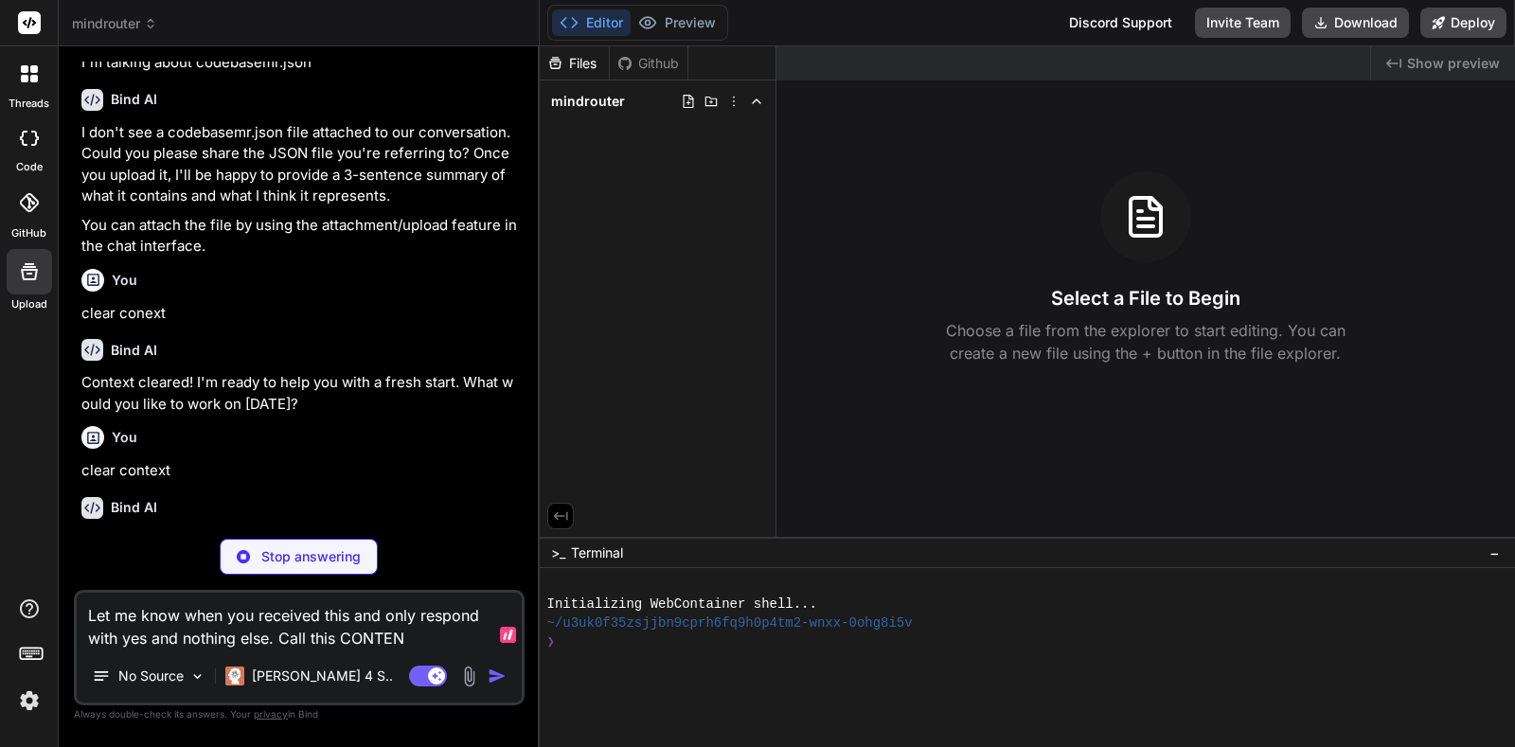
type textarea "Let me know when you received this and only respond with yes and nothing else. …"
type textarea "x"
type textarea "Let me know when you received this and only respond with yes and nothing else. …"
type textarea "x"
type textarea "Let me know when you received this and only respond with yes and nothing else. …"
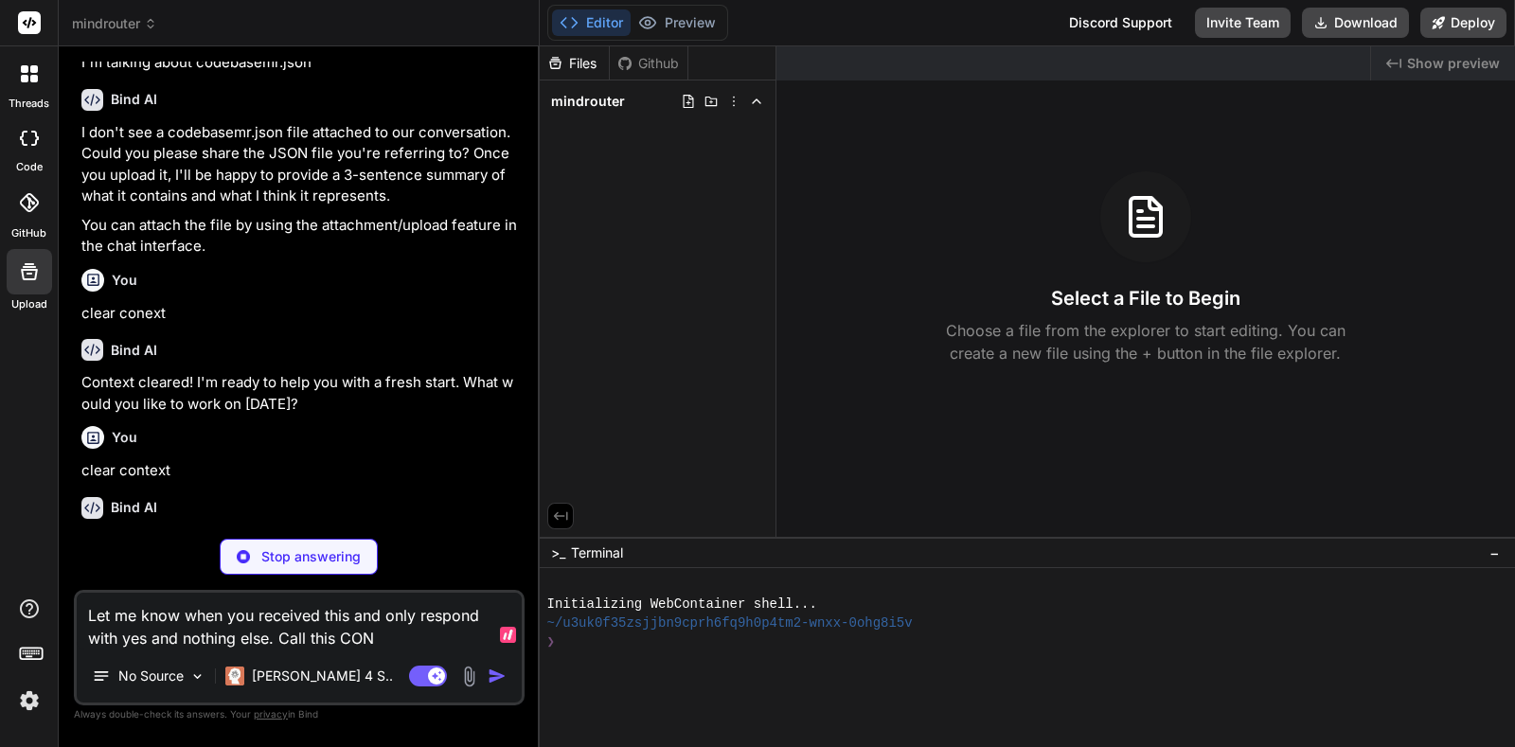
type textarea "x"
type textarea "Let me know when you received this and only respond with yes and nothing else. …"
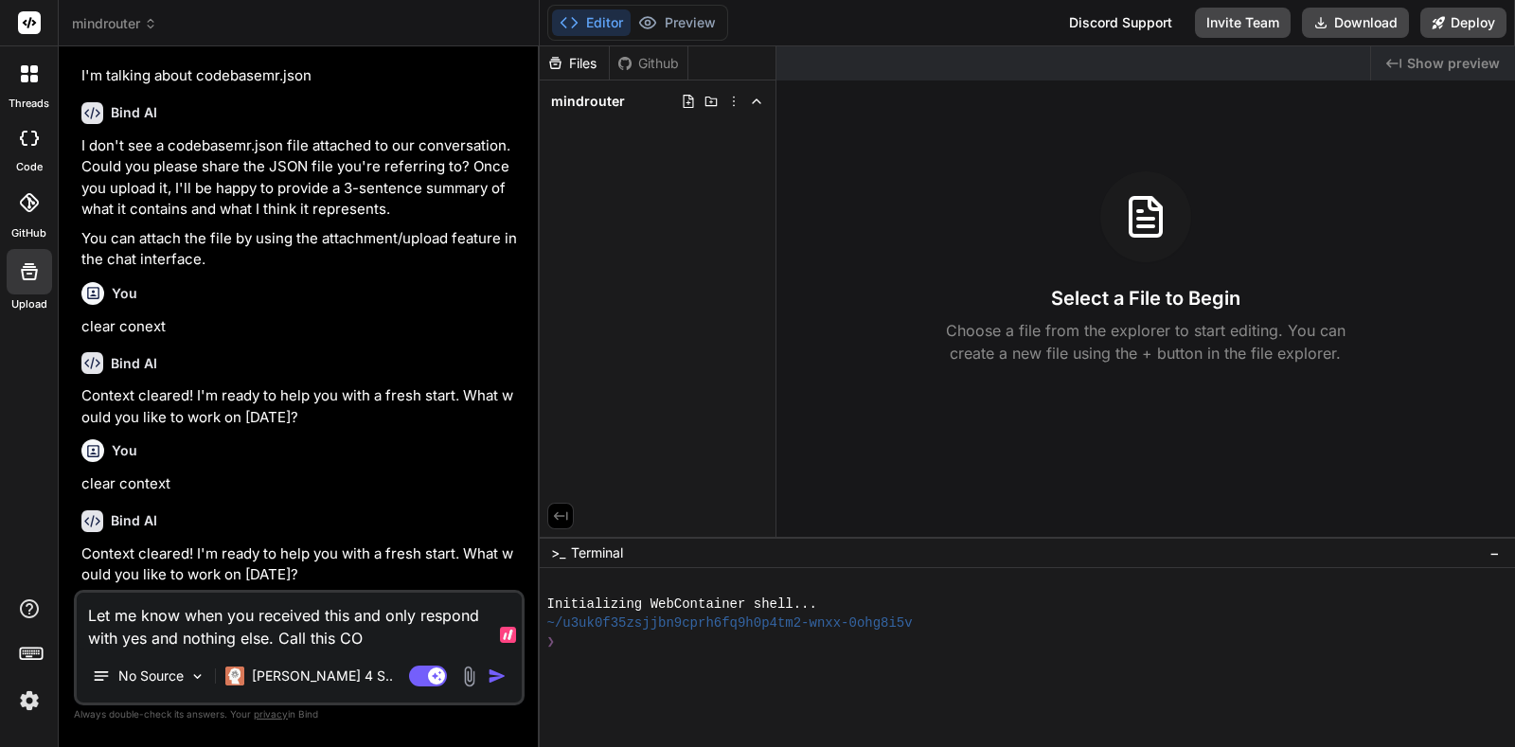
scroll to position [932, 0]
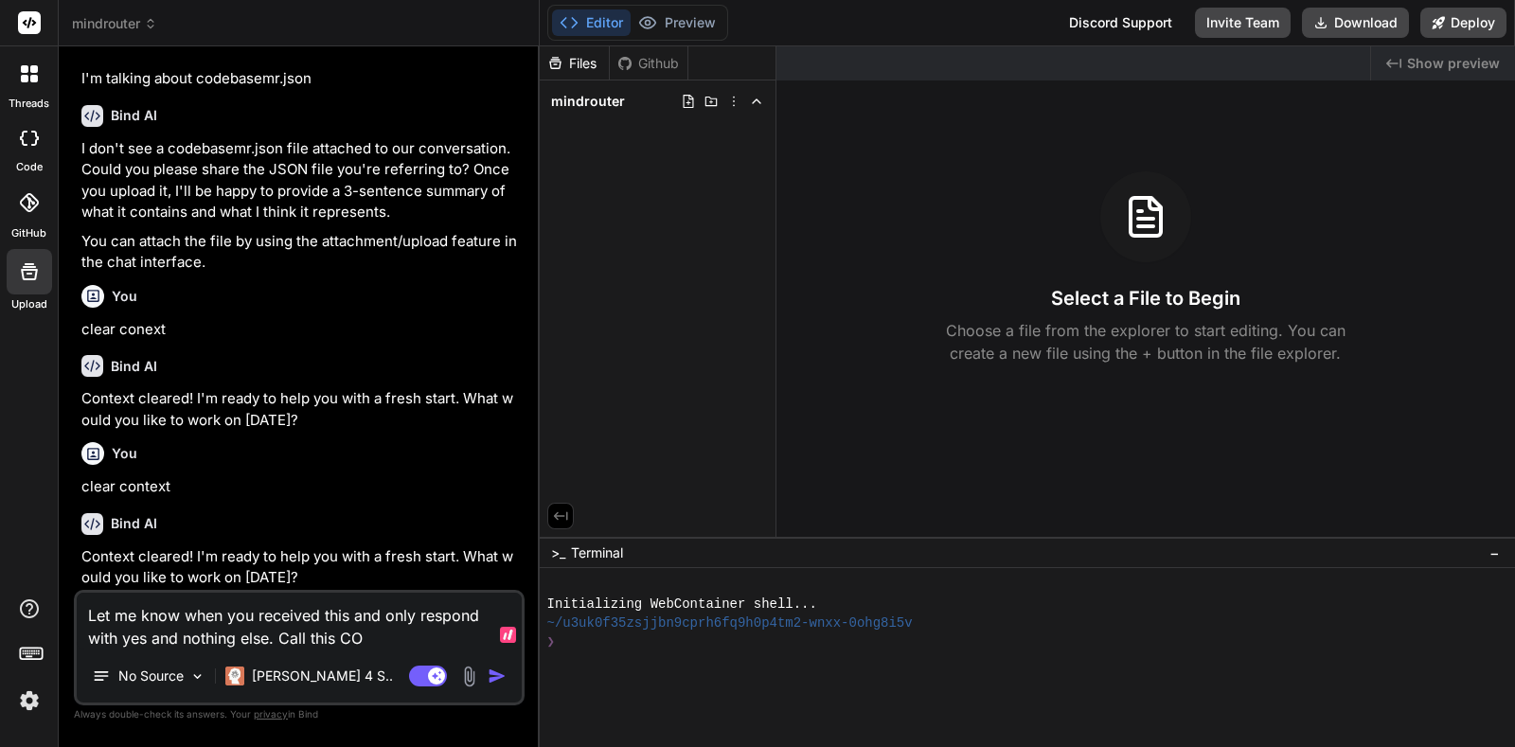
type textarea "x"
type textarea "Let me know when you received this and only respond with yes and nothing else. …"
type textarea "x"
type textarea "Let me know when you received this and only respond with yes and nothing else. …"
type textarea "x"
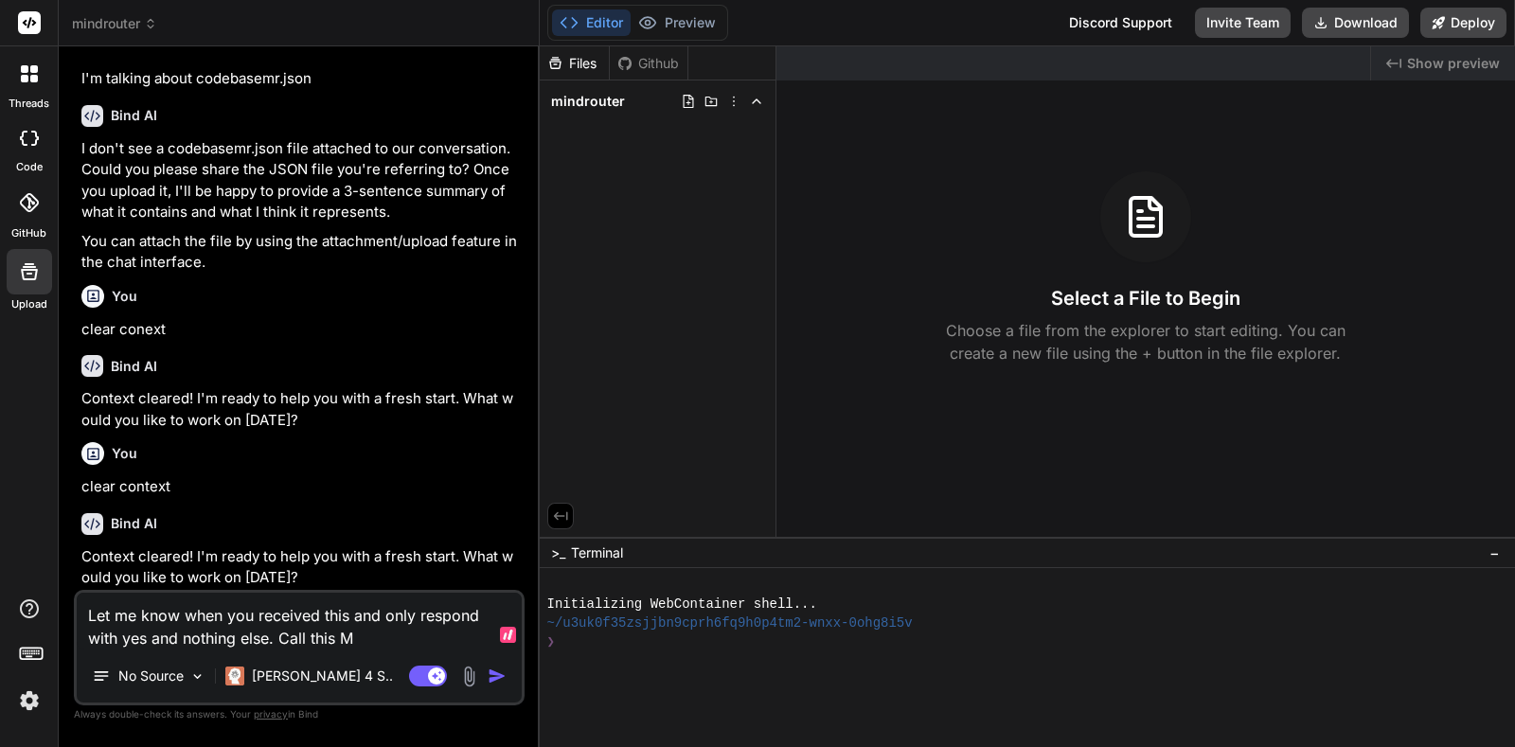
type textarea "Let me know when you received this and only respond with yes and nothing else. …"
type textarea "x"
type textarea "Let me know when you received this and only respond with yes and nothing else. …"
type textarea "x"
type textarea "Let me know when you received this and only respond with yes and nothing else. …"
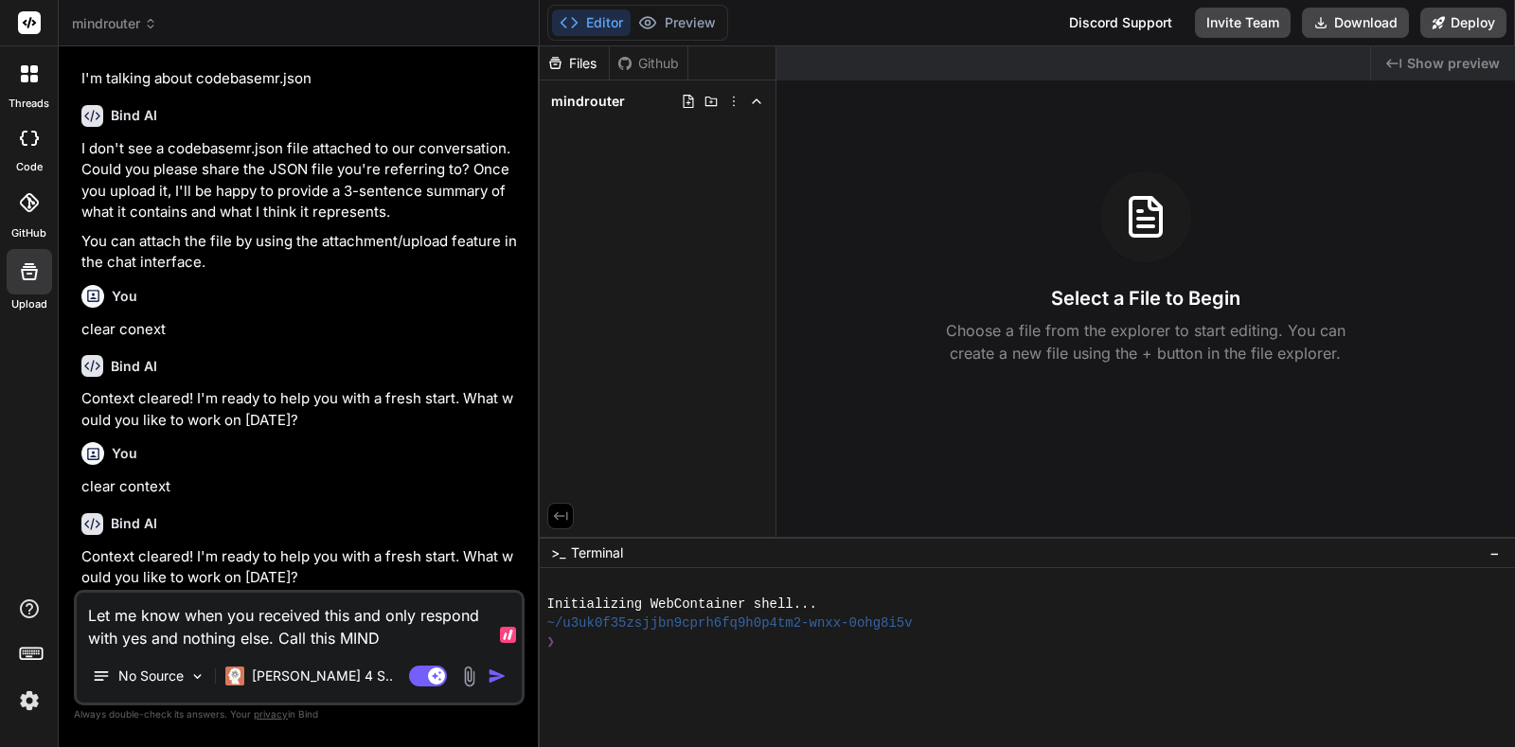
type textarea "x"
type textarea "Let me know when you received this and only respond with yes and nothing else. …"
type textarea "x"
type textarea "Let me know when you received this and only respond with yes and nothing else. …"
type textarea "x"
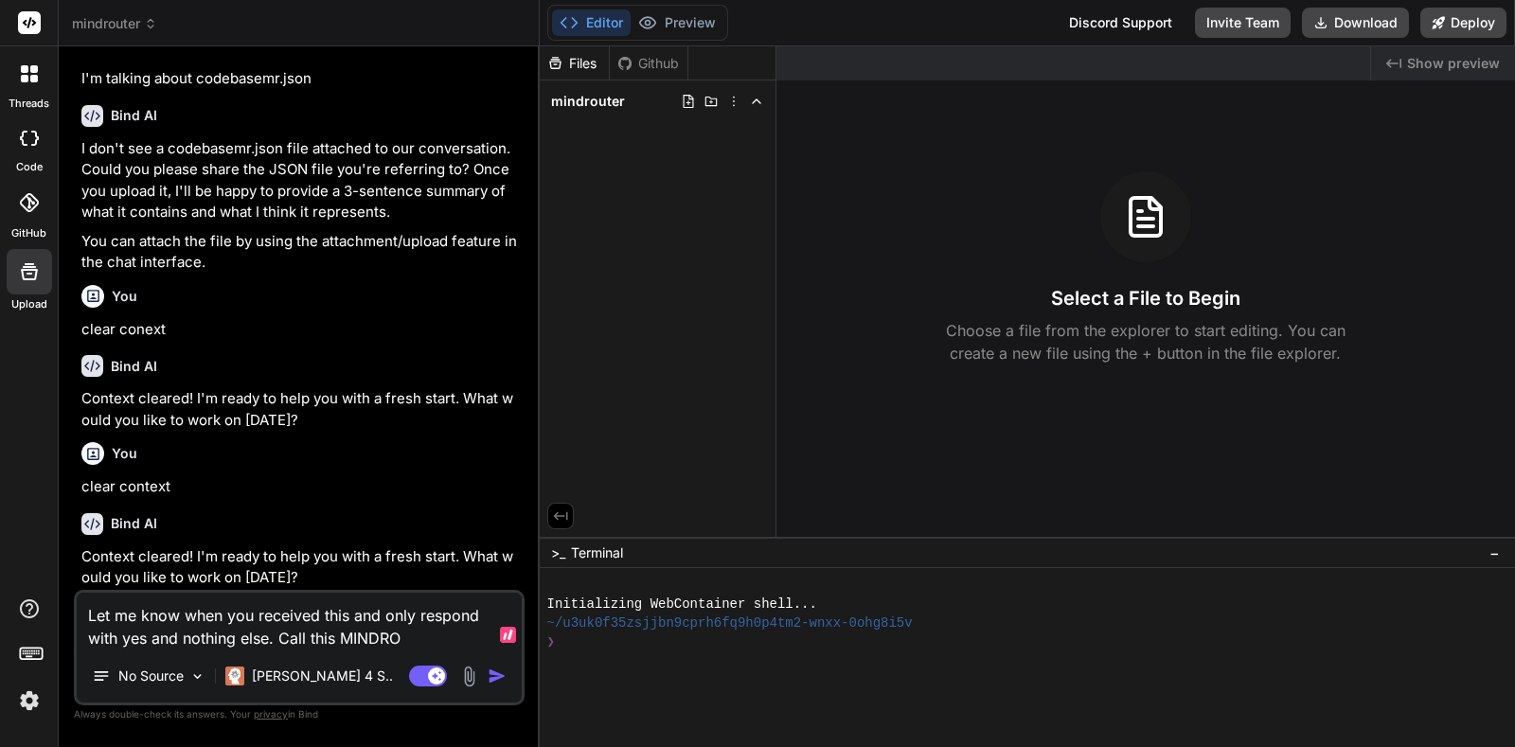
type textarea "Let me know when you received this and only respond with yes and nothing else. …"
type textarea "x"
type textarea "Let me know when you received this and only respond with yes and nothing else. …"
type textarea "x"
type textarea "Let me know when you received this and only respond with yes and nothing else. …"
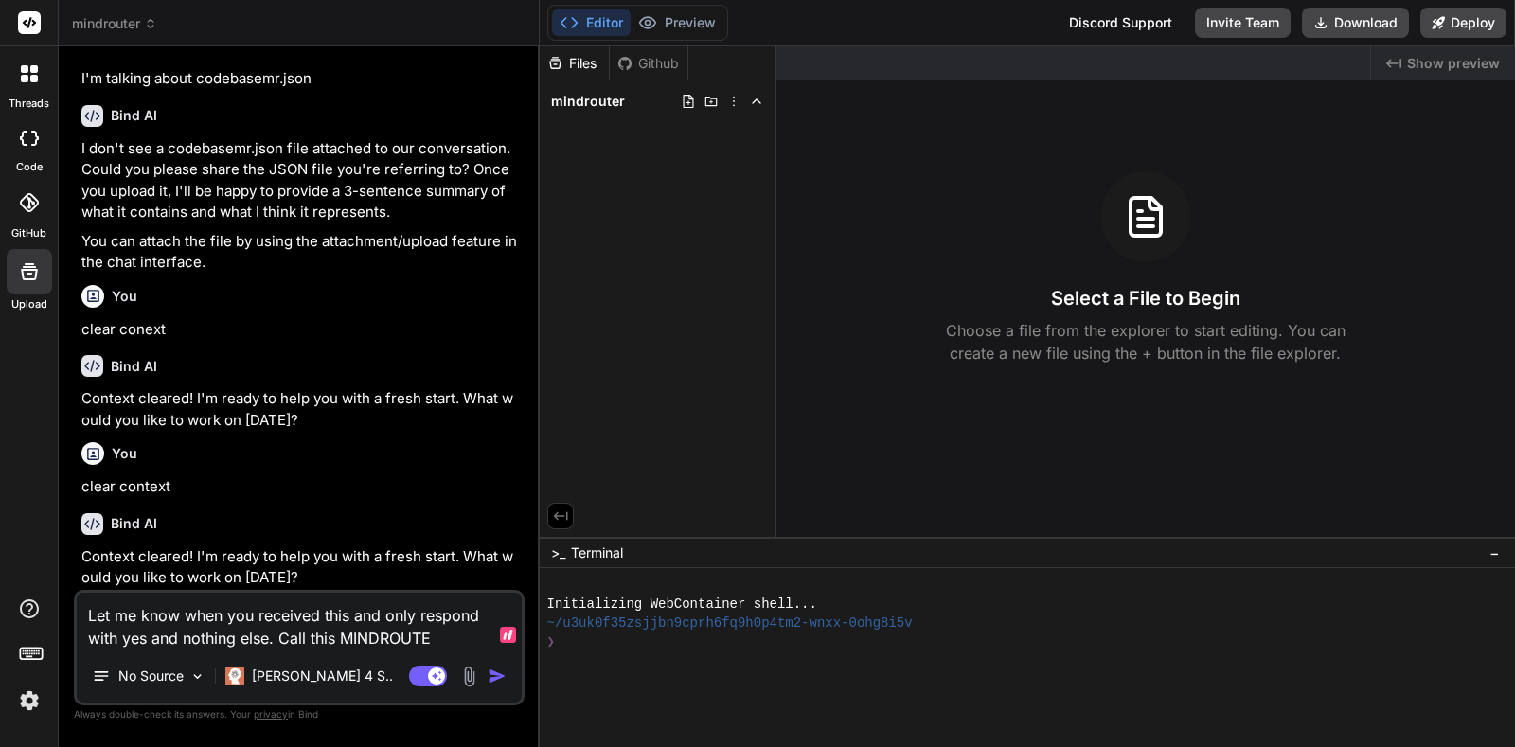
type textarea "x"
type textarea "Let me know when you received this and only respond with yes and nothing else. …"
type textarea "x"
type textarea "Let me know when you received this and only respond with yes and nothing else. …"
type textarea "x"
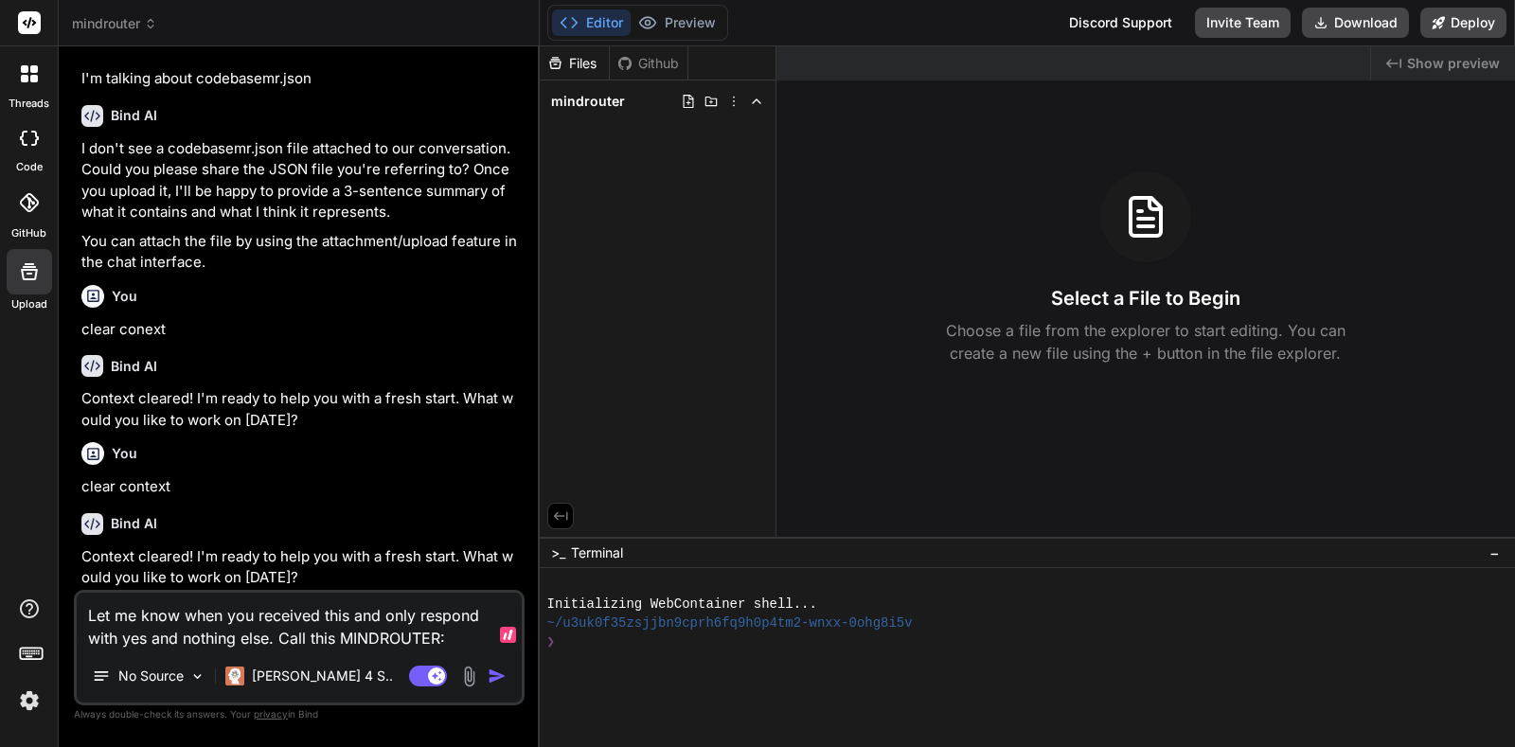
type textarea "Let me know when you received this and only respond with yes and nothing else. …"
type textarea "x"
paste textarea "{"f":[["admin-modern.css","/* Modern Admin Theme - Inspired by login.php gradie…"
type textarea "Let me know when you received this and only respond with yes and nothing else. …"
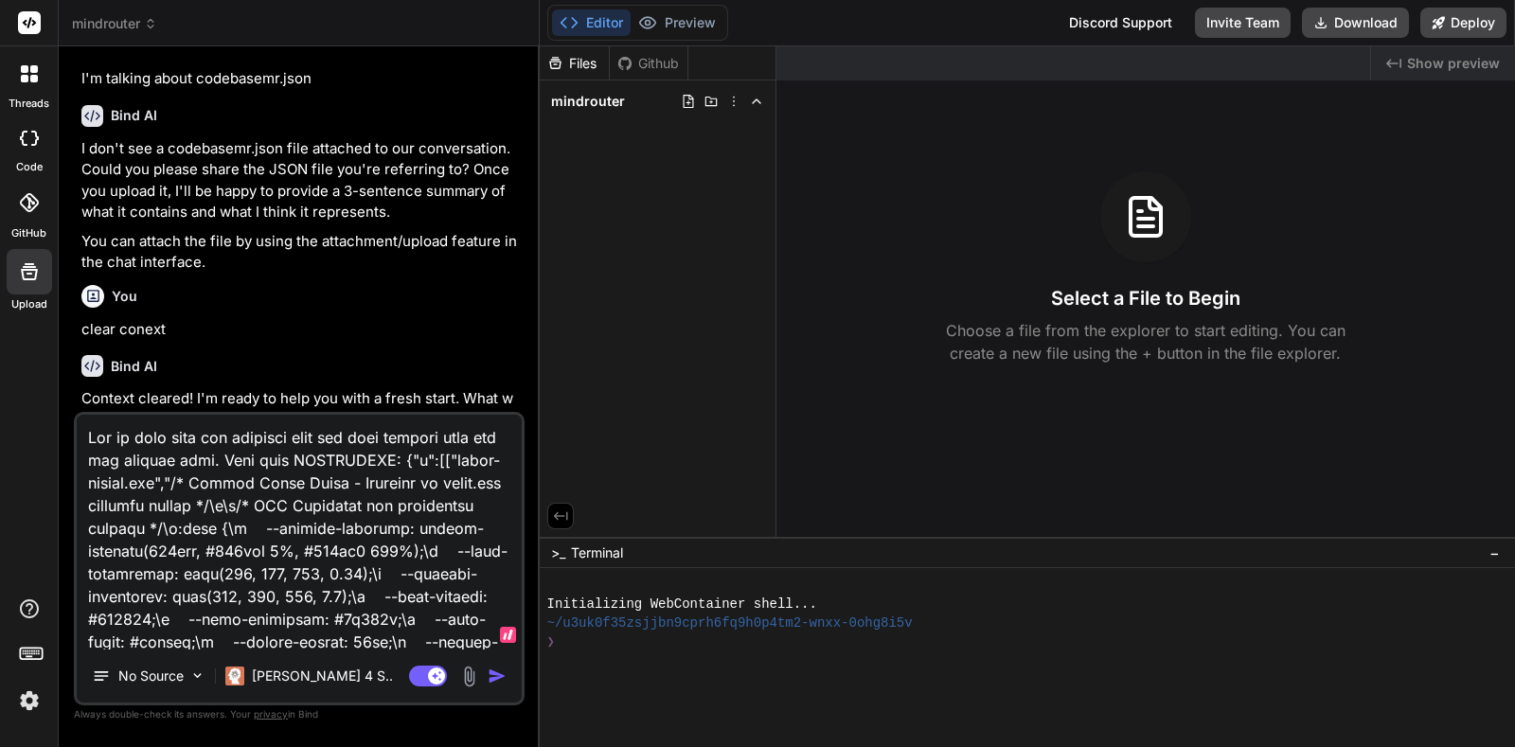
type textarea "x"
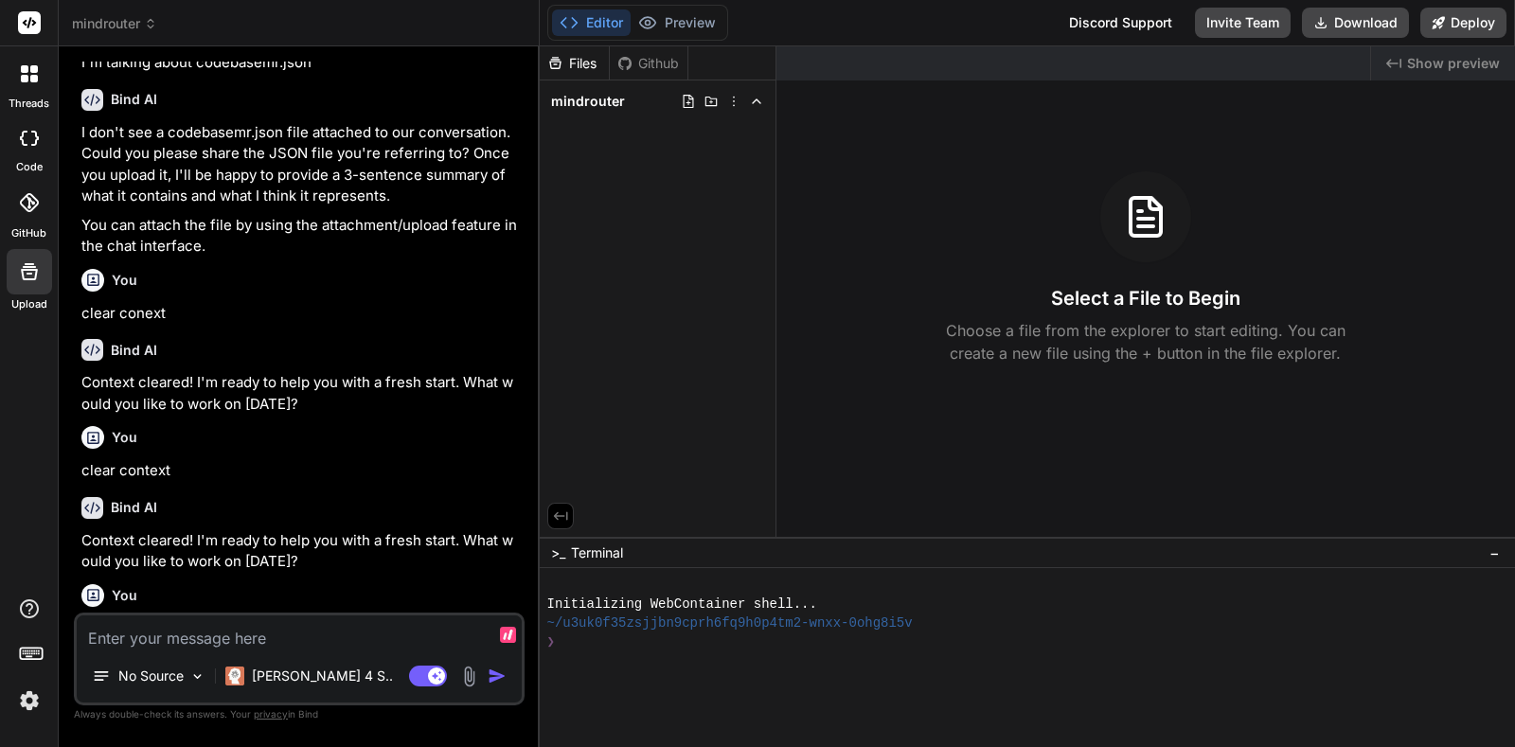
scroll to position [1462, 0]
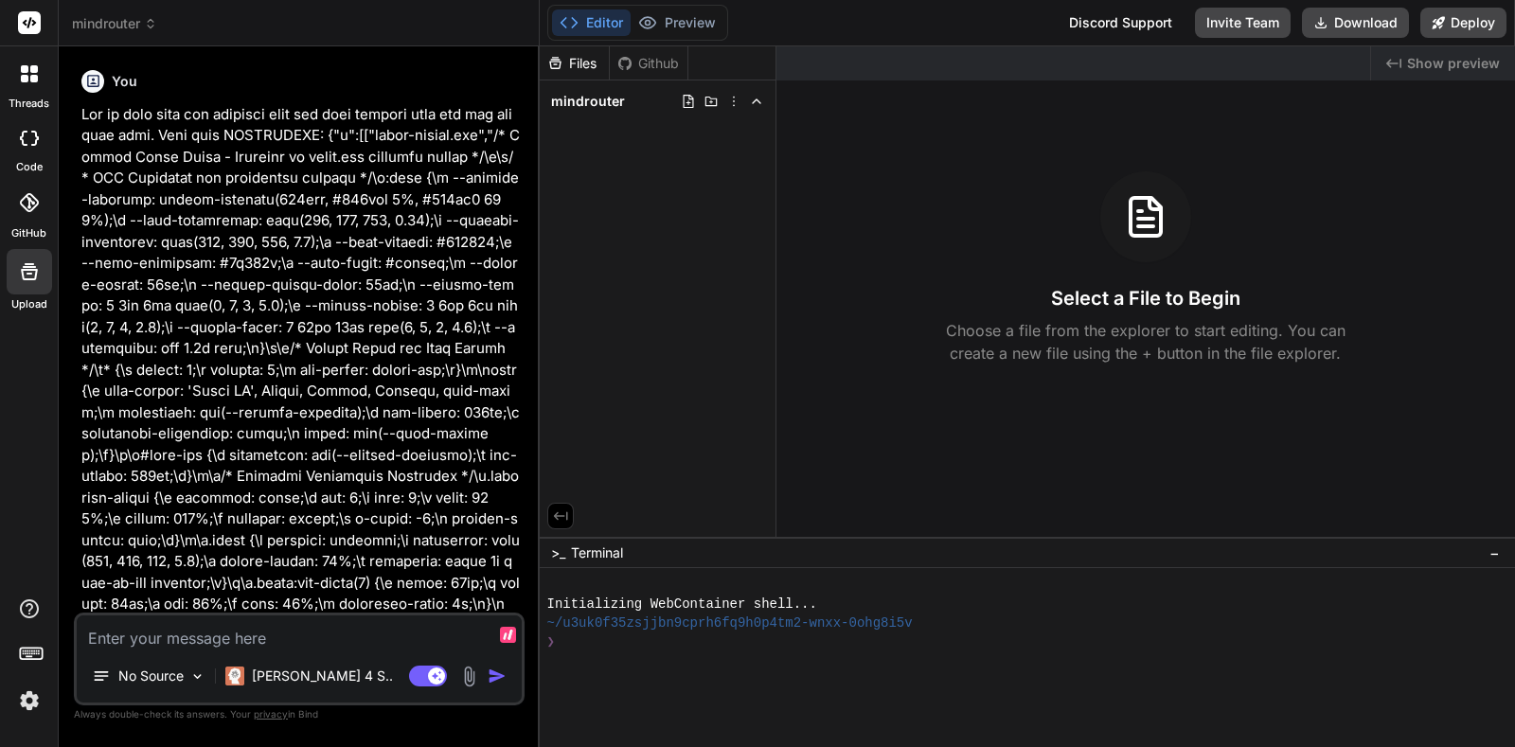
type textarea "x"
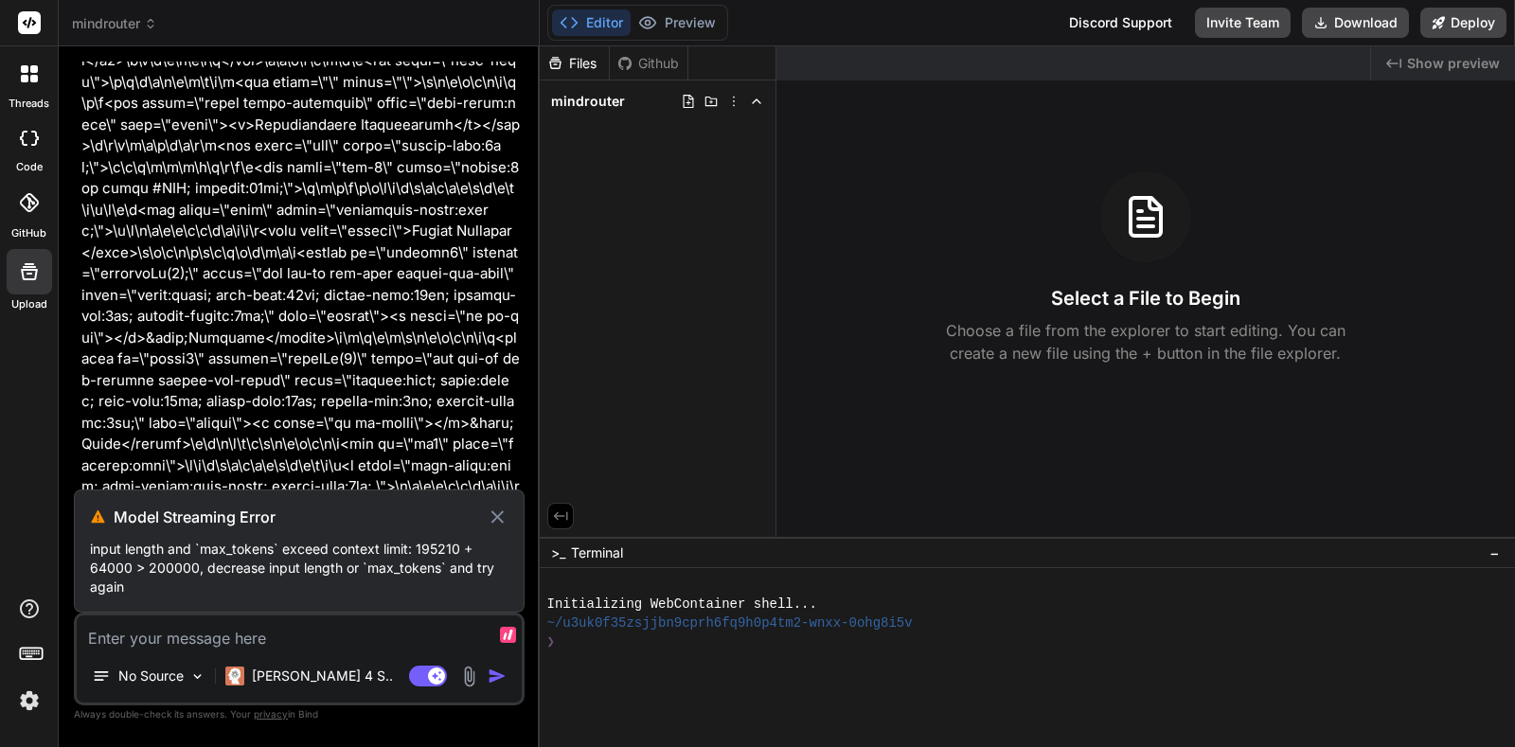
scroll to position [9289, 0]
click at [582, 74] on div "Files" at bounding box center [575, 63] width 70 height 34
click at [307, 640] on textarea at bounding box center [299, 632] width 445 height 34
